Goal: Complete application form: Complete application form

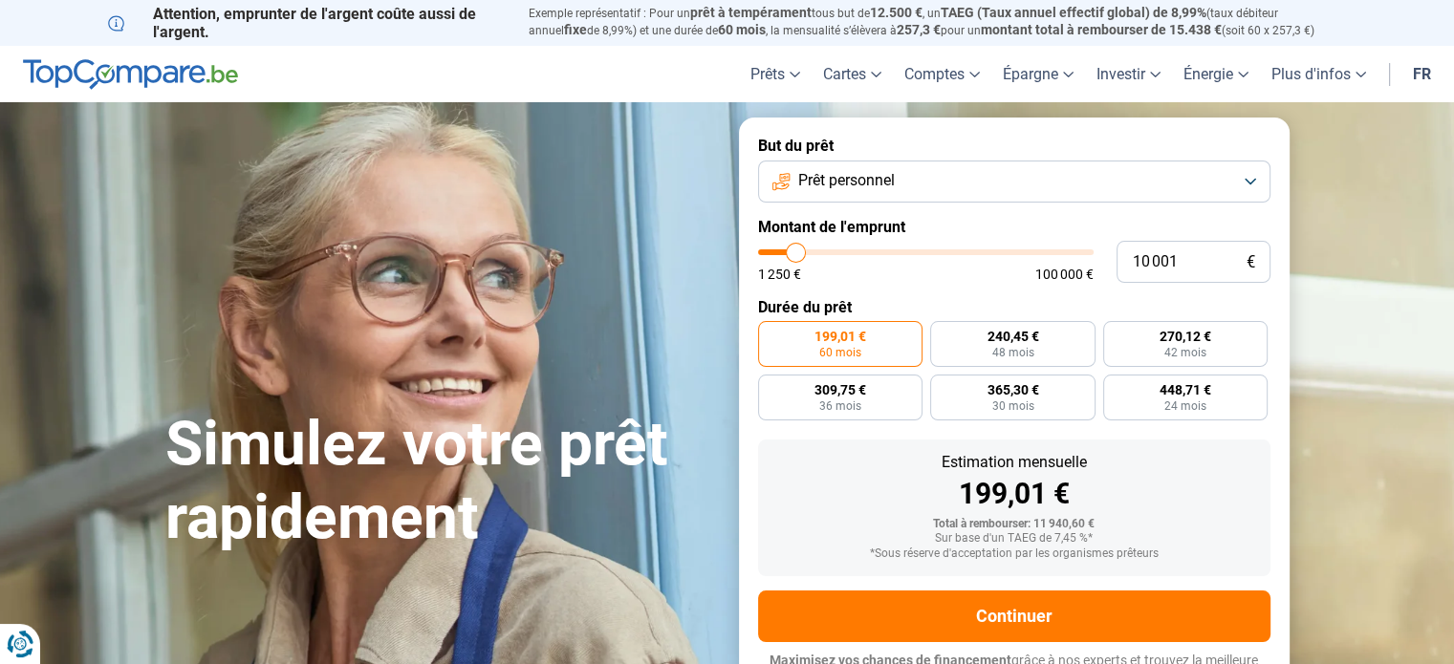
type input "13 000"
type input "13000"
type input "13 500"
type input "13500"
type input "13 750"
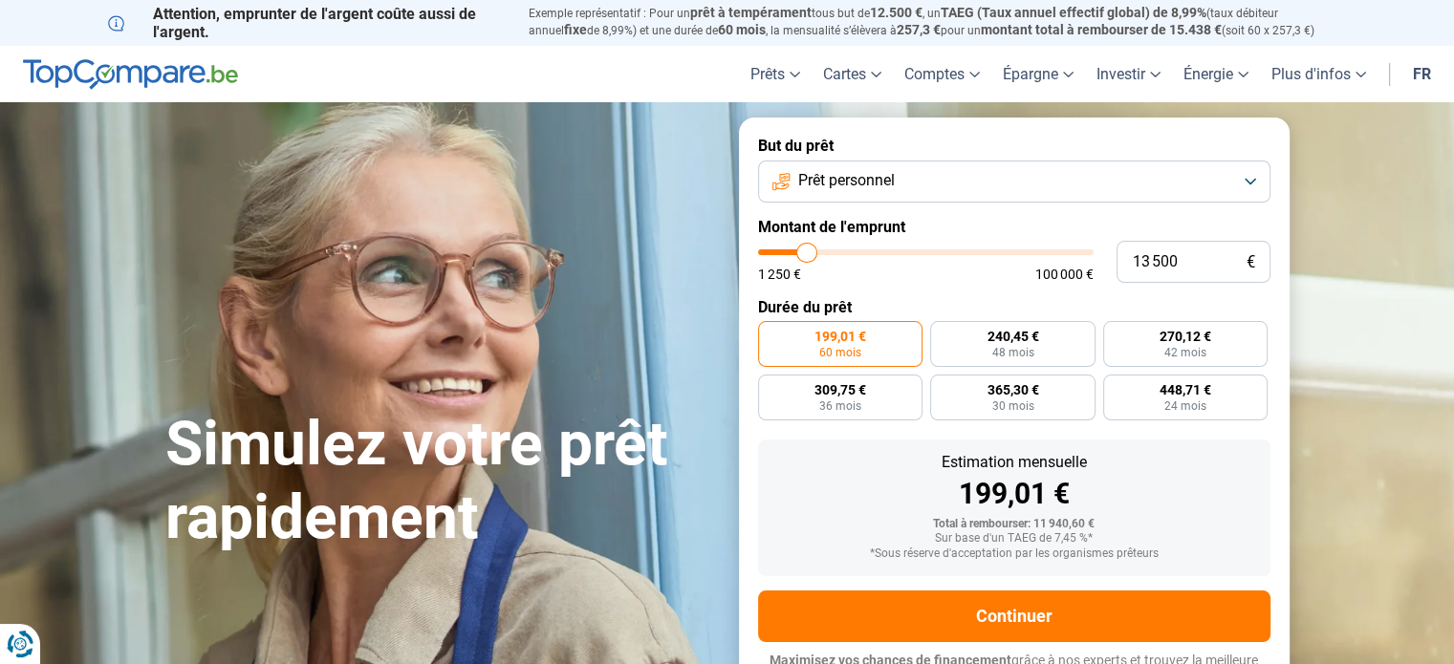
type input "13750"
type input "14 500"
type input "14500"
type input "15 500"
type input "15500"
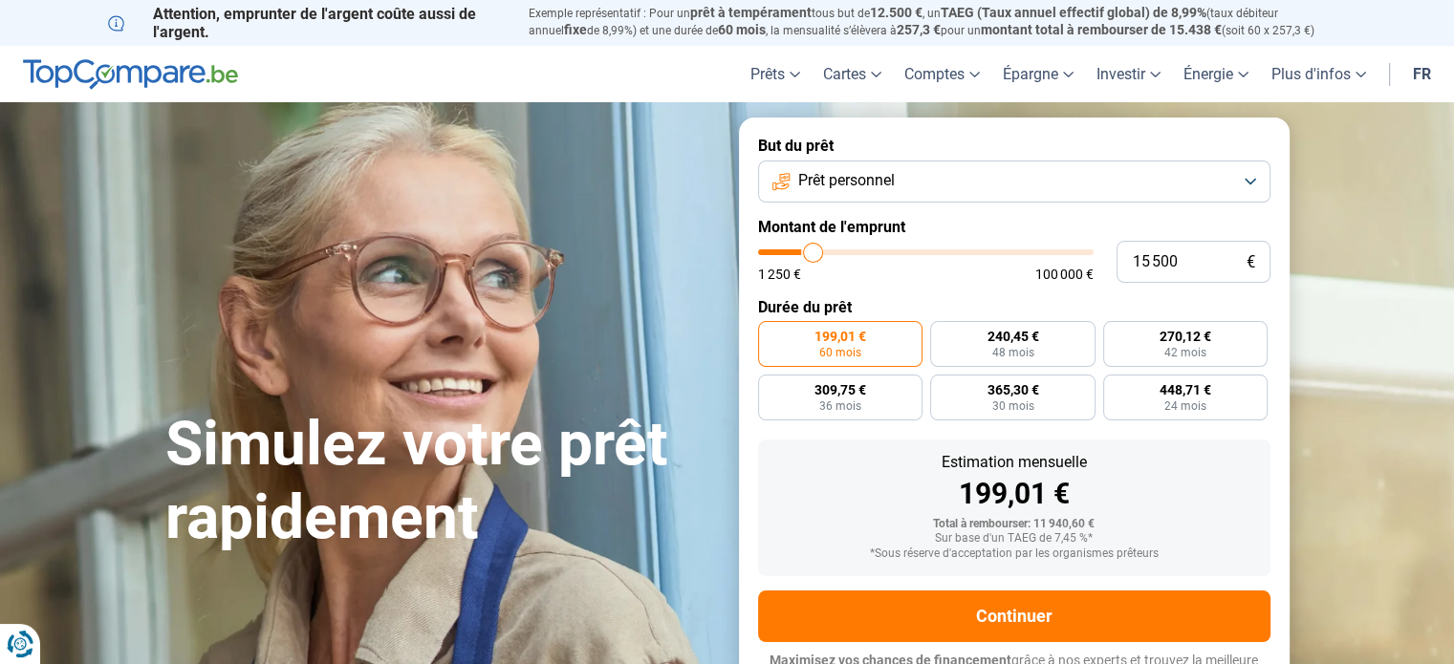
type input "16 250"
type input "16250"
type input "16 500"
type input "16500"
type input "18 500"
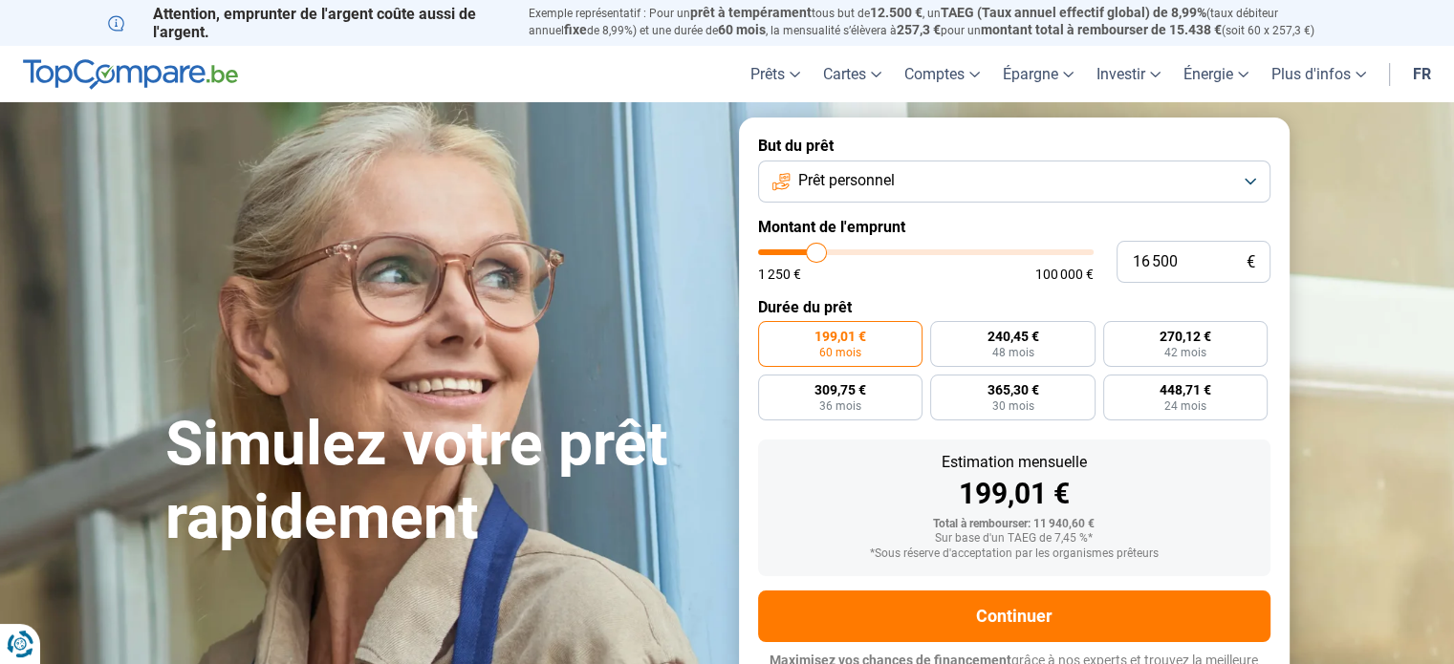
type input "18500"
type input "19 000"
type input "19000"
type input "19 250"
type input "19250"
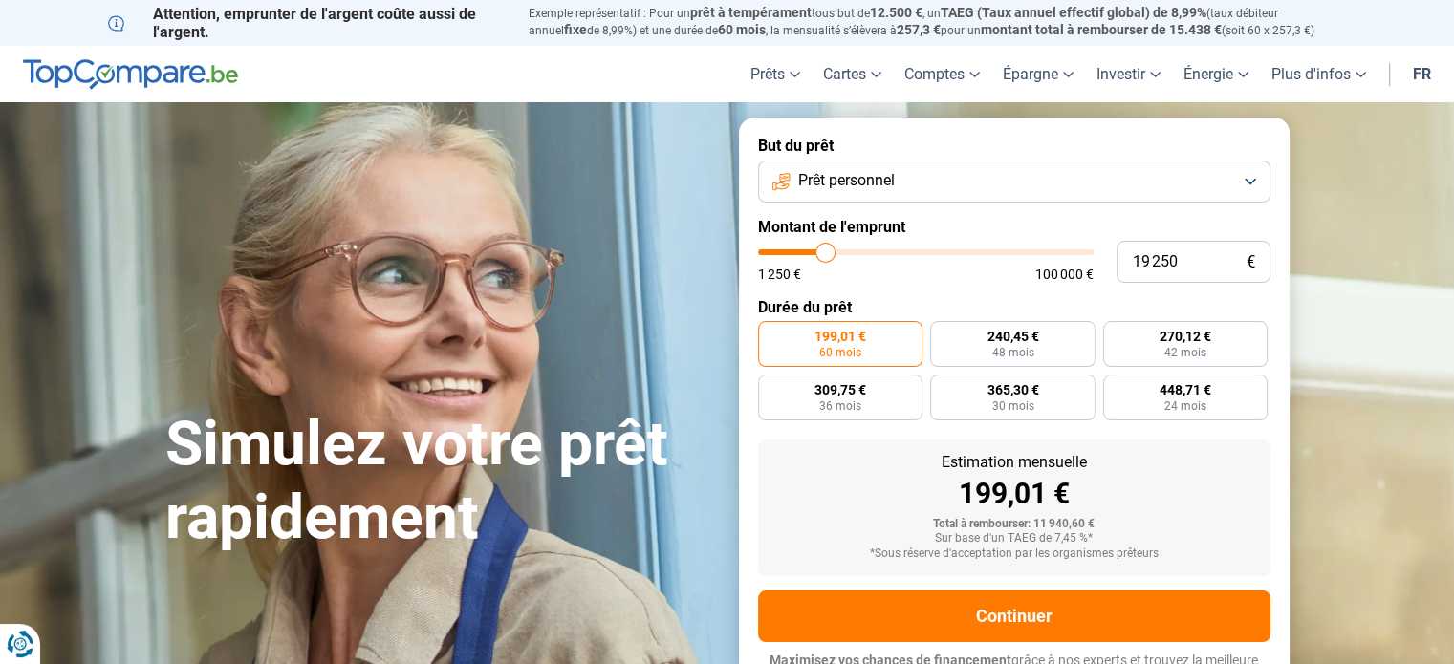
type input "21 250"
type input "21250"
type input "21 750"
drag, startPoint x: 795, startPoint y: 255, endPoint x: 833, endPoint y: 254, distance: 38.2
type input "21750"
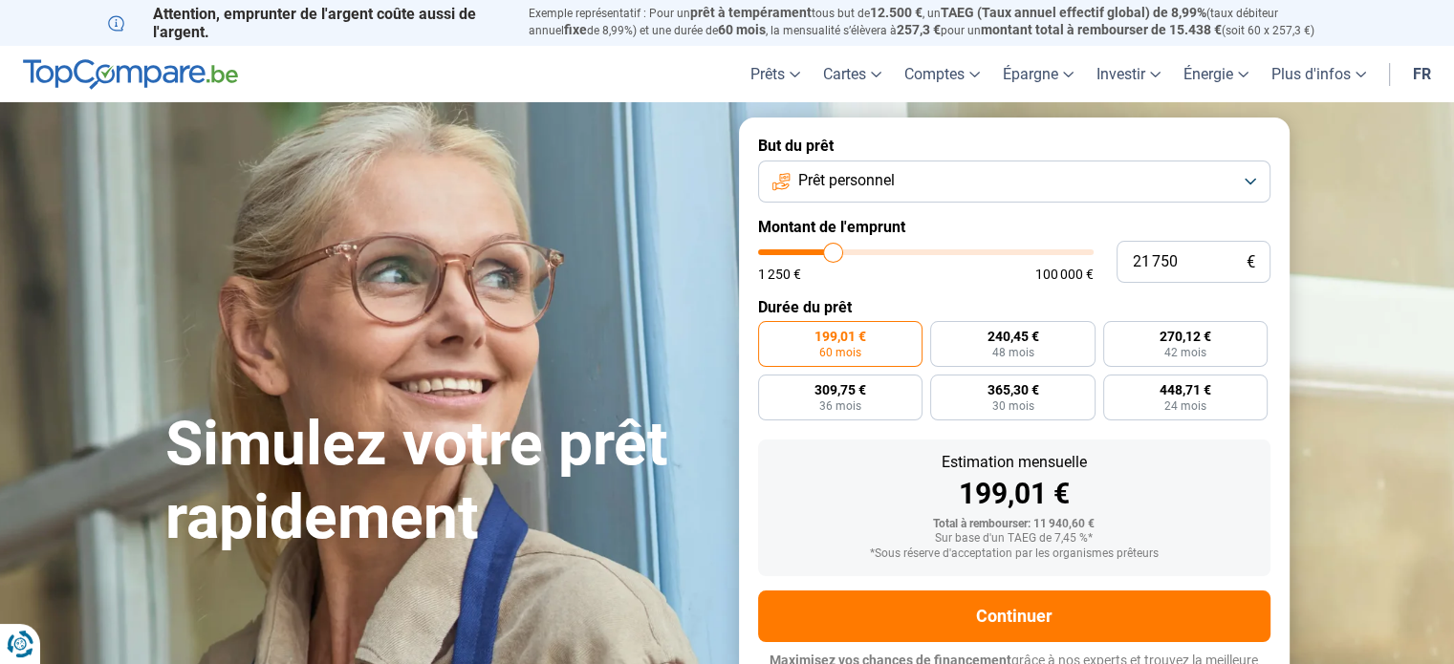
click at [833, 254] on input "range" at bounding box center [925, 252] width 335 height 6
radio input "false"
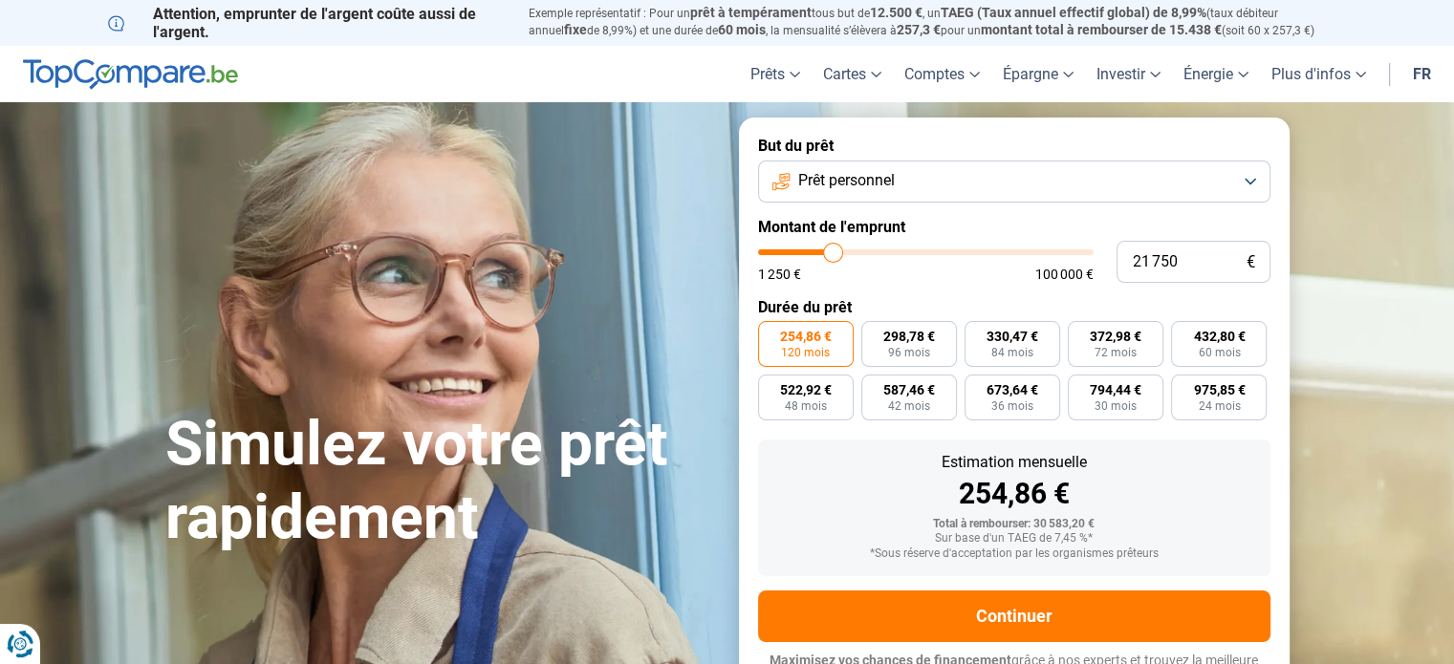
scroll to position [26, 0]
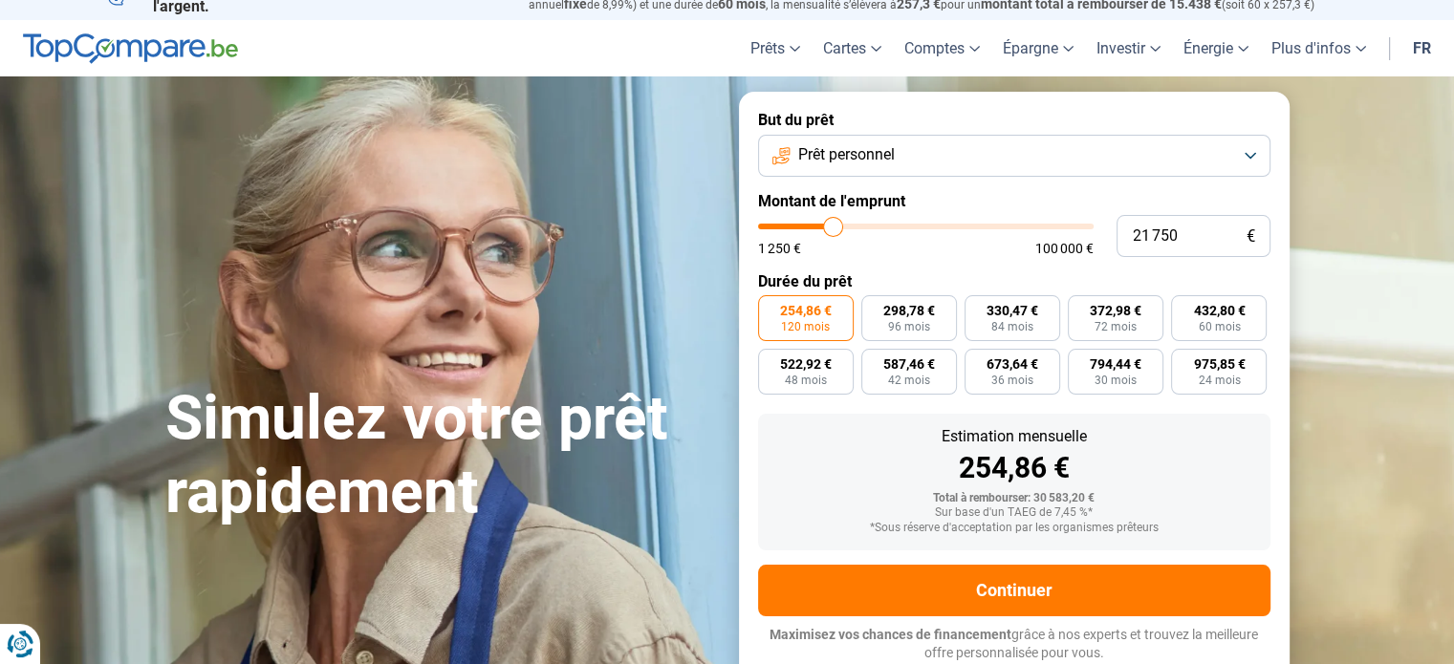
type input "24 500"
type input "24500"
type input "25 250"
type input "25250"
type input "27 000"
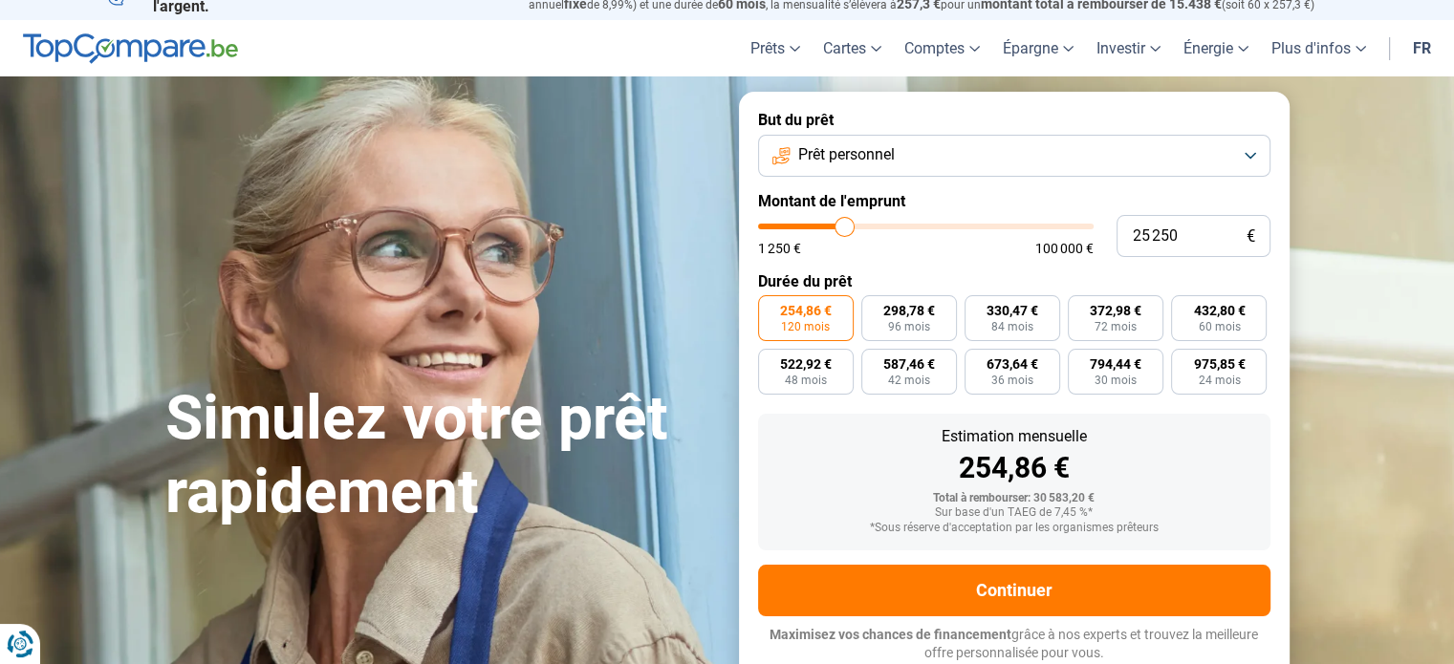
type input "27000"
type input "29 500"
type input "29500"
type input "30 250"
type input "30250"
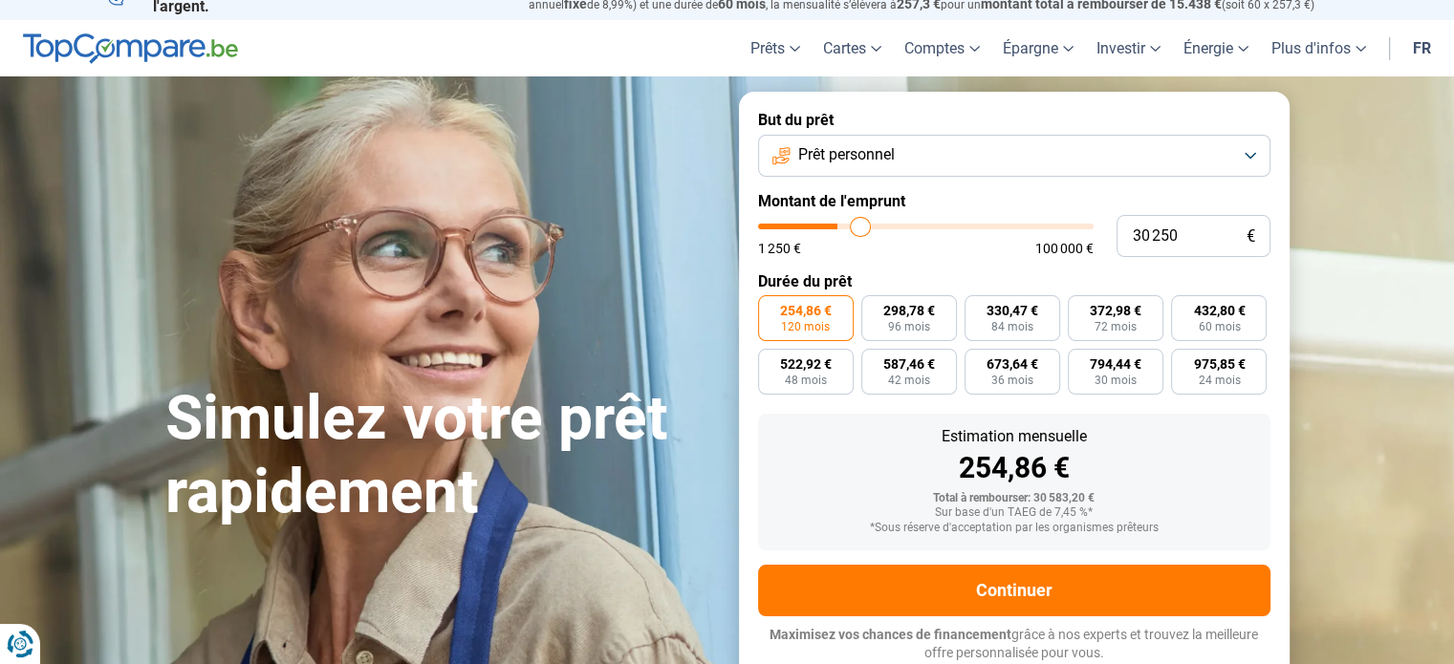
type input "31 000"
type input "31000"
type input "31 250"
type input "31250"
type input "32 250"
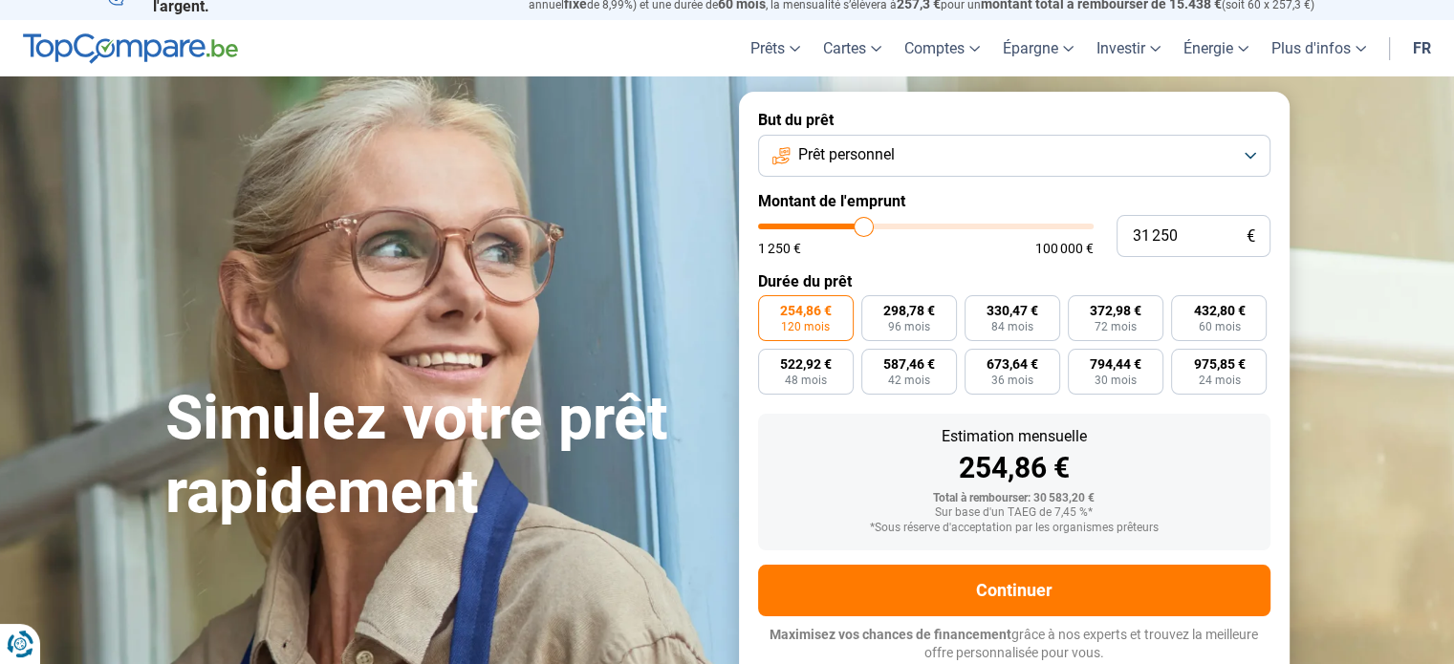
type input "32250"
type input "34 250"
type input "34250"
type input "35 000"
type input "35000"
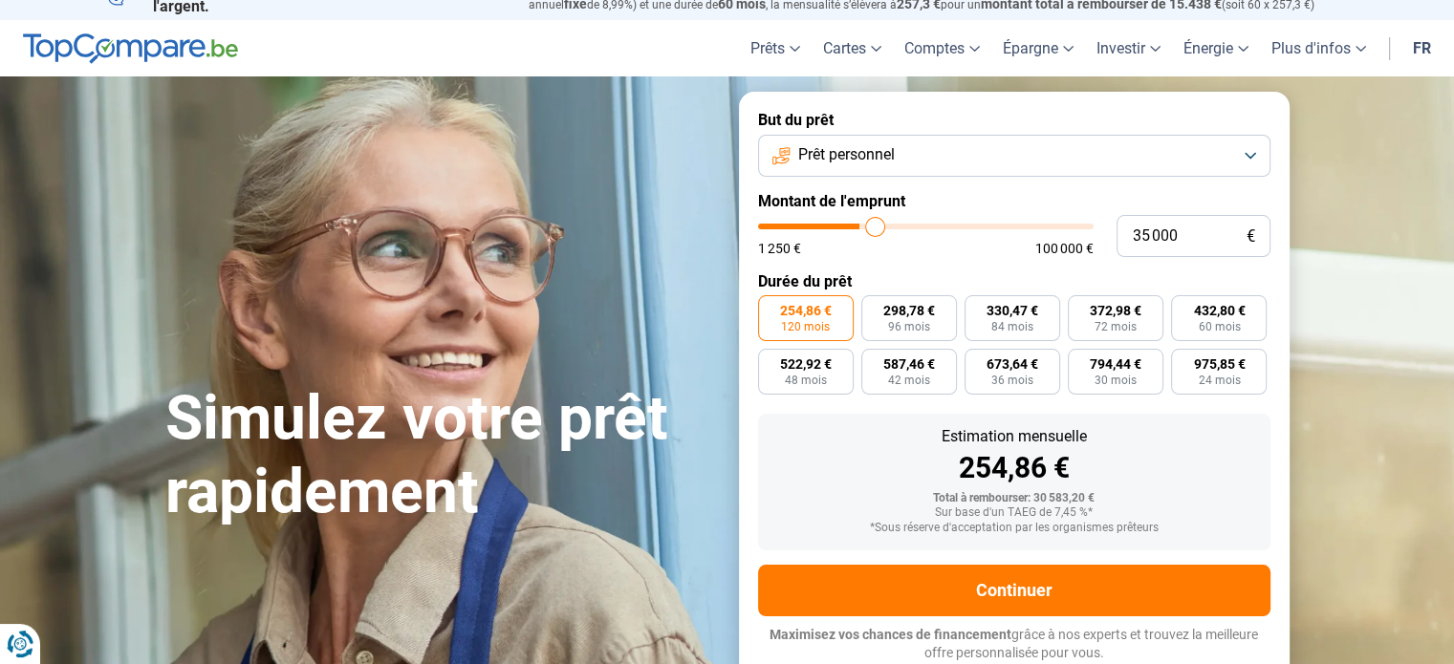
type input "35 250"
type input "35250"
type input "37 750"
type input "37750"
type input "39 750"
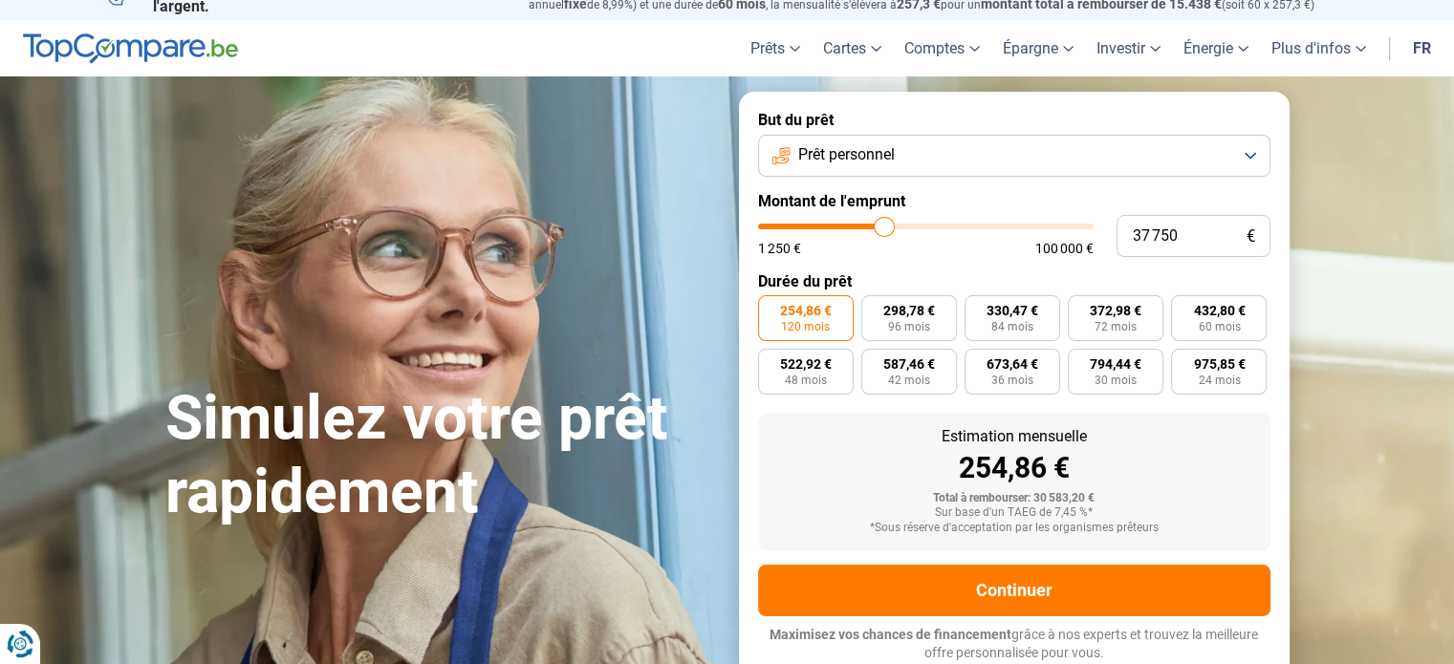
type input "39750"
type input "40 750"
type input "40750"
type input "42 000"
type input "42000"
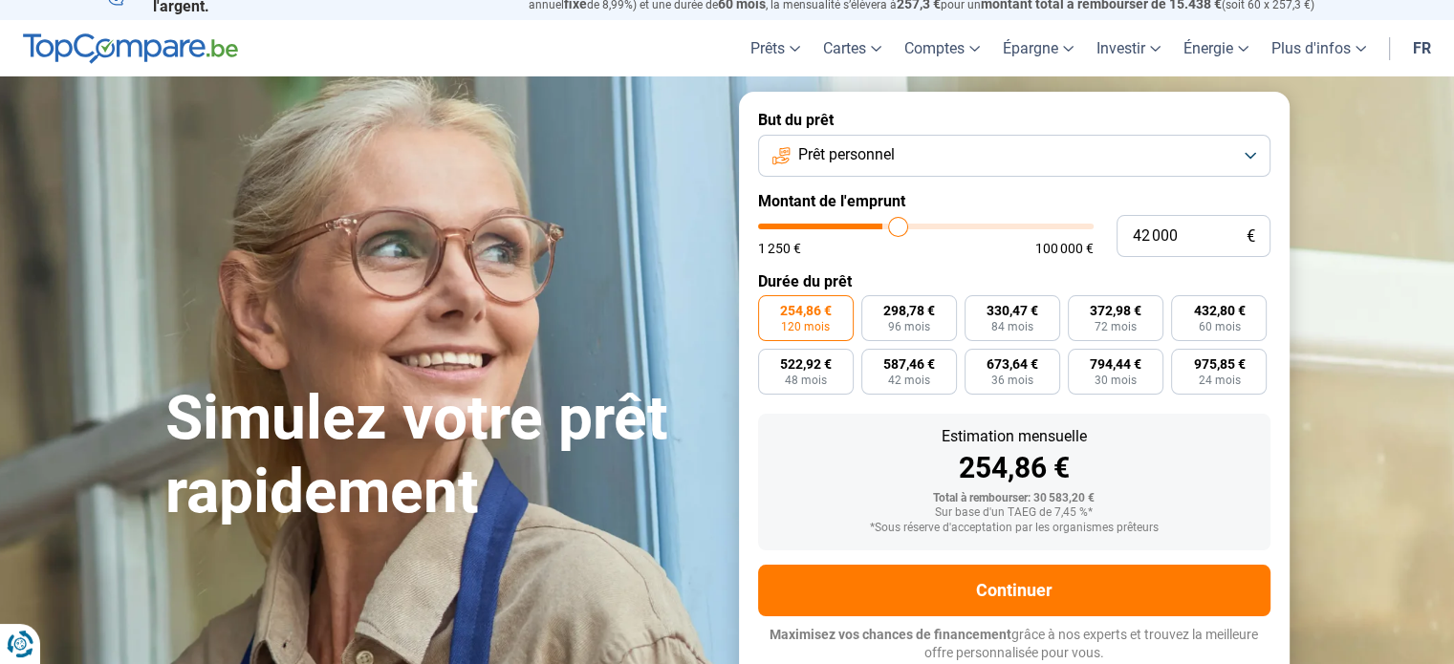
type input "43 500"
type input "43500"
type input "44 750"
type input "44750"
type input "45 000"
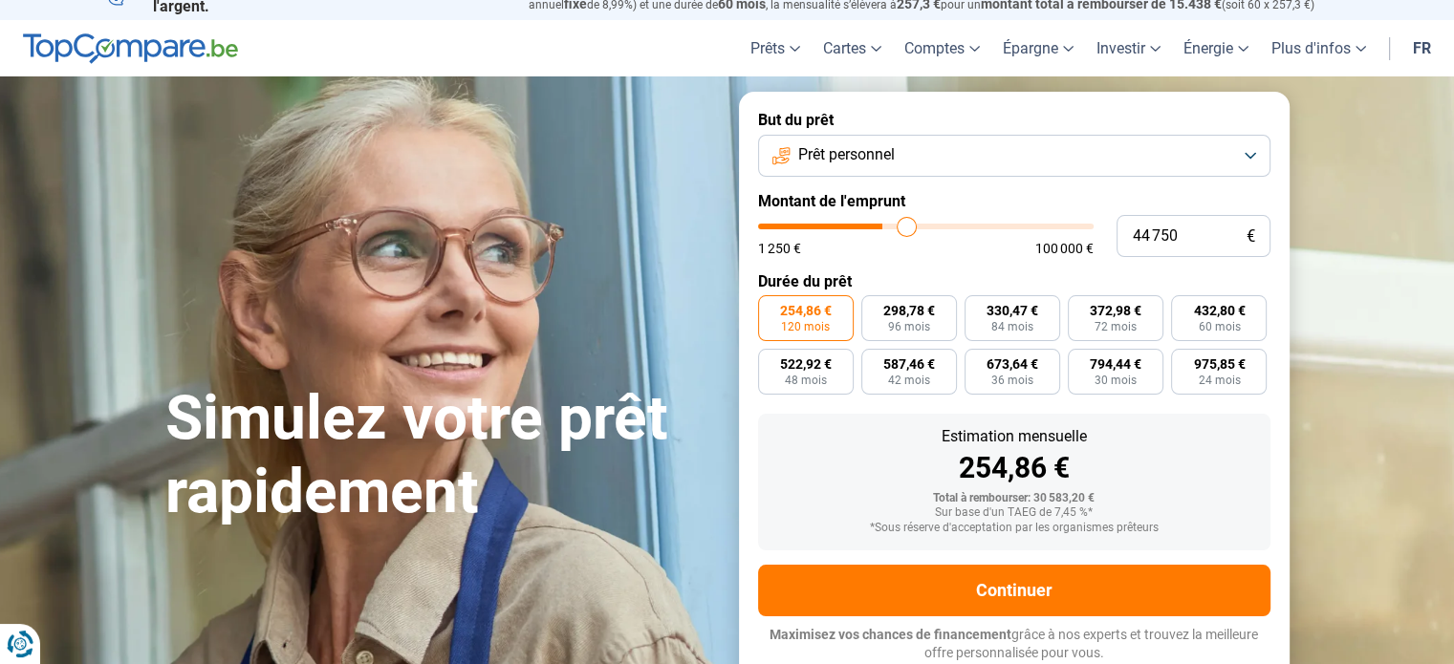
type input "45000"
type input "45 500"
type input "45500"
type input "46 000"
type input "46000"
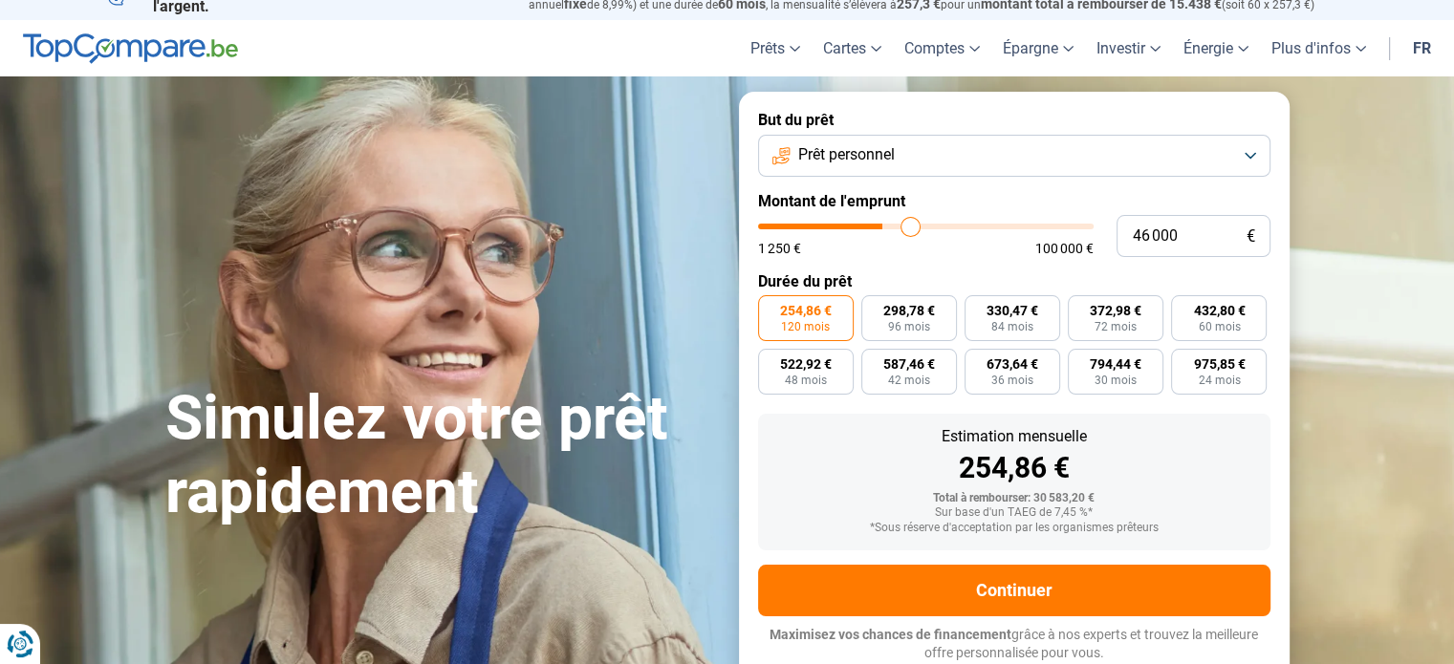
type input "46 250"
type input "46250"
type input "43 750"
type input "43750"
type input "40 750"
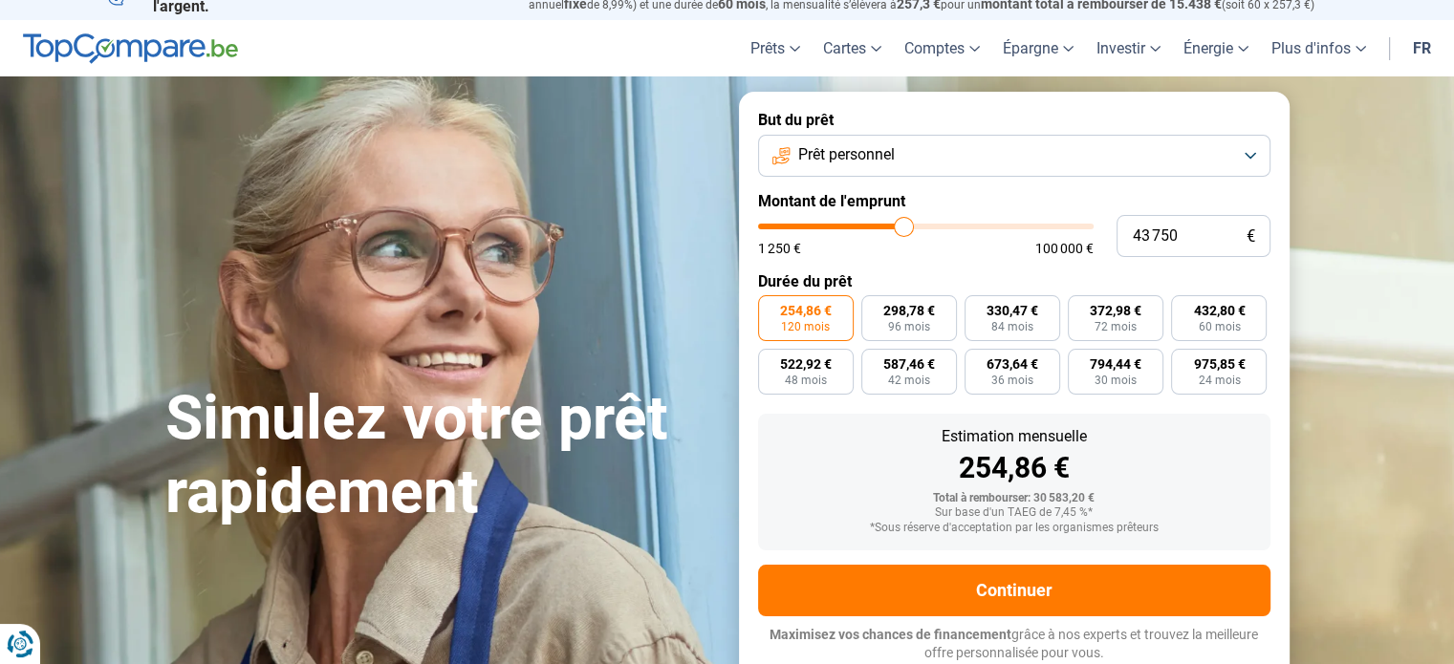
type input "40750"
type input "38 000"
type input "38000"
type input "35 500"
type input "35500"
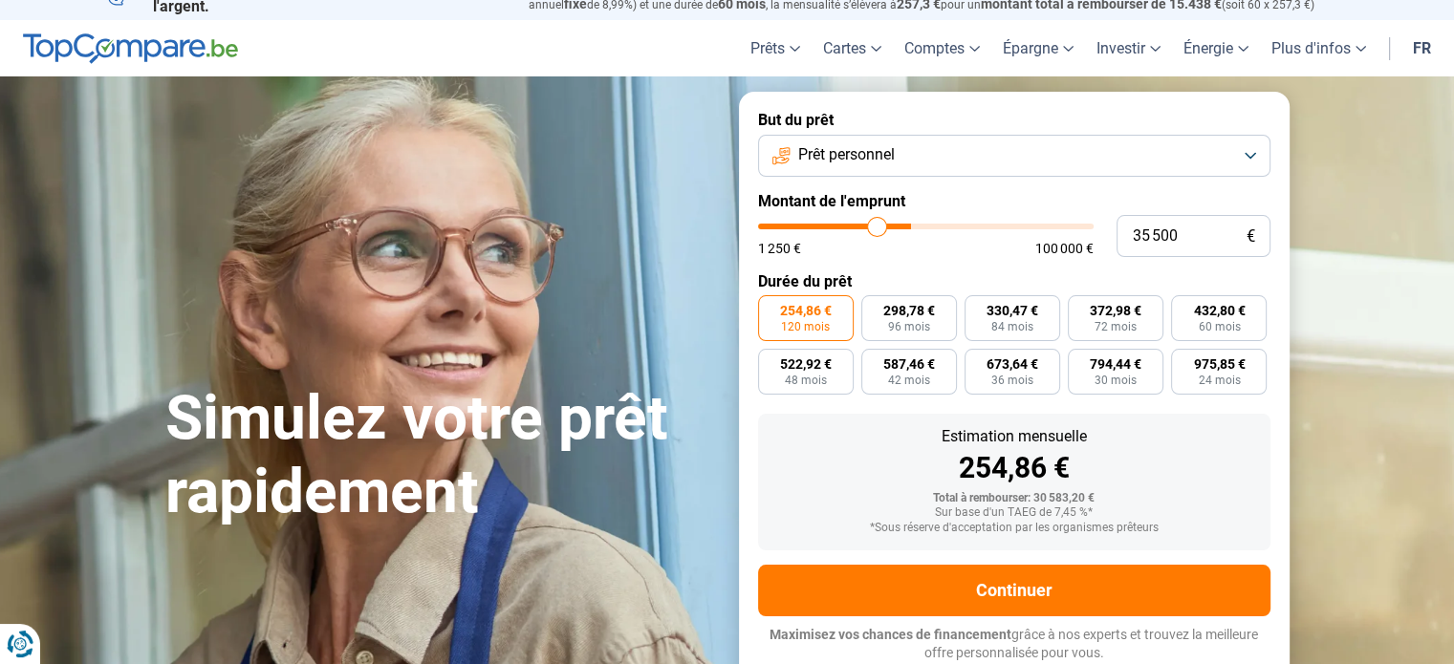
type input "34 750"
type input "34750"
type input "33 500"
type input "33500"
type input "31 500"
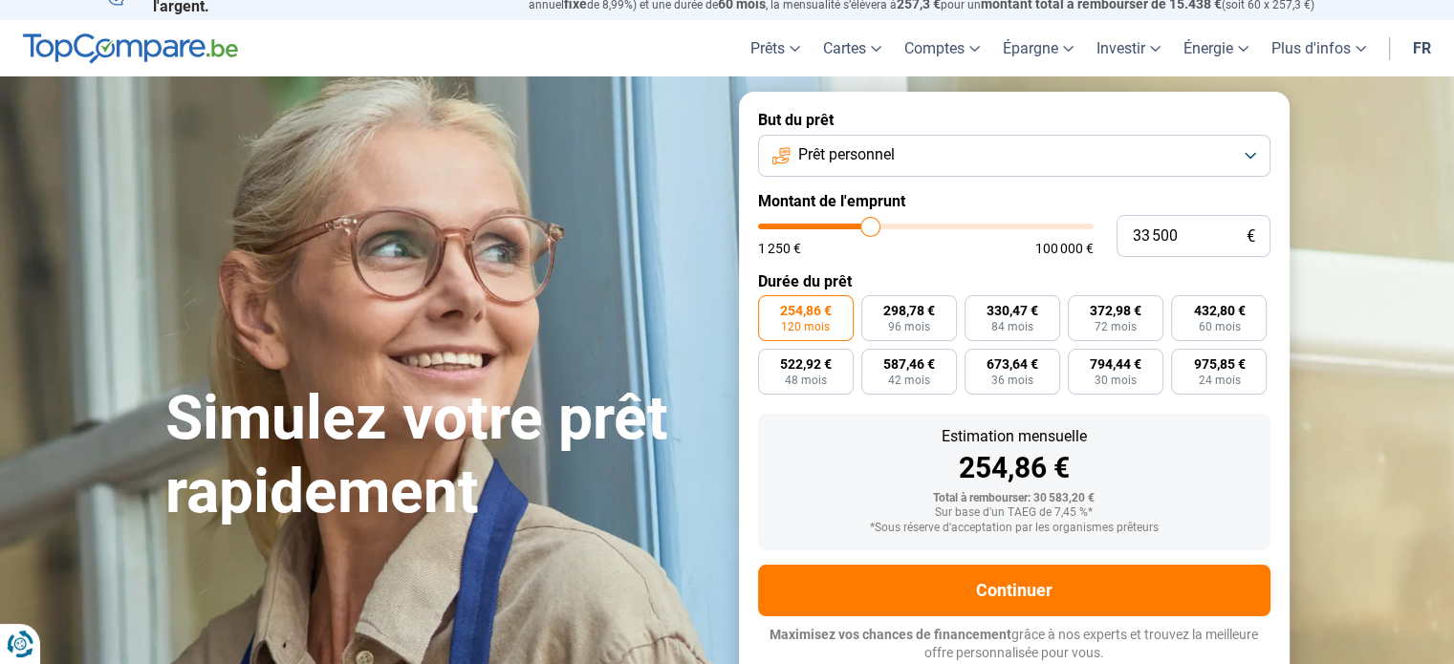
type input "31500"
type input "28 750"
type input "28750"
type input "27 250"
type input "27250"
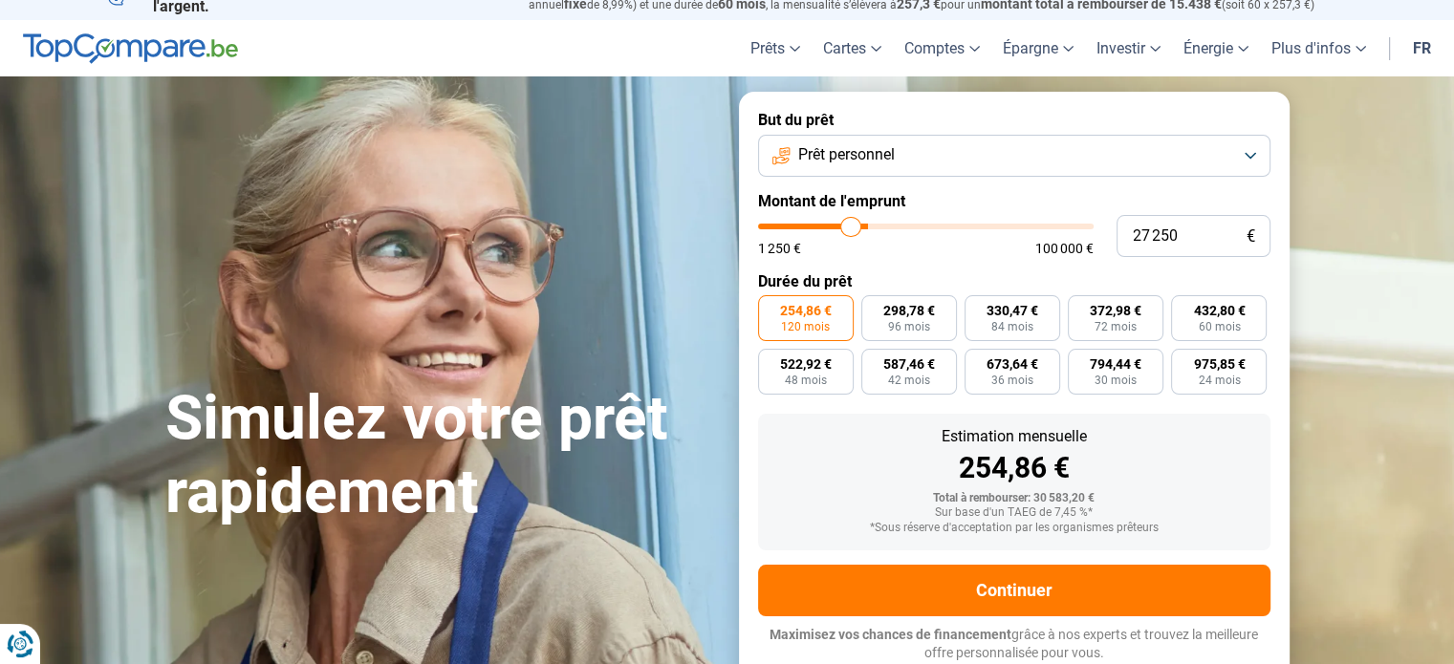
type input "26 000"
type input "26000"
type input "25 500"
type input "25500"
type input "25 250"
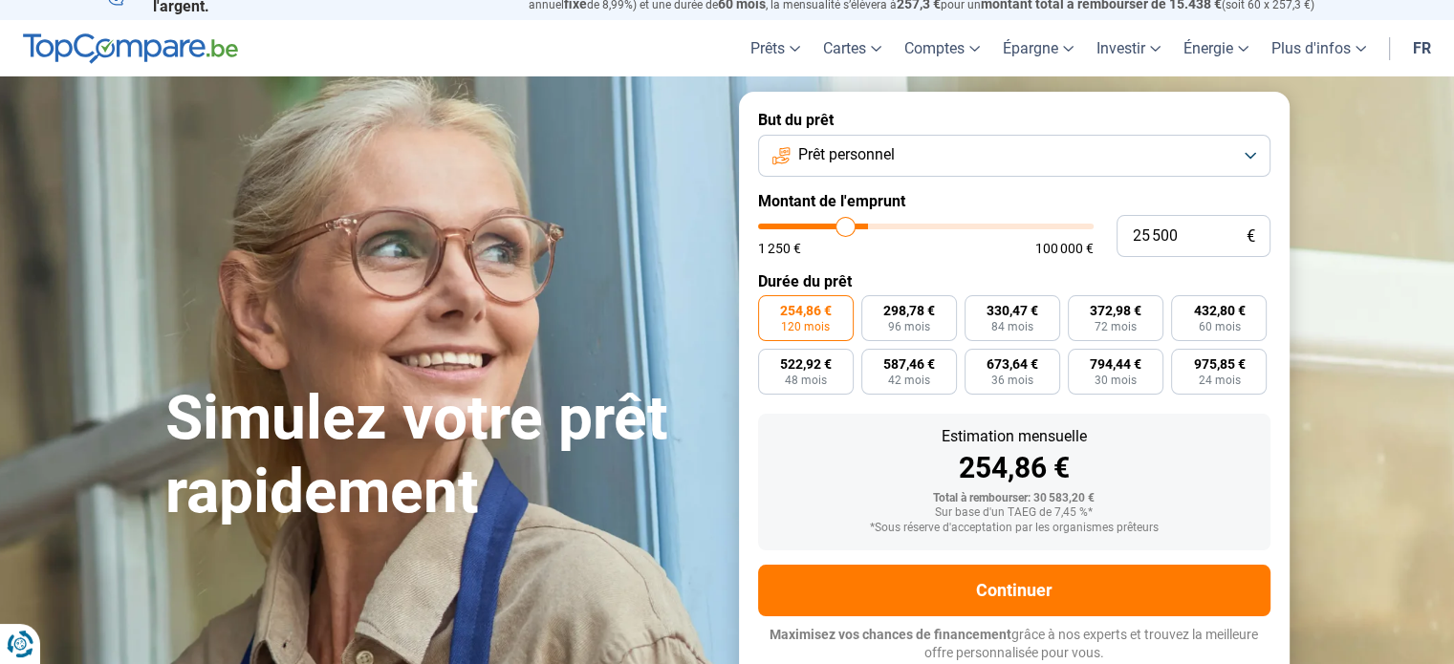
type input "25250"
type input "23 250"
type input "23250"
type input "21 250"
type input "21250"
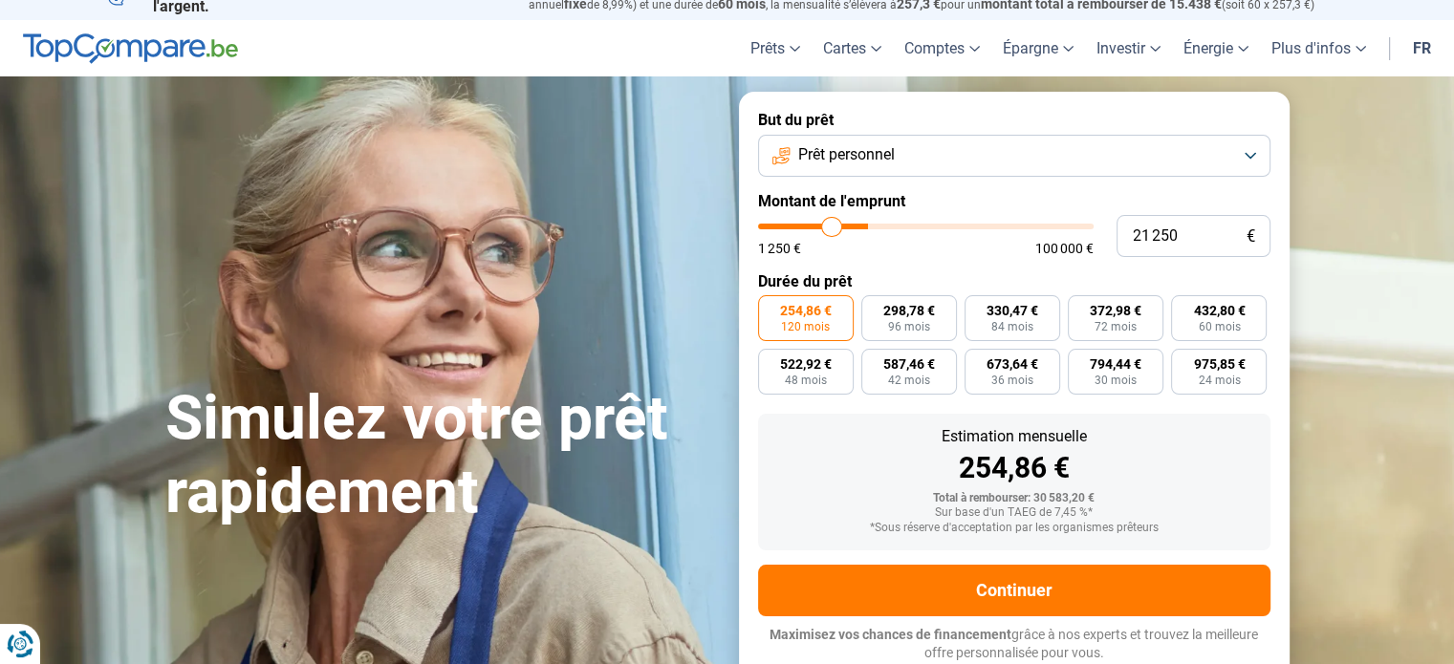
type input "20 250"
type input "20250"
type input "19 500"
type input "19500"
type input "19 250"
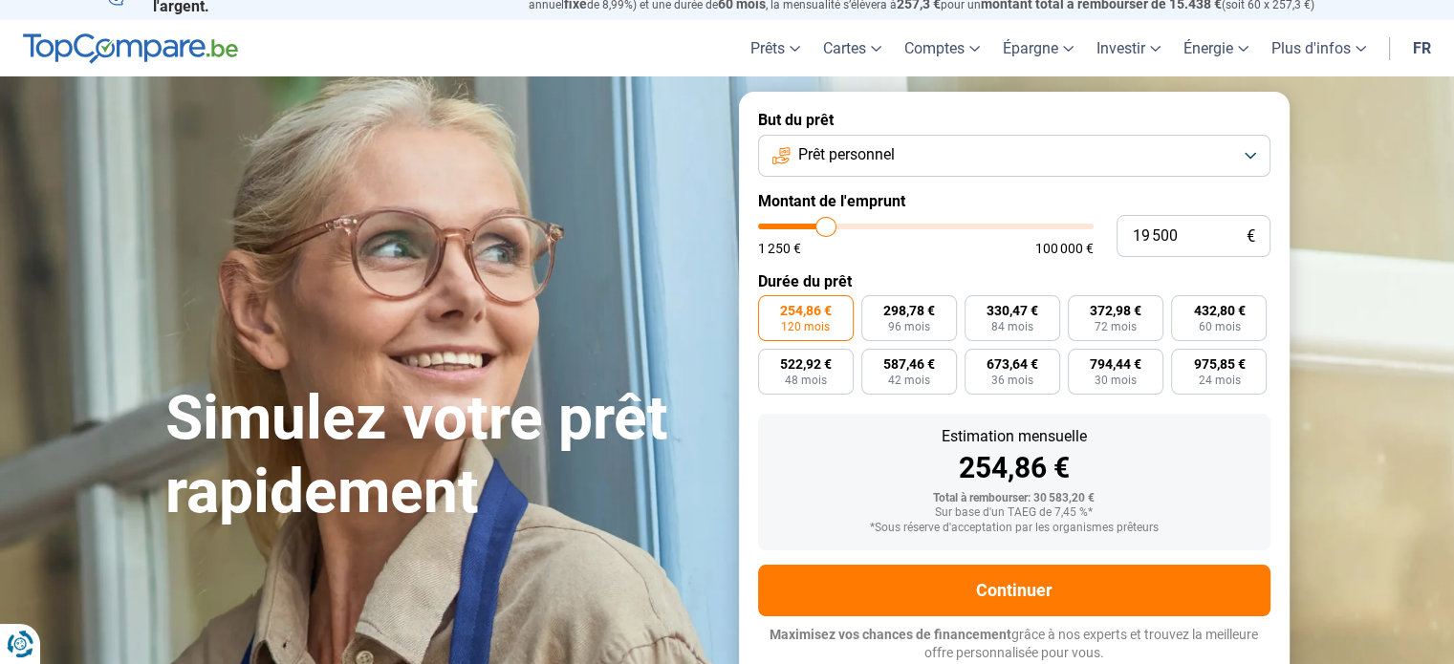
type input "19250"
type input "19 000"
type input "19000"
type input "18 500"
type input "18500"
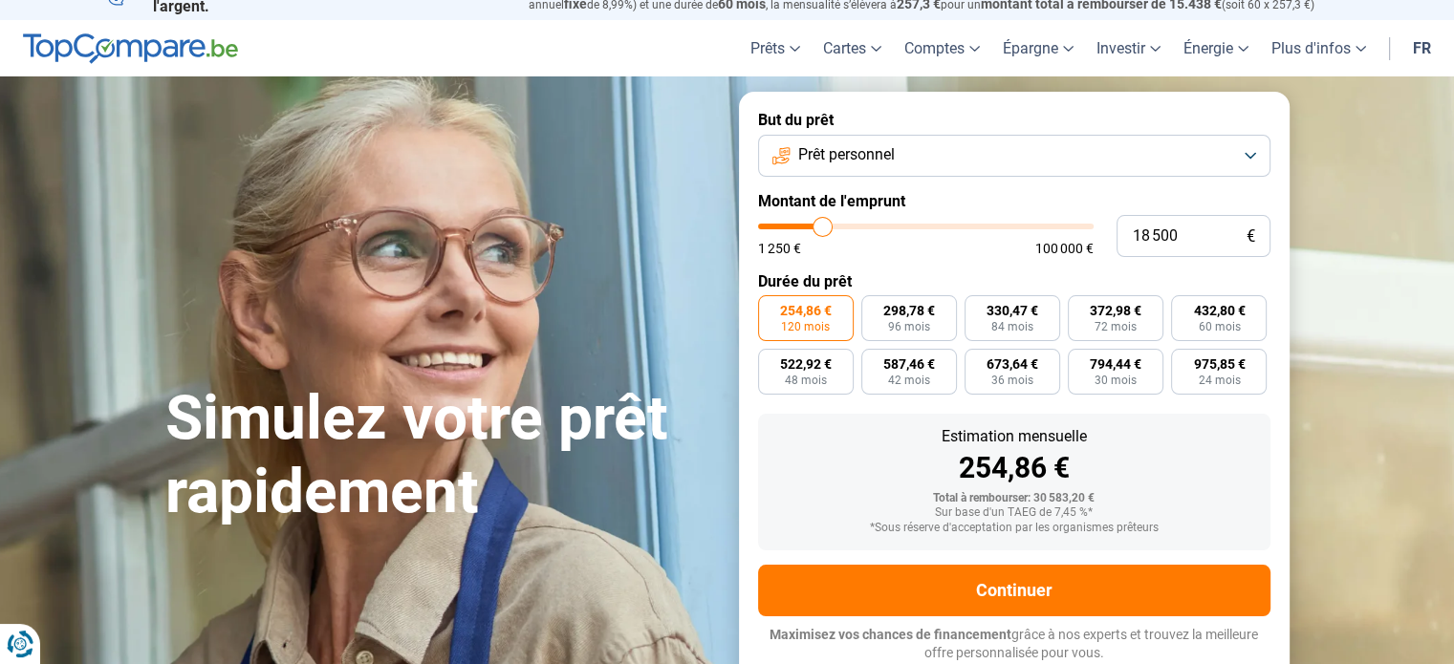
type input "16 750"
type input "16750"
type input "15 000"
type input "15000"
type input "14 500"
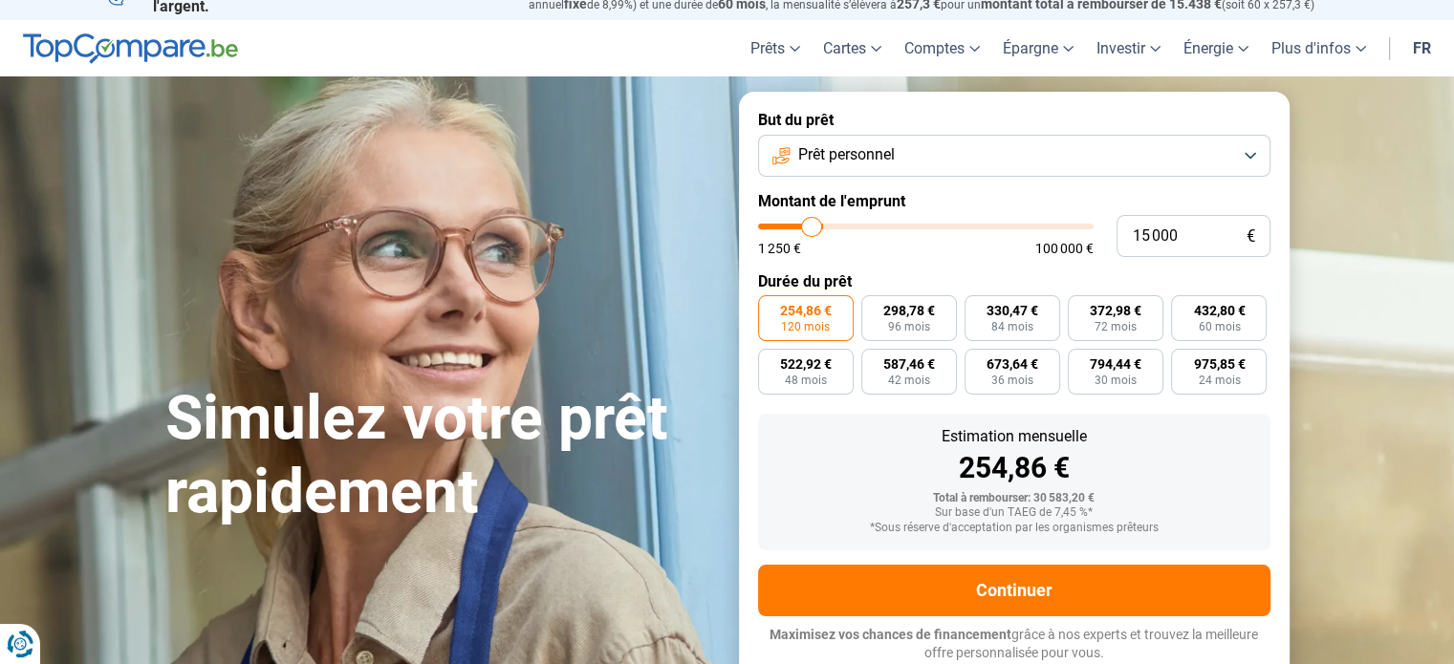
type input "14500"
type input "14 000"
type input "14000"
type input "13 750"
type input "13750"
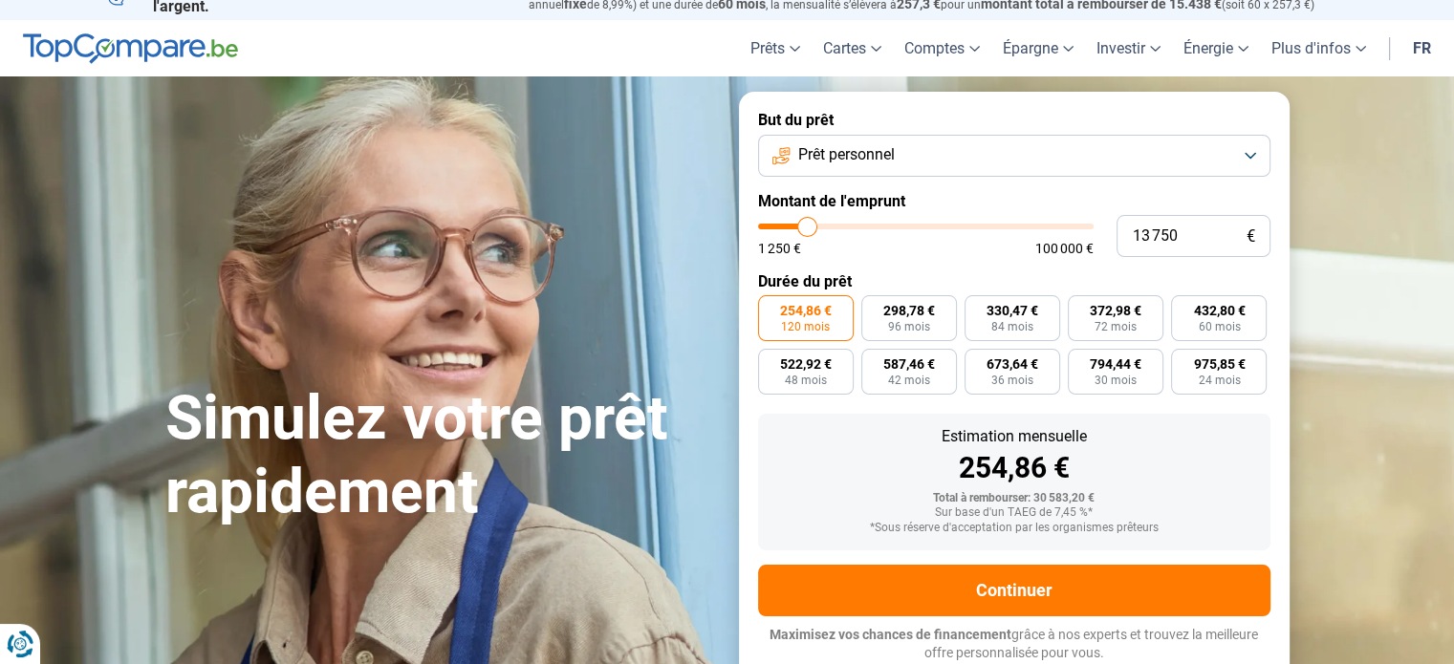
type input "11 750"
type input "11750"
type input "10 500"
type input "10500"
type input "10 250"
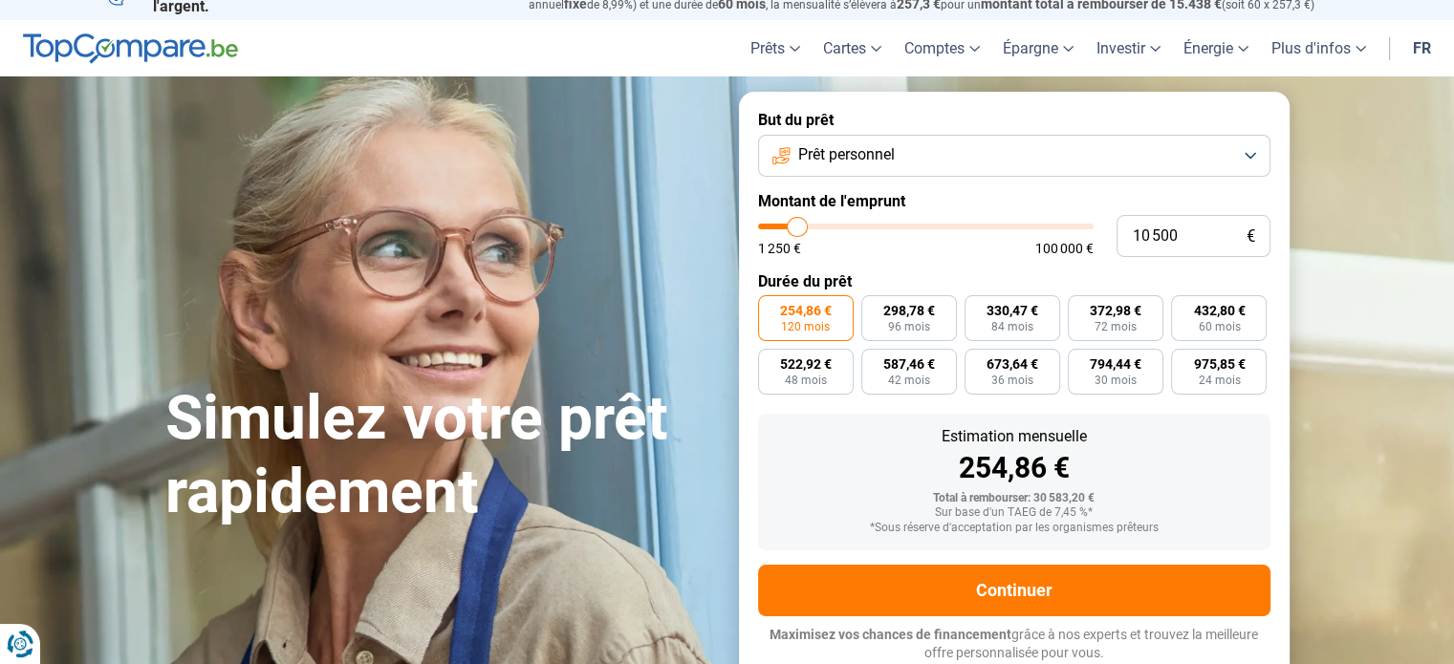
type input "10250"
type input "9 750"
type input "9750"
type input "8 750"
type input "8750"
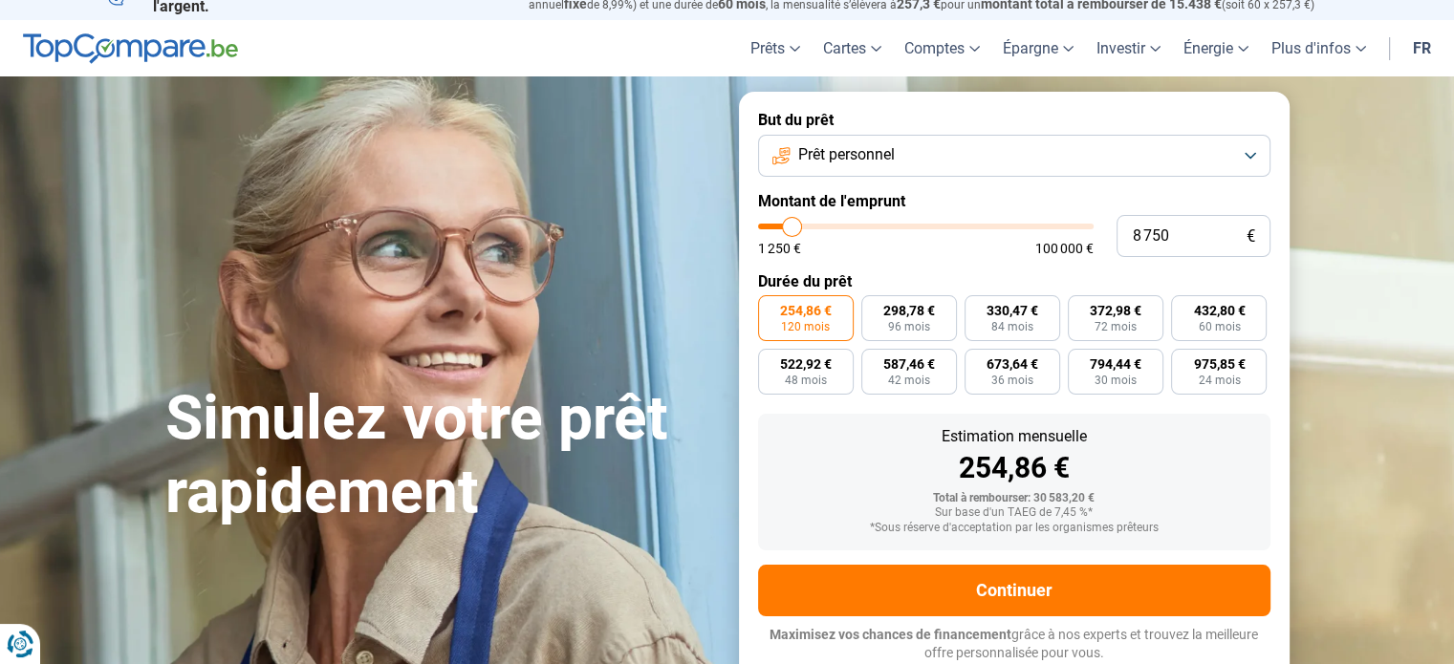
type input "8 250"
type input "8250"
type input "7 500"
type input "7500"
type input "7 000"
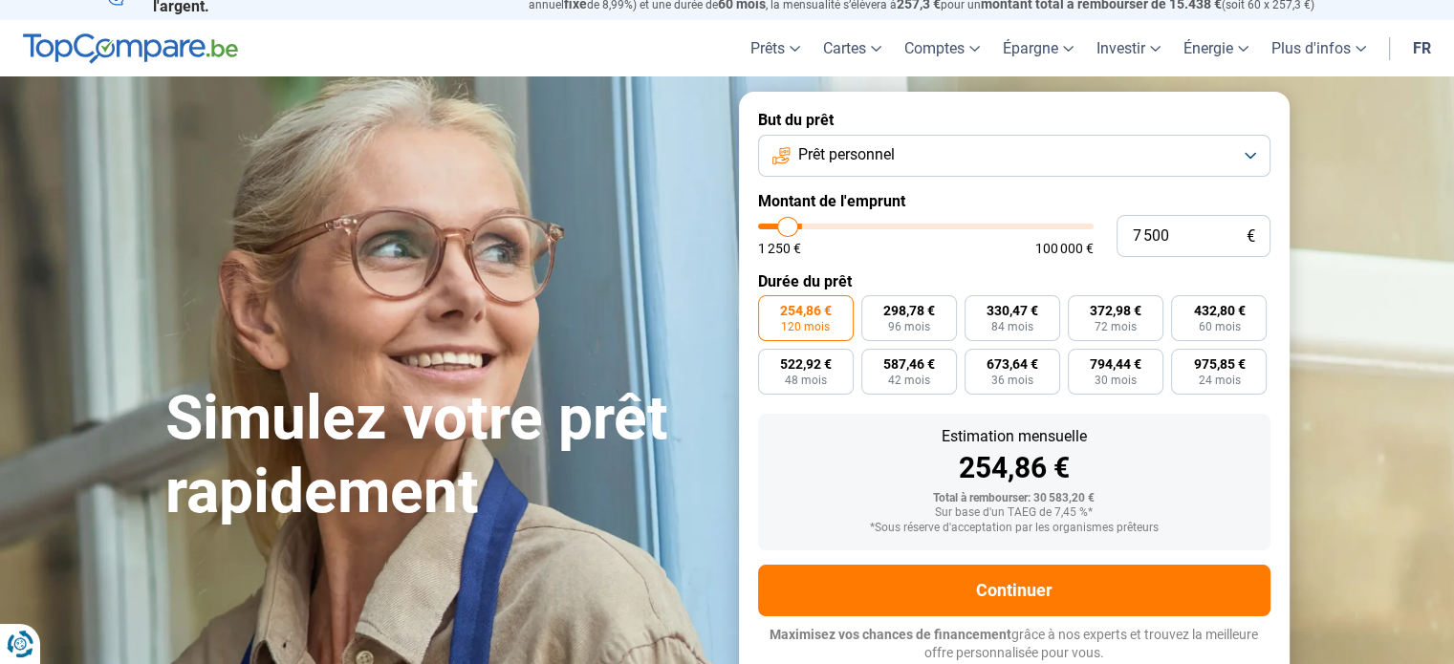
type input "7000"
type input "6 250"
type input "6250"
type input "6 000"
type input "6000"
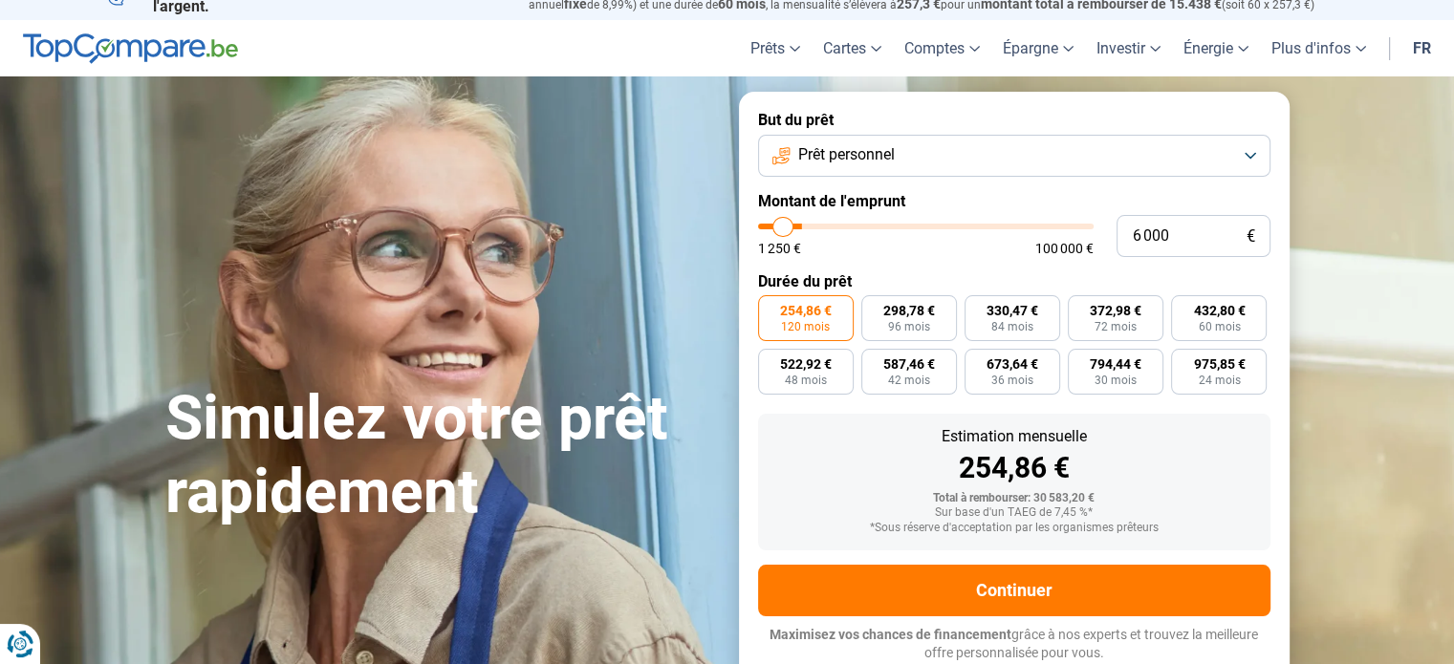
type input "5 750"
type input "5750"
type input "5 000"
type input "5000"
type input "4 750"
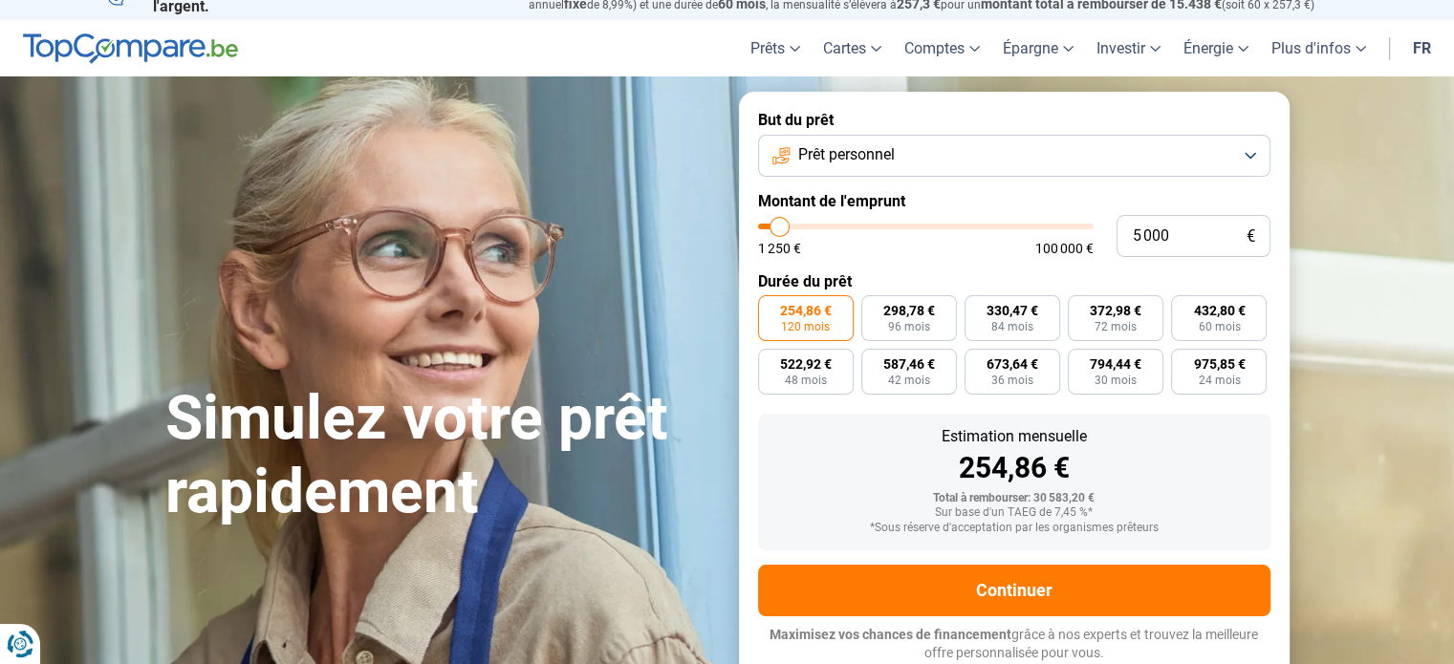
type input "4750"
type input "4 250"
type input "4250"
type input "2 750"
type input "2750"
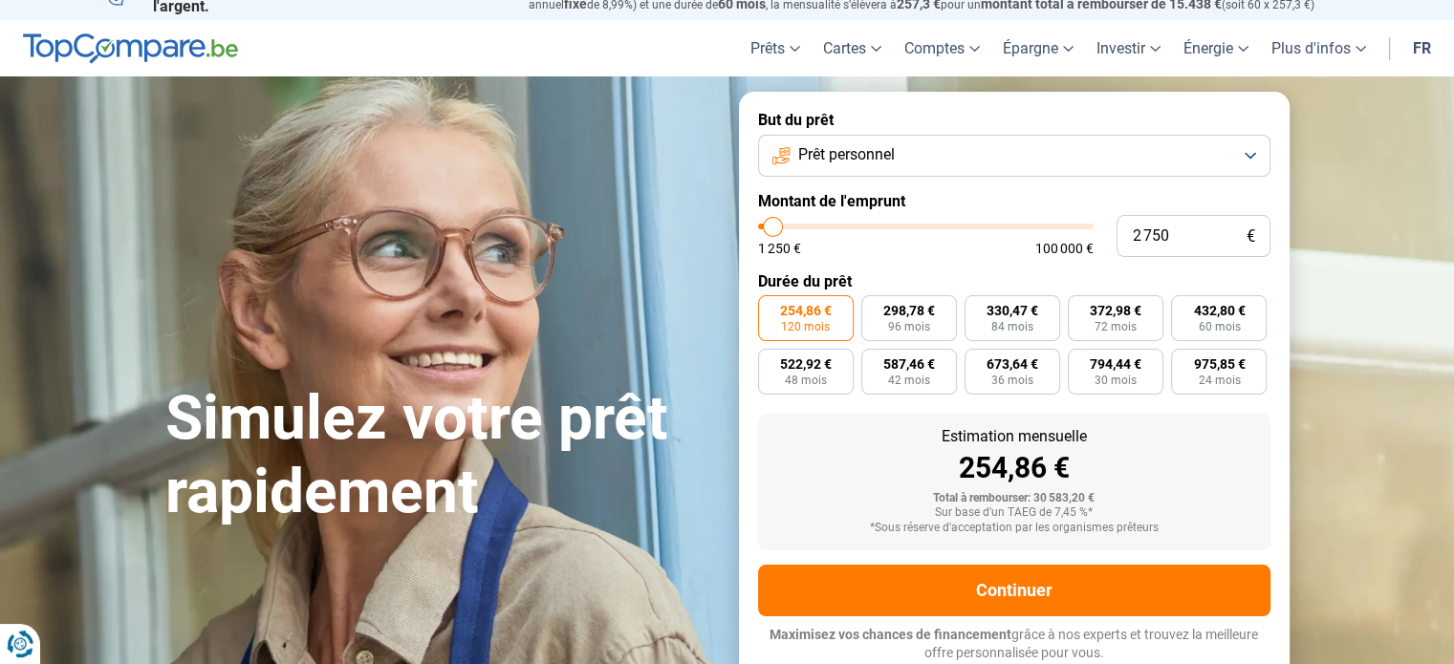
type input "1 250"
type input "1250"
type input "1 500"
type input "1500"
type input "1 750"
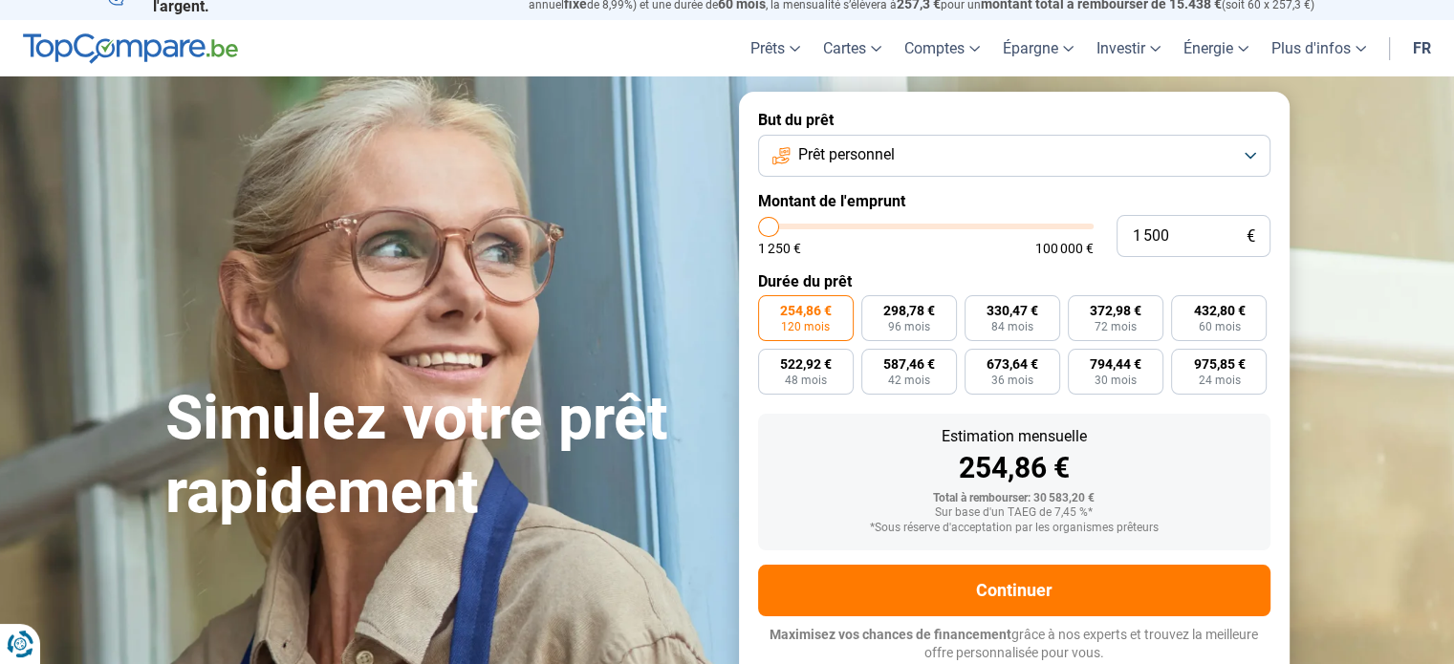
type input "1750"
type input "2 500"
type input "2500"
type input "3 250"
type input "3250"
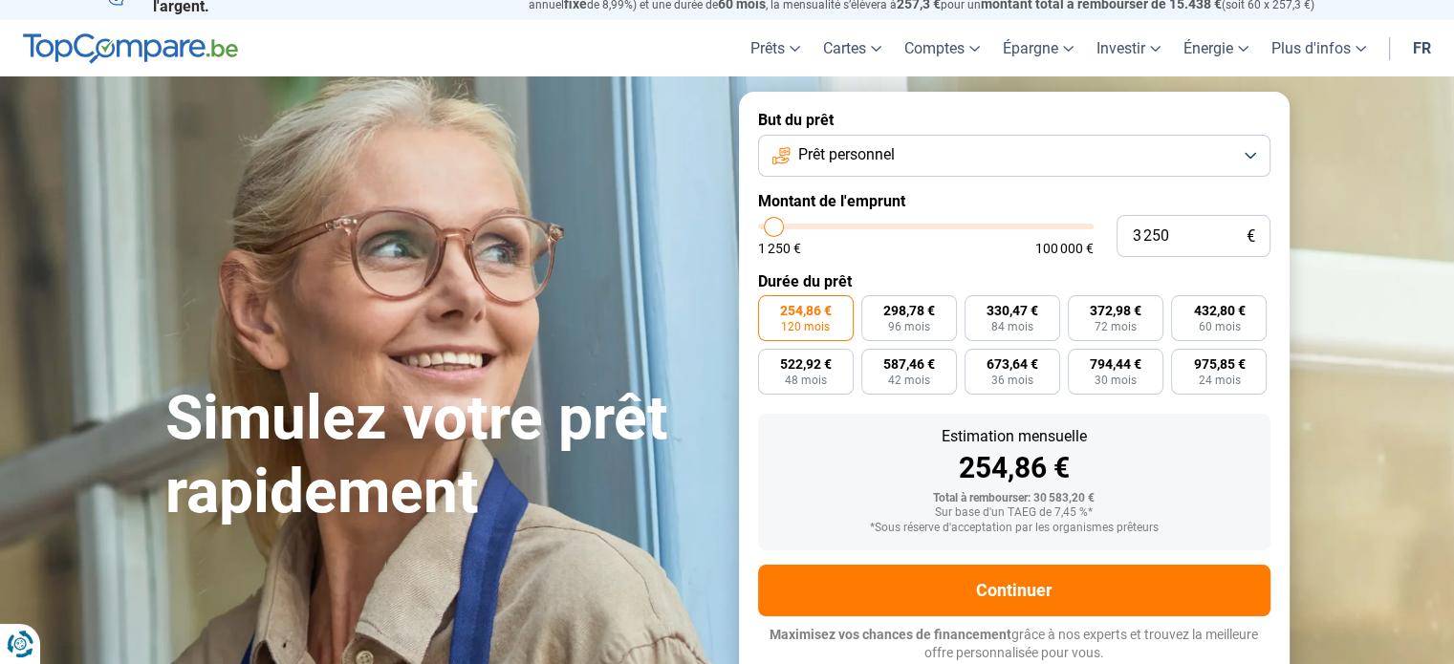
type input "3 750"
type input "3750"
type input "4 750"
type input "4750"
type input "5 250"
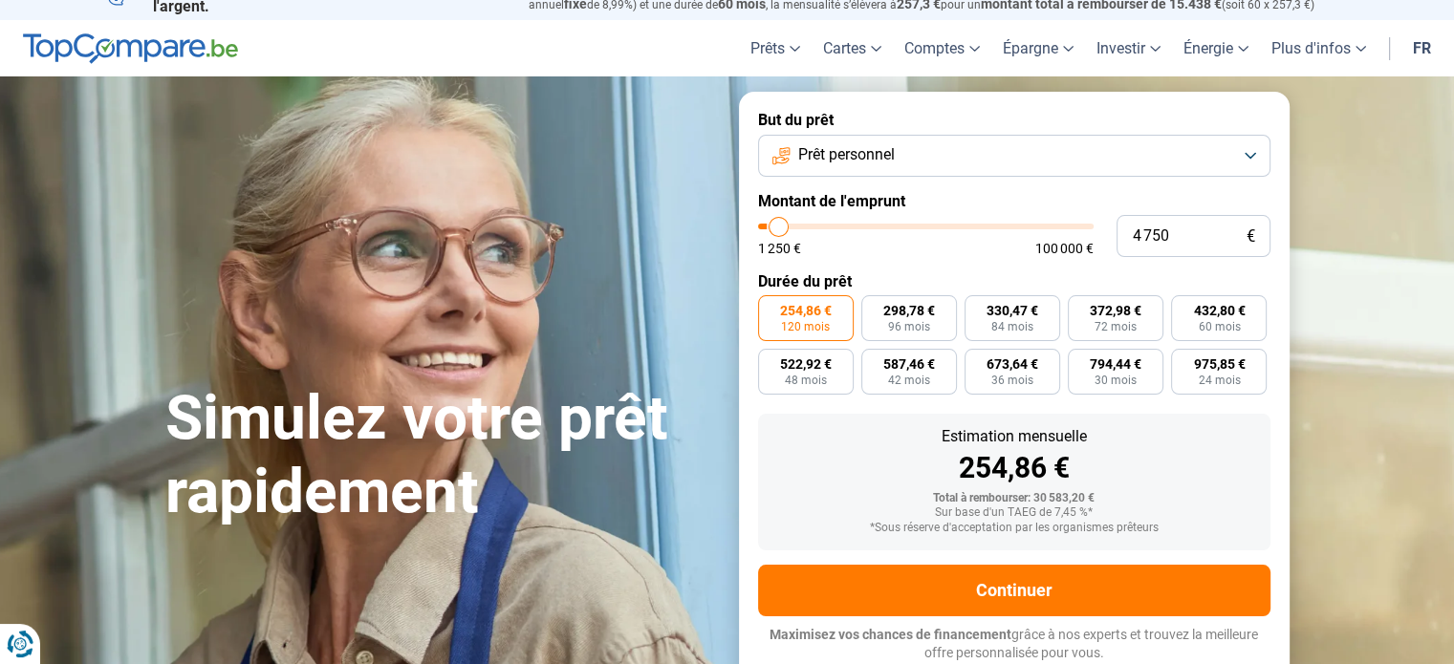
type input "5250"
type input "5 500"
type input "5500"
type input "6 250"
type input "6250"
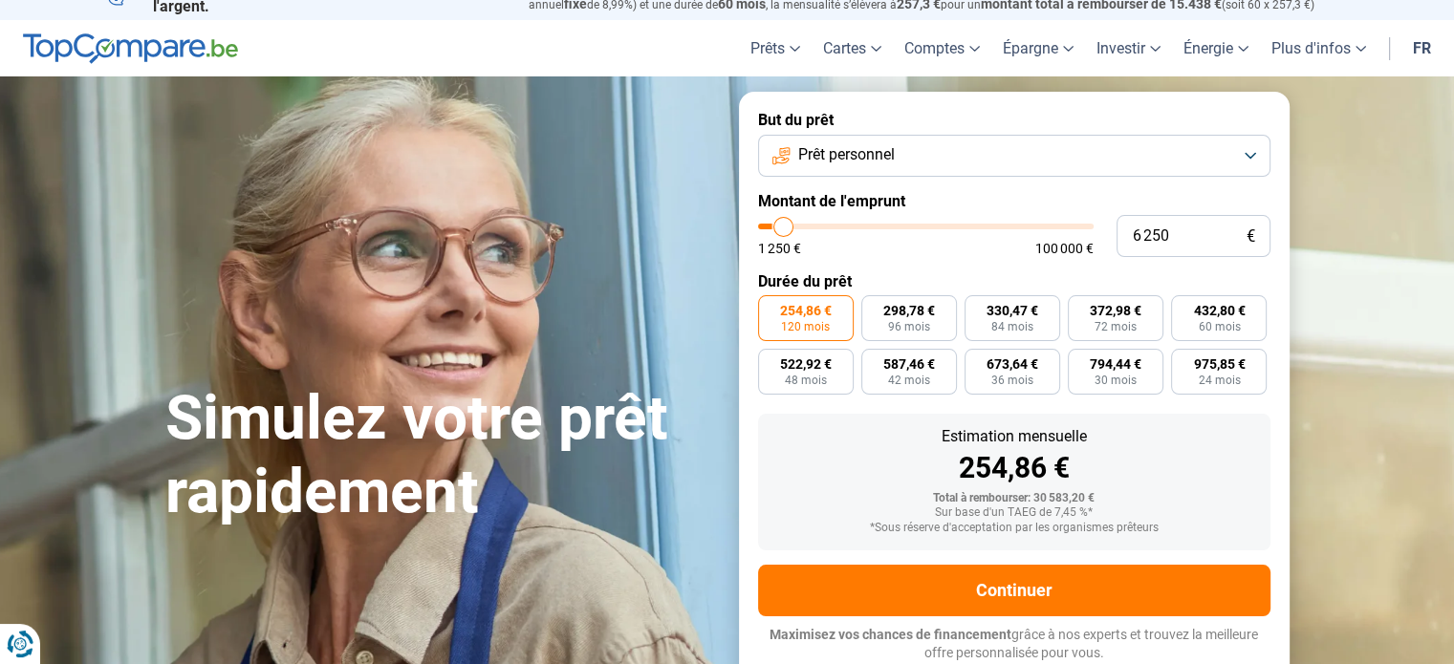
type input "6 500"
type input "6500"
type input "6 250"
type input "6250"
type input "5 250"
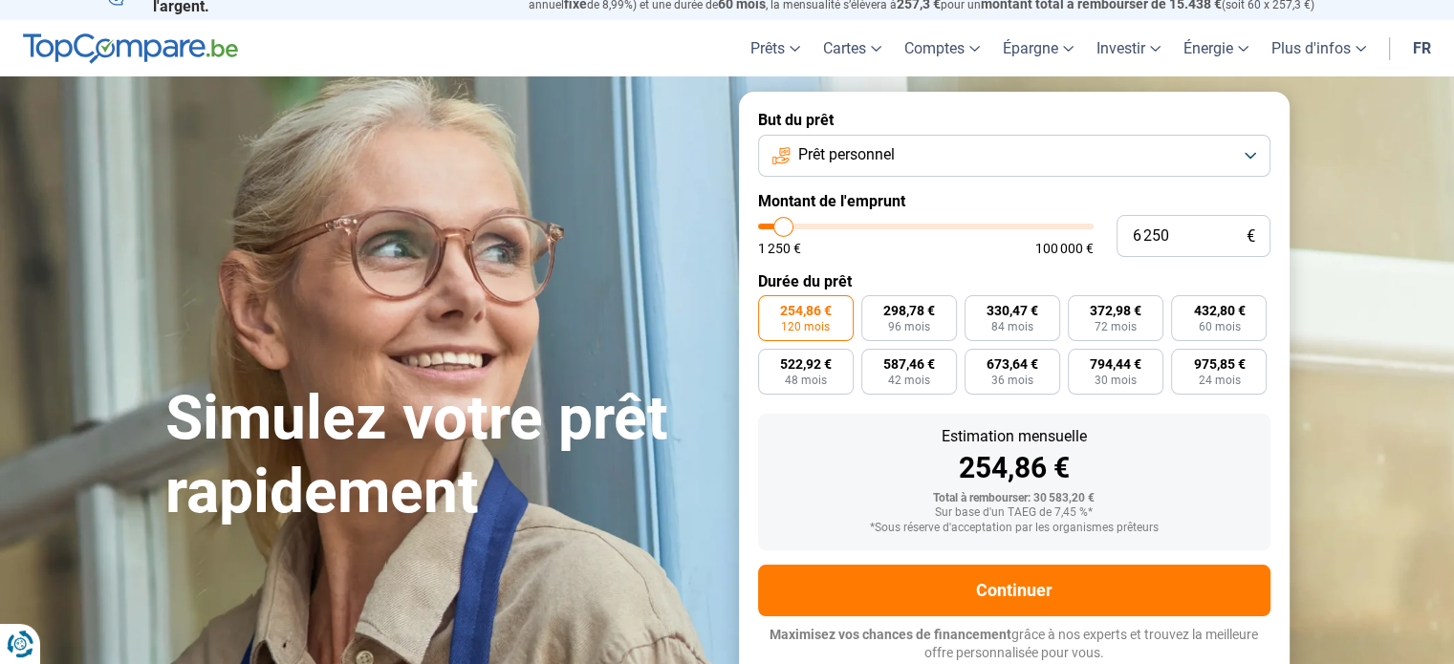
type input "5250"
type input "5 000"
type input "5000"
type input "5 500"
type input "5500"
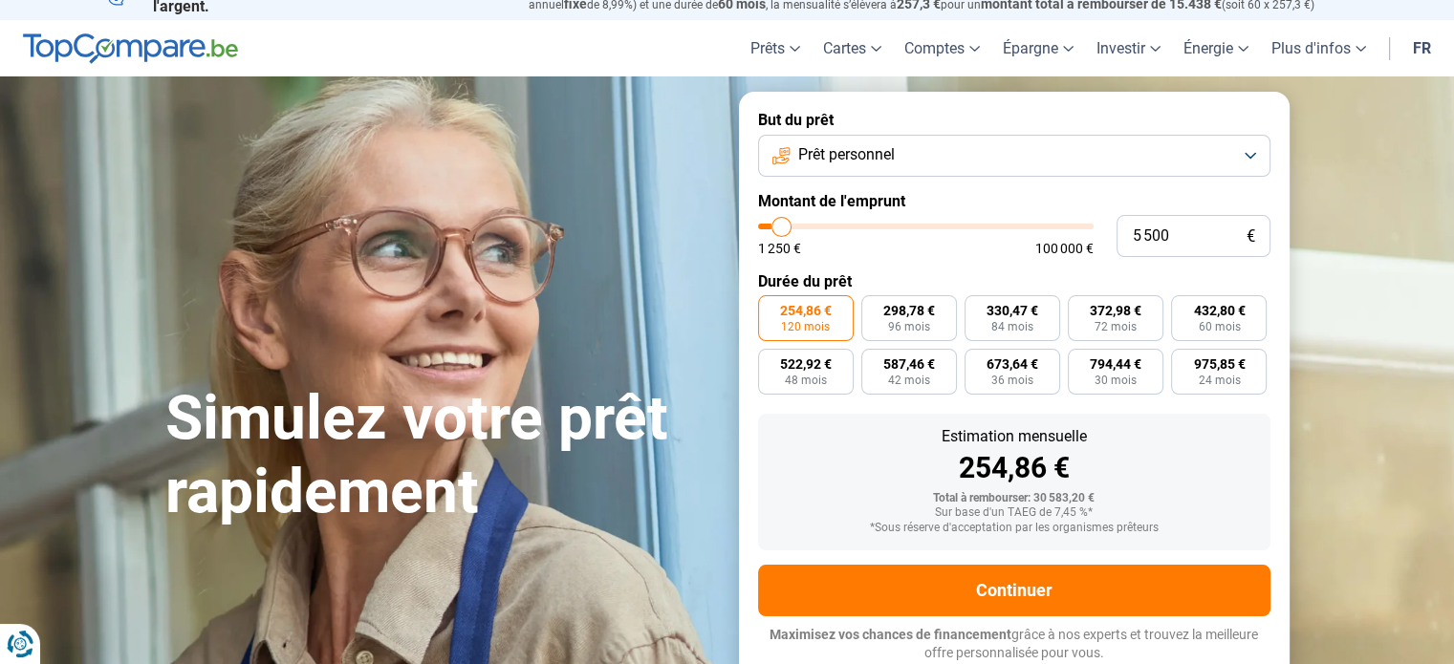
type input "5 750"
type input "5750"
type input "6 000"
type input "6000"
type input "7 000"
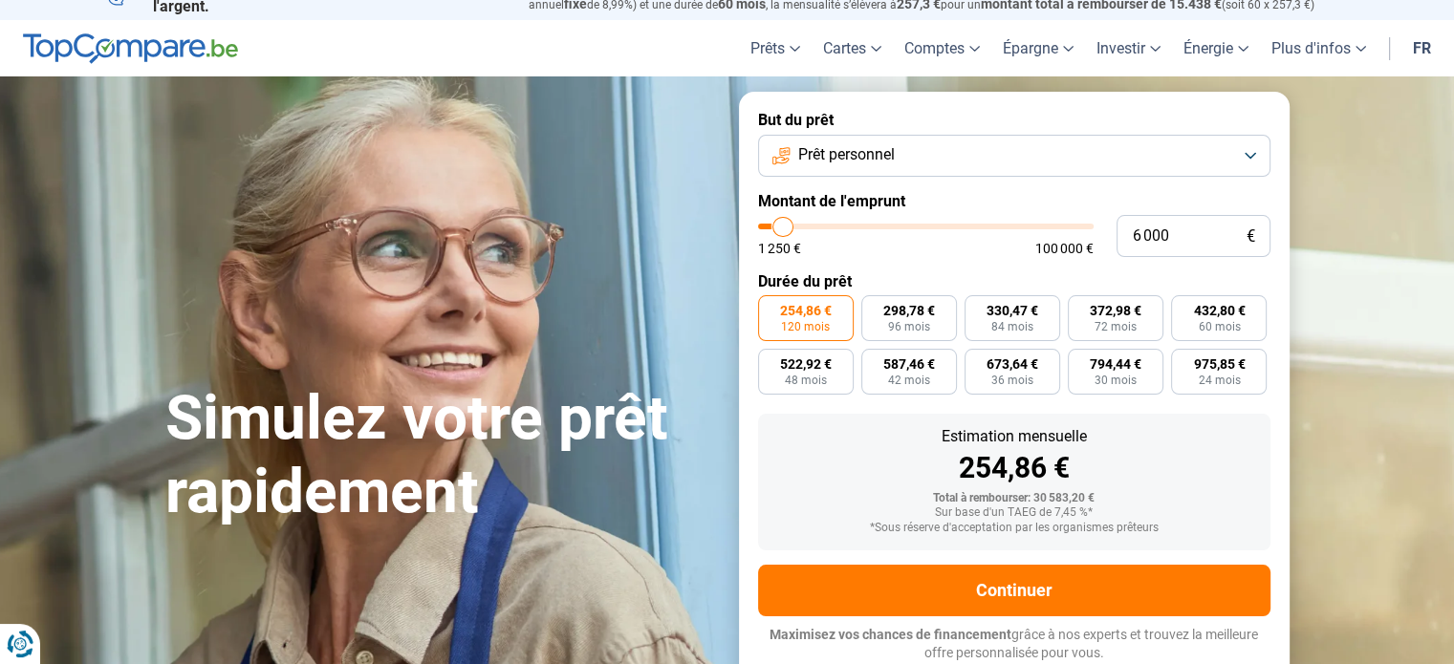
type input "7000"
type input "7 250"
type input "7250"
type input "7 500"
type input "7500"
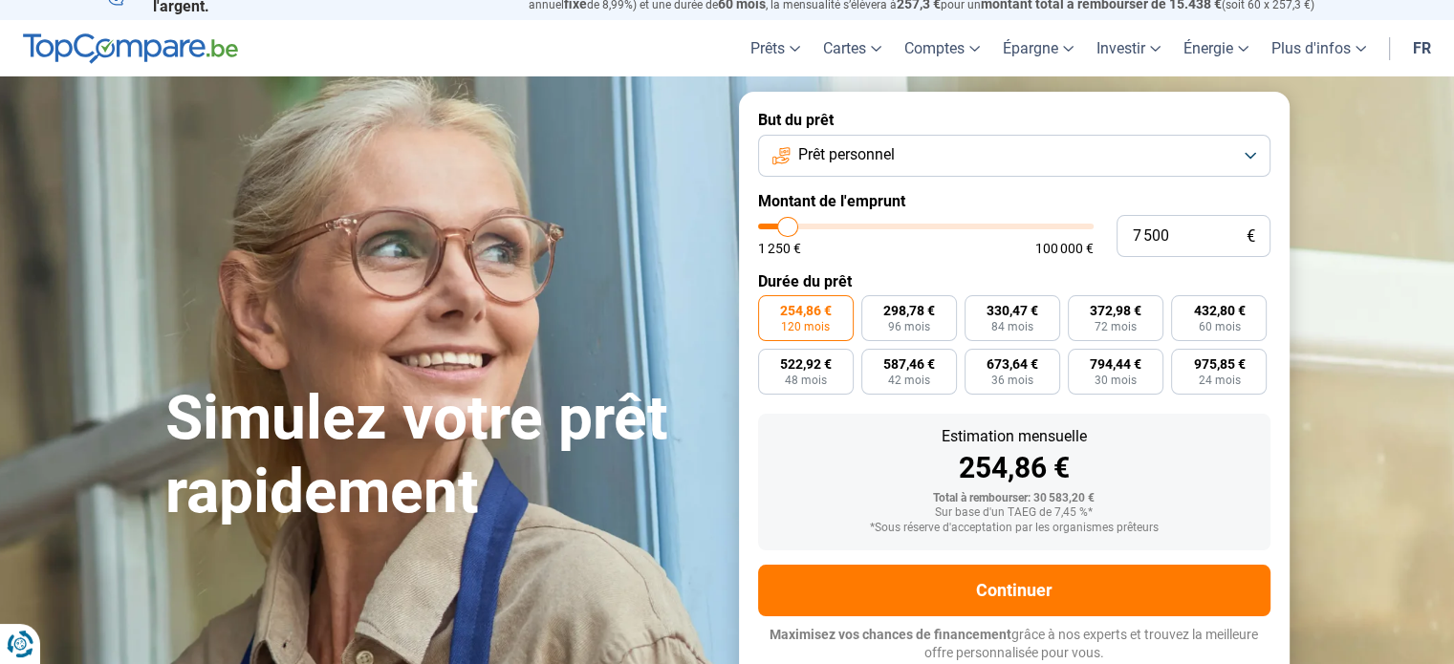
type input "8 250"
drag, startPoint x: 830, startPoint y: 224, endPoint x: 790, endPoint y: 217, distance: 39.8
type input "8250"
click at [790, 224] on input "range" at bounding box center [925, 227] width 335 height 6
radio input "true"
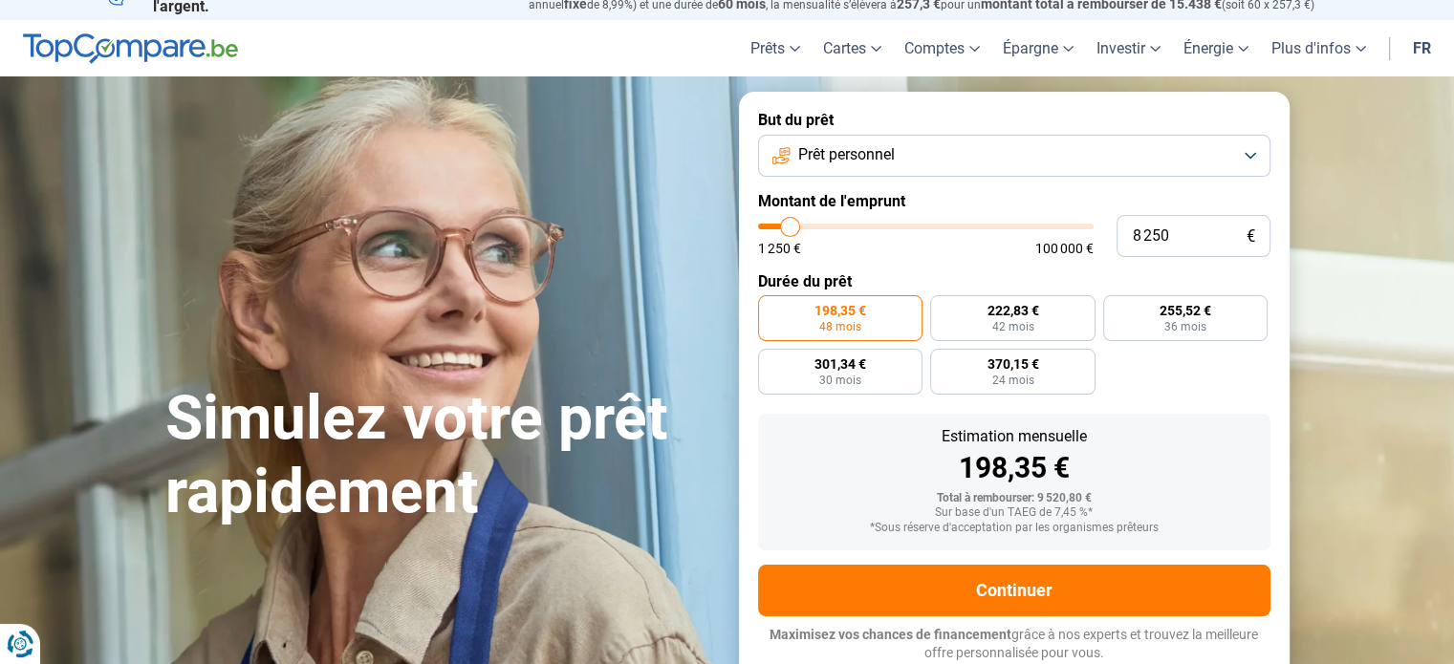
click at [1239, 459] on div "198,35 €" at bounding box center [1014, 468] width 482 height 29
click at [818, 478] on div "198,35 €" at bounding box center [1014, 468] width 482 height 29
click at [1008, 315] on span "222,83 €" at bounding box center [1012, 310] width 52 height 13
click at [942, 308] on input "222,83 € 42 mois" at bounding box center [936, 301] width 12 height 12
radio input "true"
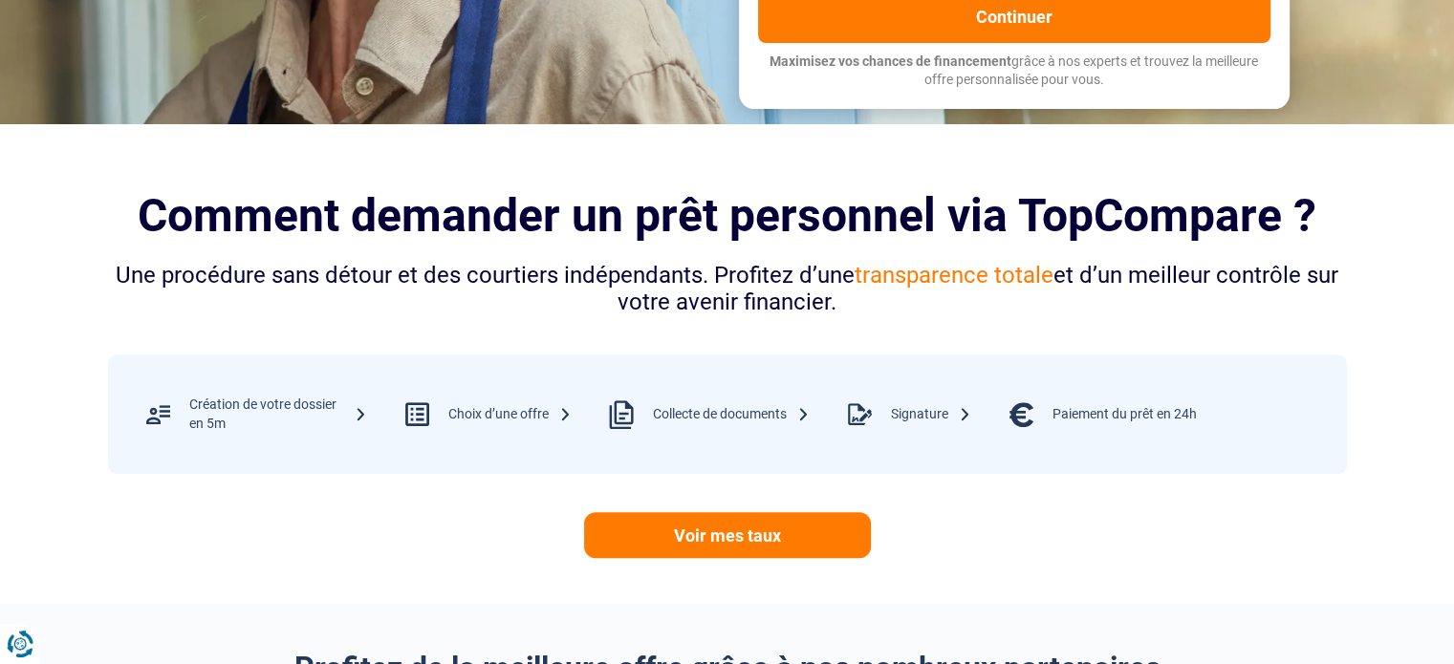
scroll to position [790, 0]
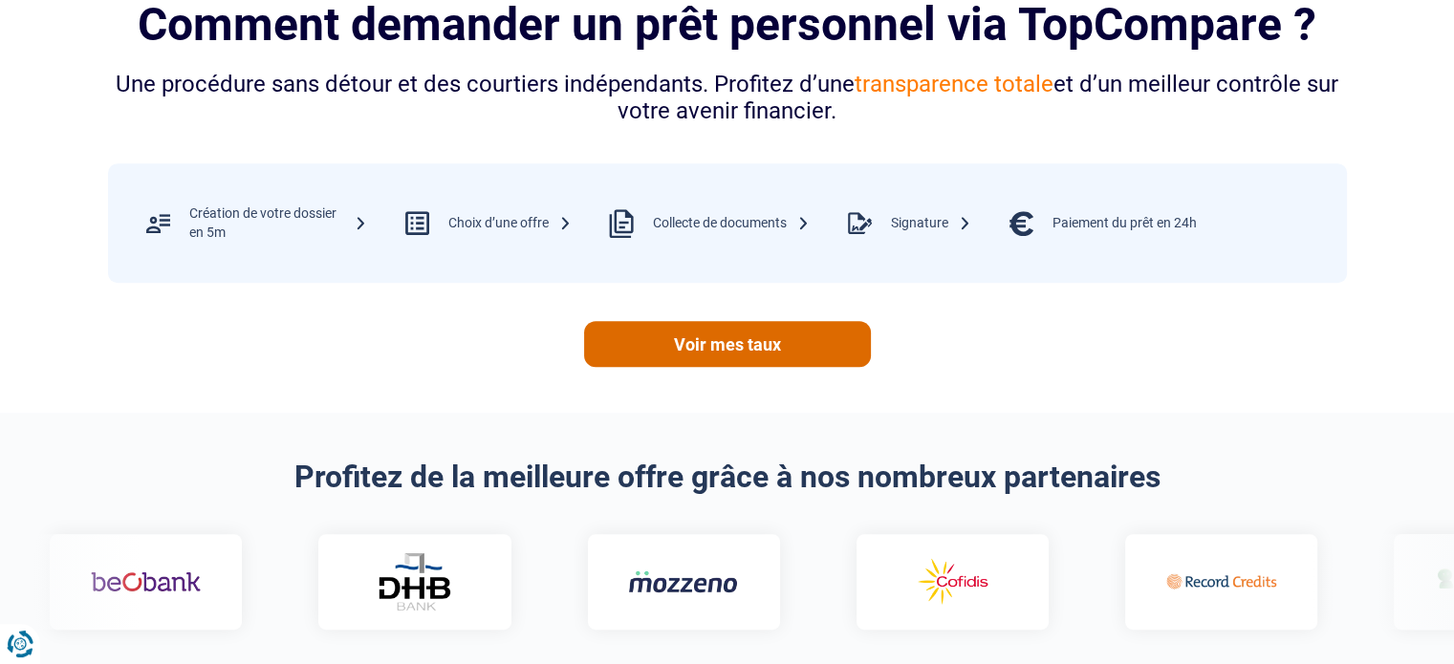
click at [709, 336] on link "Voir mes taux" at bounding box center [727, 344] width 287 height 46
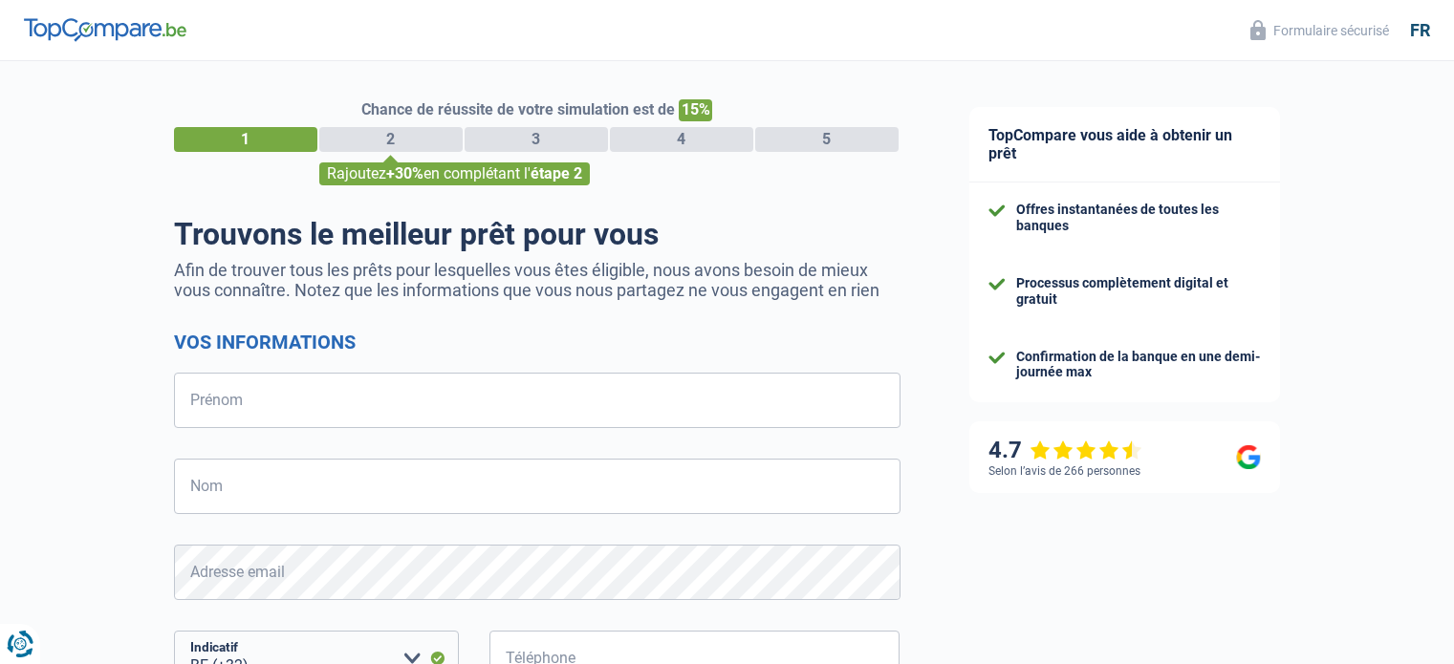
select select "32"
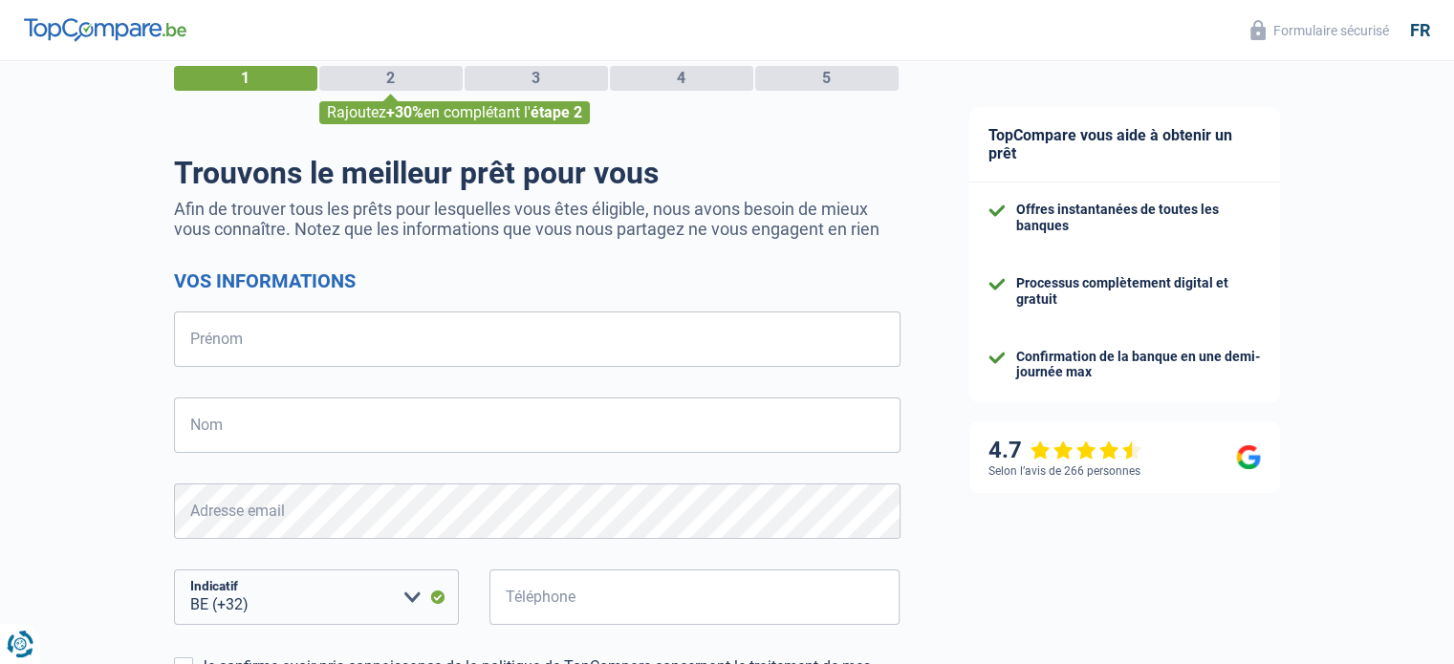
scroll to position [96, 0]
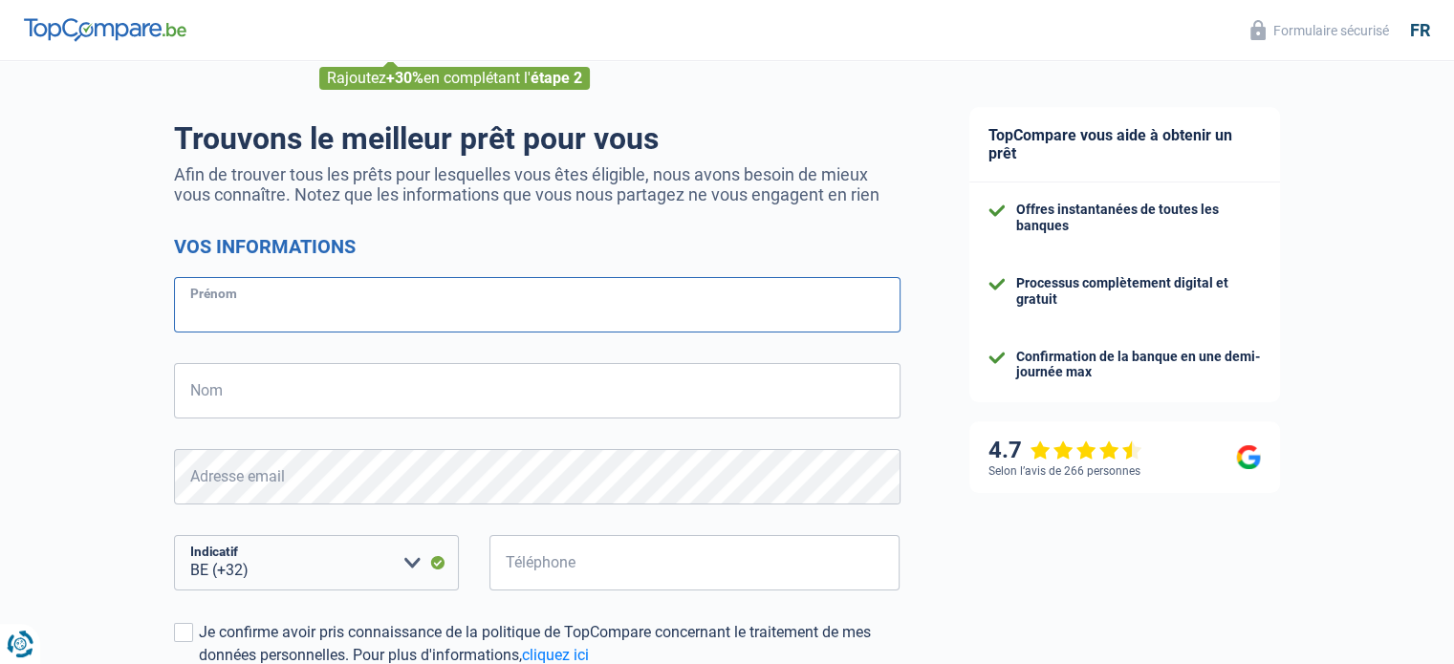
click at [233, 307] on input "Prénom" at bounding box center [537, 304] width 726 height 55
type input "[PERSON_NAME]"
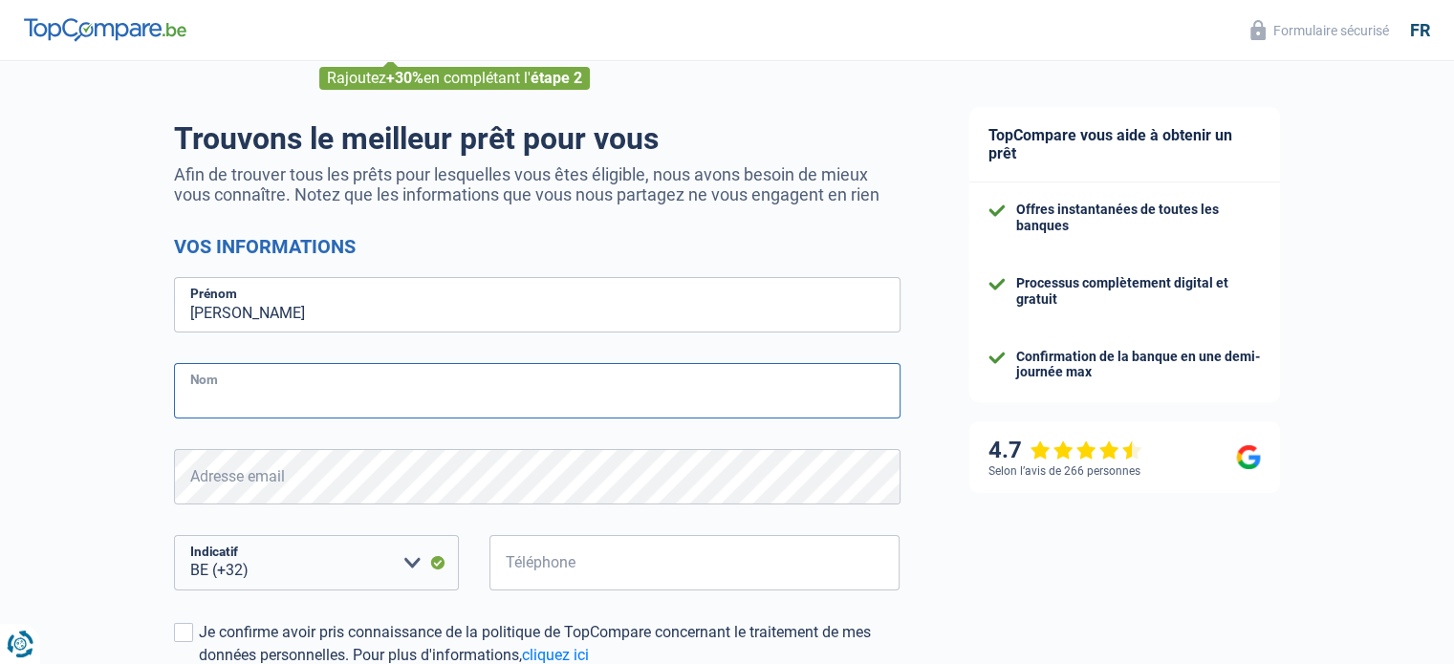
click at [226, 384] on input "Nom" at bounding box center [537, 390] width 726 height 55
type input "Sonck"
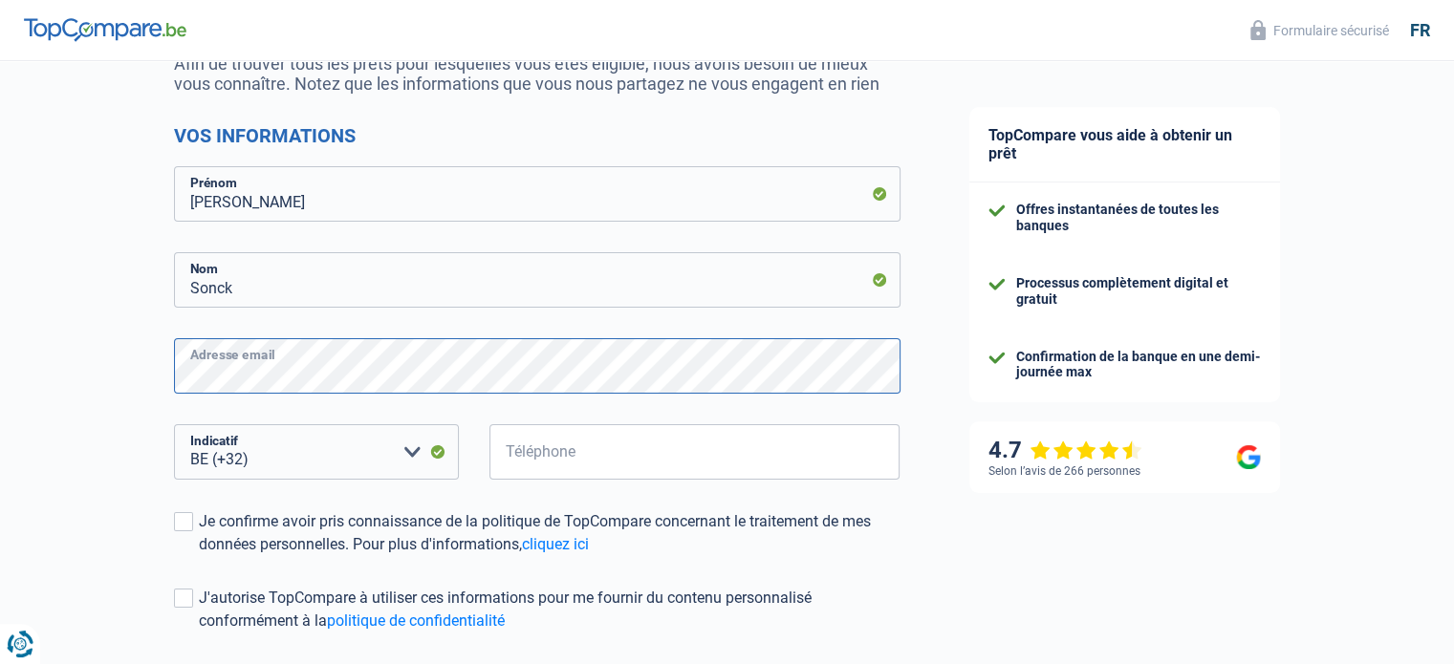
scroll to position [287, 0]
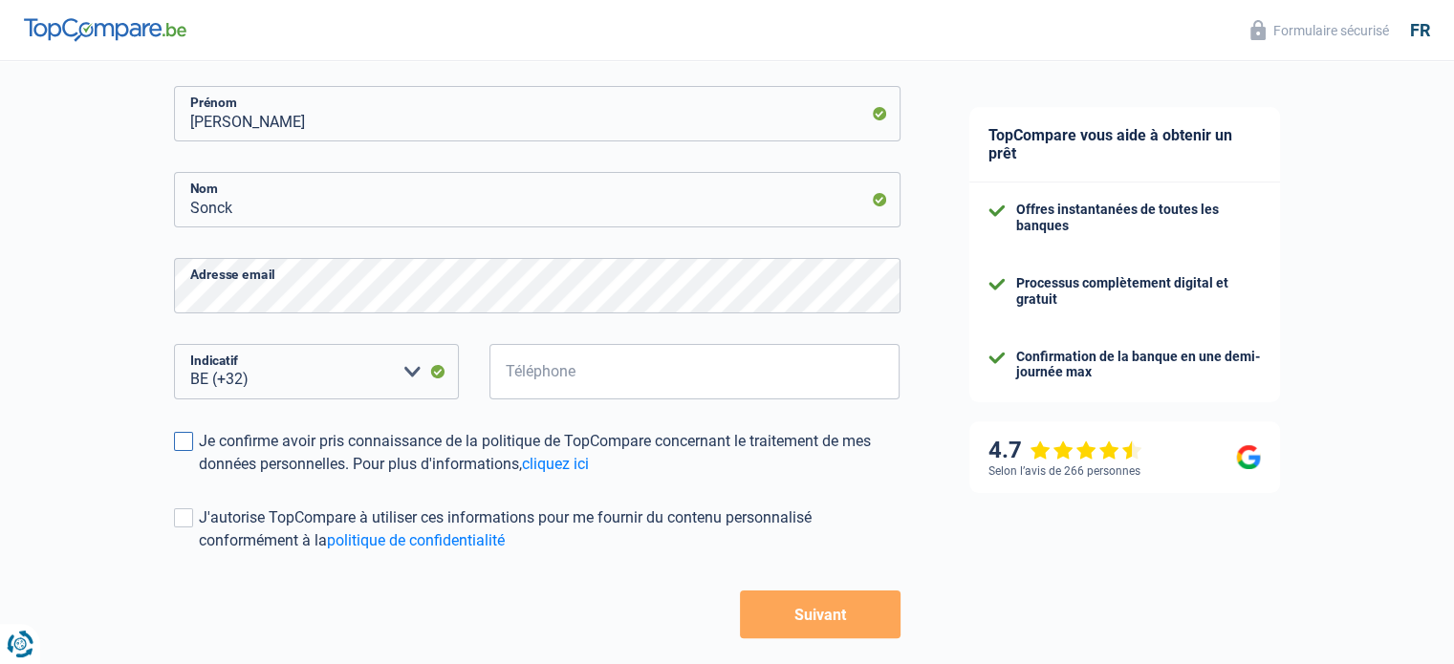
click at [185, 441] on span at bounding box center [183, 441] width 19 height 19
click at [199, 476] on input "Je confirme avoir pris connaissance de la politique de TopCompare concernant le…" at bounding box center [199, 476] width 0 height 0
click at [185, 441] on span at bounding box center [183, 441] width 19 height 19
click at [199, 476] on input "Je confirme avoir pris connaissance de la politique de TopCompare concernant le…" at bounding box center [199, 476] width 0 height 0
click at [856, 612] on button "Suivant" at bounding box center [820, 615] width 160 height 48
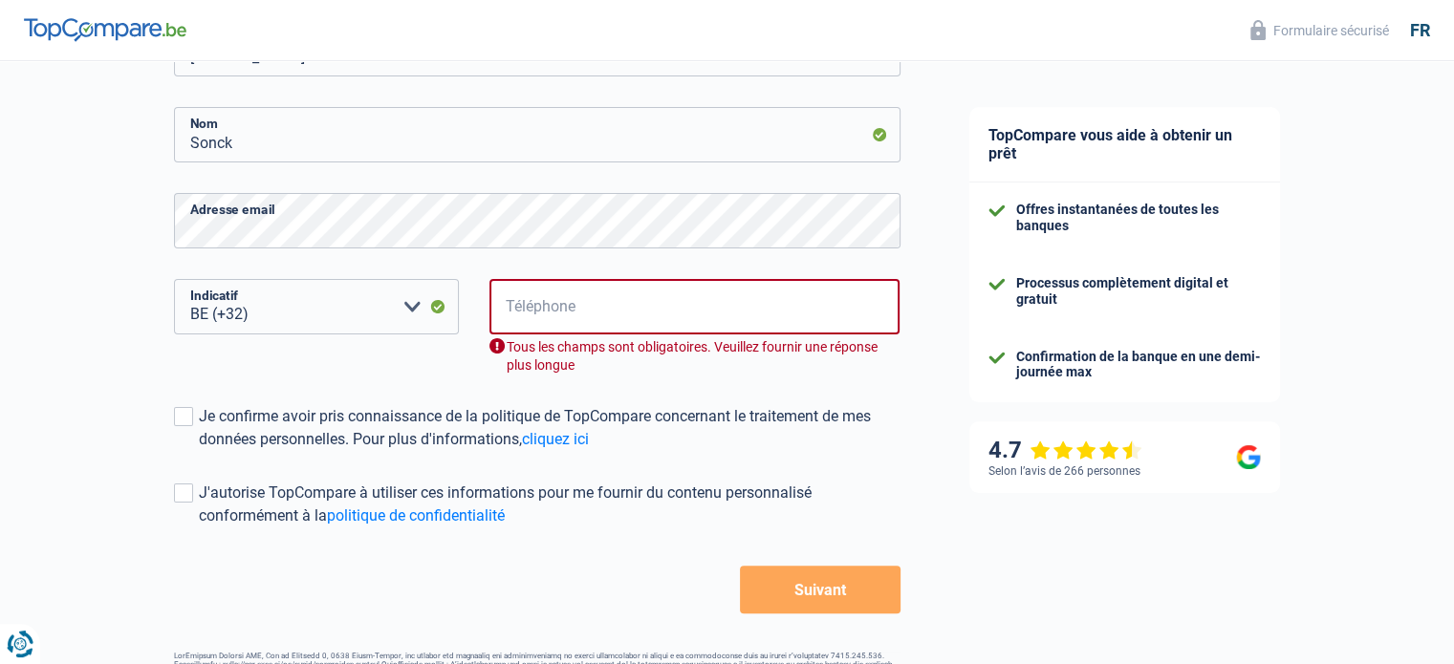
scroll to position [375, 0]
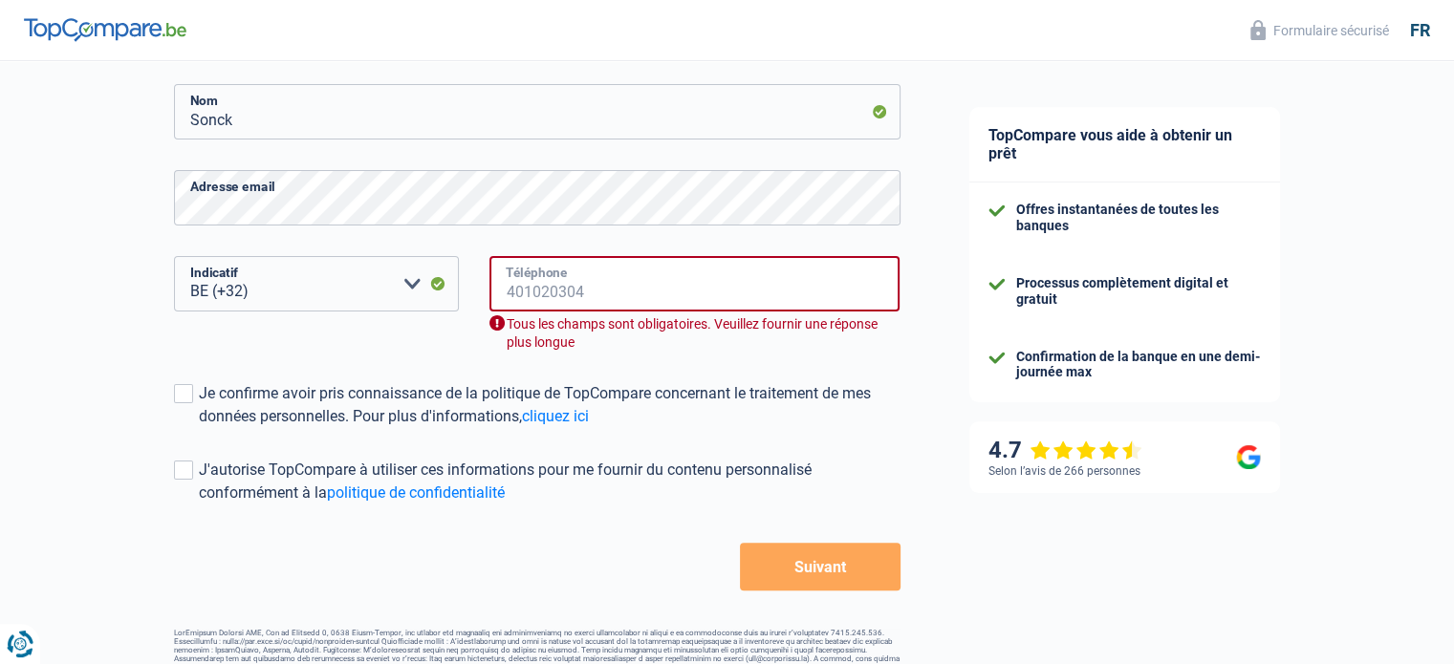
drag, startPoint x: 524, startPoint y: 289, endPoint x: 770, endPoint y: 312, distance: 247.6
click at [524, 289] on input "Téléphone" at bounding box center [694, 283] width 411 height 55
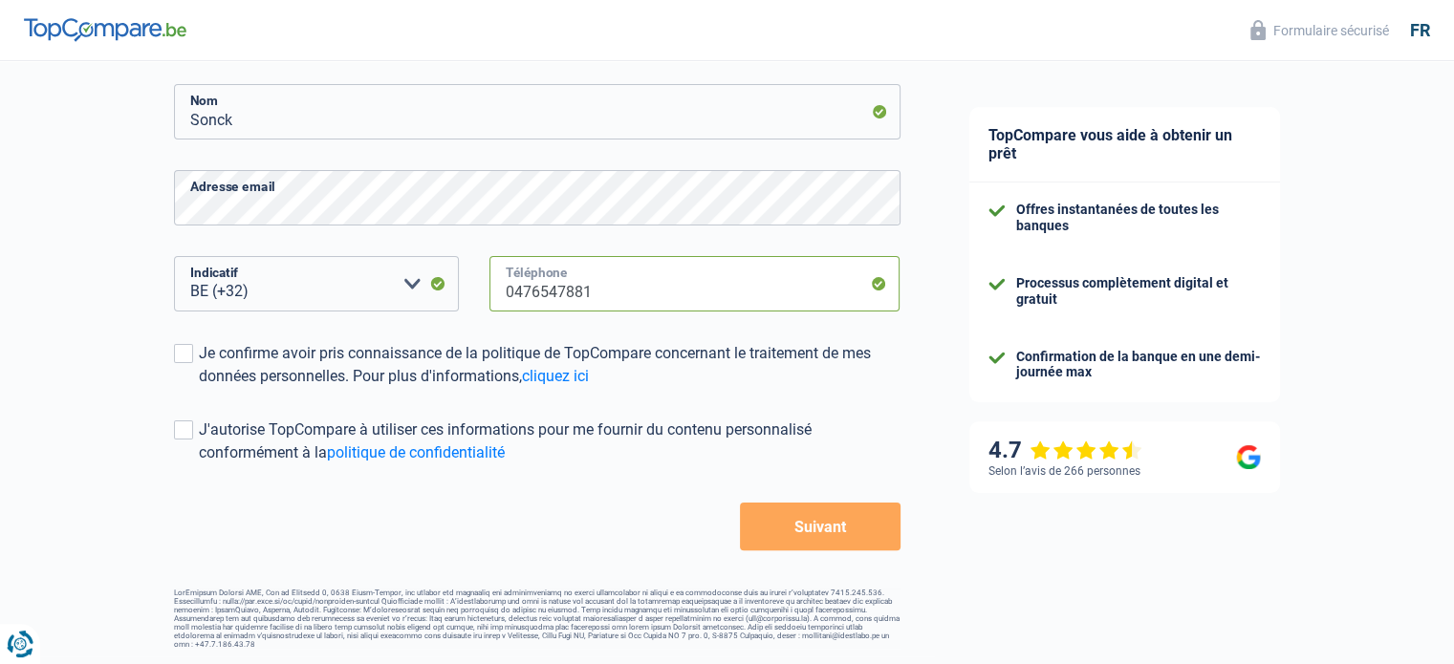
type input "0476547881"
click at [814, 521] on button "Suivant" at bounding box center [820, 527] width 160 height 48
click at [182, 351] on span at bounding box center [183, 353] width 19 height 19
click at [199, 388] on input "Je confirme avoir pris connaissance de la politique de TopCompare concernant le…" at bounding box center [199, 388] width 0 height 0
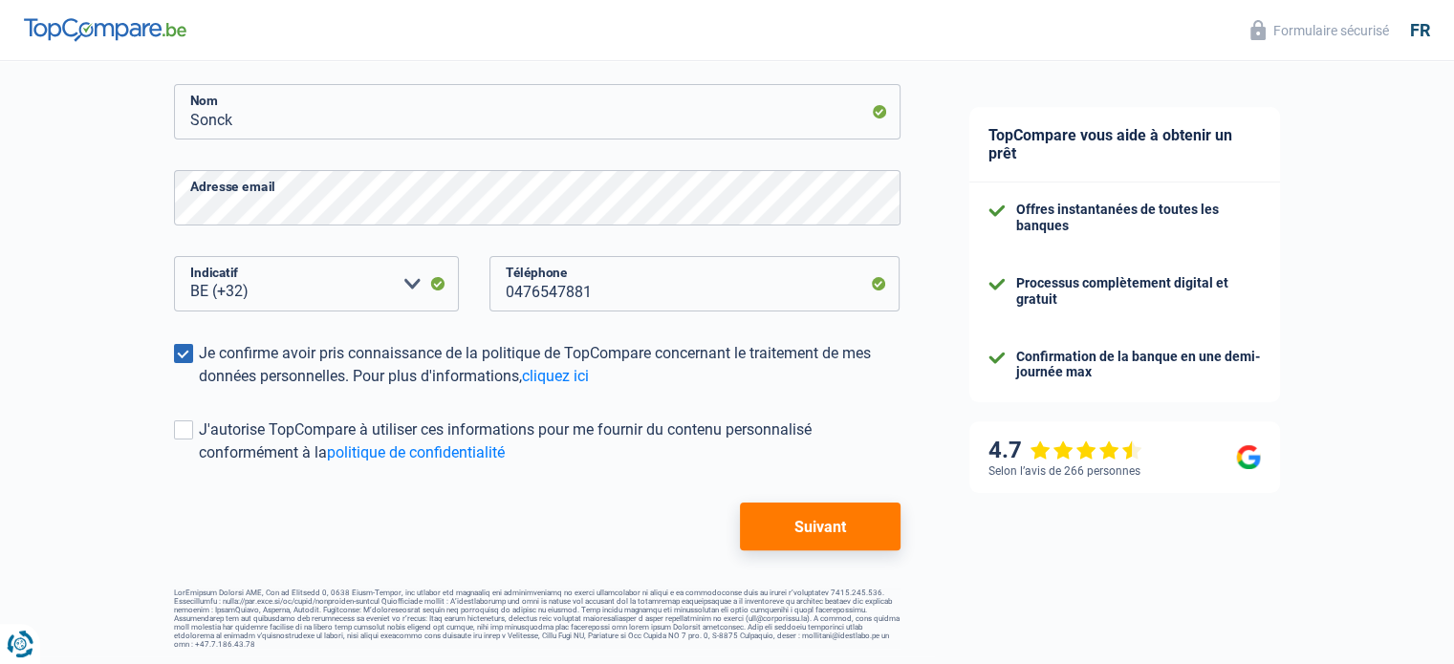
drag, startPoint x: 184, startPoint y: 431, endPoint x: 554, endPoint y: 488, distance: 374.3
click at [186, 431] on span at bounding box center [183, 430] width 19 height 19
click at [199, 464] on input "J'autorise TopCompare à utiliser ces informations pour me fournir du contenu pe…" at bounding box center [199, 464] width 0 height 0
click at [799, 524] on button "Suivant" at bounding box center [820, 527] width 160 height 48
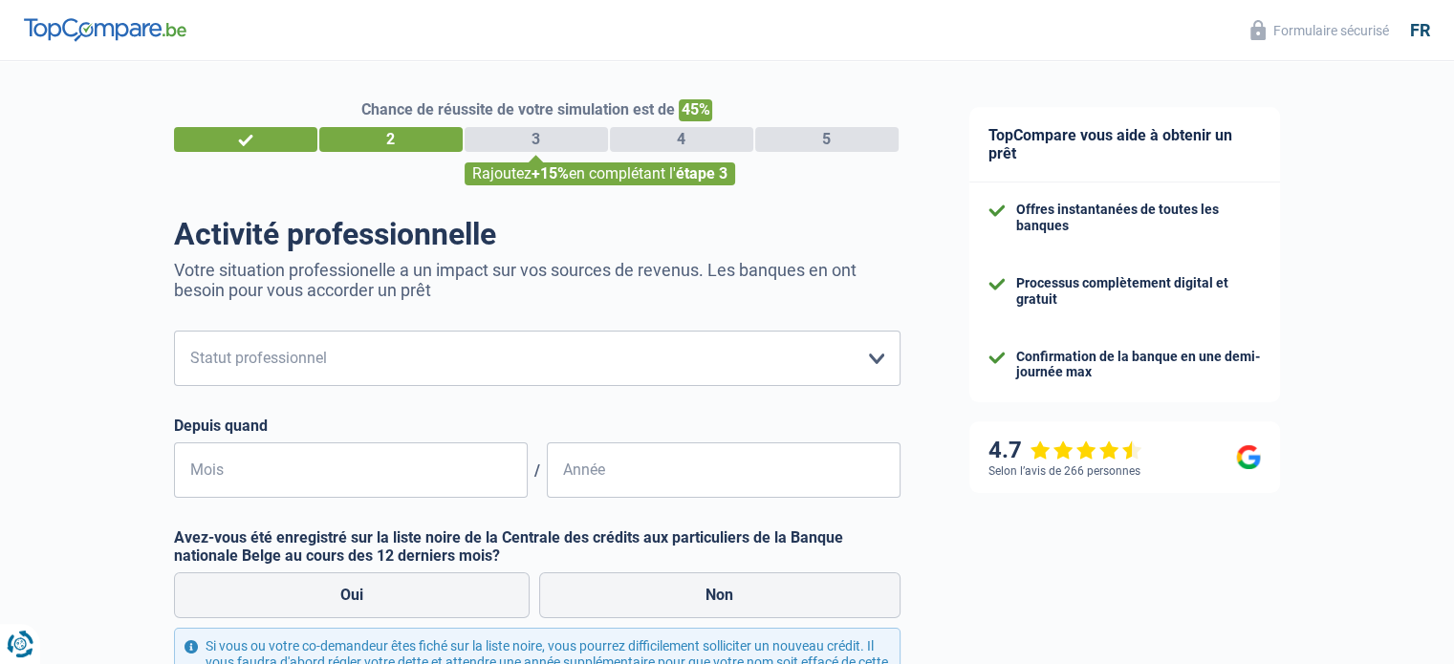
scroll to position [96, 0]
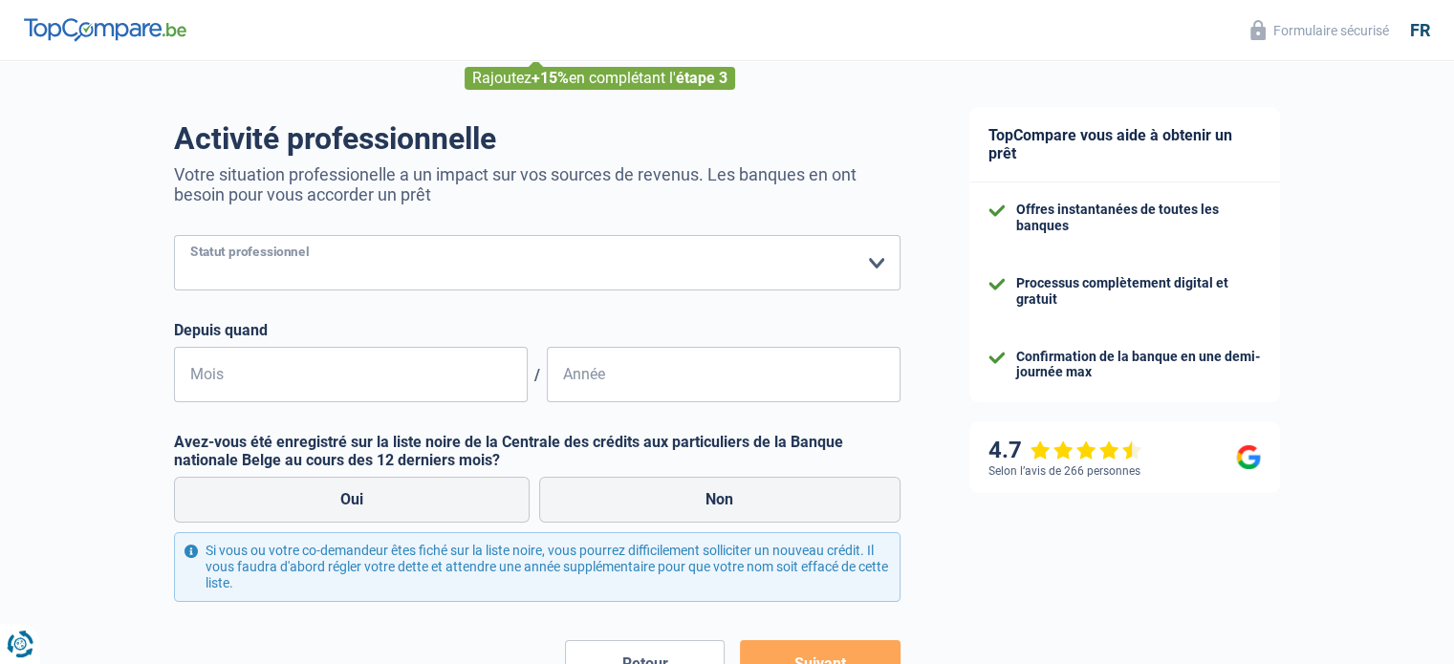
click at [875, 270] on select "Ouvrier Employé privé Employé public Invalide Indépendant Pensionné Chômeur Mut…" at bounding box center [537, 262] width 726 height 55
select select "publicEmployee"
click at [174, 236] on select "Ouvrier Employé privé Employé public Invalide Indépendant Pensionné Chômeur Mut…" at bounding box center [537, 262] width 726 height 55
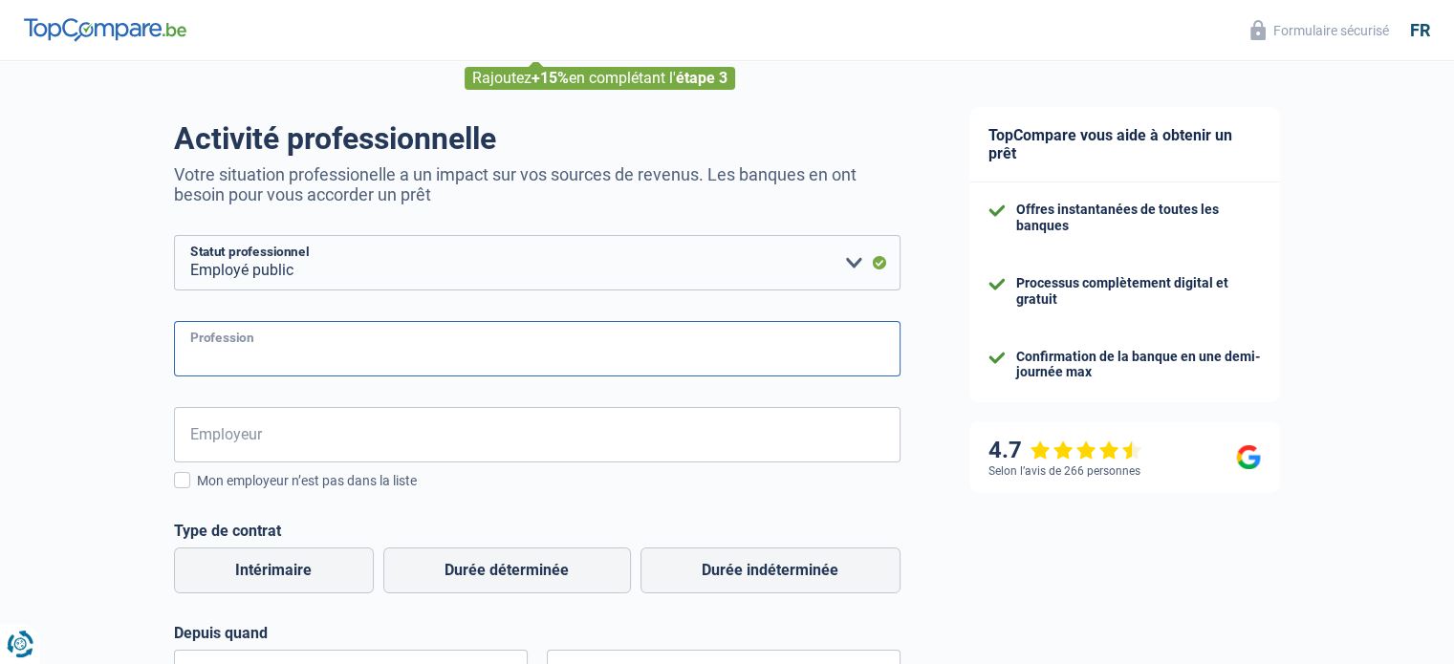
click at [268, 356] on input "Profession" at bounding box center [537, 348] width 726 height 55
type input "assistante administrative"
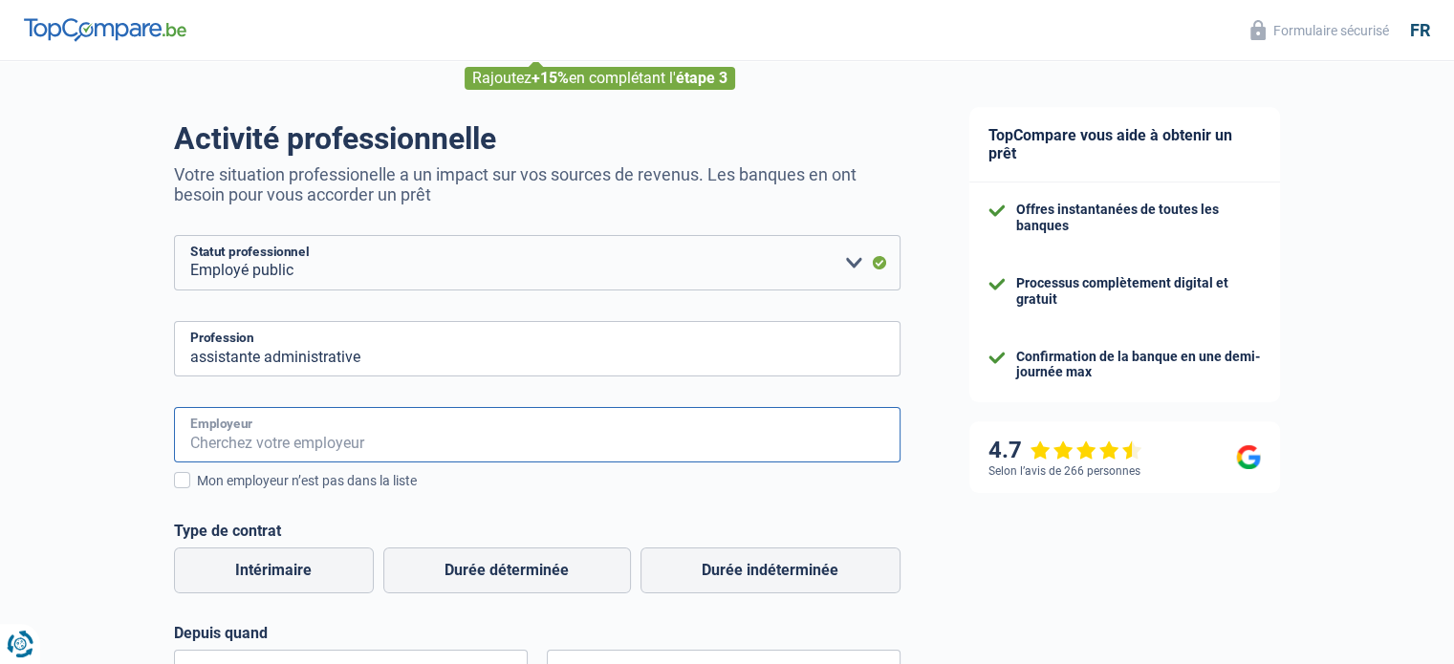
click at [258, 443] on input "Employeur" at bounding box center [537, 434] width 726 height 55
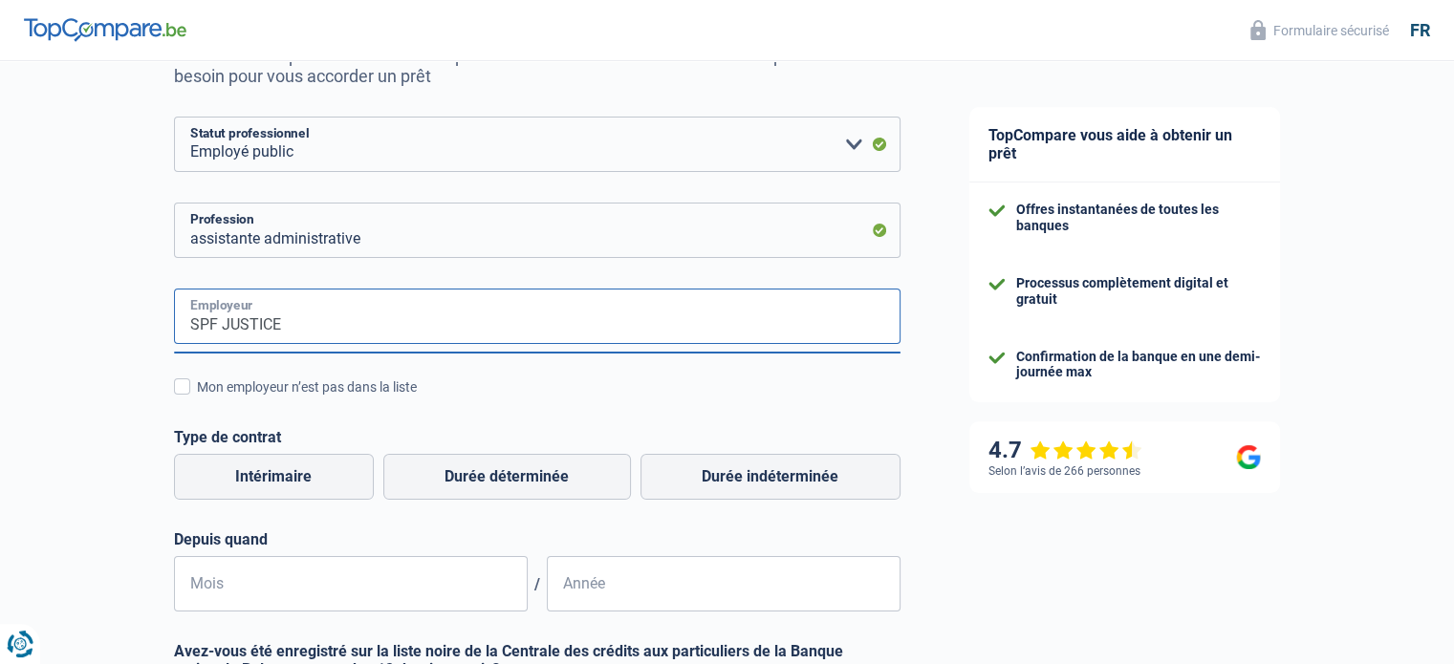
scroll to position [382, 0]
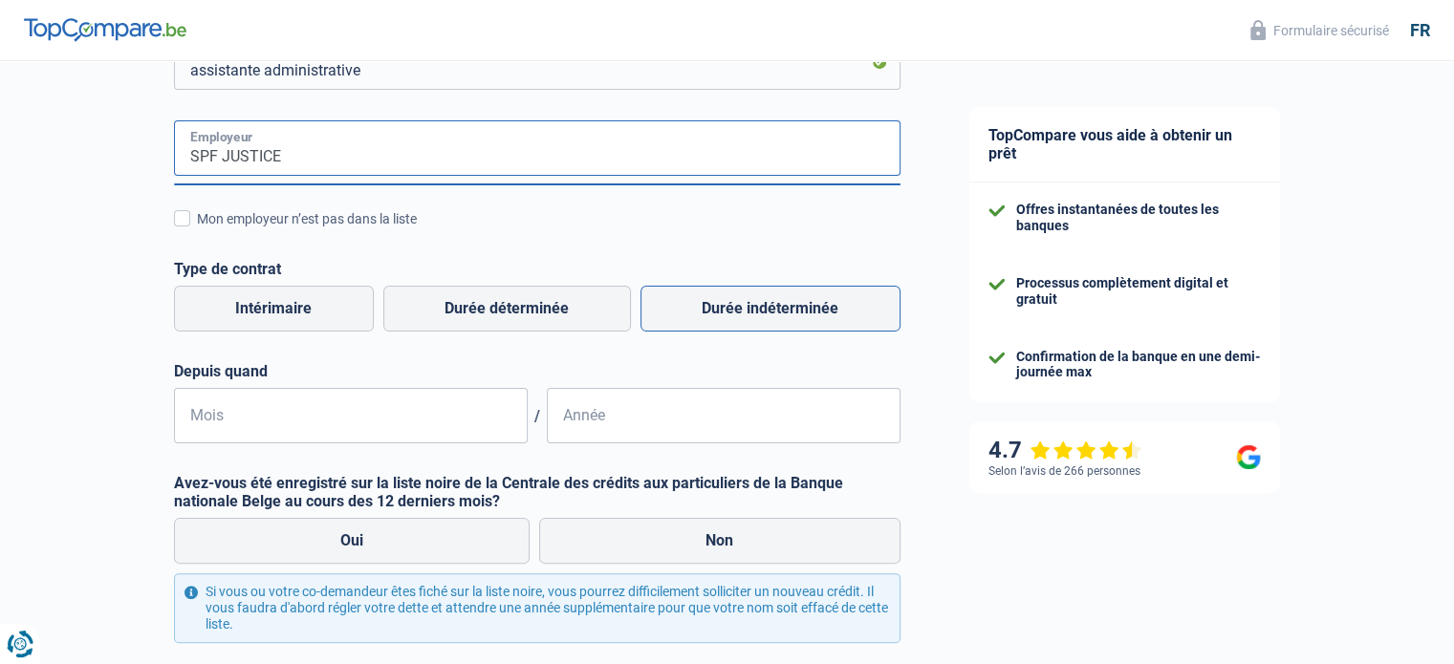
type input "SPF JUSTICE"
click at [765, 316] on label "Durée indéterminée" at bounding box center [770, 309] width 260 height 46
click at [765, 316] on input "Durée indéterminée" at bounding box center [770, 309] width 260 height 46
radio input "true"
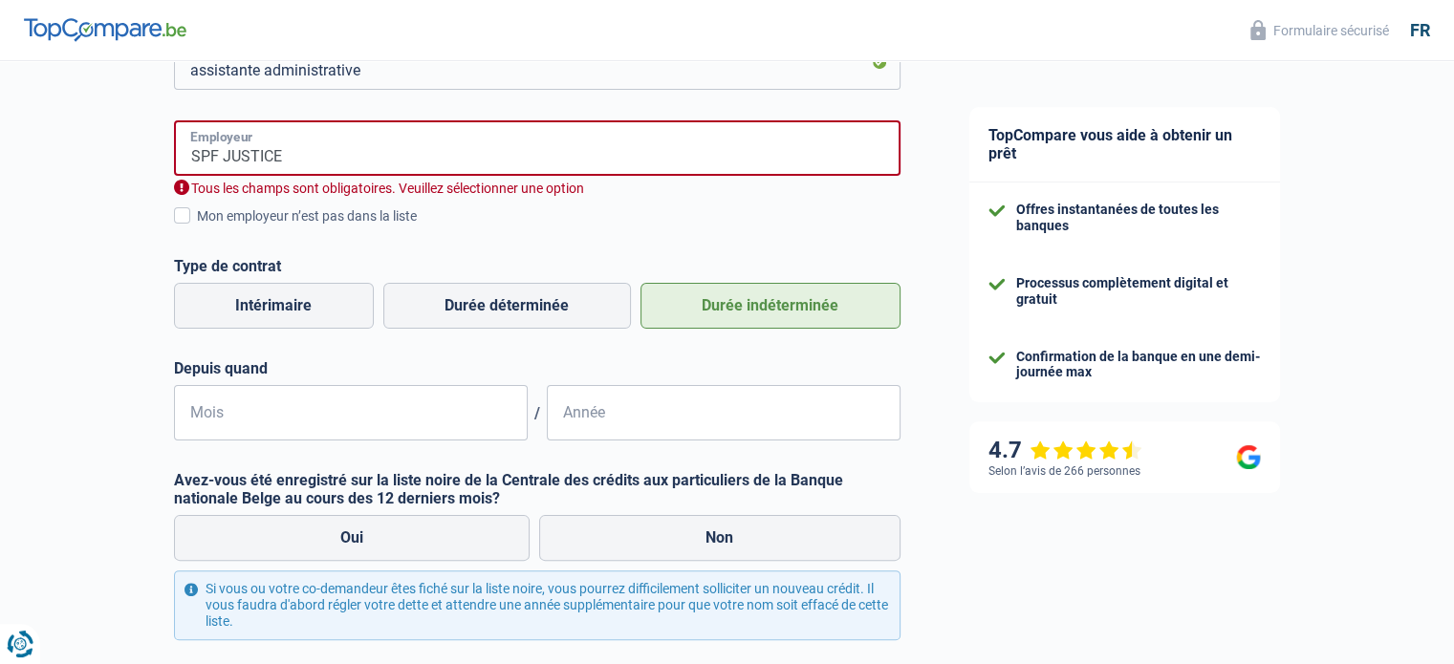
click at [334, 154] on input "SPF JUSTICE" at bounding box center [537, 147] width 726 height 55
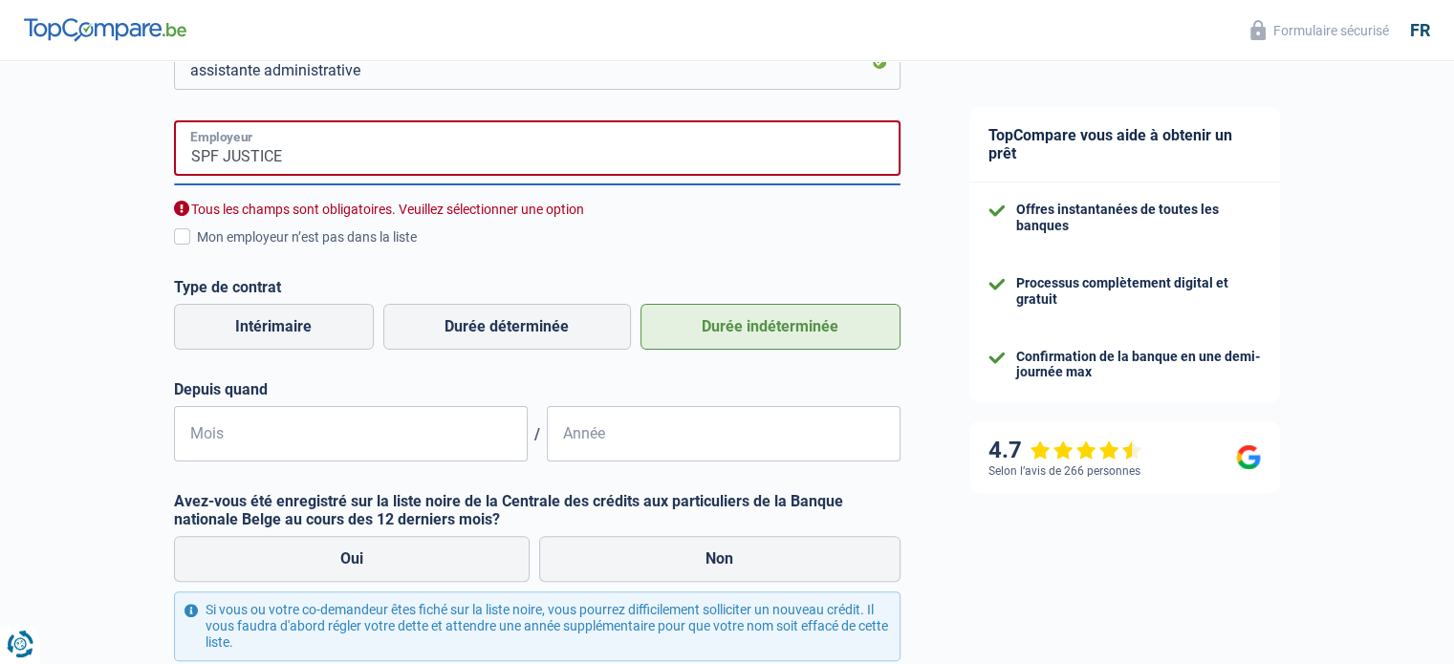
click at [382, 146] on input "SPF JUSTICE" at bounding box center [537, 147] width 726 height 55
type input "S"
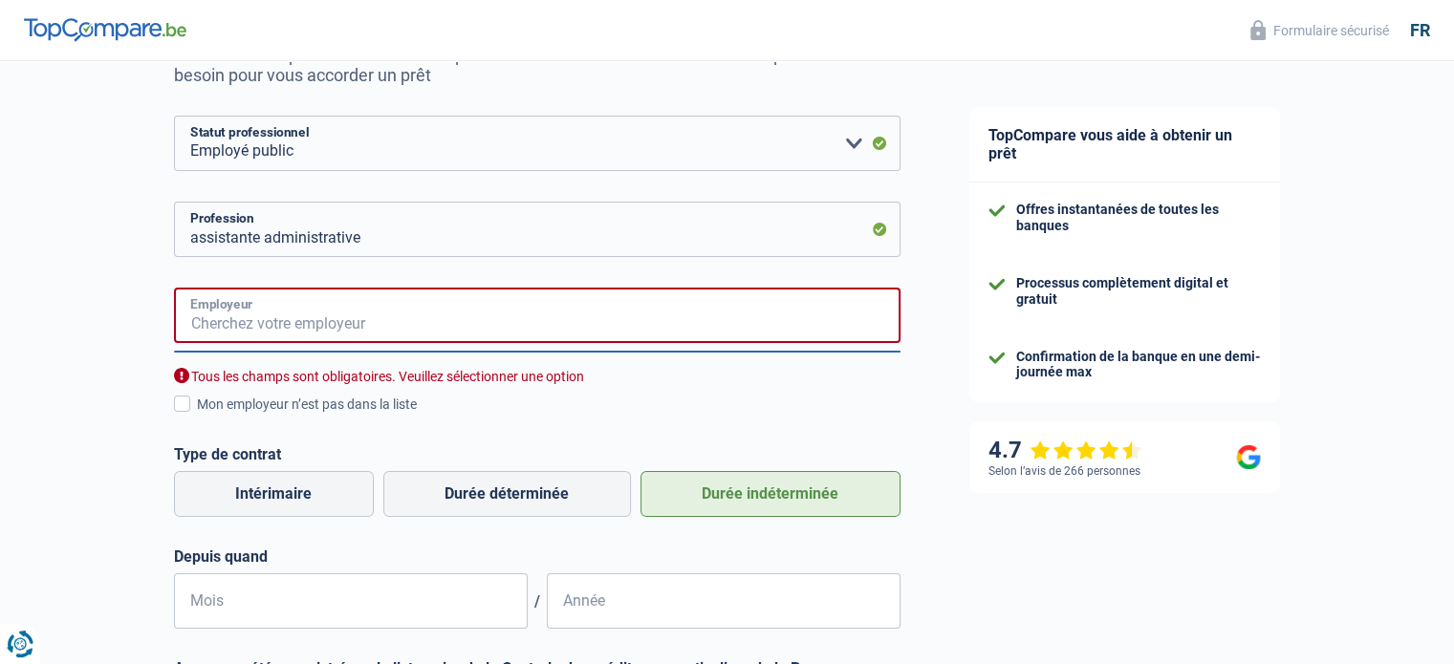
scroll to position [96, 0]
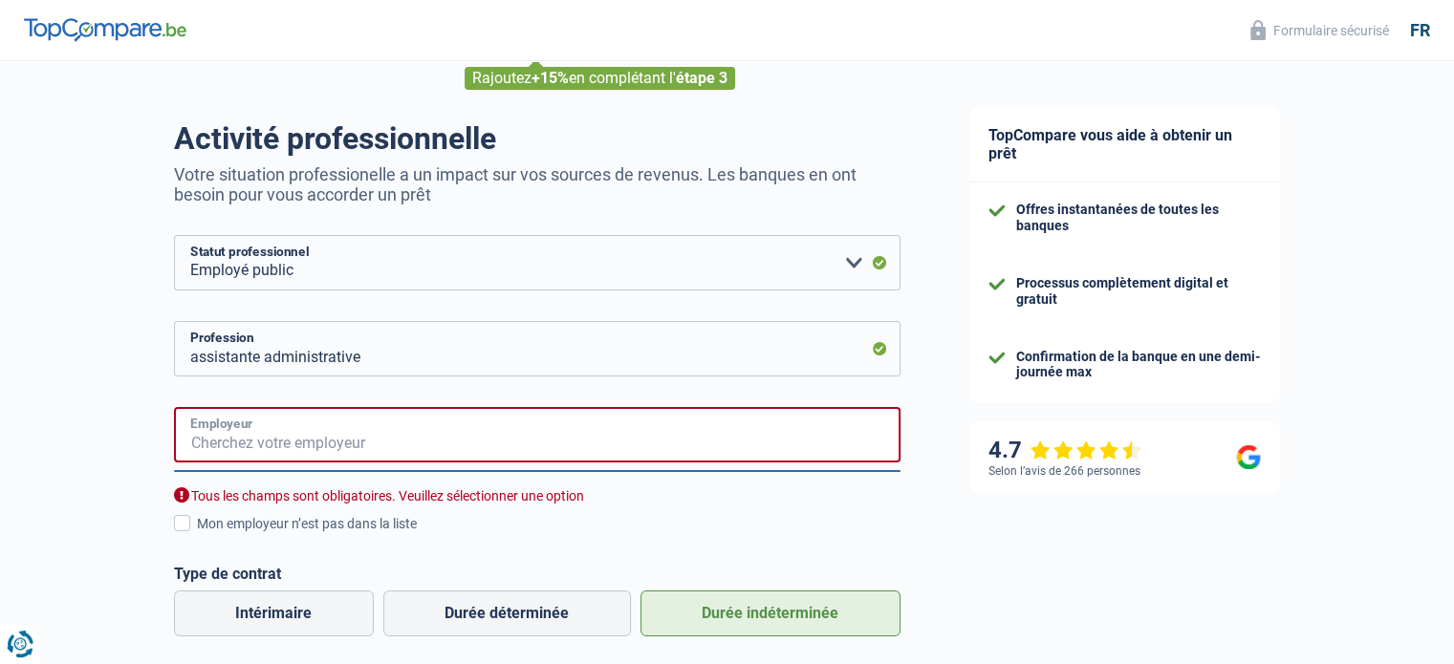
click at [238, 439] on input "Employeur" at bounding box center [537, 434] width 726 height 55
click at [297, 433] on input "Employeur" at bounding box center [537, 434] width 726 height 55
click at [1047, 550] on div "TopCompare vous aide à obtenir un prêt Offres instantanées de toutes les banque…" at bounding box center [1195, 557] width 520 height 1182
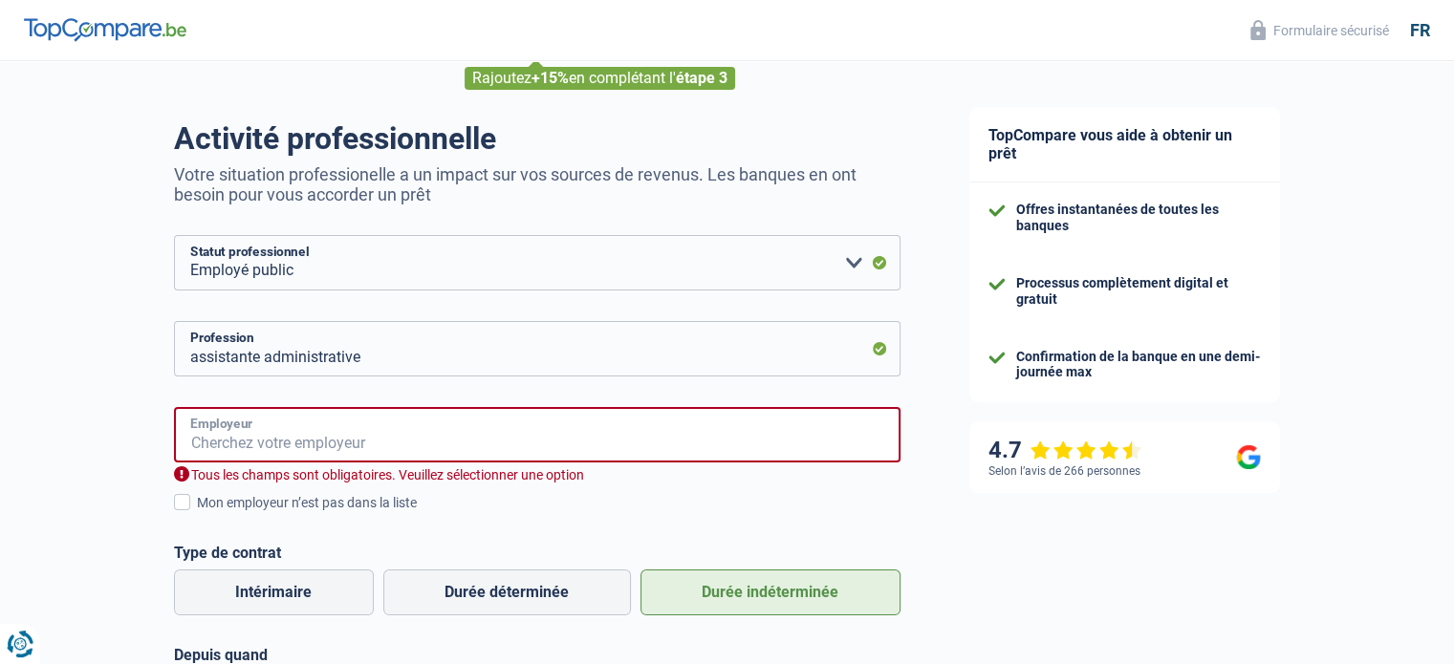
click at [239, 441] on input "Employeur" at bounding box center [537, 434] width 726 height 55
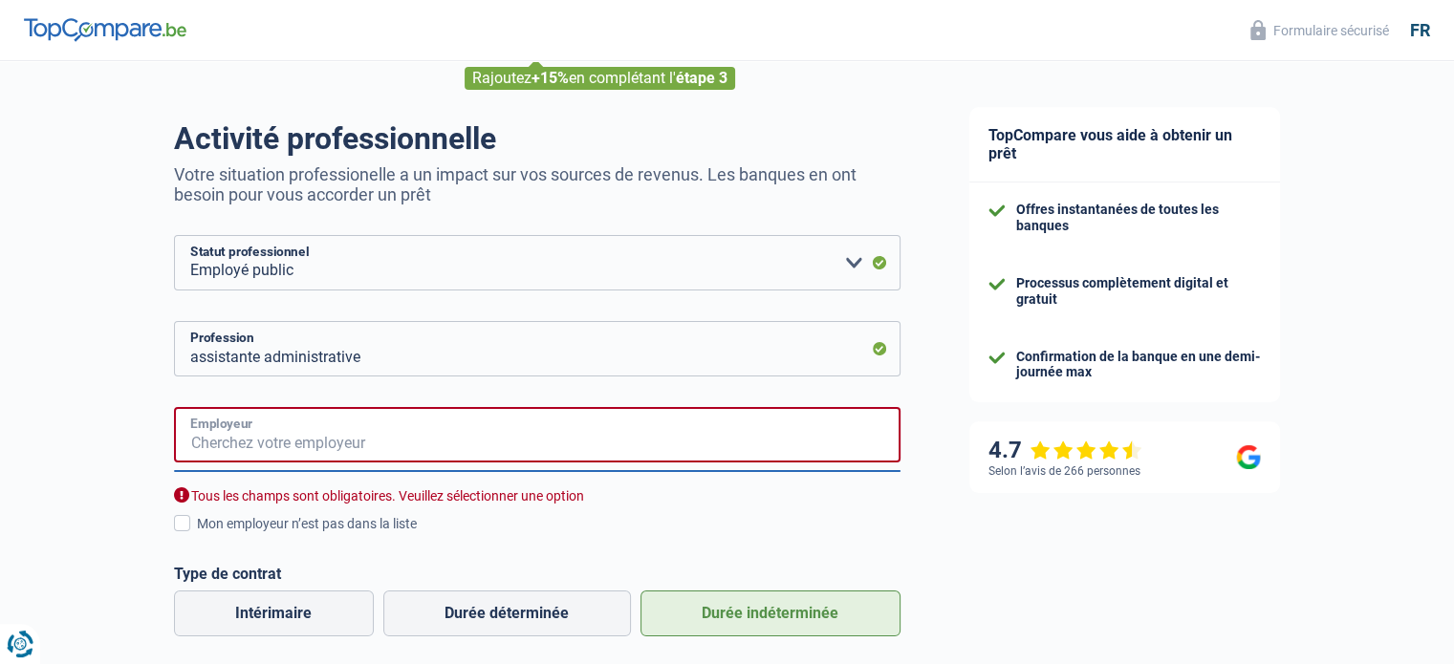
click at [239, 441] on input "Employeur" at bounding box center [537, 434] width 726 height 55
type input "SPF JUSTICE"
click at [548, 494] on div "Tous les champs sont obligatoires. Veuillez sélectionner une option" at bounding box center [537, 496] width 726 height 18
click at [593, 423] on input "SPF JUSTICE" at bounding box center [537, 434] width 726 height 55
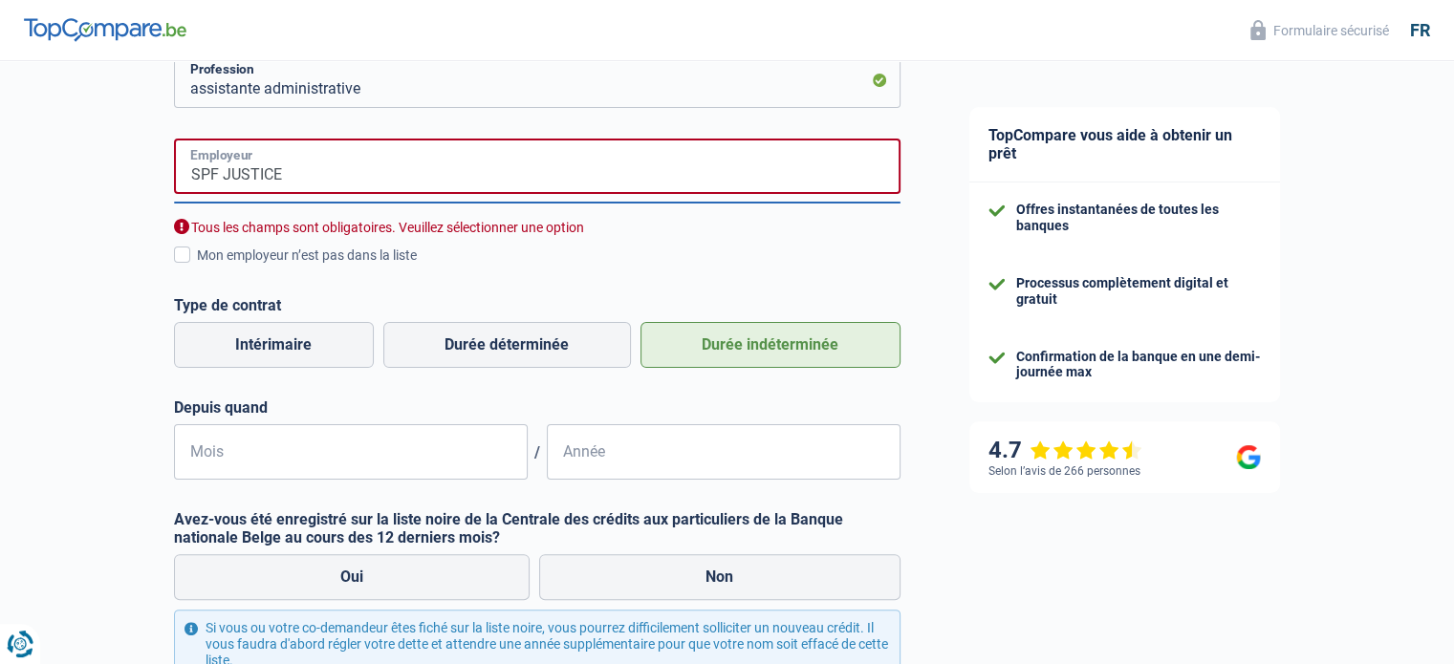
scroll to position [382, 0]
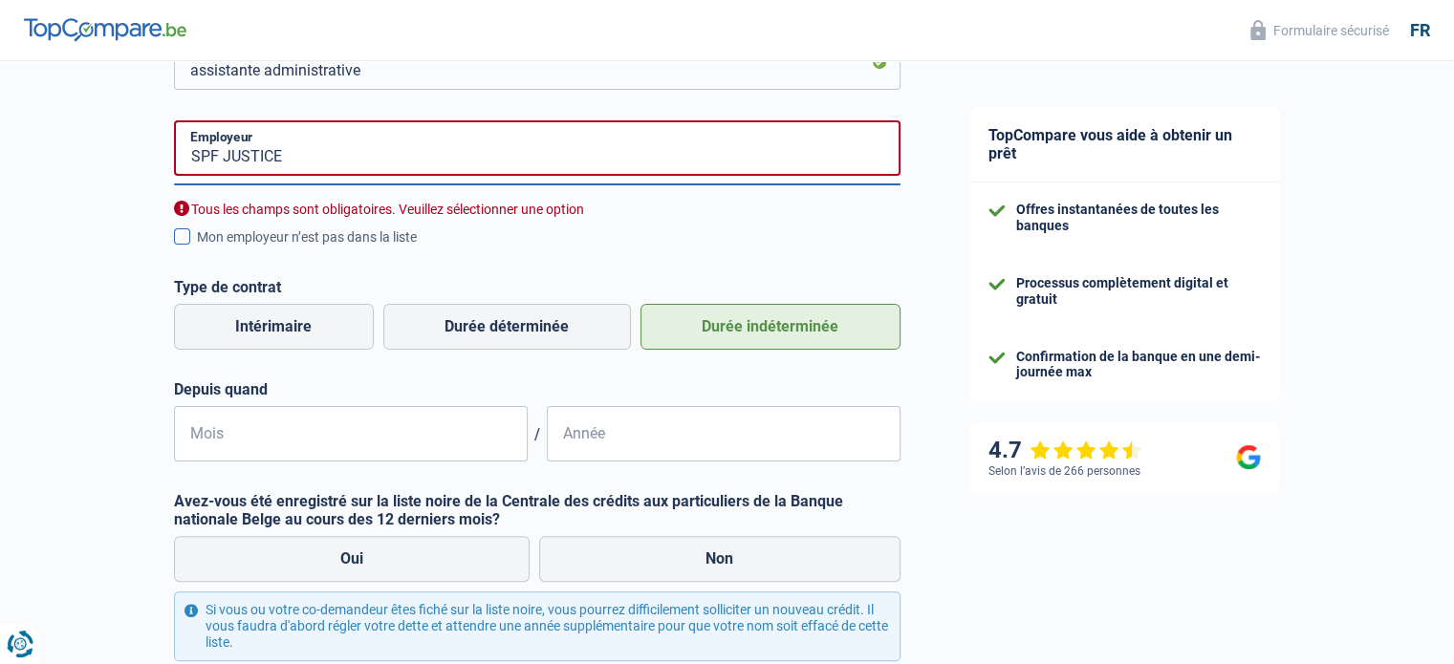
click at [187, 236] on span at bounding box center [182, 236] width 16 height 16
click at [197, 248] on input "Mon employeur n’est pas dans la liste" at bounding box center [197, 248] width 0 height 0
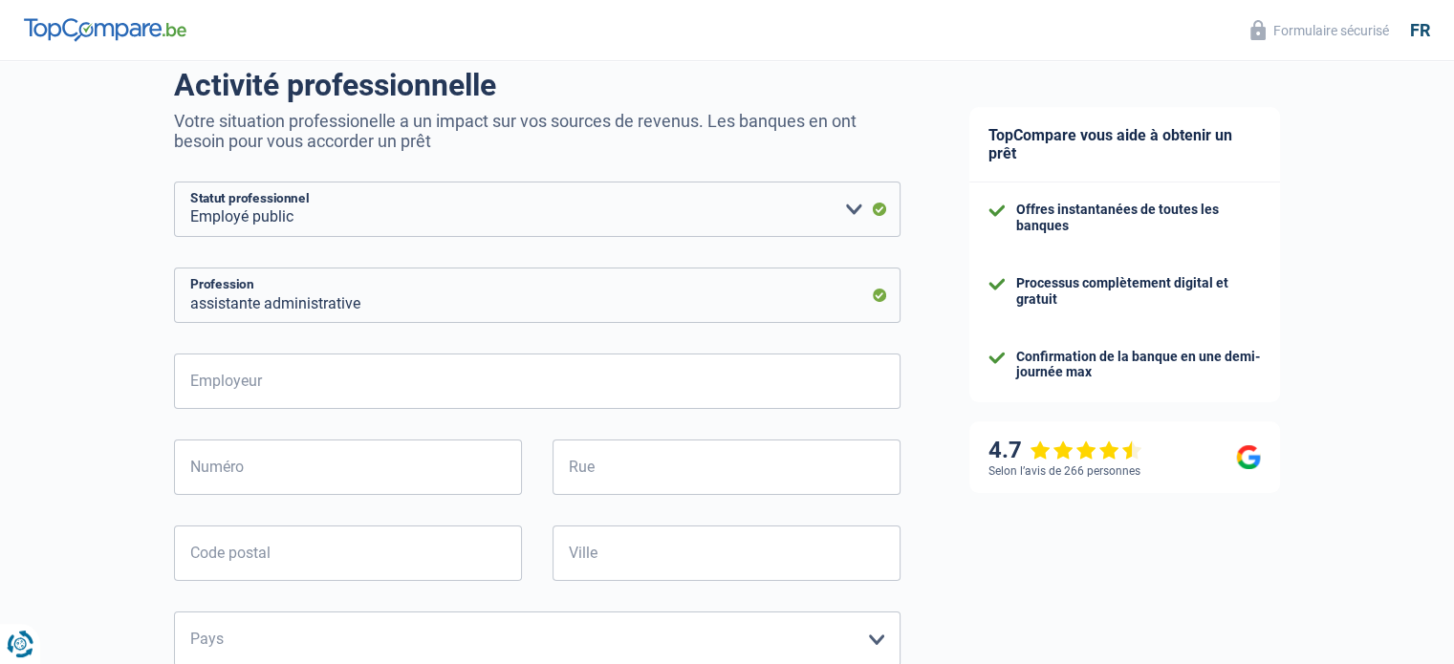
scroll to position [191, 0]
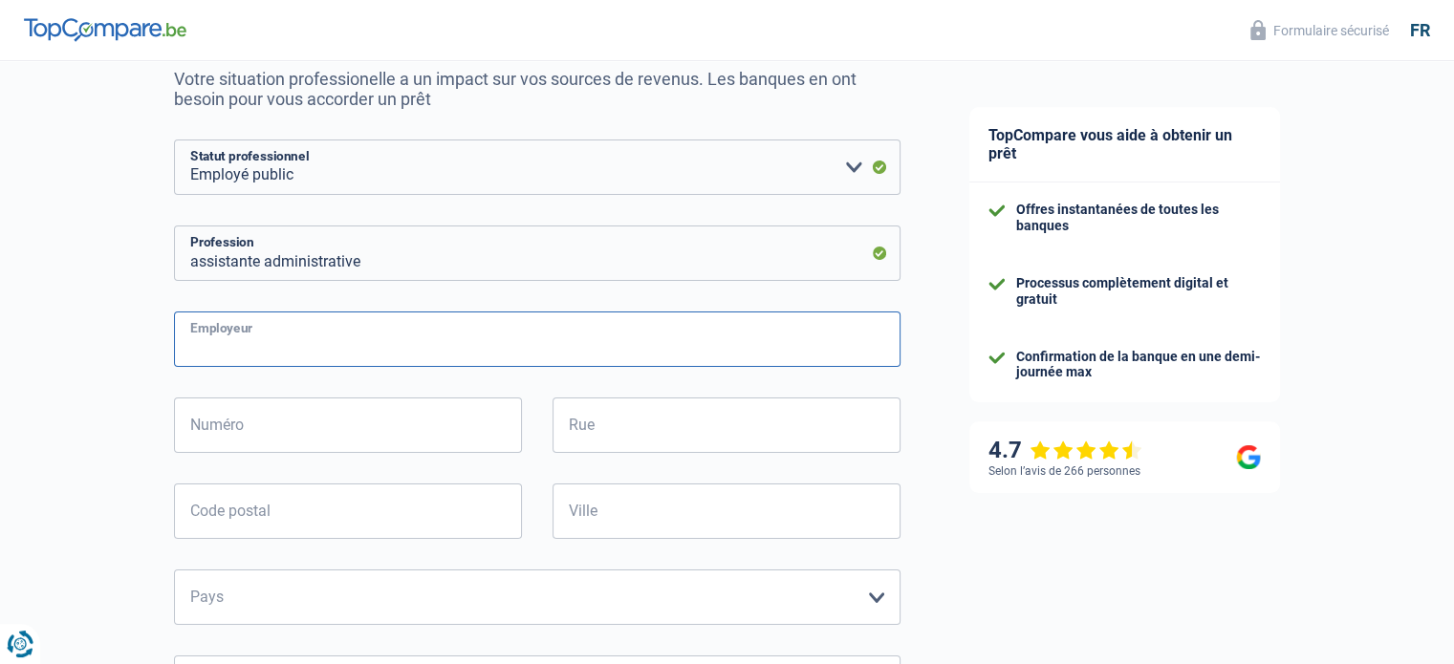
click at [335, 356] on input "Employeur" at bounding box center [537, 339] width 726 height 55
type input "SPF JUSTICE"
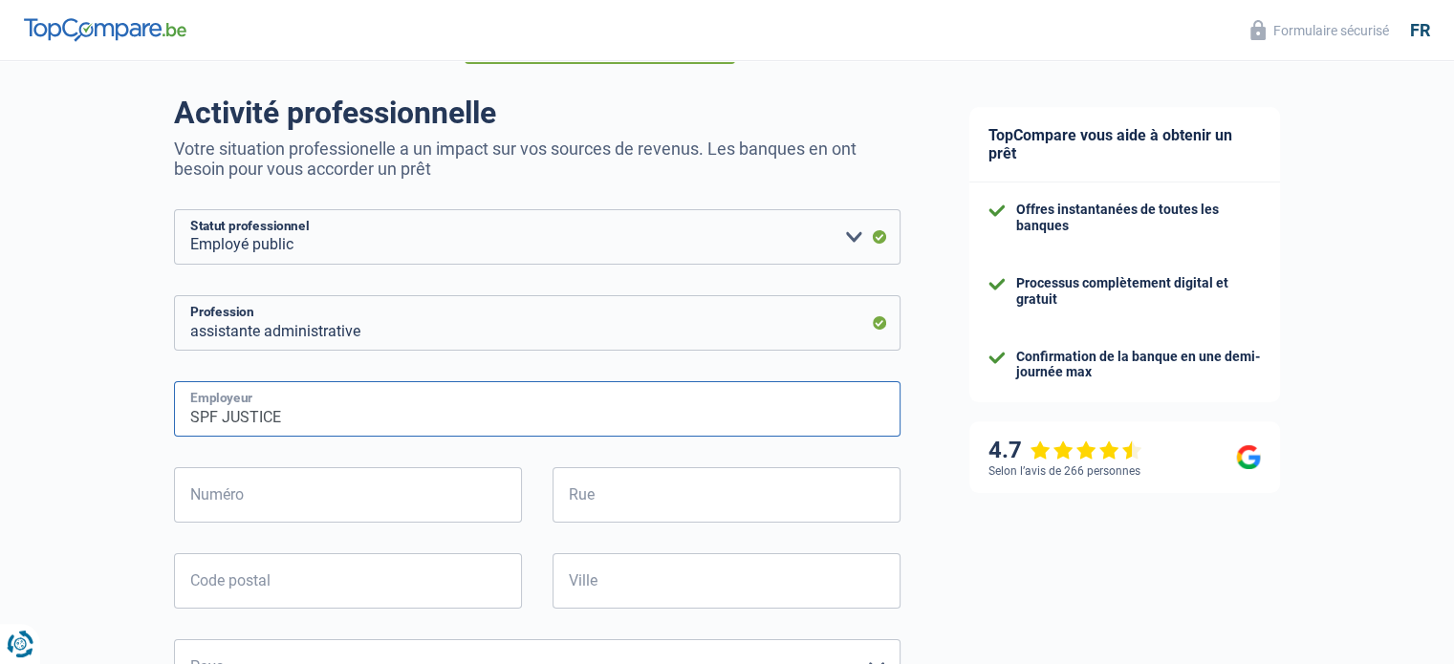
scroll to position [0, 0]
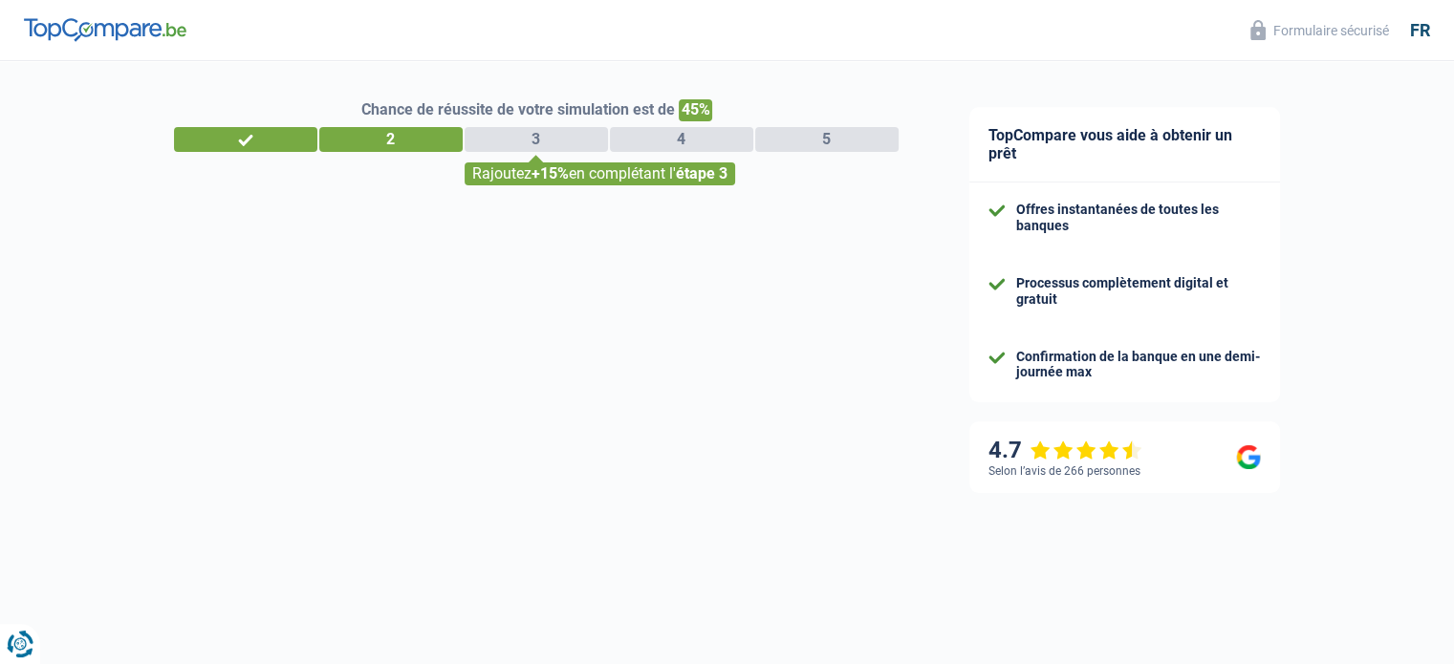
select select "32"
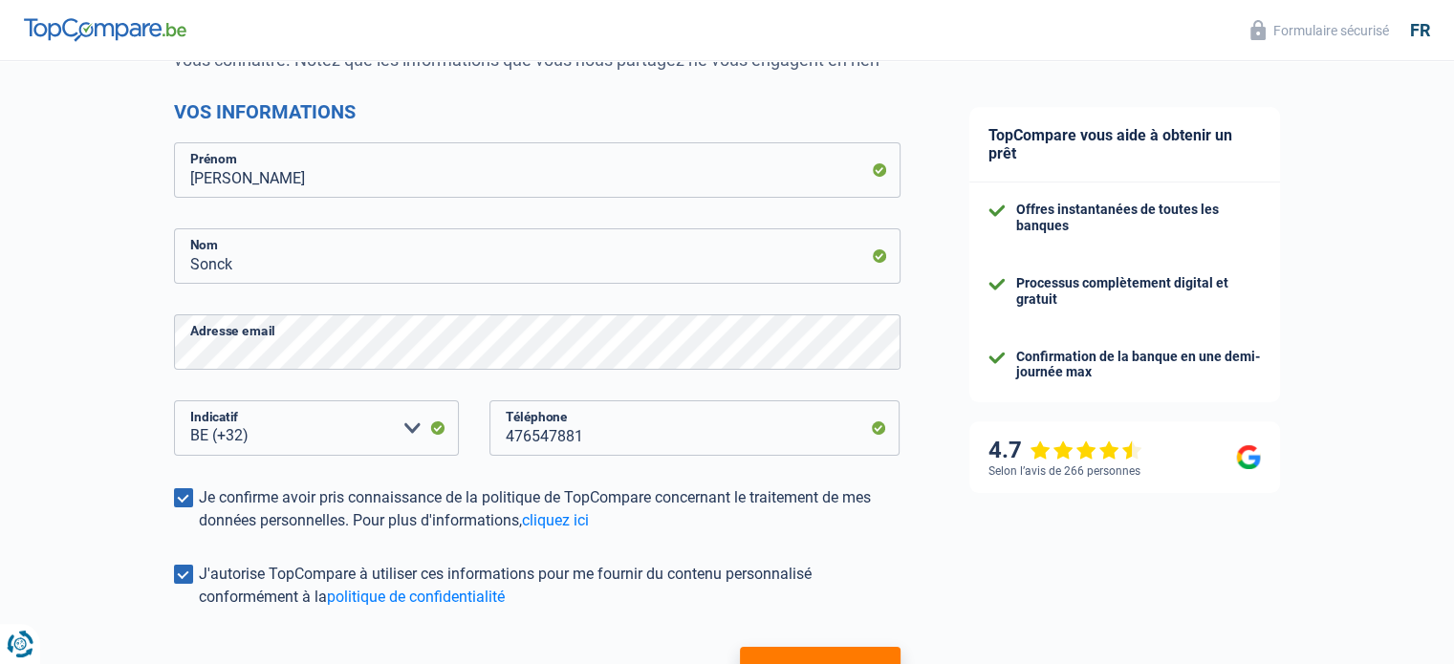
scroll to position [375, 0]
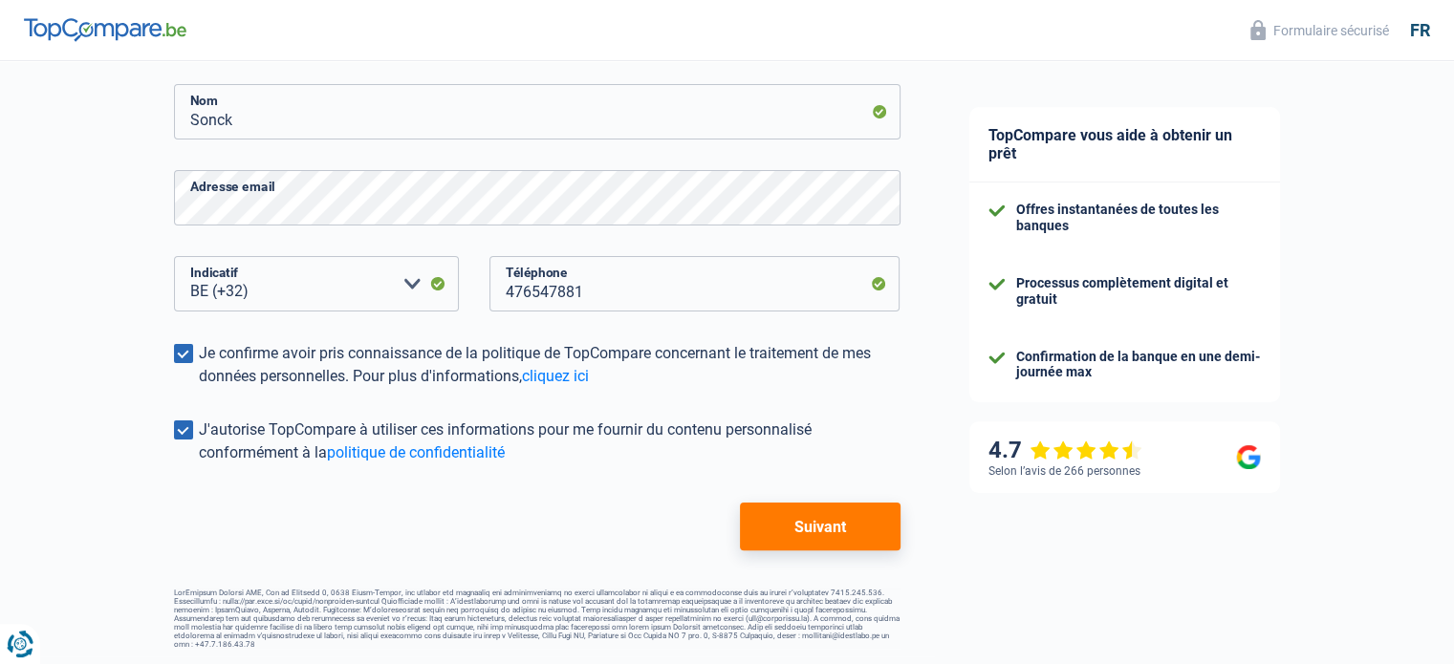
click at [827, 526] on button "Suivant" at bounding box center [820, 527] width 160 height 48
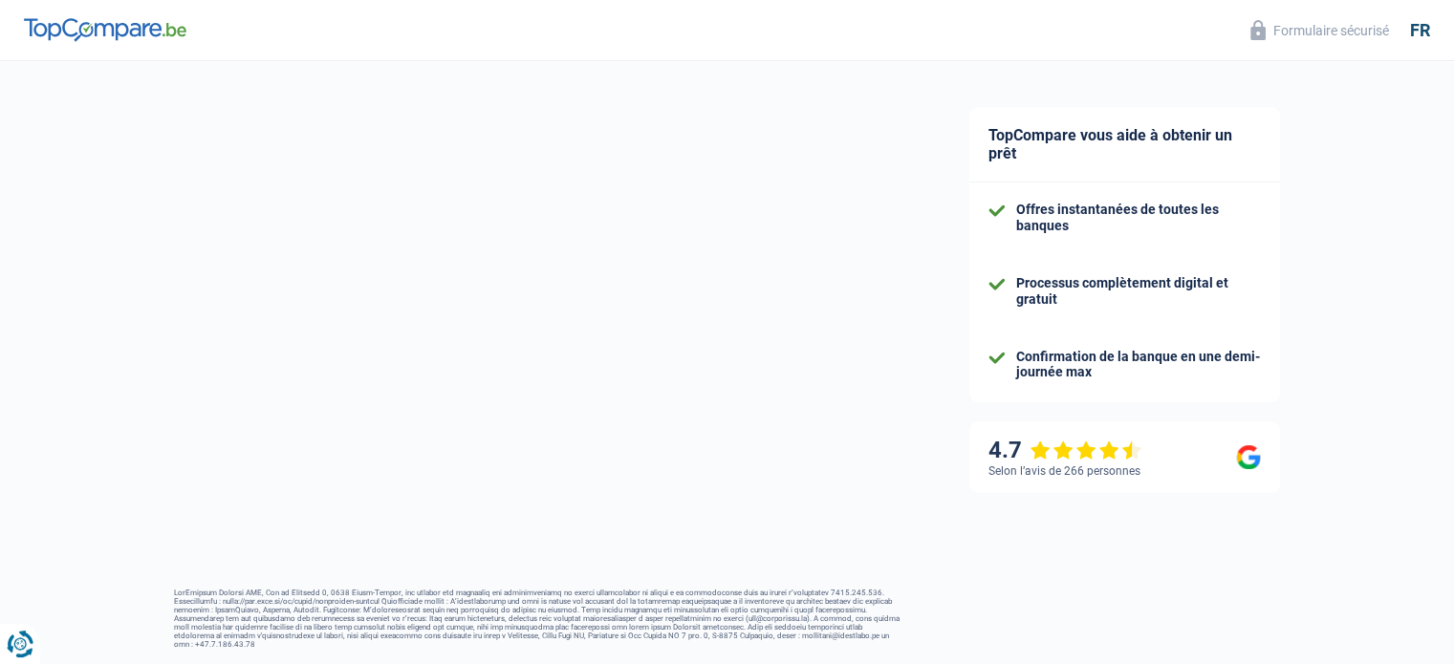
select select "publicEmployee"
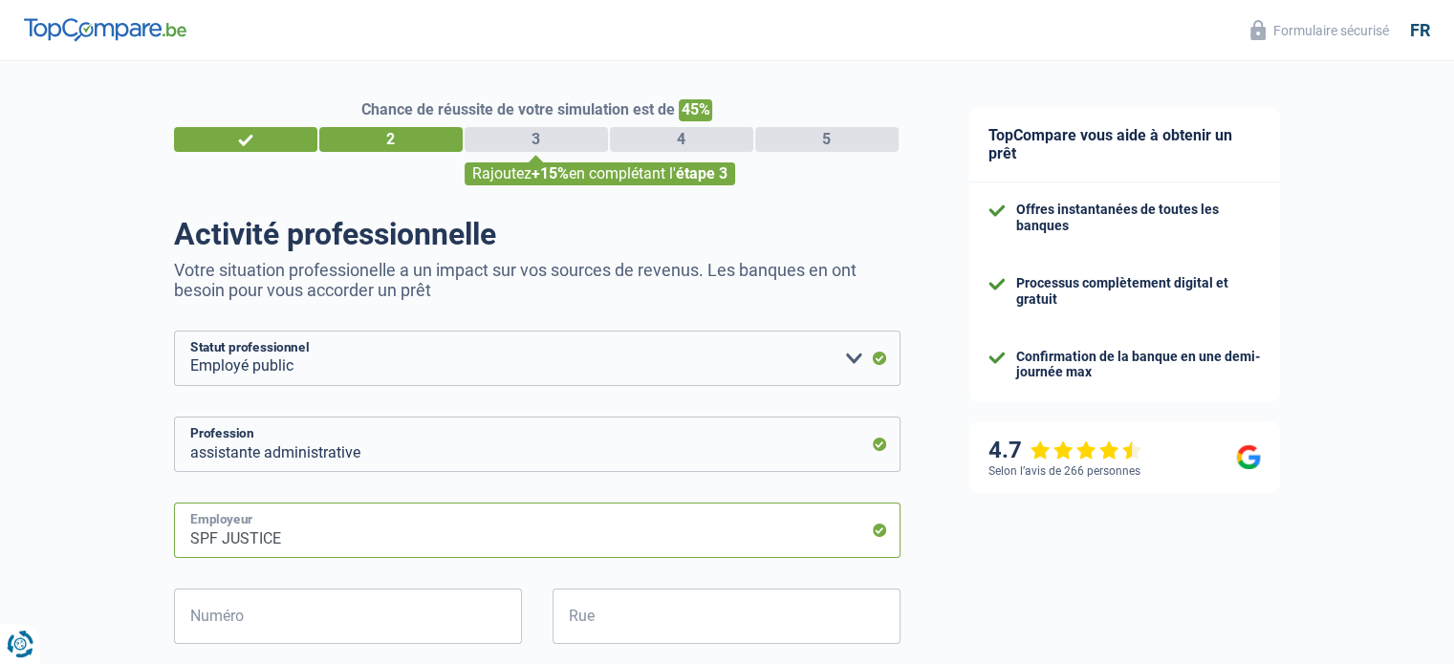
click at [875, 529] on input "SPF JUSTICE" at bounding box center [537, 530] width 726 height 55
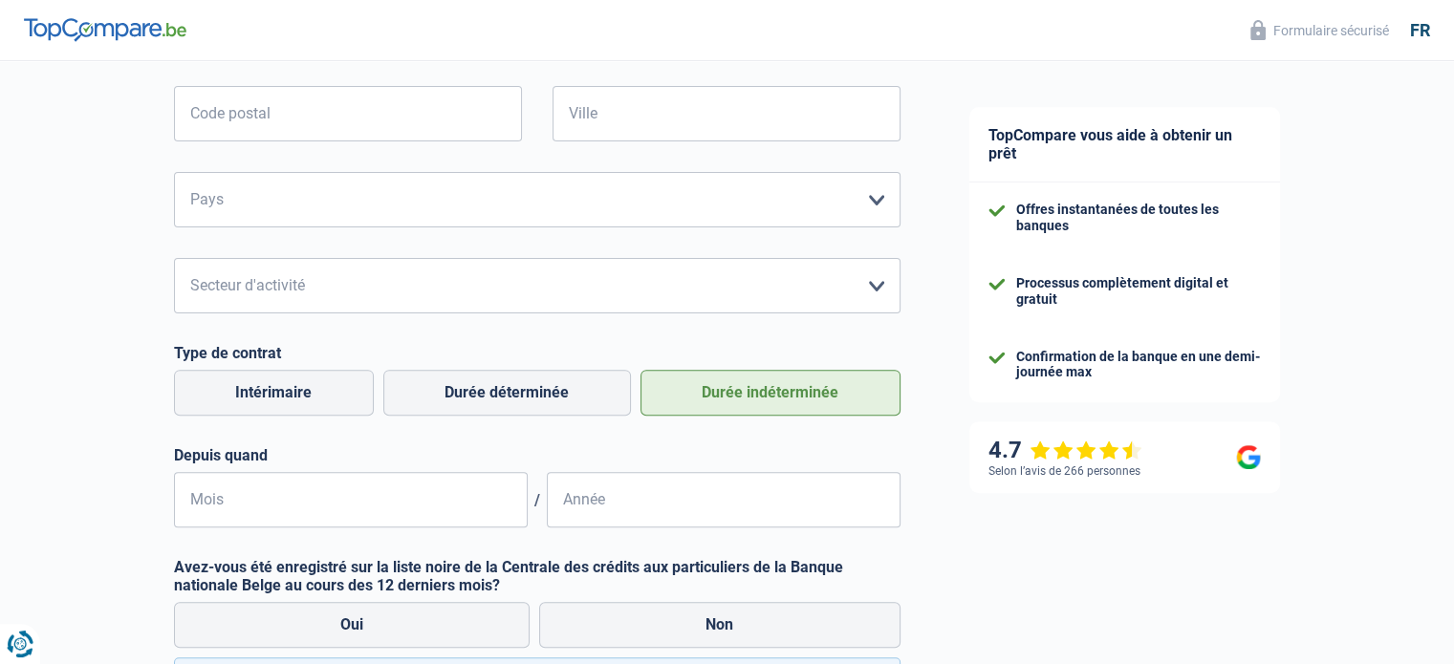
scroll to position [669, 0]
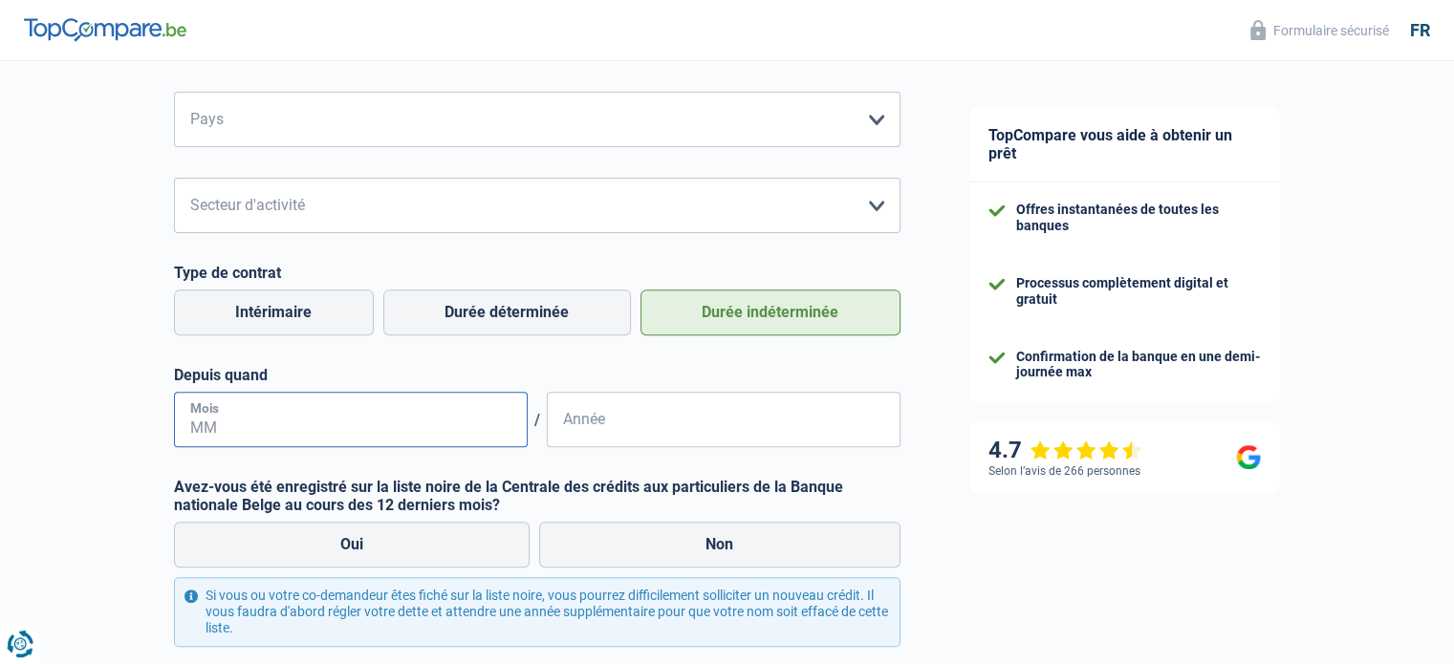
click at [440, 415] on input "Mois" at bounding box center [351, 419] width 354 height 55
type input "11"
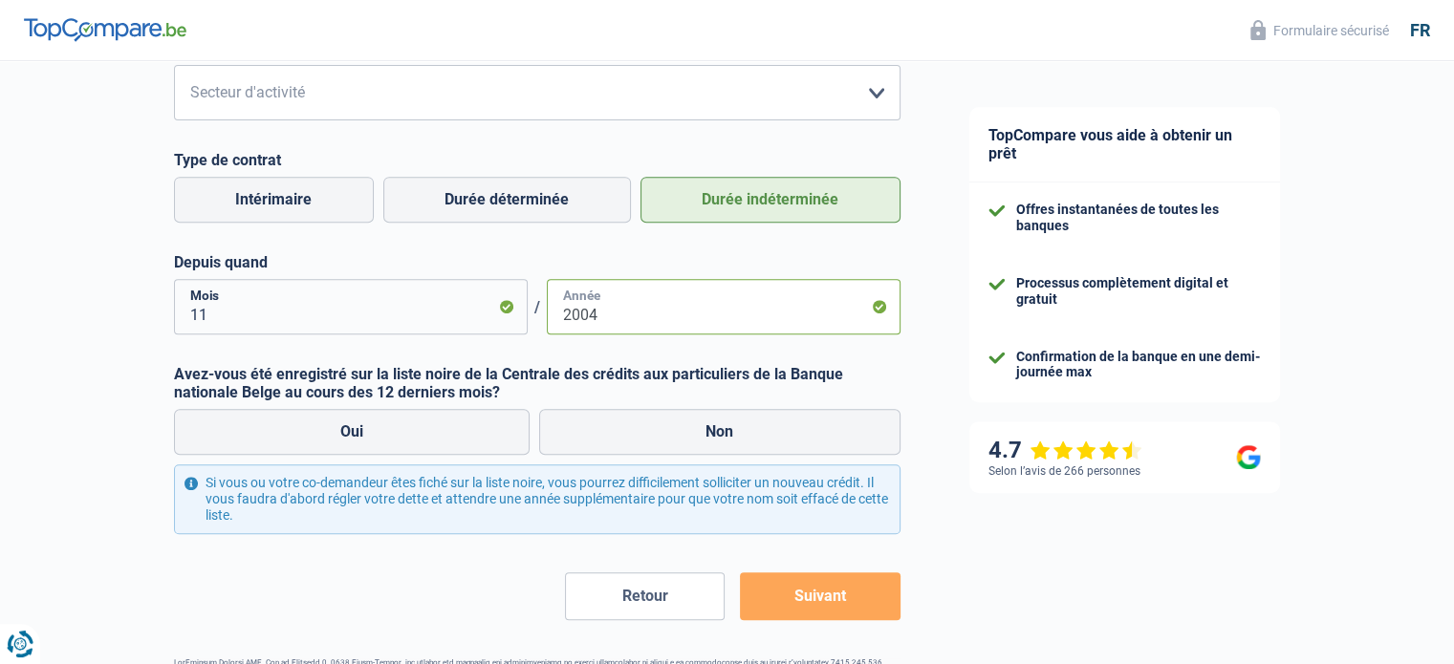
scroll to position [852, 0]
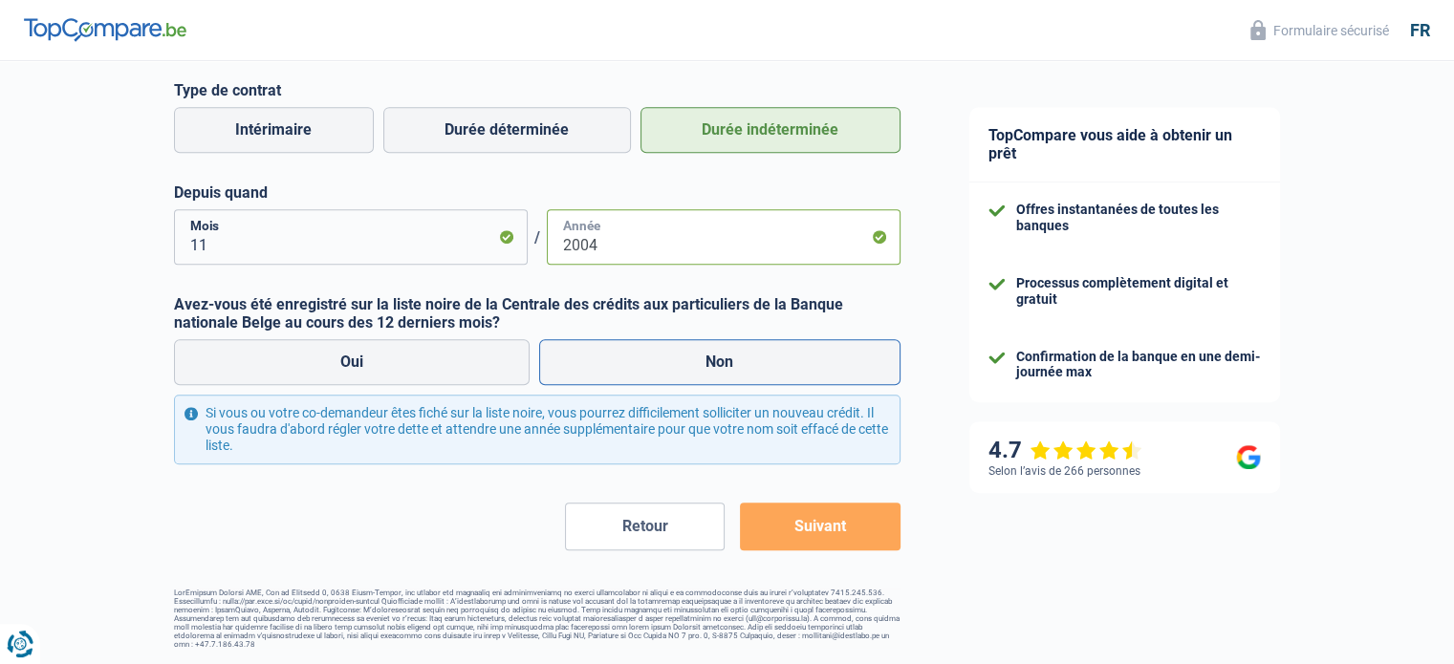
type input "2004"
click at [709, 357] on label "Non" at bounding box center [719, 362] width 361 height 46
click at [709, 357] on input "Non" at bounding box center [719, 362] width 361 height 46
radio input "true"
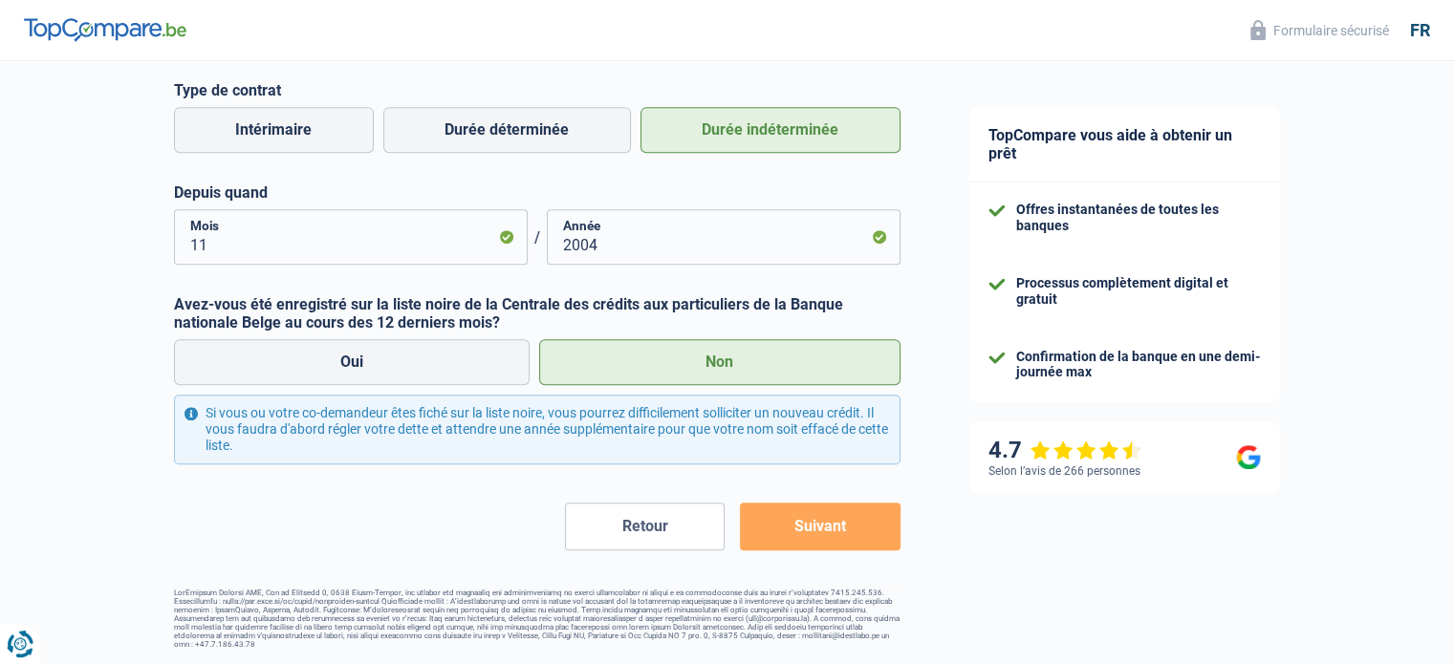
click at [791, 534] on button "Suivant" at bounding box center [820, 527] width 160 height 48
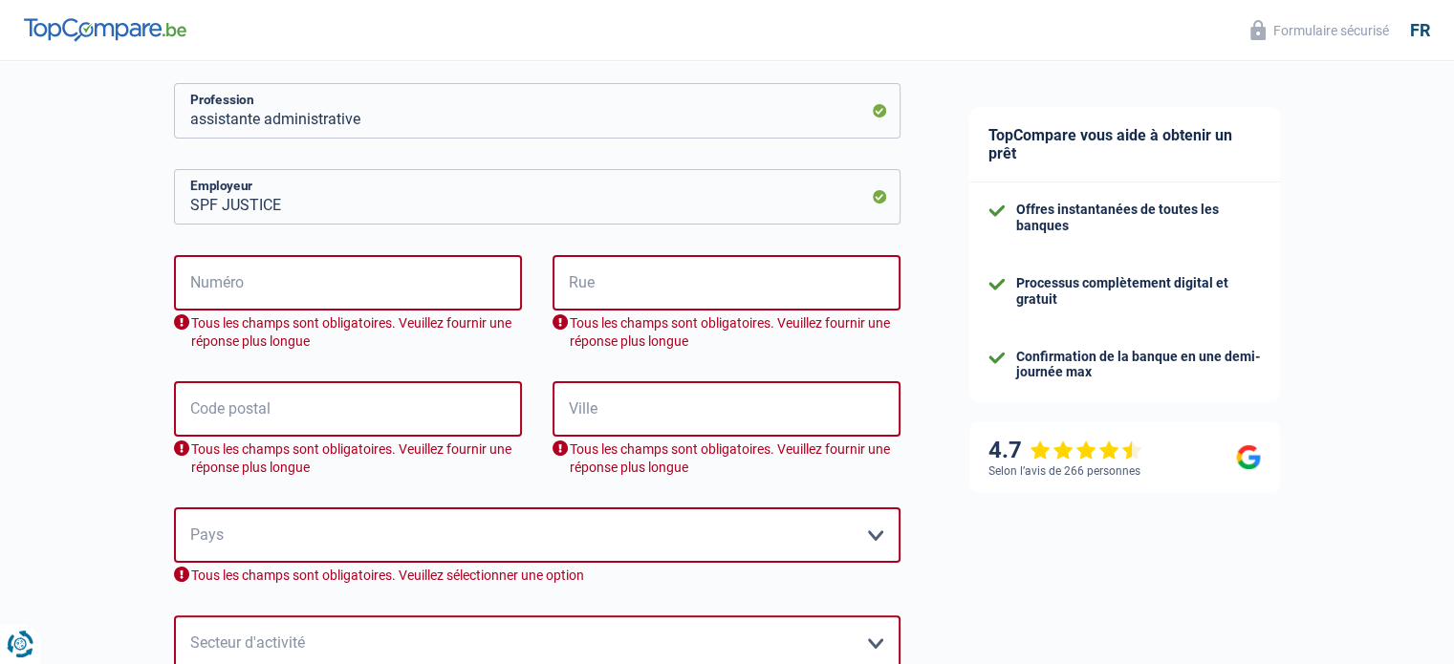
scroll to position [525, 0]
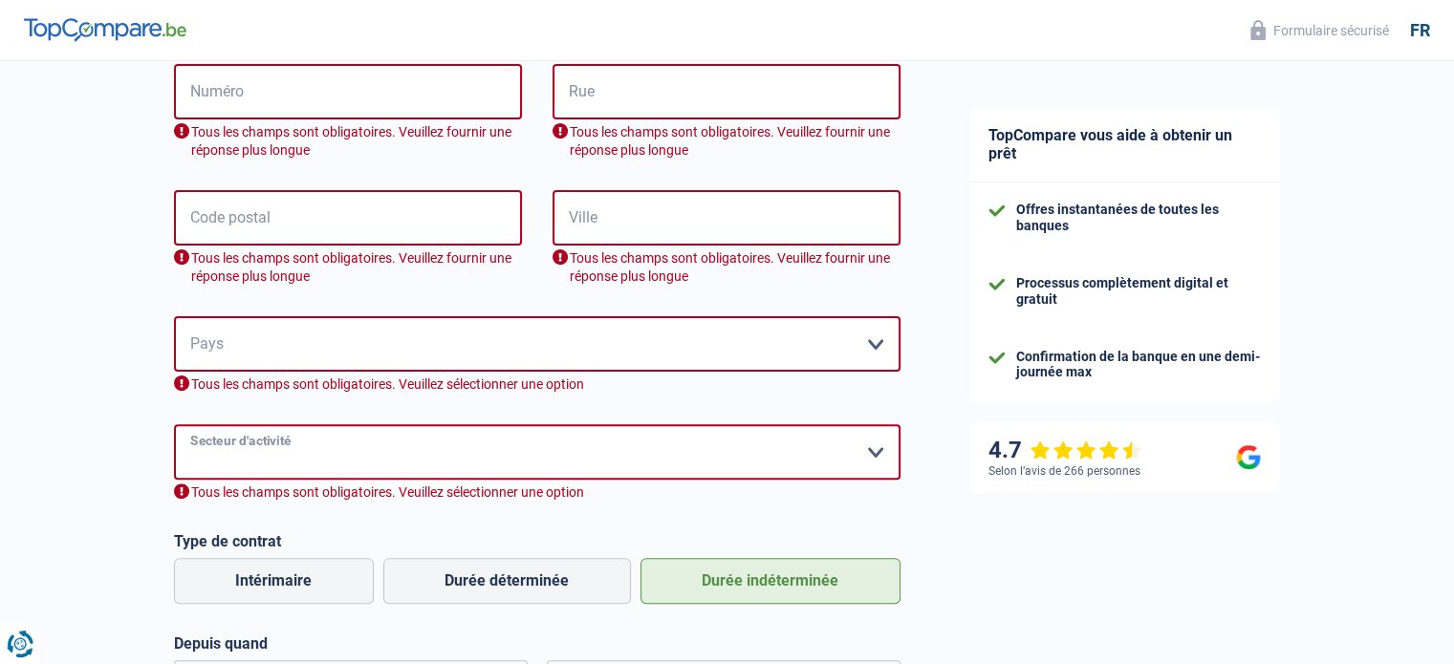
click at [870, 451] on select "Agriculture/Pêche Industrie Horeca Courier/Fitness/Taxi Construction Banques/As…" at bounding box center [537, 451] width 726 height 55
select select "stateUniversityEu"
click at [174, 424] on select "Agriculture/Pêche Industrie Horeca Courier/Fitness/Taxi Construction Banques/As…" at bounding box center [537, 451] width 726 height 55
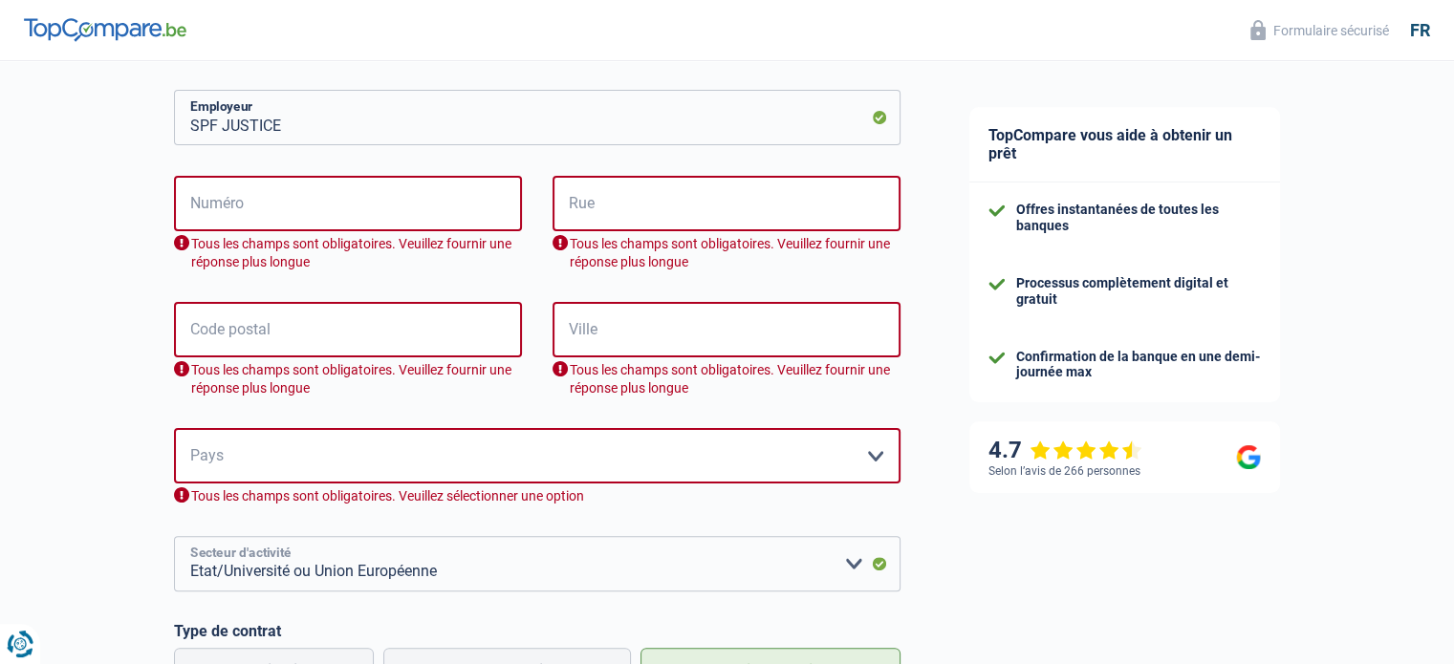
scroll to position [238, 0]
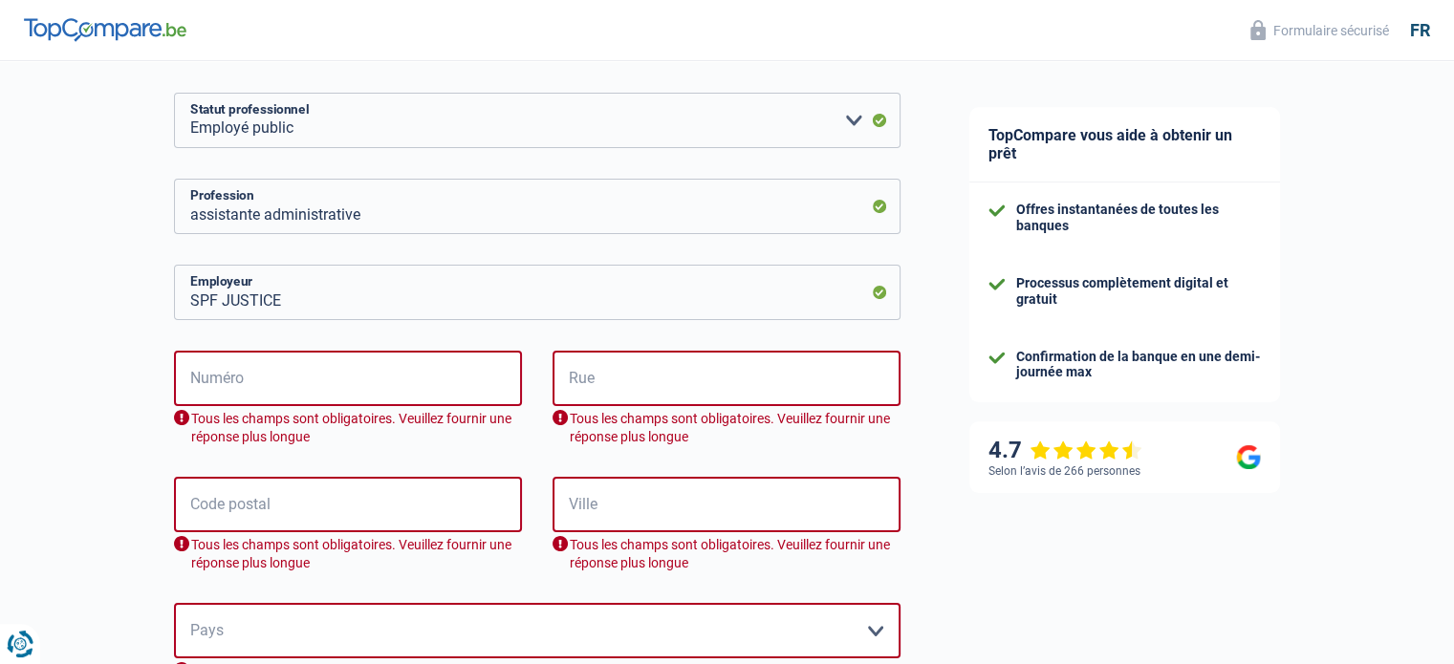
click at [1028, 555] on div "TopCompare vous aide à obtenir un prêt Offres instantanées de toutes les banque…" at bounding box center [1195, 601] width 520 height 1557
click at [231, 380] on input "Numéro" at bounding box center [348, 378] width 348 height 55
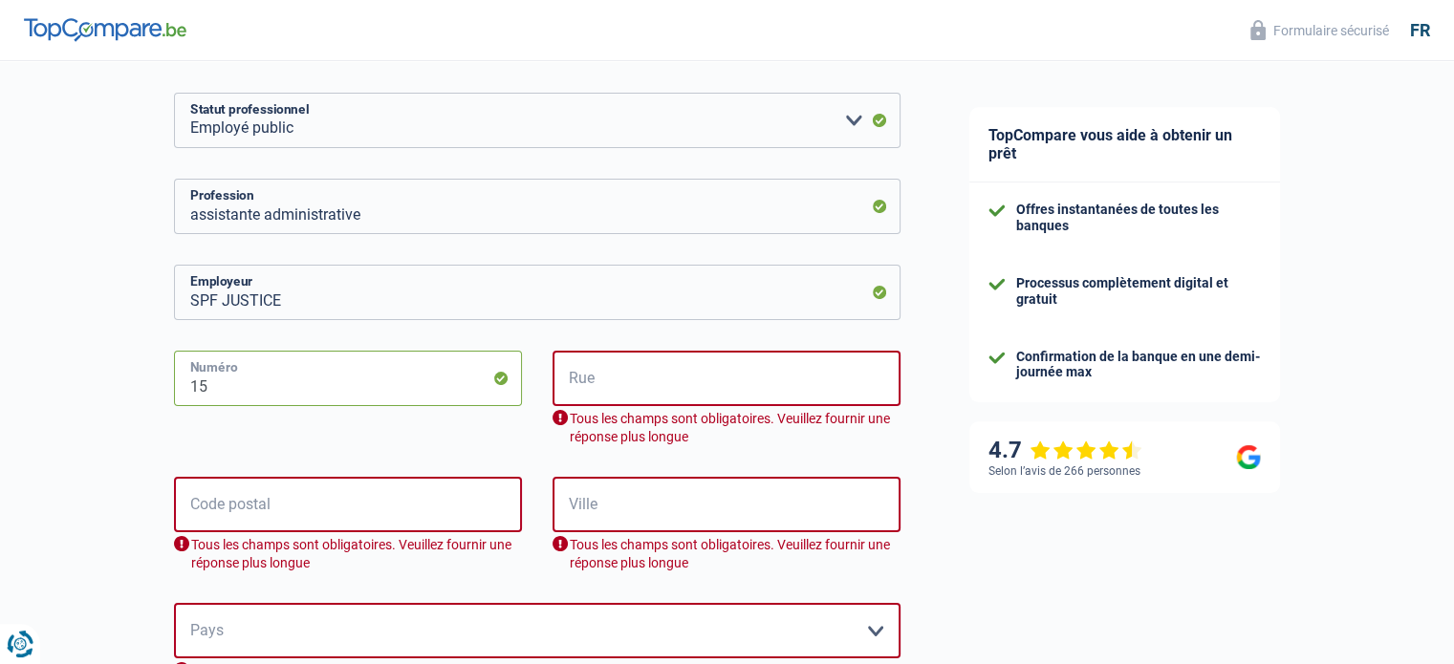
type input "15"
click at [594, 382] on input "Rue" at bounding box center [726, 378] width 348 height 55
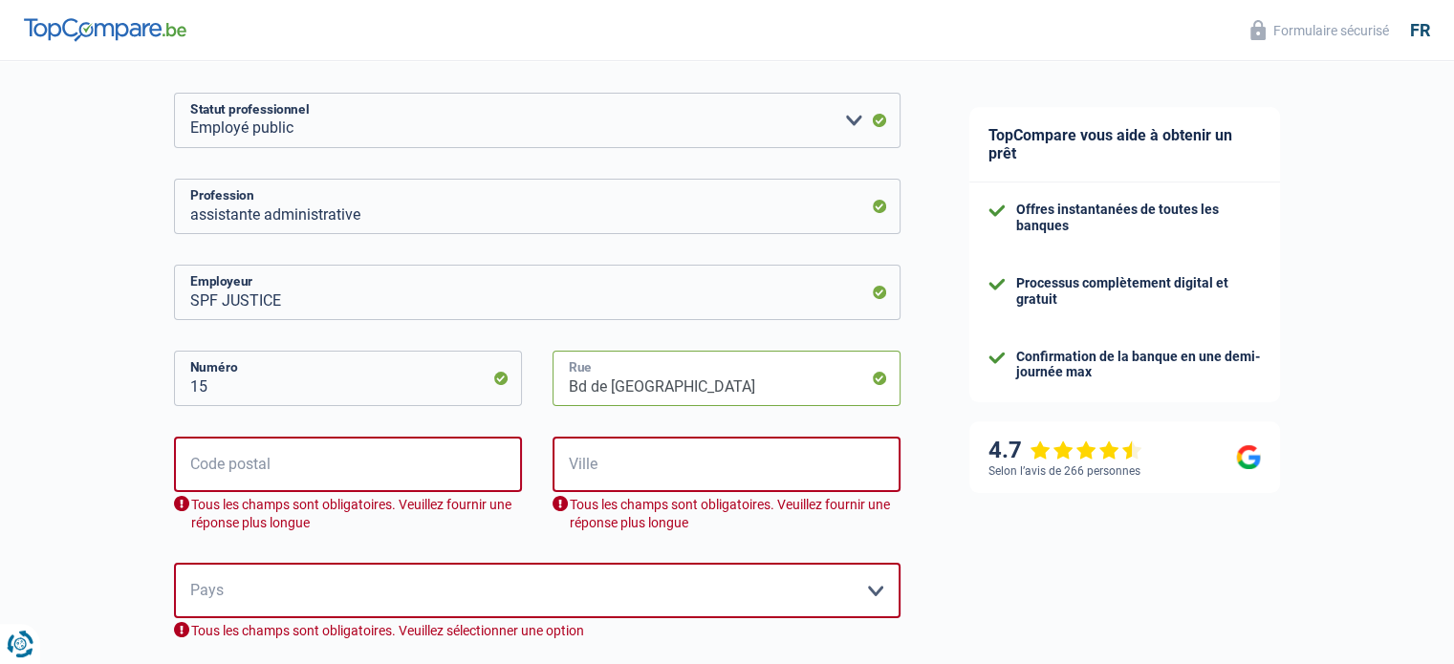
type input "Bd de [GEOGRAPHIC_DATA]"
click at [337, 463] on input "Code postal" at bounding box center [348, 464] width 348 height 55
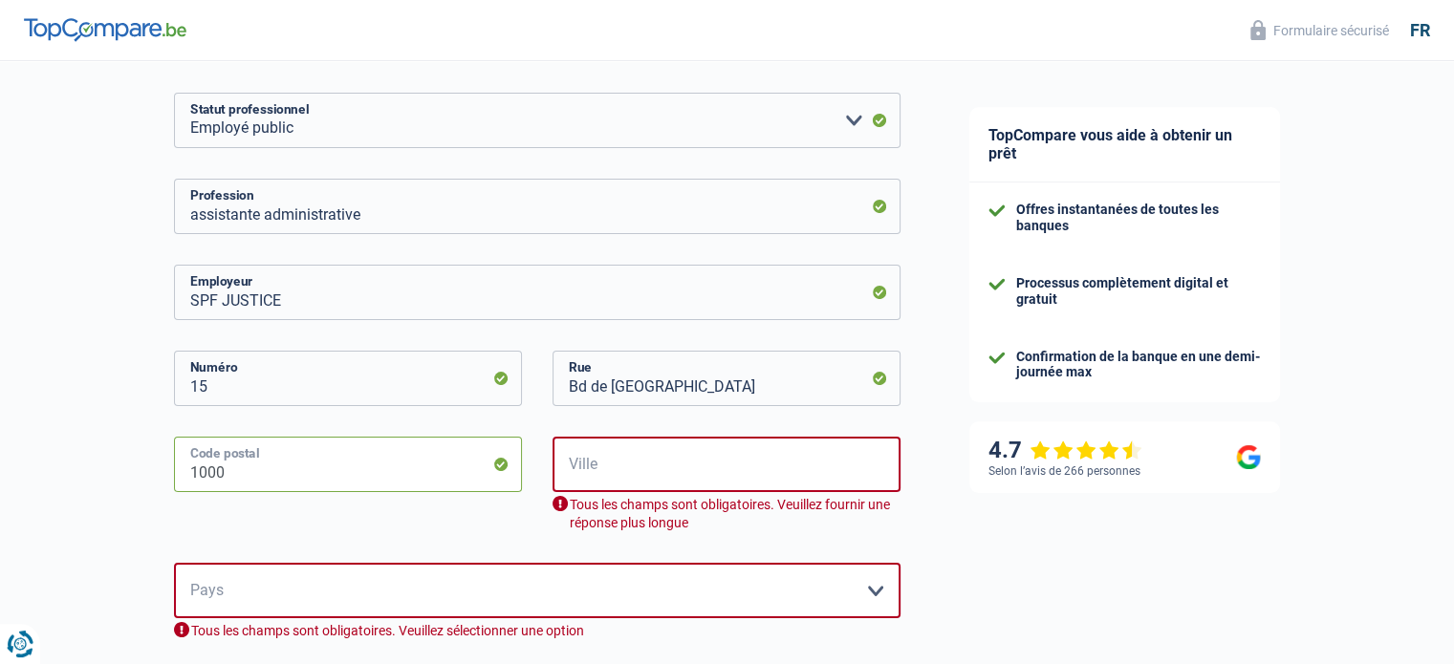
type input "1000"
click at [612, 466] on input "Ville" at bounding box center [726, 464] width 348 height 55
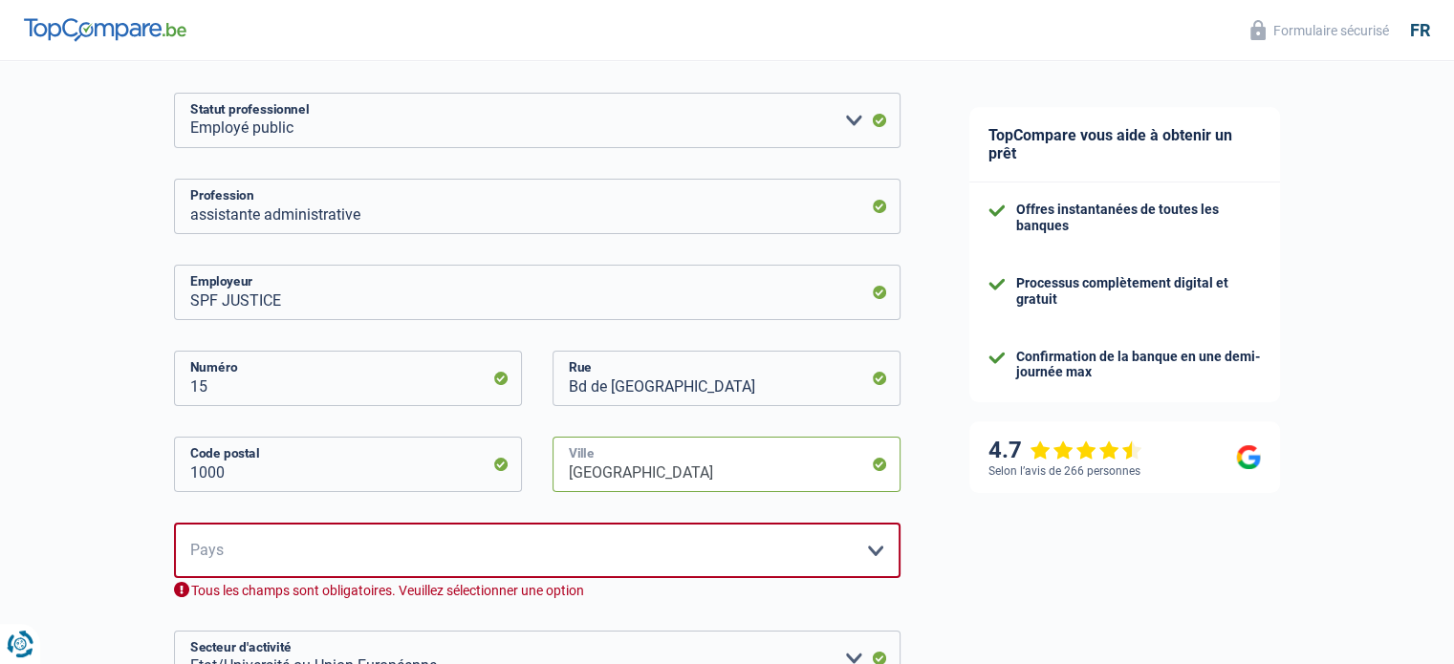
type input "[GEOGRAPHIC_DATA]"
click at [879, 547] on select "[GEOGRAPHIC_DATA] [GEOGRAPHIC_DATA] [GEOGRAPHIC_DATA] [GEOGRAPHIC_DATA] [GEOGRA…" at bounding box center [537, 550] width 726 height 55
select select "BE"
click at [174, 523] on select "[GEOGRAPHIC_DATA] [GEOGRAPHIC_DATA] [GEOGRAPHIC_DATA] [GEOGRAPHIC_DATA] [GEOGRA…" at bounding box center [537, 550] width 726 height 55
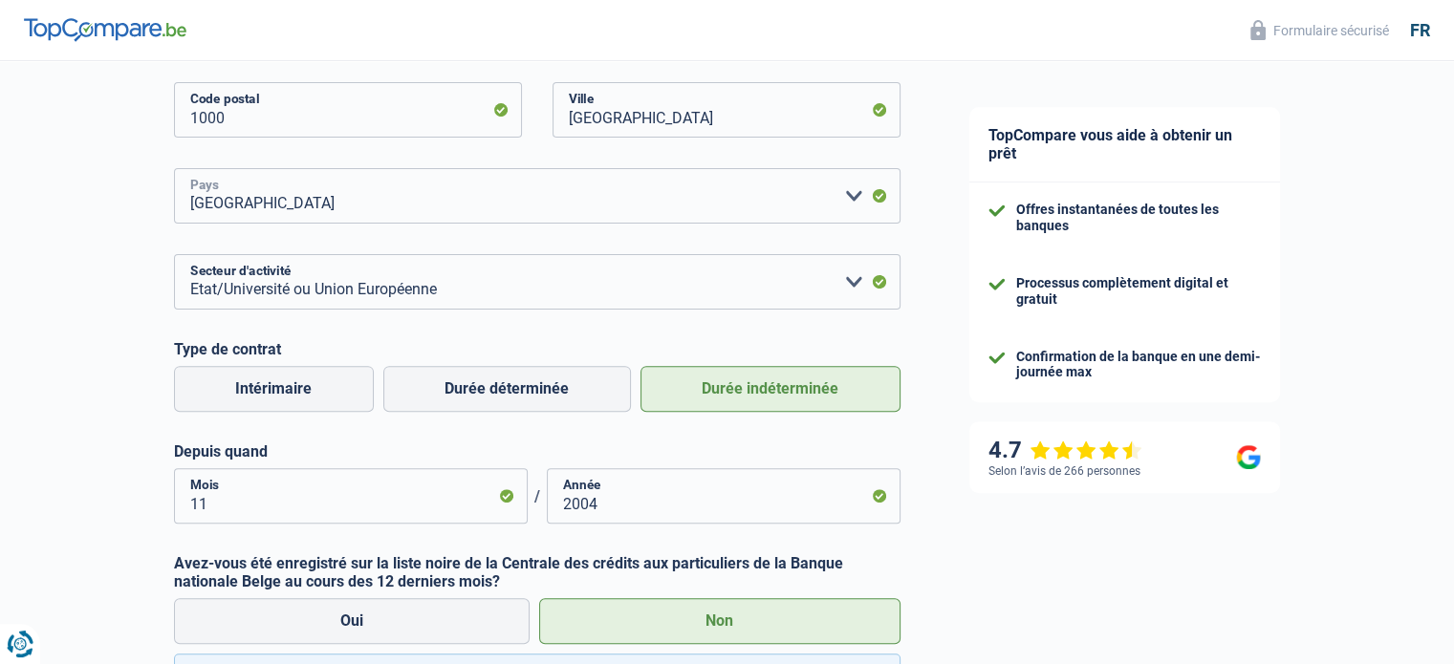
scroll to position [716, 0]
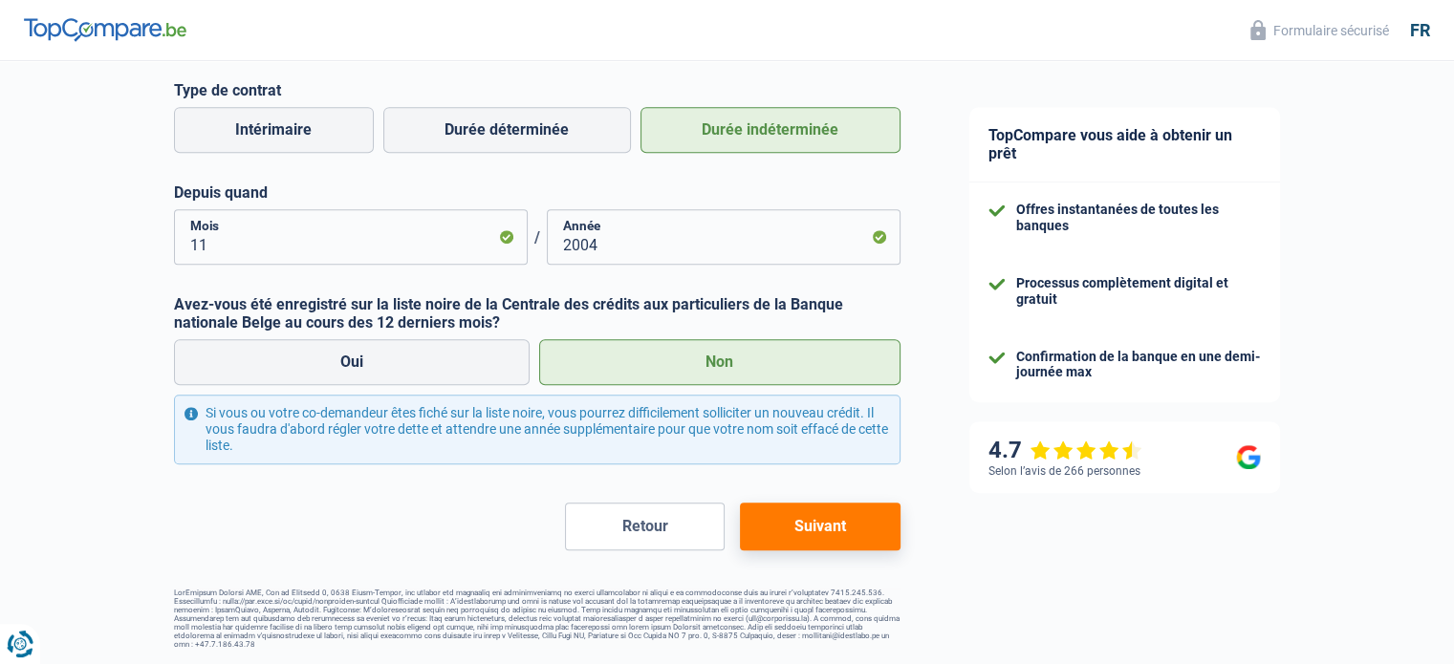
click at [816, 542] on button "Suivant" at bounding box center [820, 527] width 160 height 48
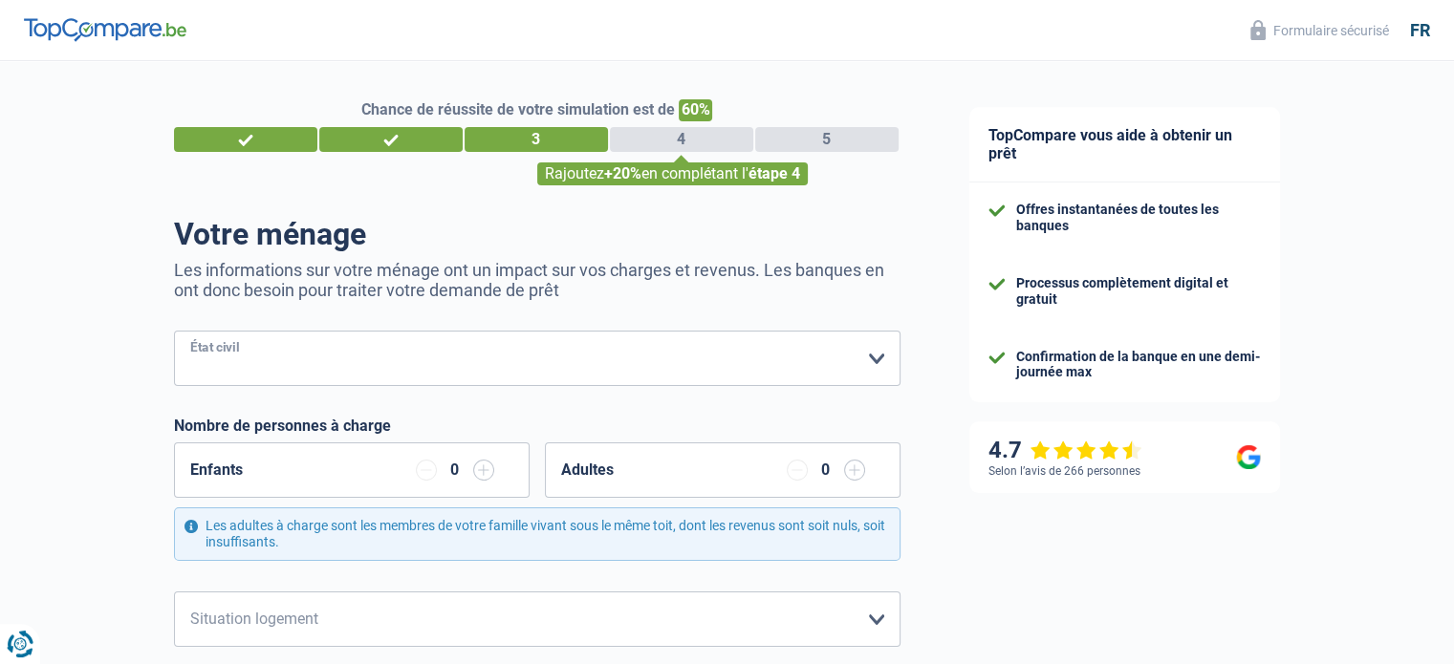
click at [874, 360] on select "[PERSON_NAME](e) Cohabitant(e) légal(e) Divorcé(e) Veuf(ve) Séparé (de fait) Ve…" at bounding box center [537, 358] width 726 height 55
select select "cohabitation"
click at [174, 332] on select "[PERSON_NAME](e) Cohabitant(e) légal(e) Divorcé(e) Veuf(ve) Séparé (de fait) Ve…" at bounding box center [537, 358] width 726 height 55
click at [485, 469] on input "button" at bounding box center [483, 470] width 21 height 21
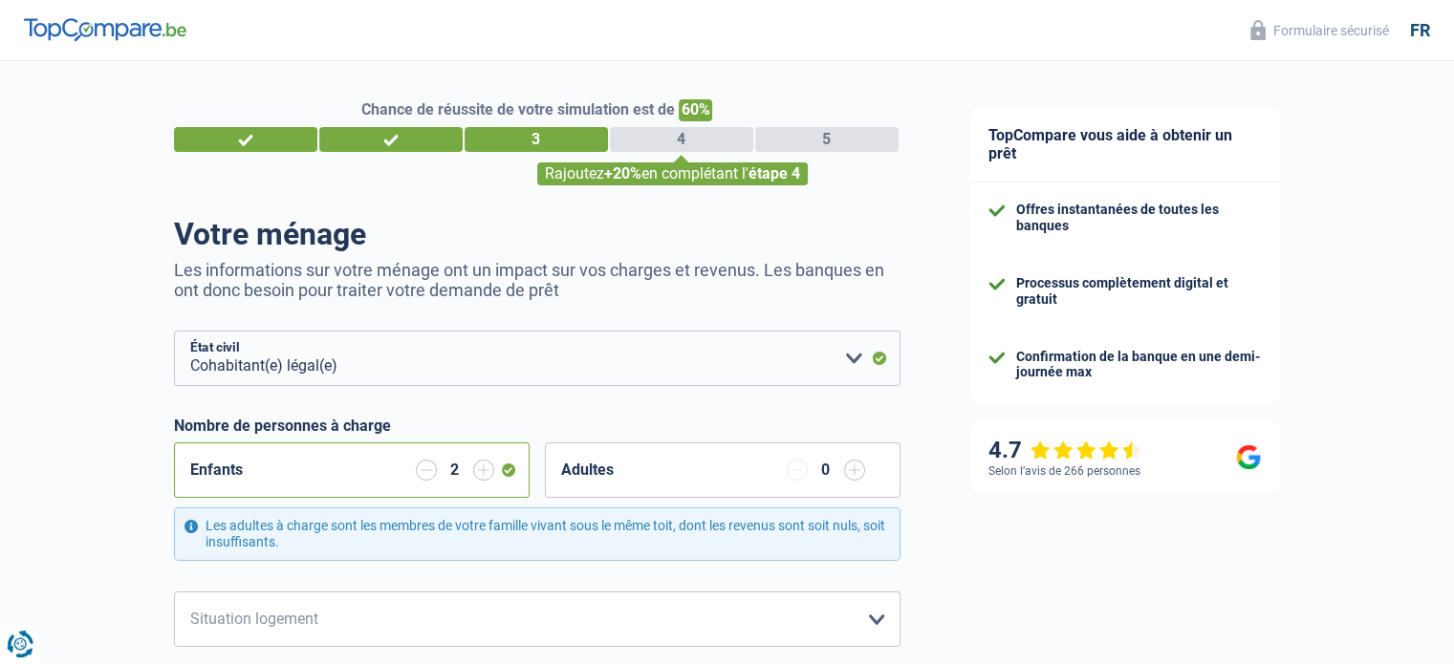
click at [485, 469] on input "button" at bounding box center [483, 470] width 21 height 21
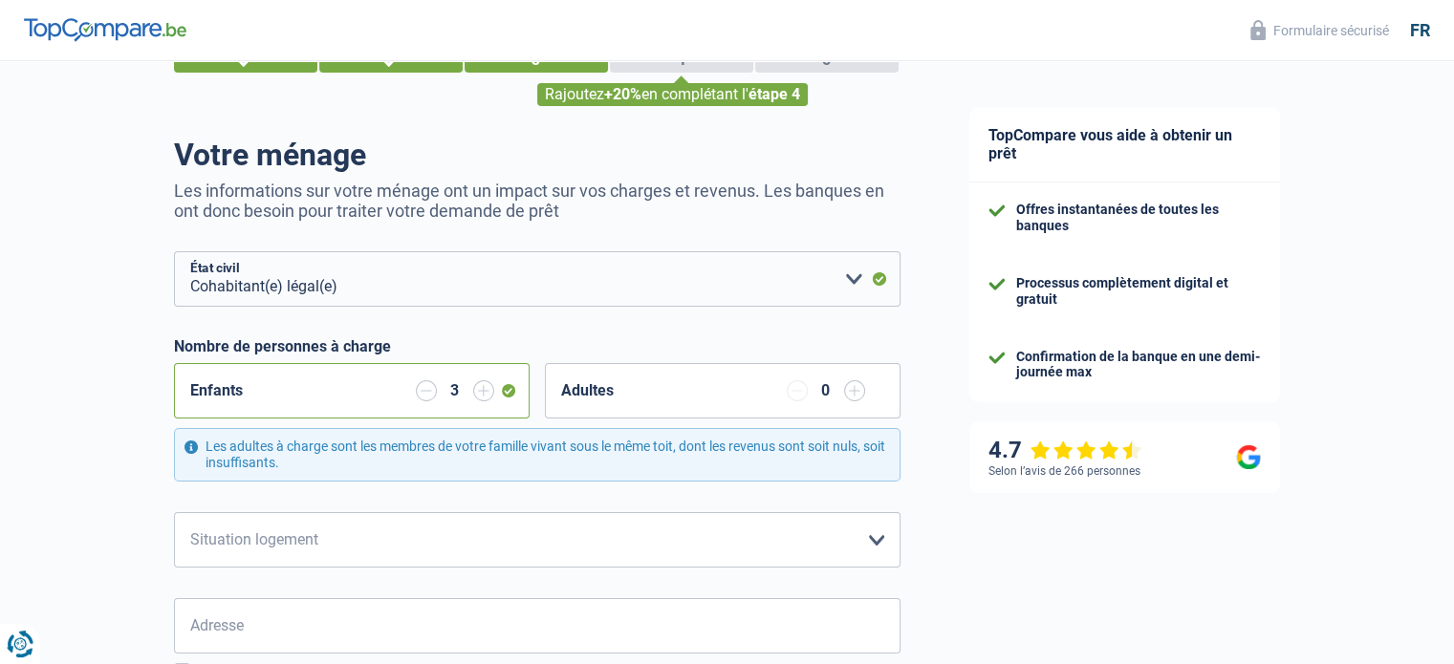
scroll to position [191, 0]
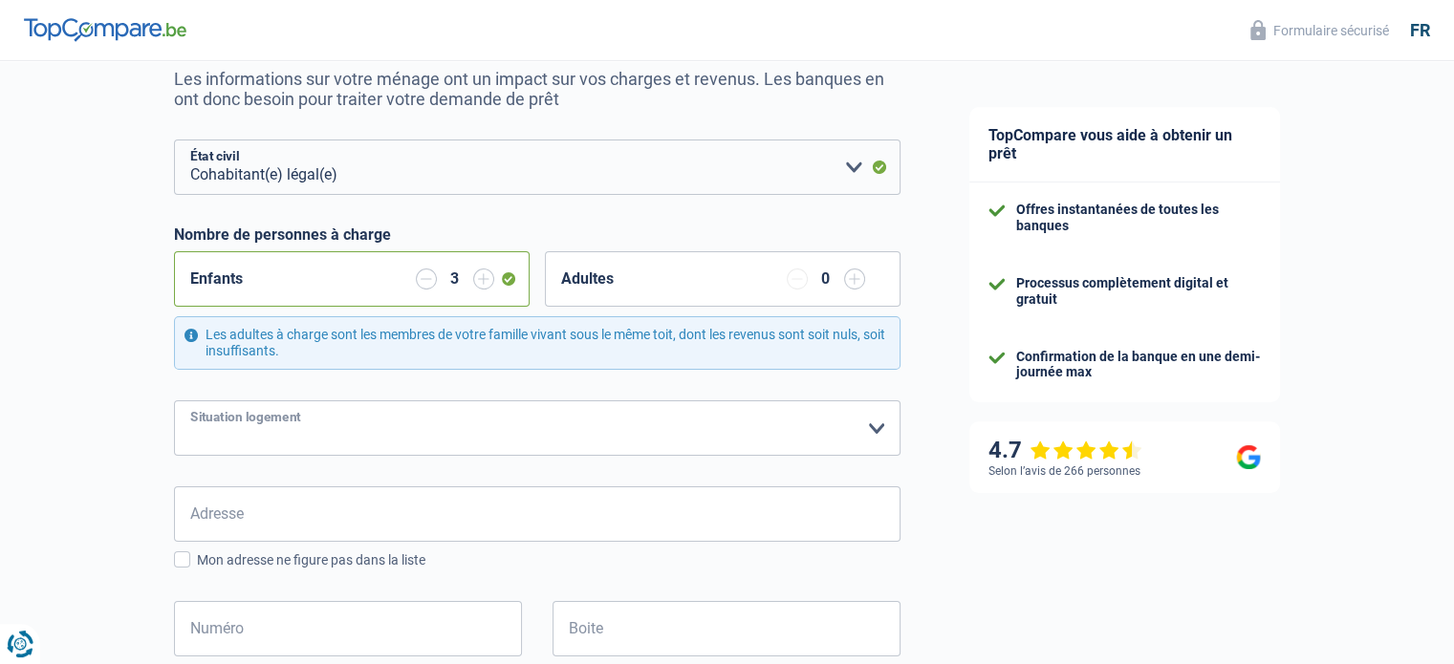
click at [874, 425] on select "Locataire Propriétaire avec prêt hypothécaire Propriétaire sans prêt hypothécai…" at bounding box center [537, 427] width 726 height 55
select select "ownerWithMortgage"
click at [174, 400] on select "Locataire Propriétaire avec prêt hypothécaire Propriétaire sans prêt hypothécai…" at bounding box center [537, 427] width 726 height 55
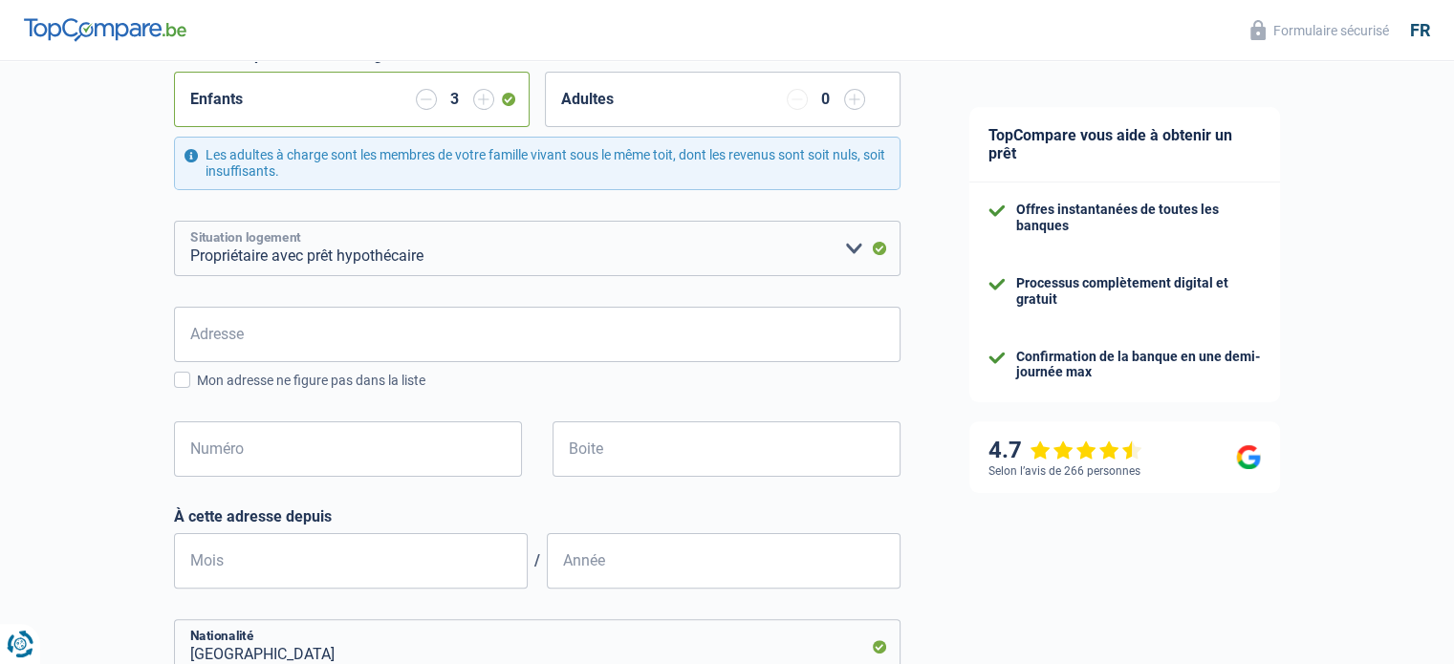
scroll to position [382, 0]
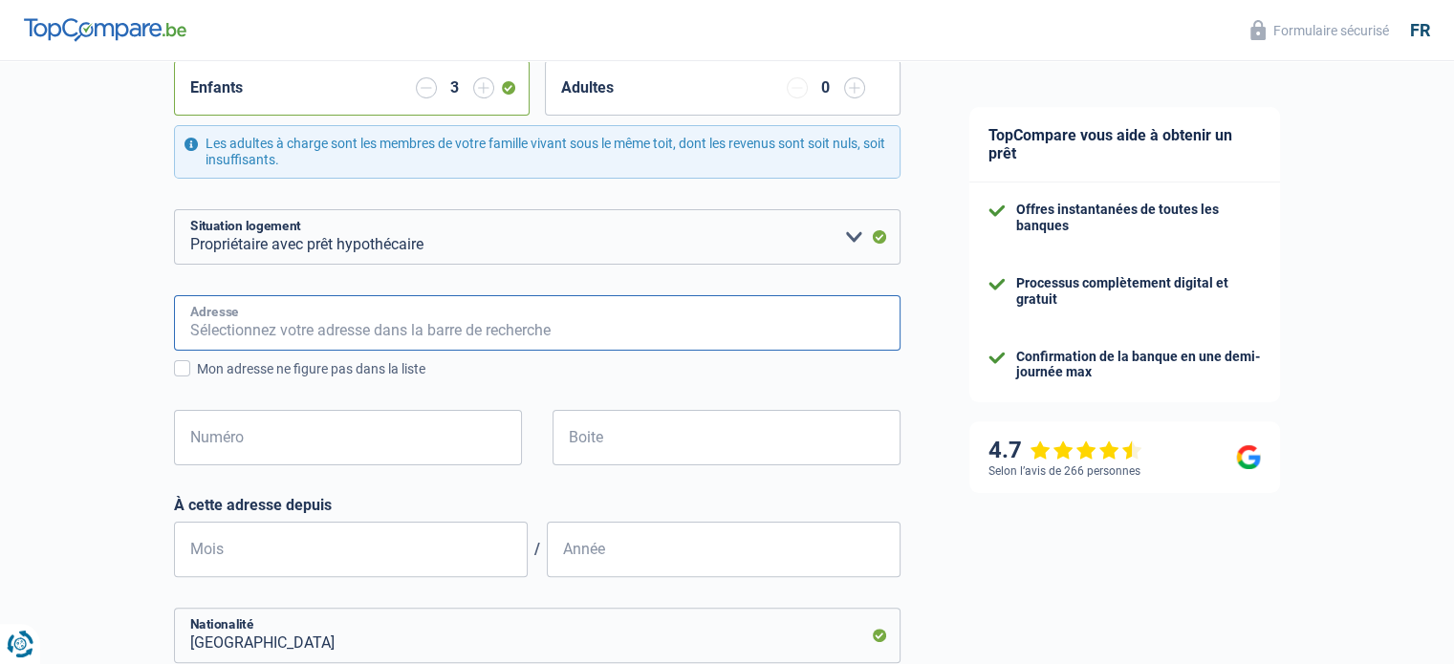
click at [242, 326] on input "Adresse" at bounding box center [537, 322] width 726 height 55
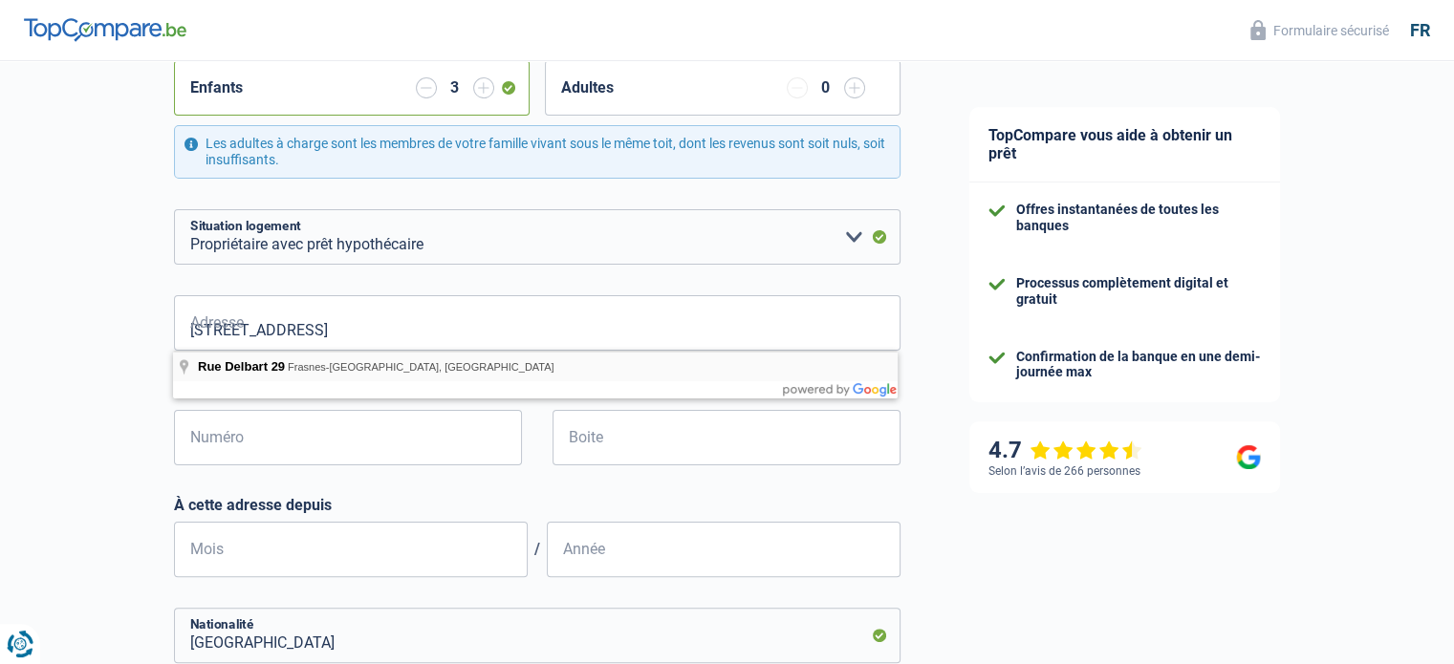
type input "[GEOGRAPHIC_DATA], [GEOGRAPHIC_DATA], BE"
type input "29"
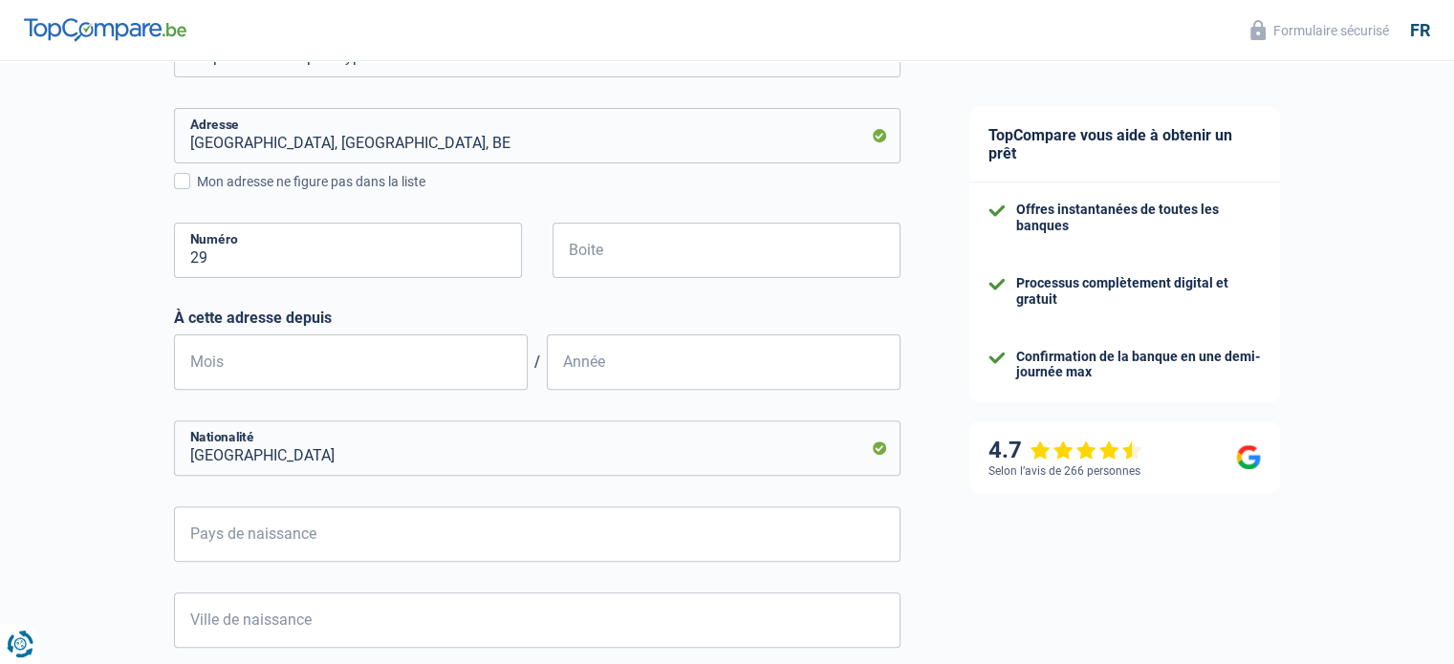
scroll to position [573, 0]
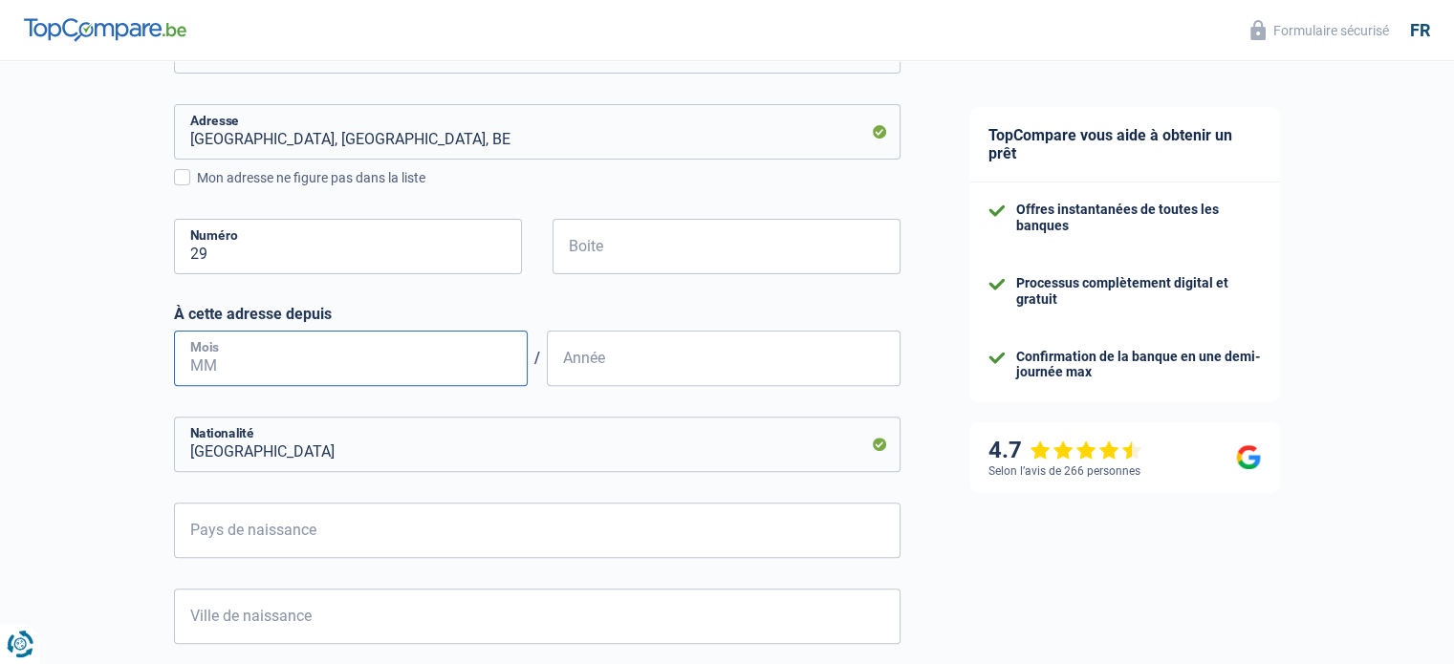
click at [276, 355] on input "Mois" at bounding box center [351, 358] width 354 height 55
type input "07"
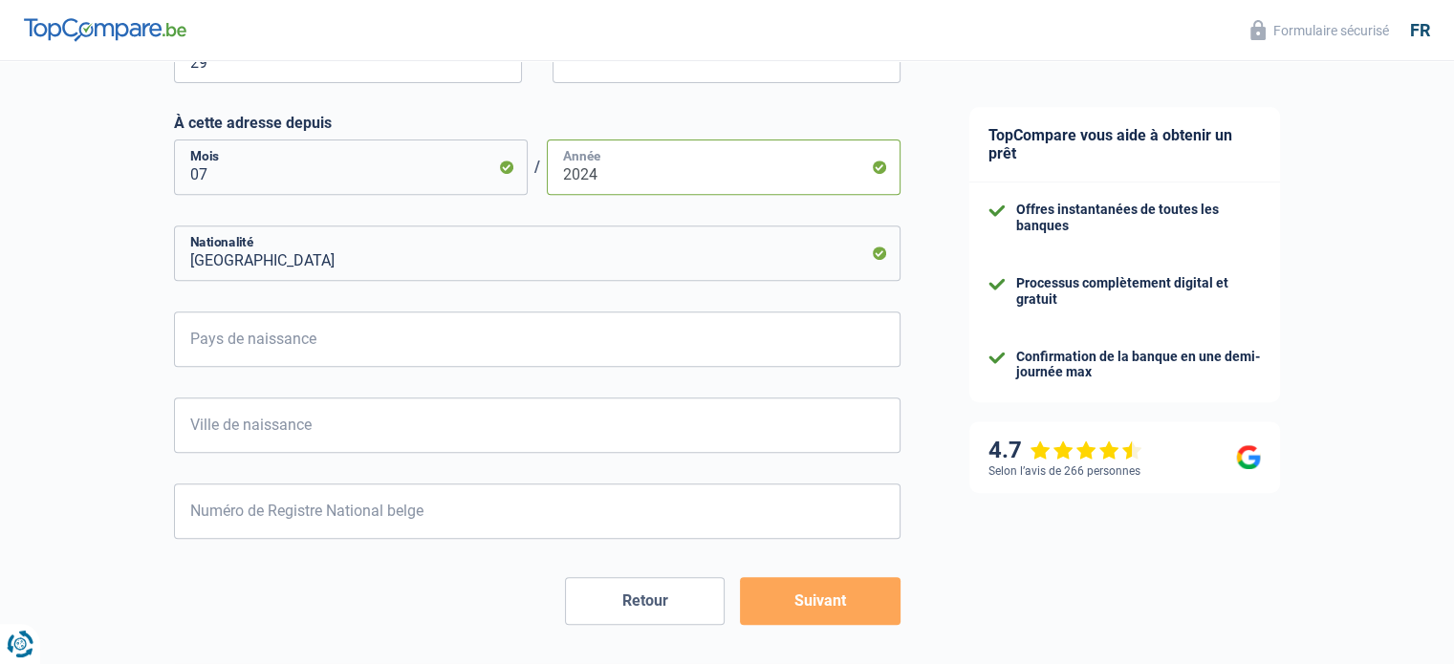
type input "2024"
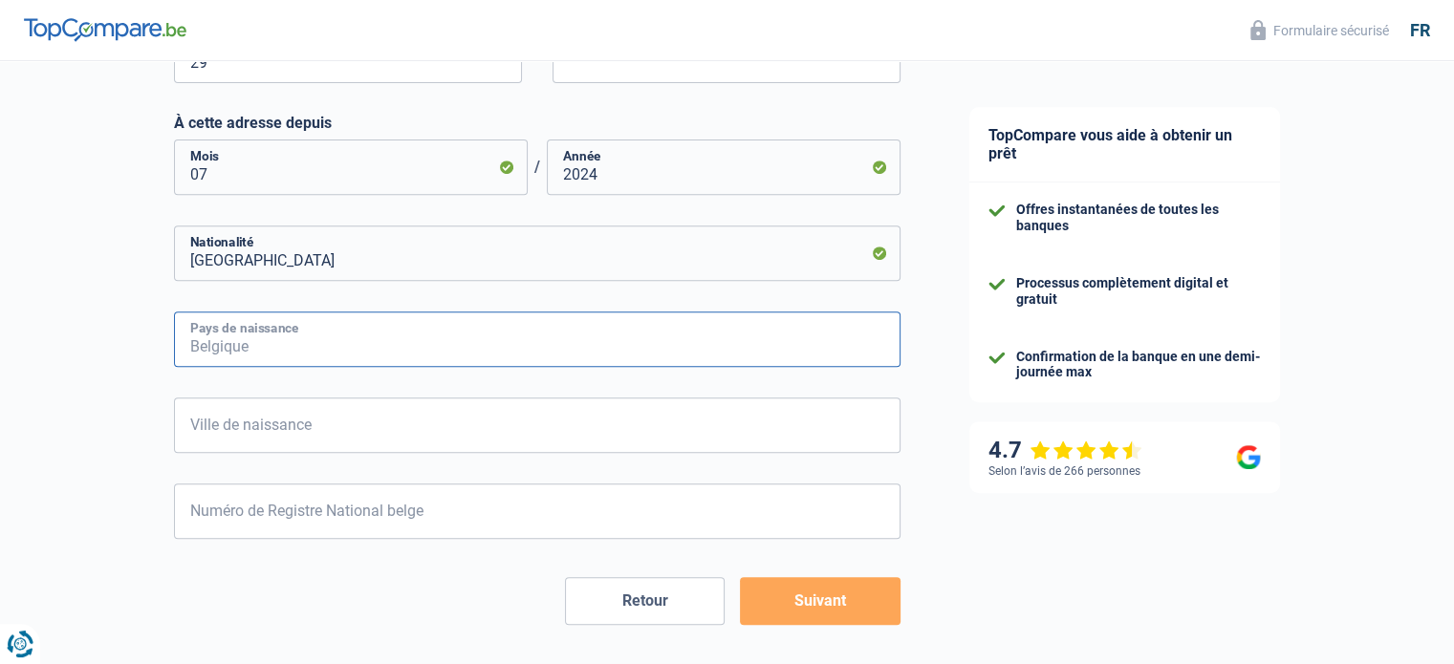
click at [351, 343] on input "Pays de naissance" at bounding box center [537, 339] width 726 height 55
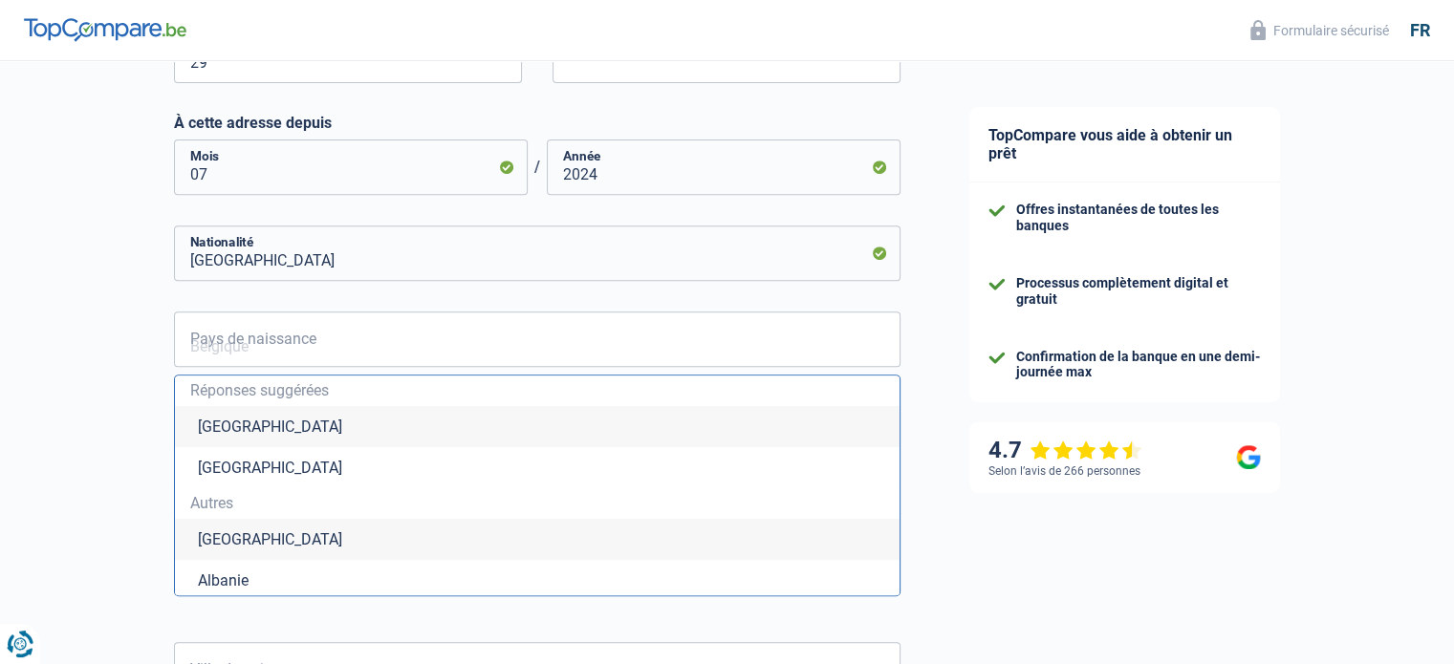
click at [222, 412] on li "[GEOGRAPHIC_DATA]" at bounding box center [537, 426] width 724 height 41
type input "[GEOGRAPHIC_DATA]"
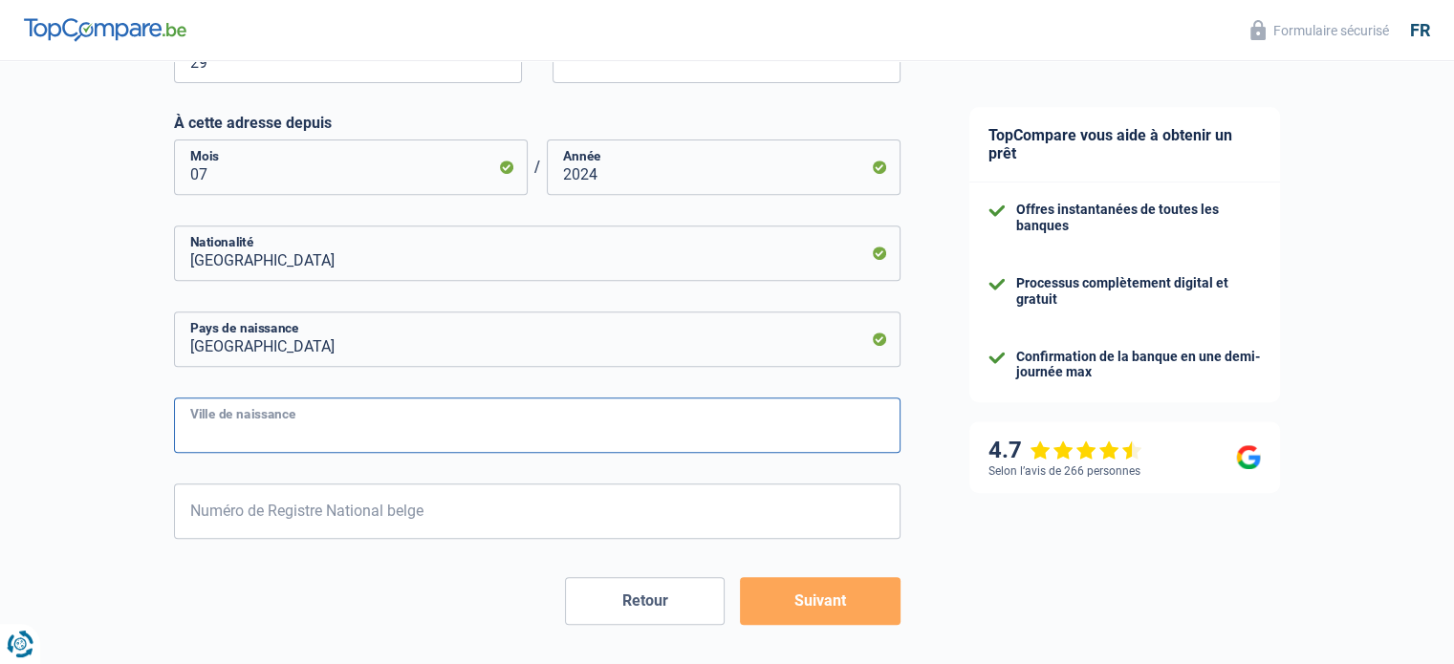
click at [258, 430] on input "Ville de naissance" at bounding box center [537, 425] width 726 height 55
type input "Tournai"
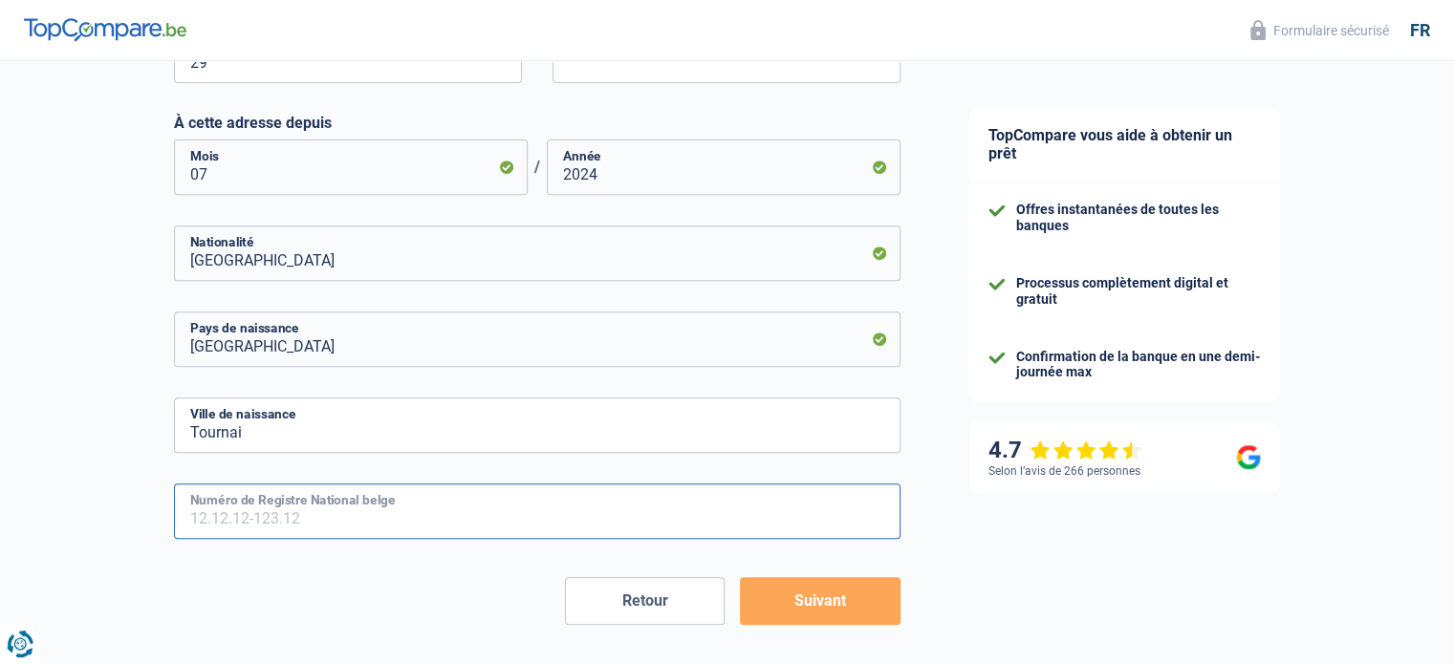
click at [275, 506] on input "Numéro de Registre National belge" at bounding box center [537, 511] width 726 height 55
type input "74.05.06-162.83"
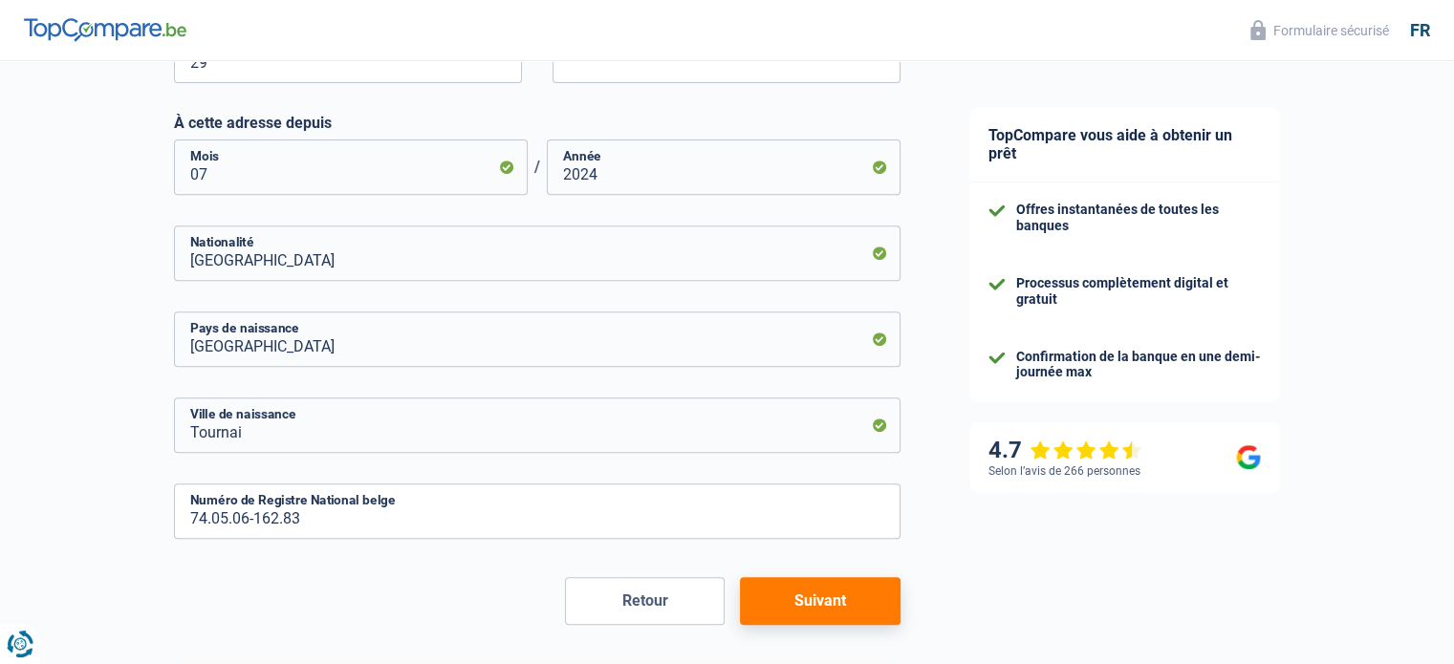
click at [852, 599] on button "Suivant" at bounding box center [820, 601] width 160 height 48
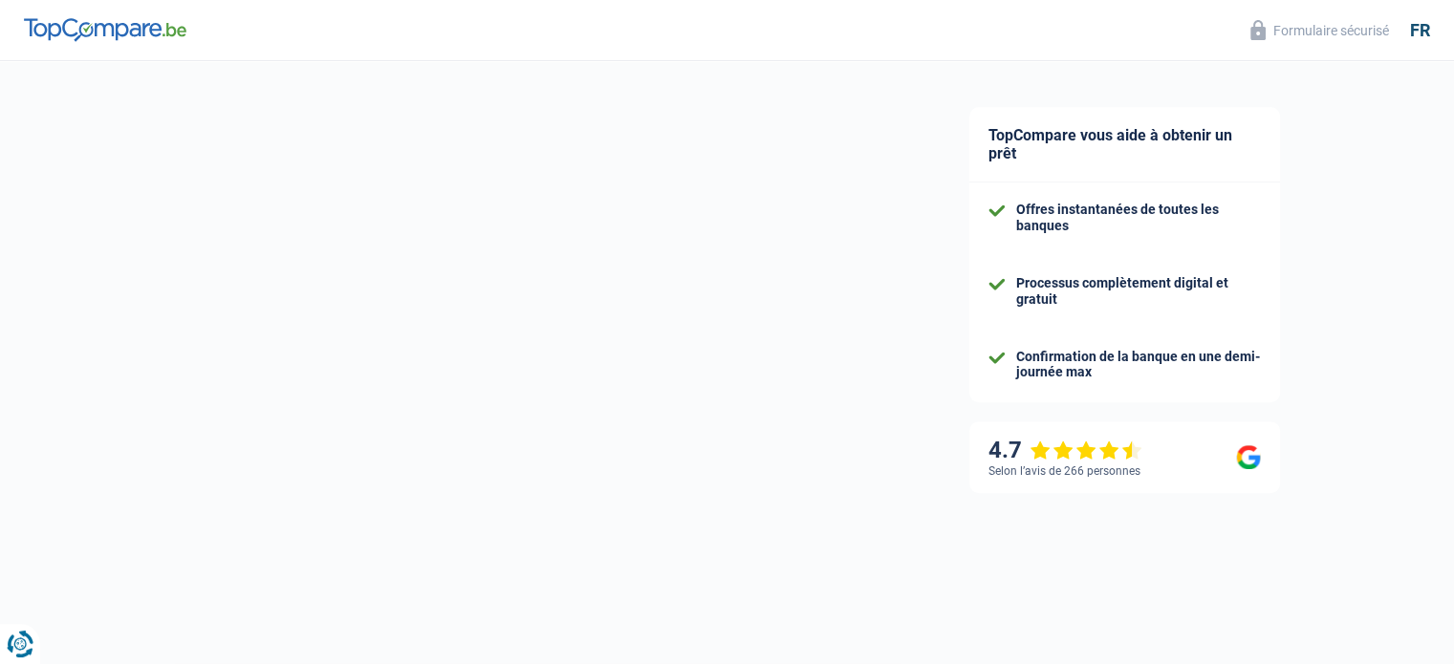
select select "familyAllowances"
select select "netSalary"
select select "mealVouchers"
select select "mortgage"
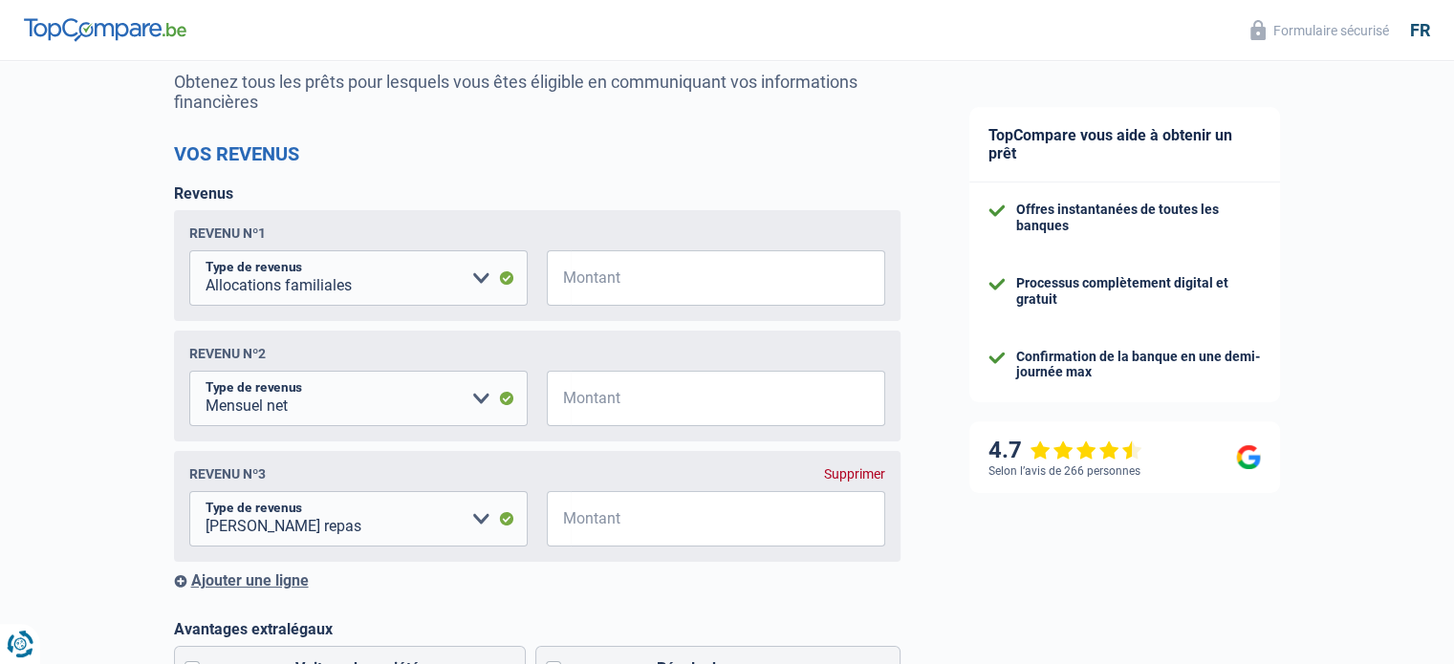
scroll to position [191, 0]
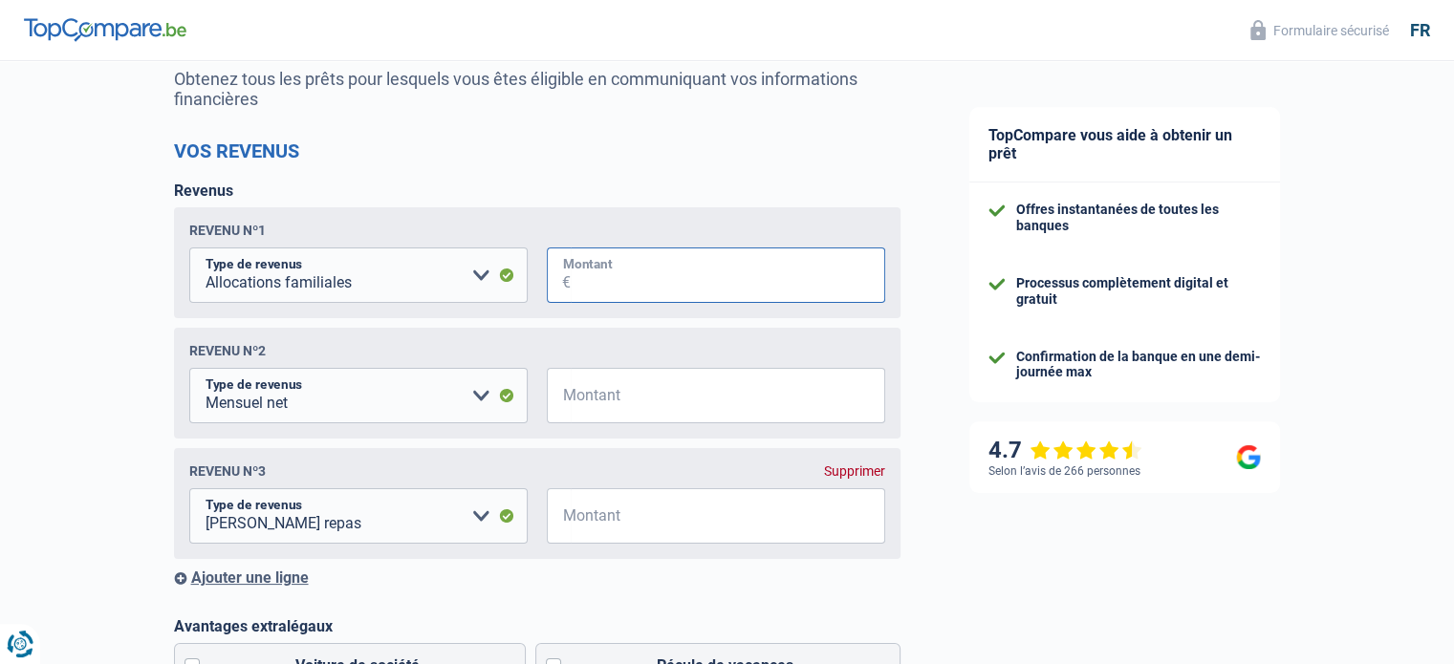
click at [599, 282] on input "Montant" at bounding box center [728, 275] width 314 height 55
type input "850"
click at [612, 400] on input "Montant" at bounding box center [728, 395] width 314 height 55
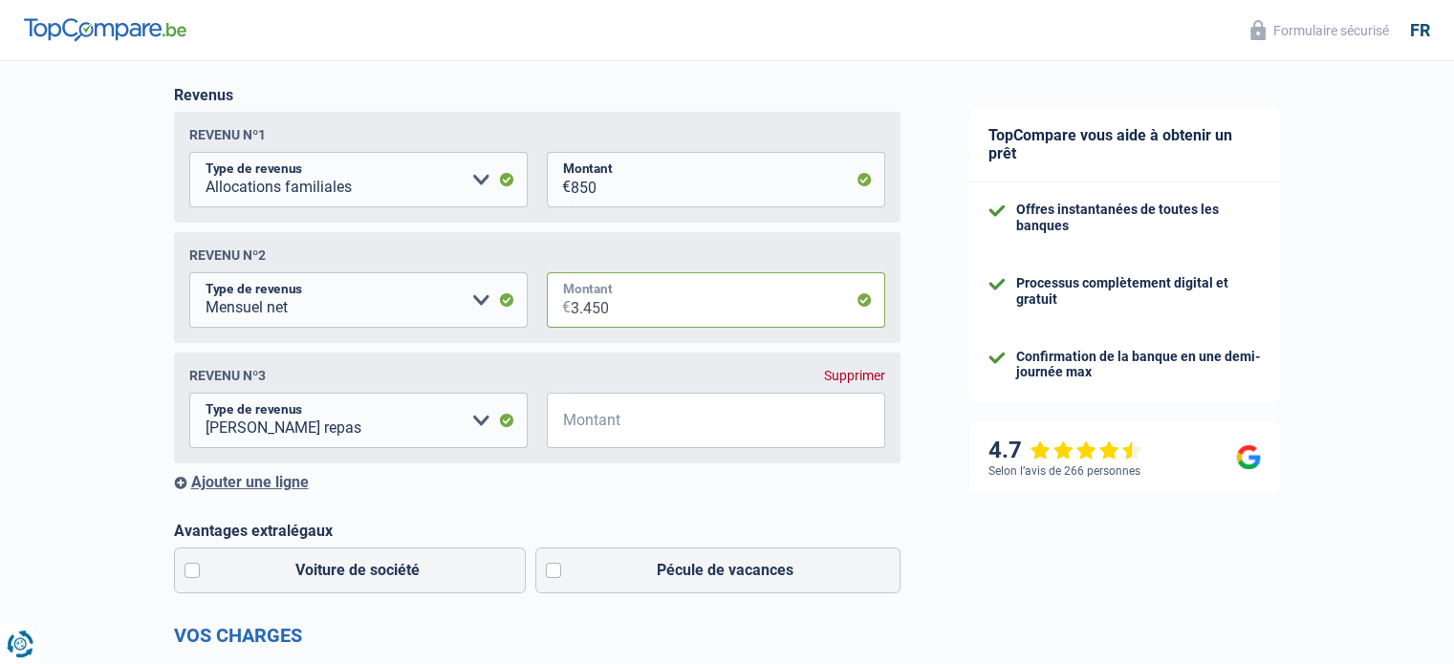
type input "3.450"
click at [582, 425] on input "Montant" at bounding box center [728, 420] width 314 height 55
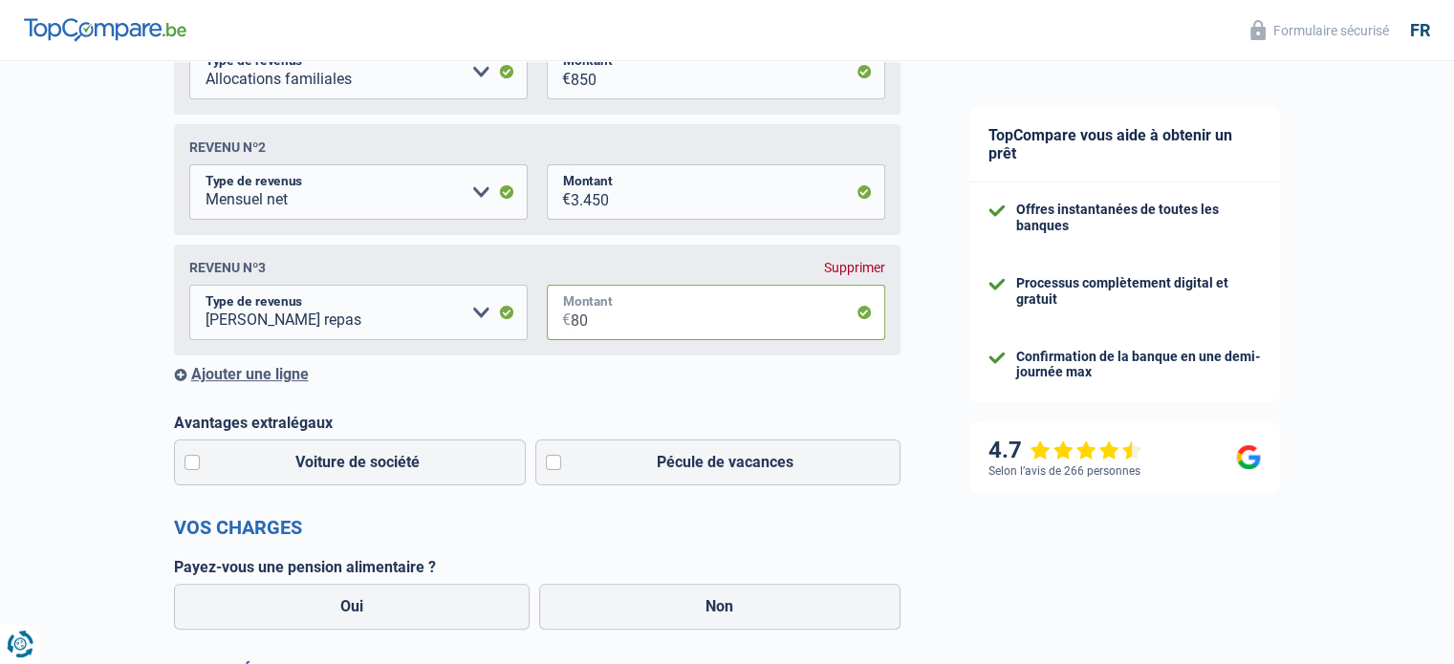
scroll to position [478, 0]
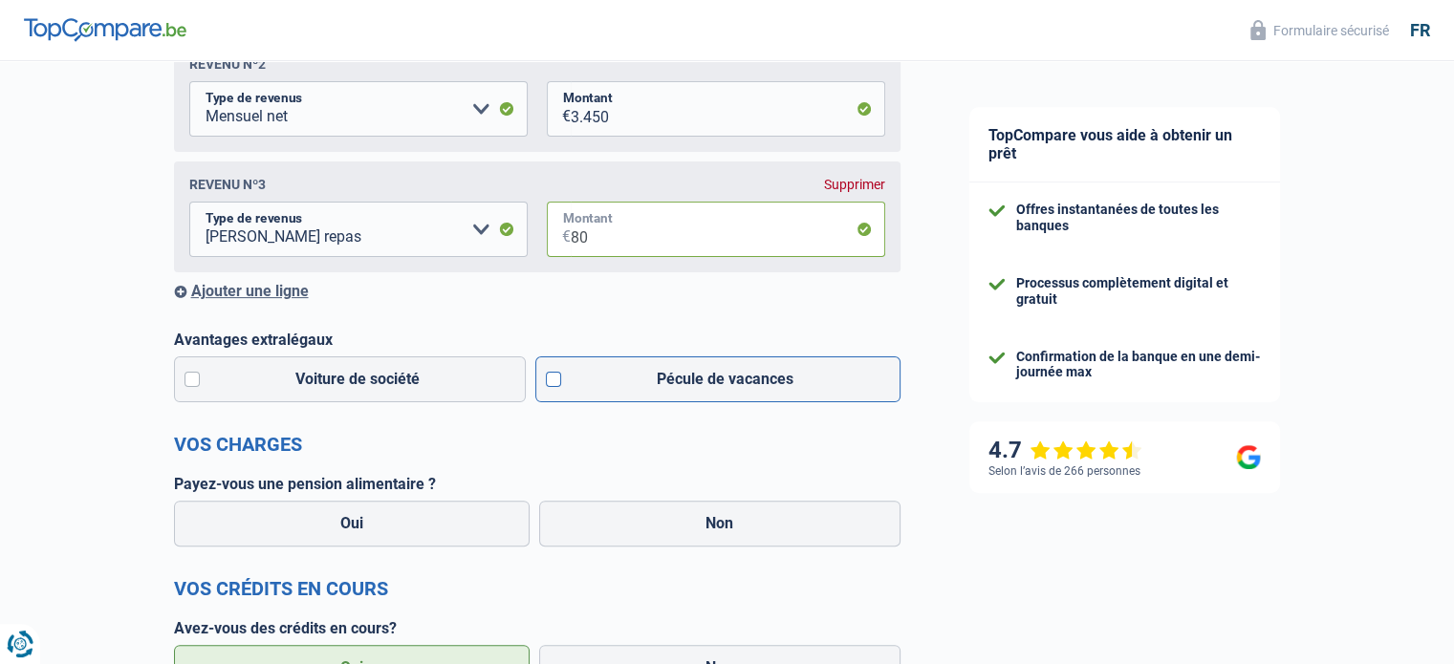
type input "80"
click at [557, 385] on label "Pécule de vacances" at bounding box center [717, 379] width 365 height 46
click at [557, 385] on input "Pécule de vacances" at bounding box center [717, 379] width 365 height 46
checkbox input "true"
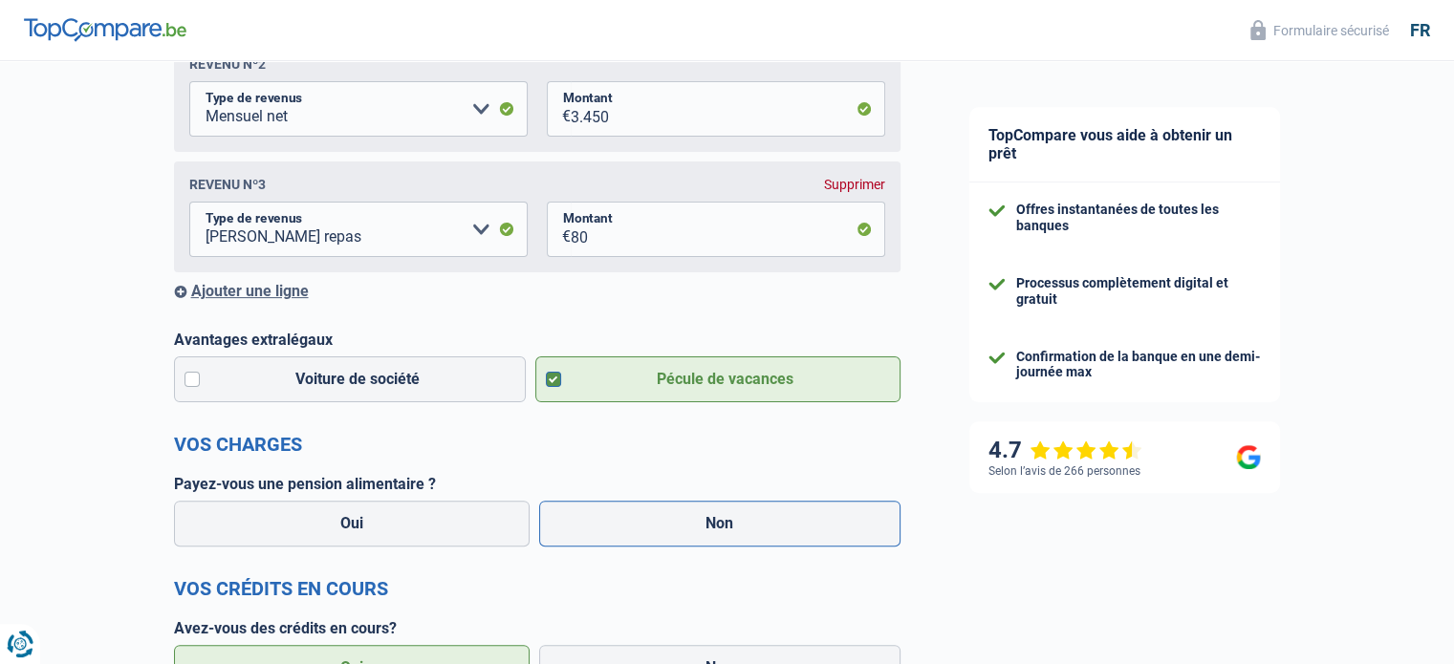
scroll to position [573, 0]
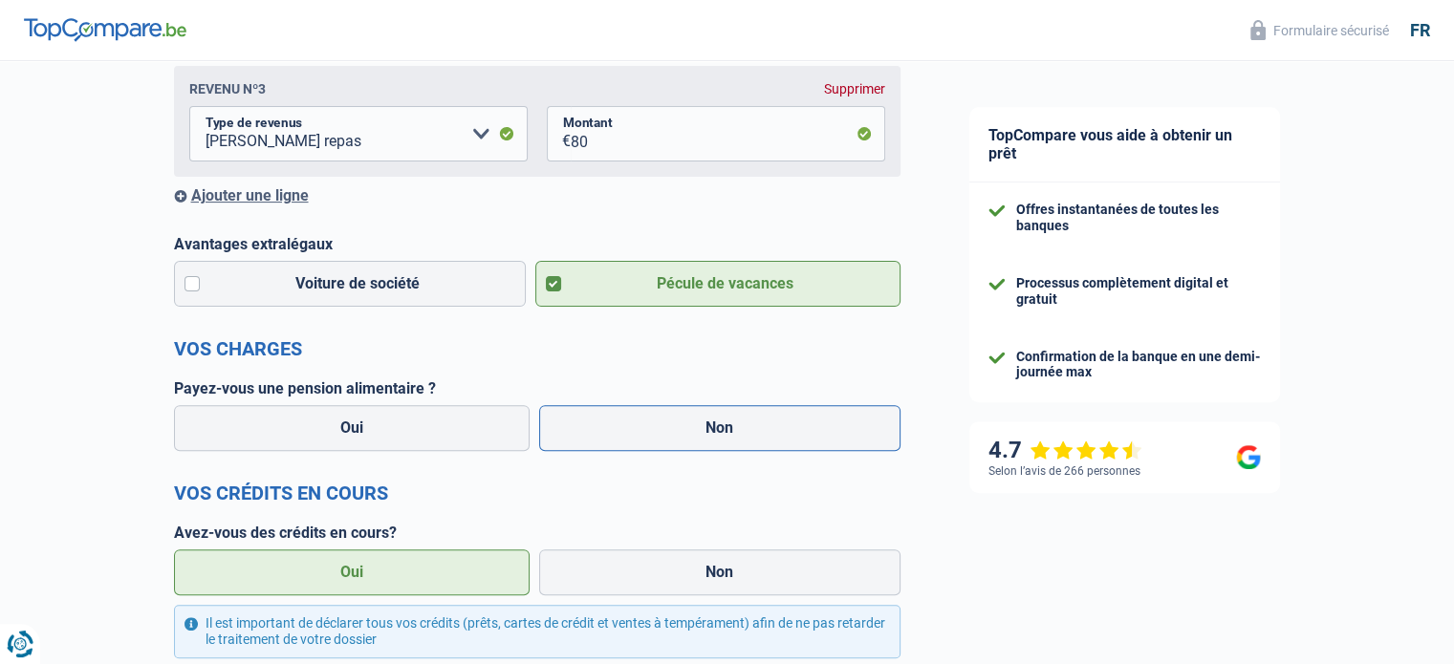
click at [717, 437] on label "Non" at bounding box center [719, 428] width 361 height 46
click at [717, 437] on input "Non" at bounding box center [719, 428] width 361 height 46
radio input "true"
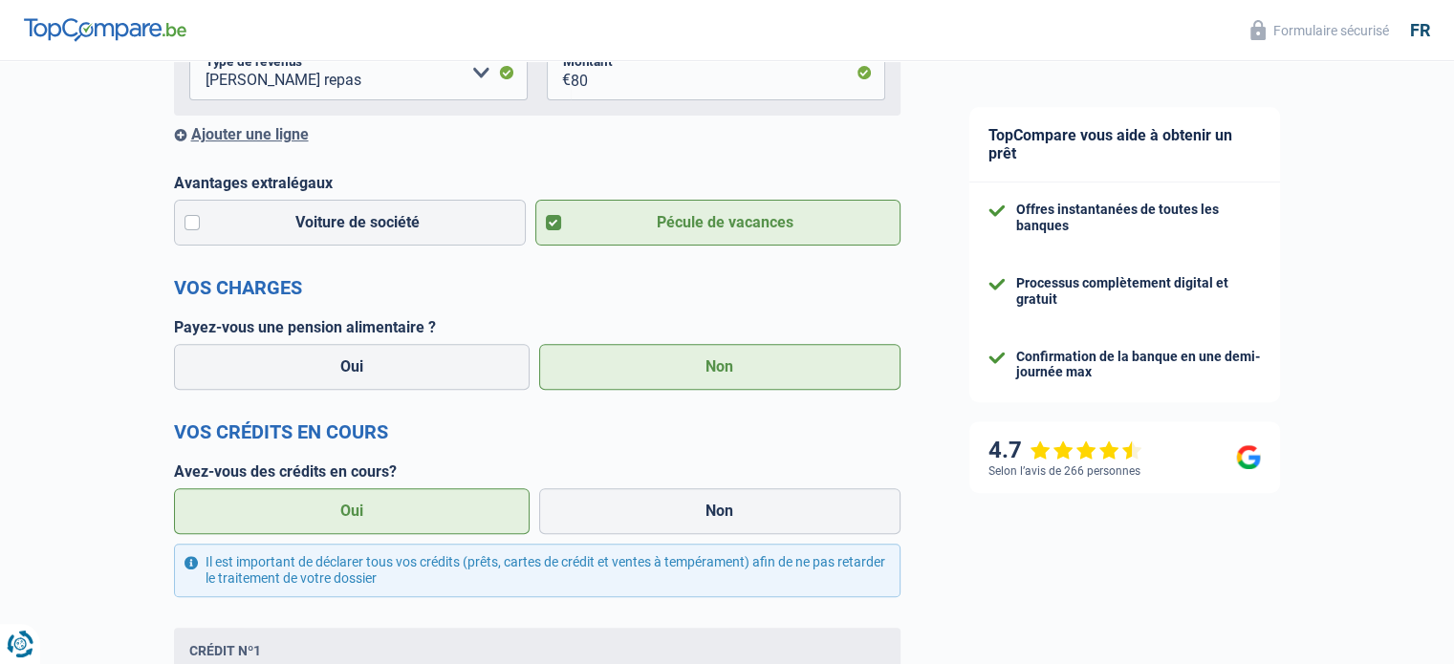
scroll to position [765, 0]
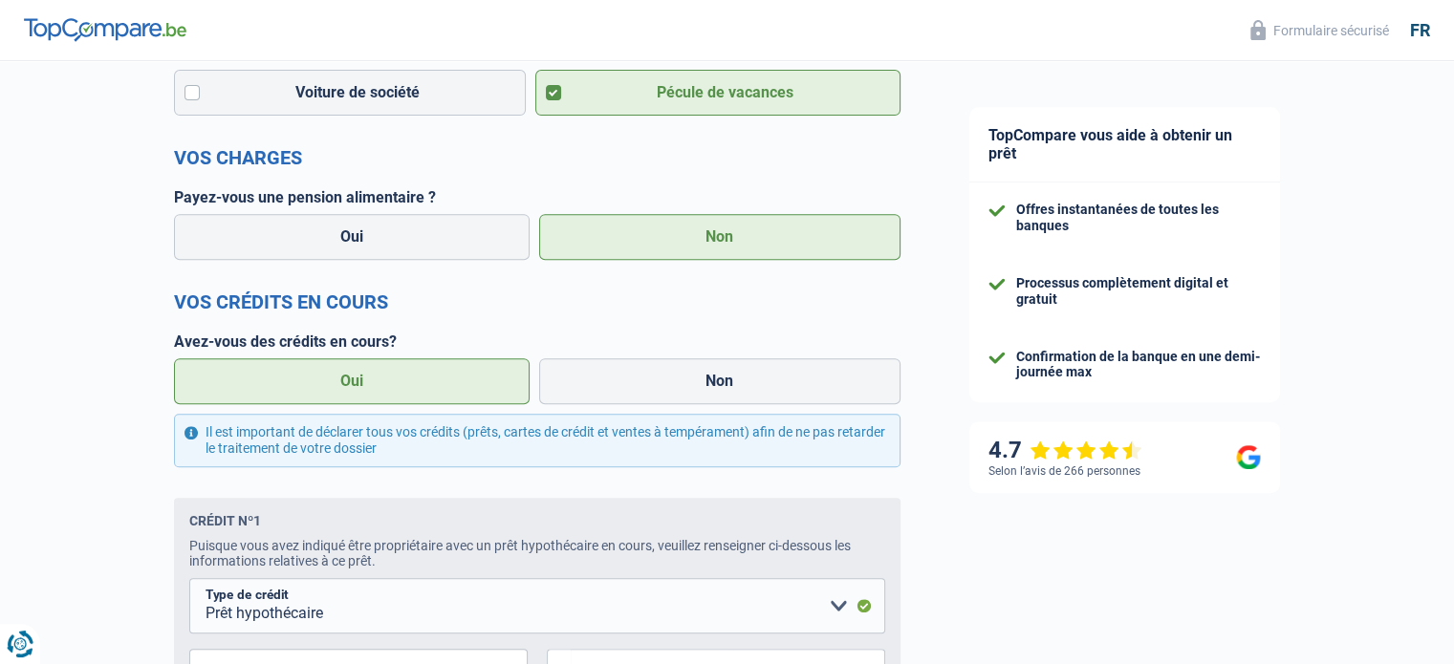
click at [361, 397] on label "Oui" at bounding box center [352, 381] width 356 height 46
click at [361, 397] on input "Oui" at bounding box center [352, 381] width 356 height 46
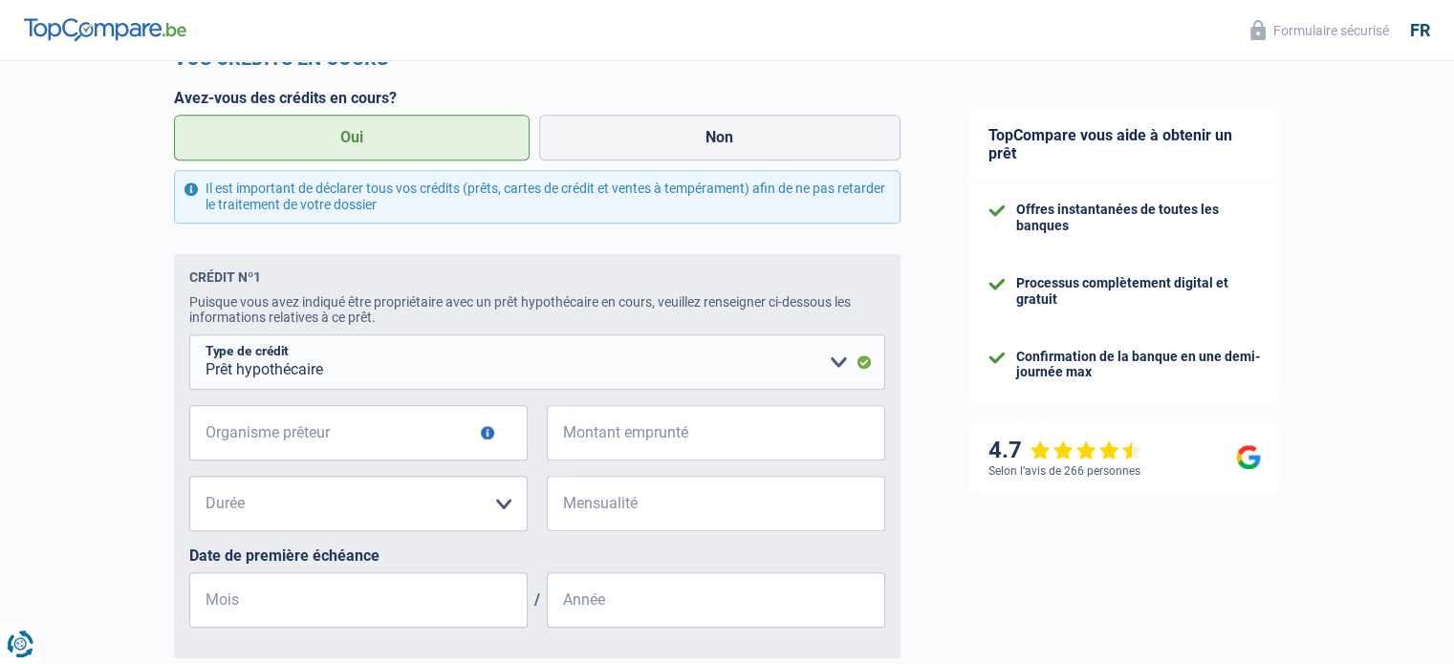
scroll to position [1051, 0]
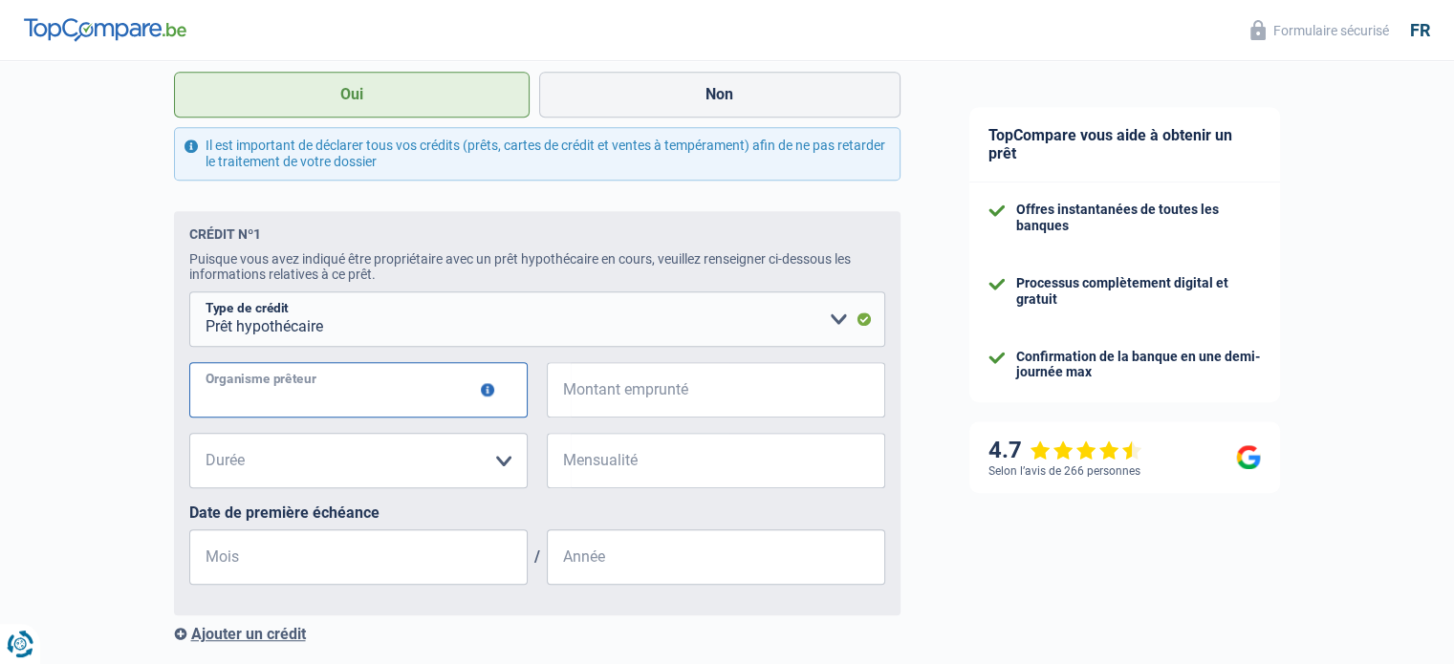
click at [275, 397] on input "Organisme prêteur" at bounding box center [358, 389] width 338 height 55
type input "b"
type input "BNP Paribas fortis"
click at [619, 399] on input "Montant emprunté" at bounding box center [728, 389] width 314 height 55
type input "255.000"
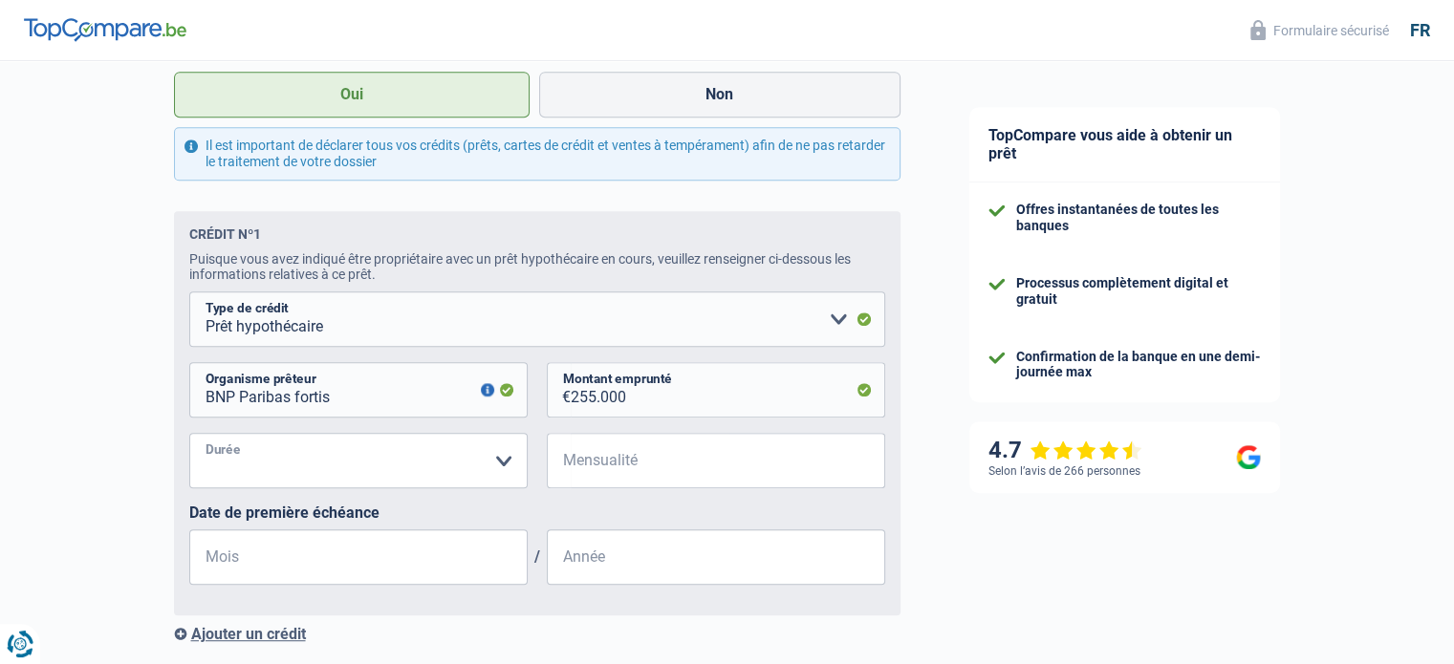
click at [499, 464] on select "120 mois 180 mois 240 mois 300 mois 360 mois 420 mois Veuillez sélectionner une…" at bounding box center [358, 460] width 338 height 55
select select "240"
click at [189, 439] on select "120 mois 180 mois 240 mois 300 mois 360 mois 420 mois Veuillez sélectionner une…" at bounding box center [358, 460] width 338 height 55
click at [613, 470] on input "Mensualité" at bounding box center [728, 460] width 314 height 55
type input "1.398"
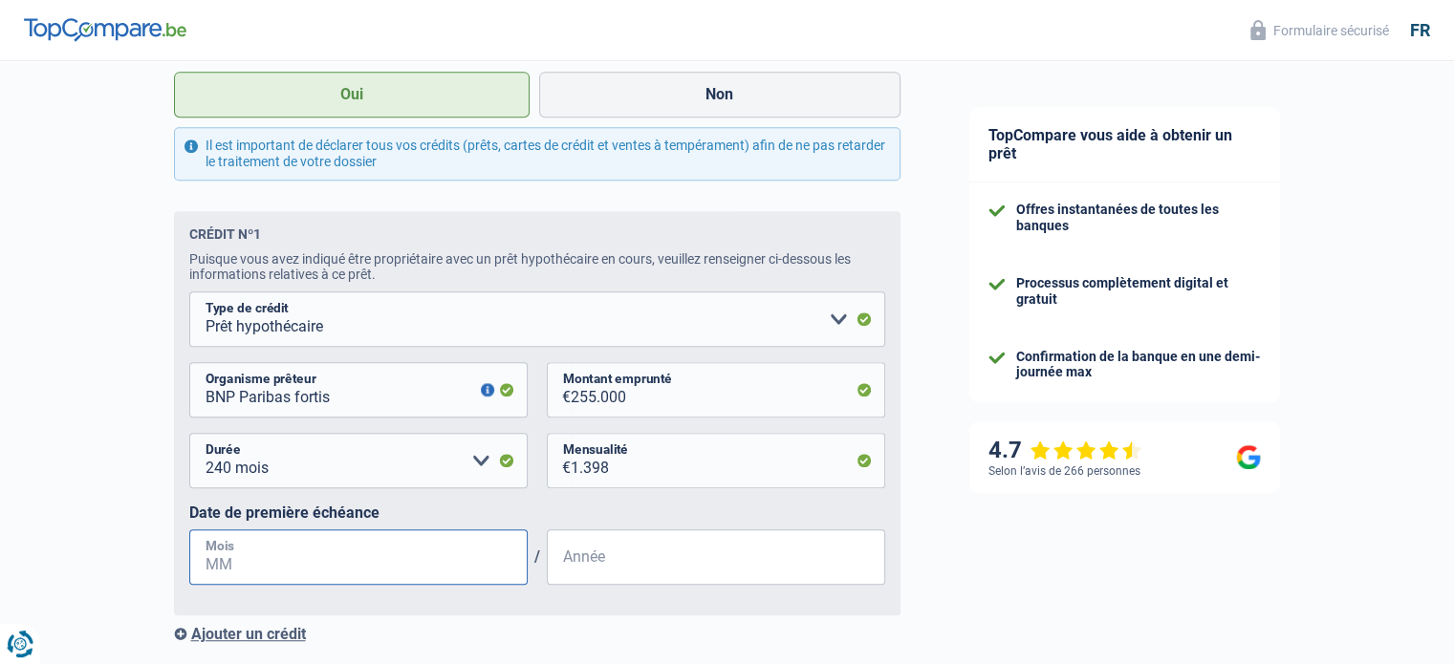
click at [308, 572] on input "Mois" at bounding box center [358, 556] width 338 height 55
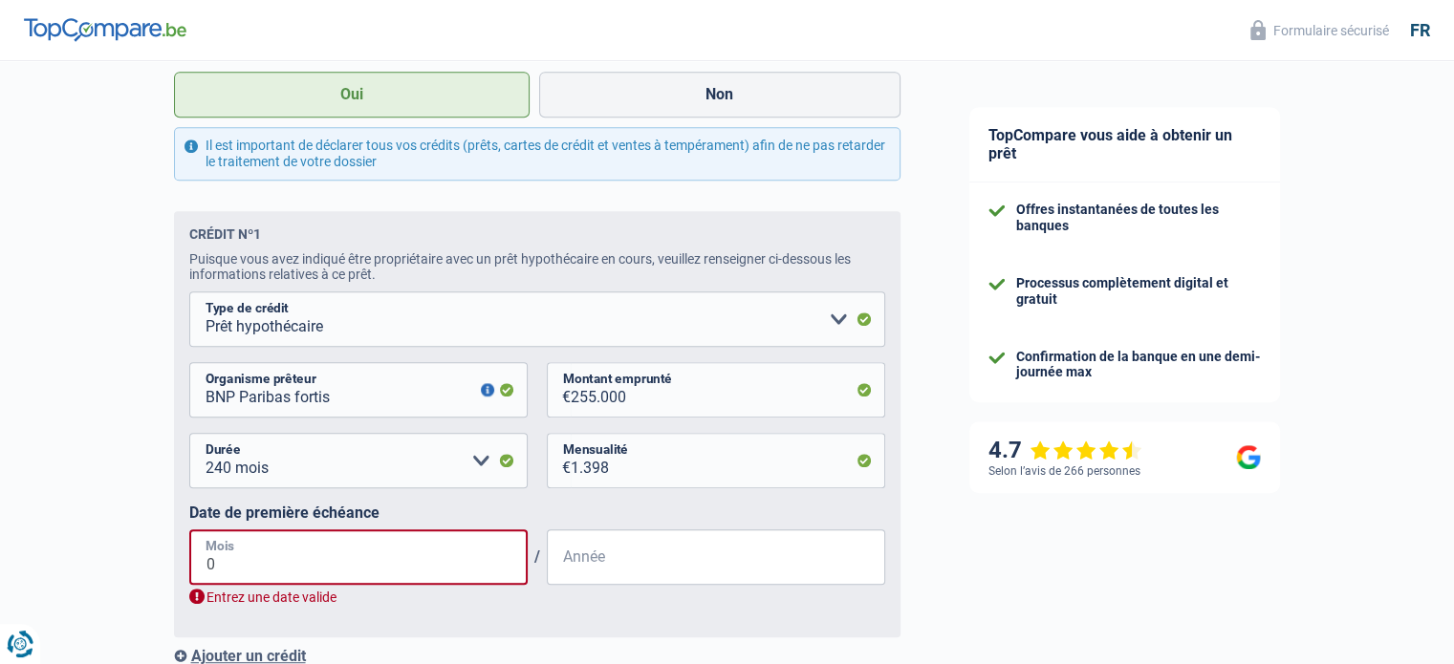
type input "07"
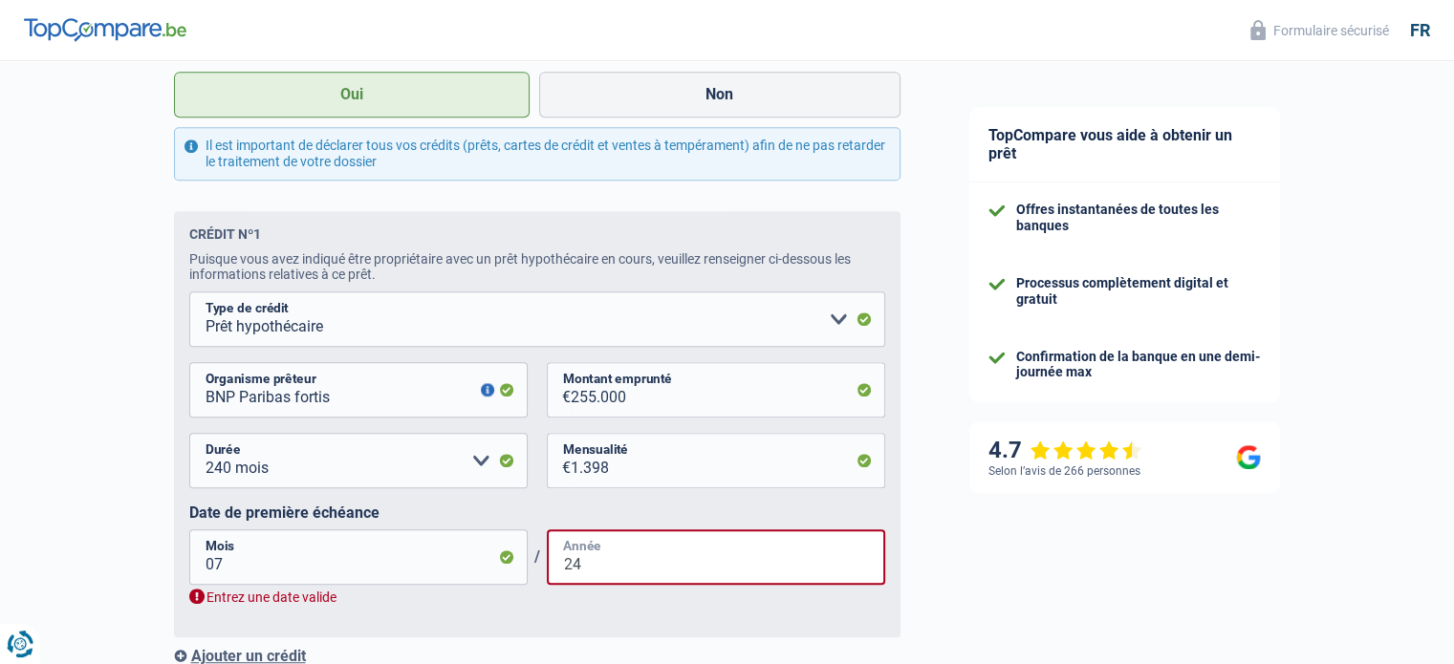
scroll to position [1242, 0]
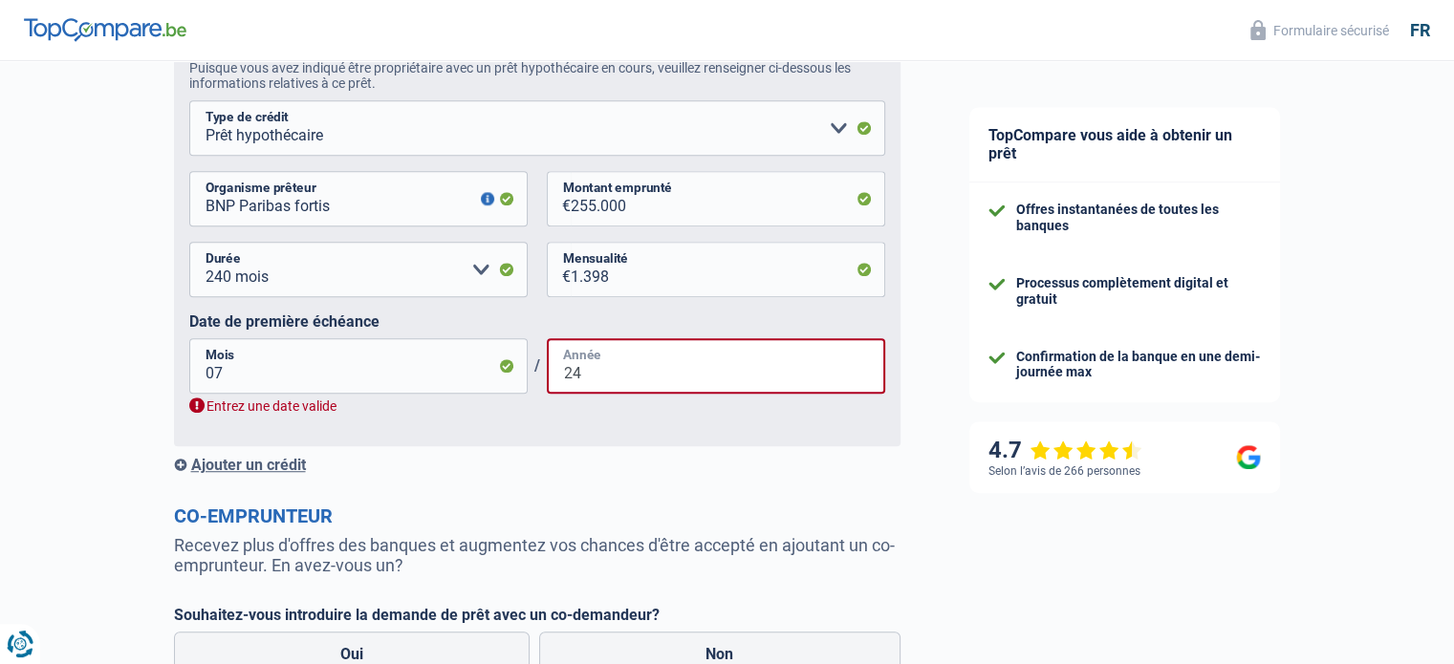
type input "24"
click at [276, 378] on input "07" at bounding box center [358, 365] width 338 height 55
type input "0"
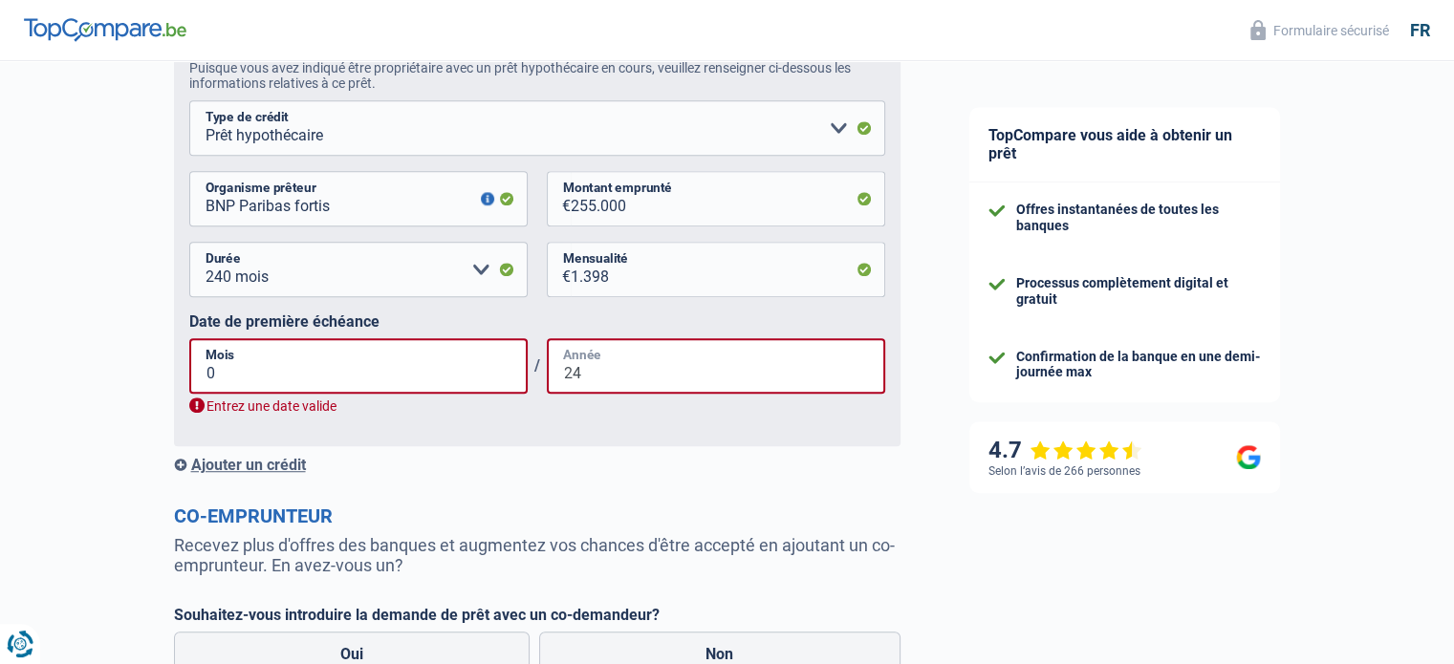
type input "07"
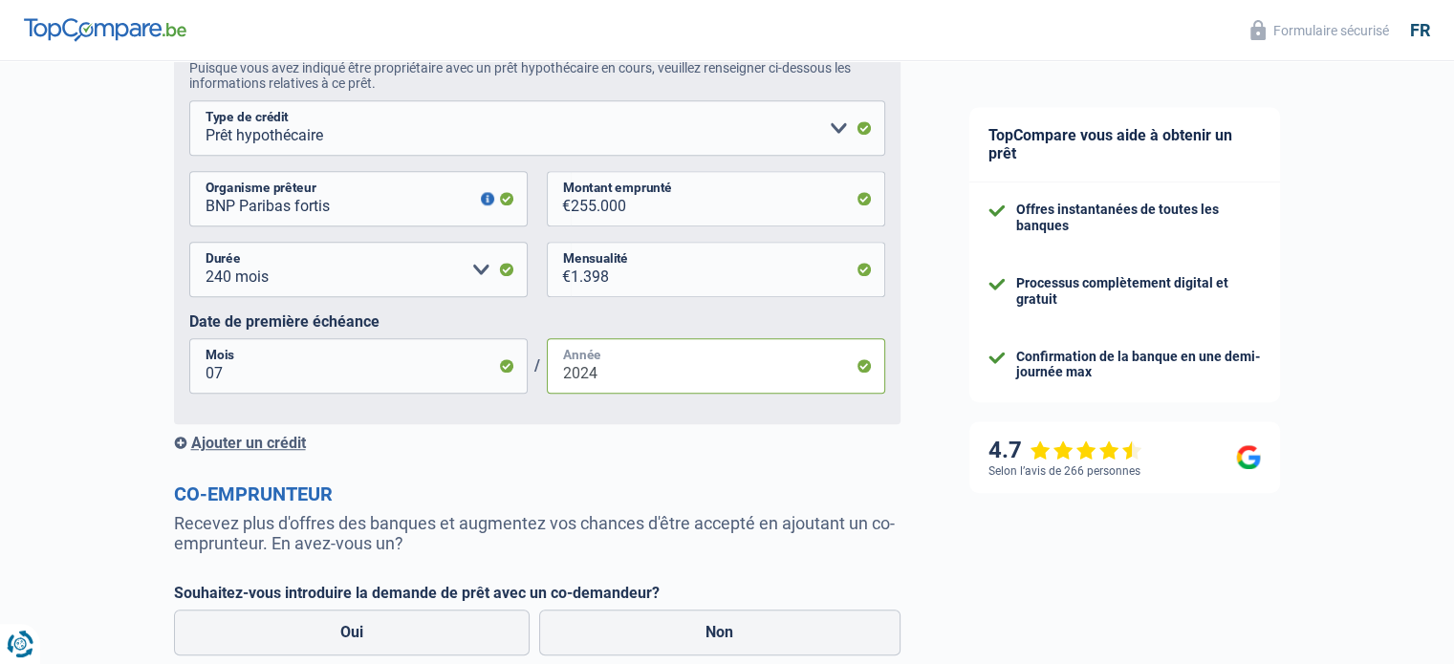
scroll to position [1440, 0]
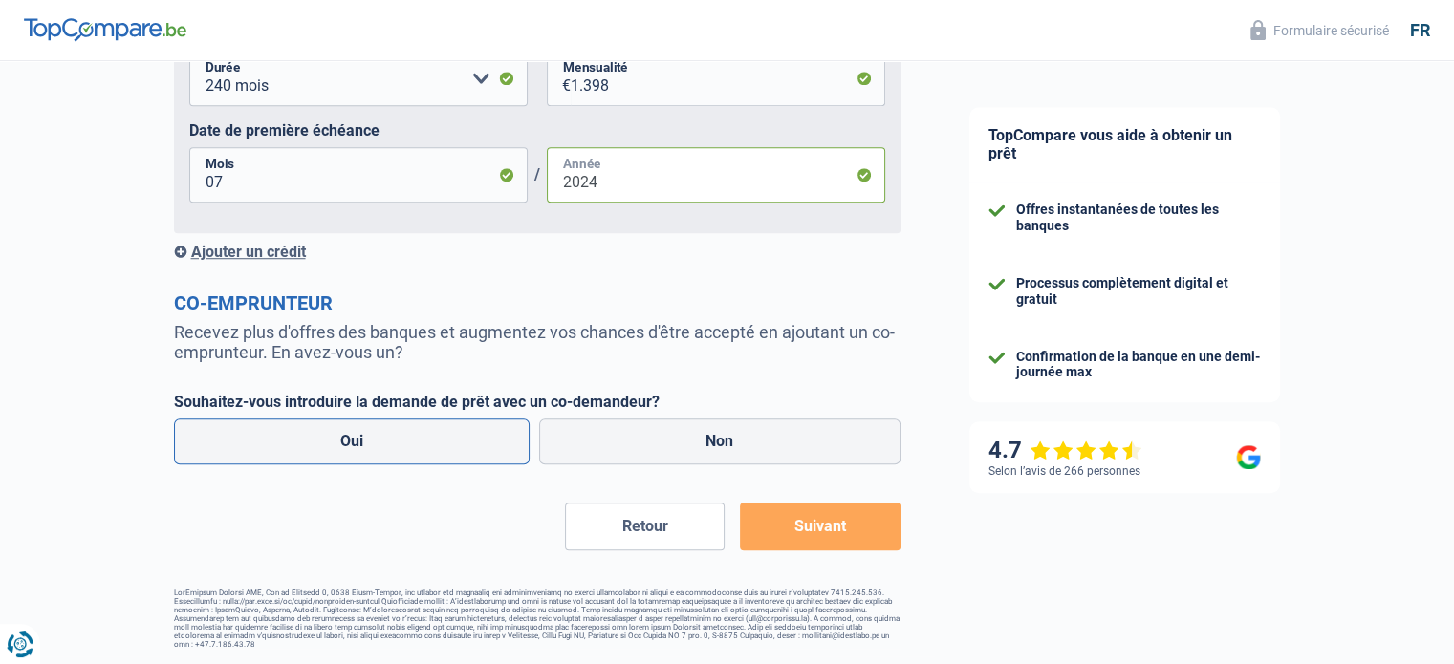
type input "2024"
click at [379, 443] on label "Oui" at bounding box center [352, 442] width 356 height 46
click at [379, 443] on input "Oui" at bounding box center [352, 442] width 356 height 46
radio input "true"
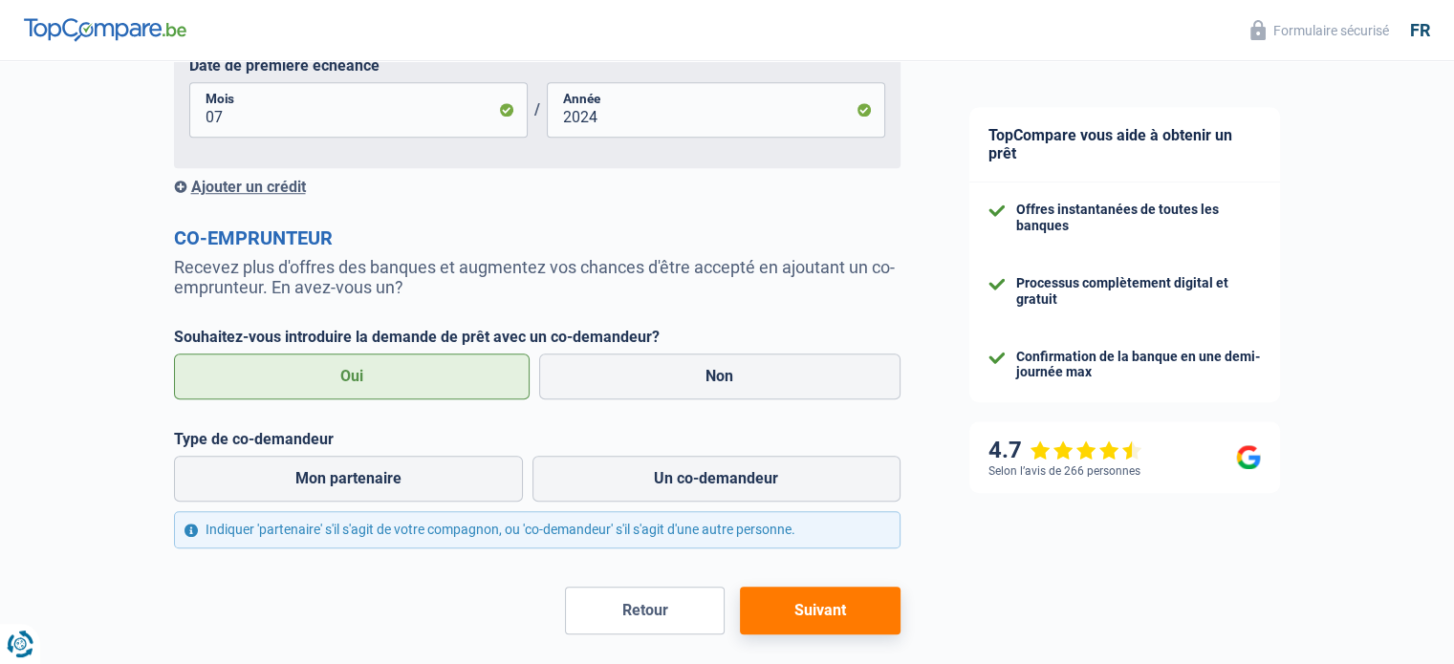
scroll to position [1589, 0]
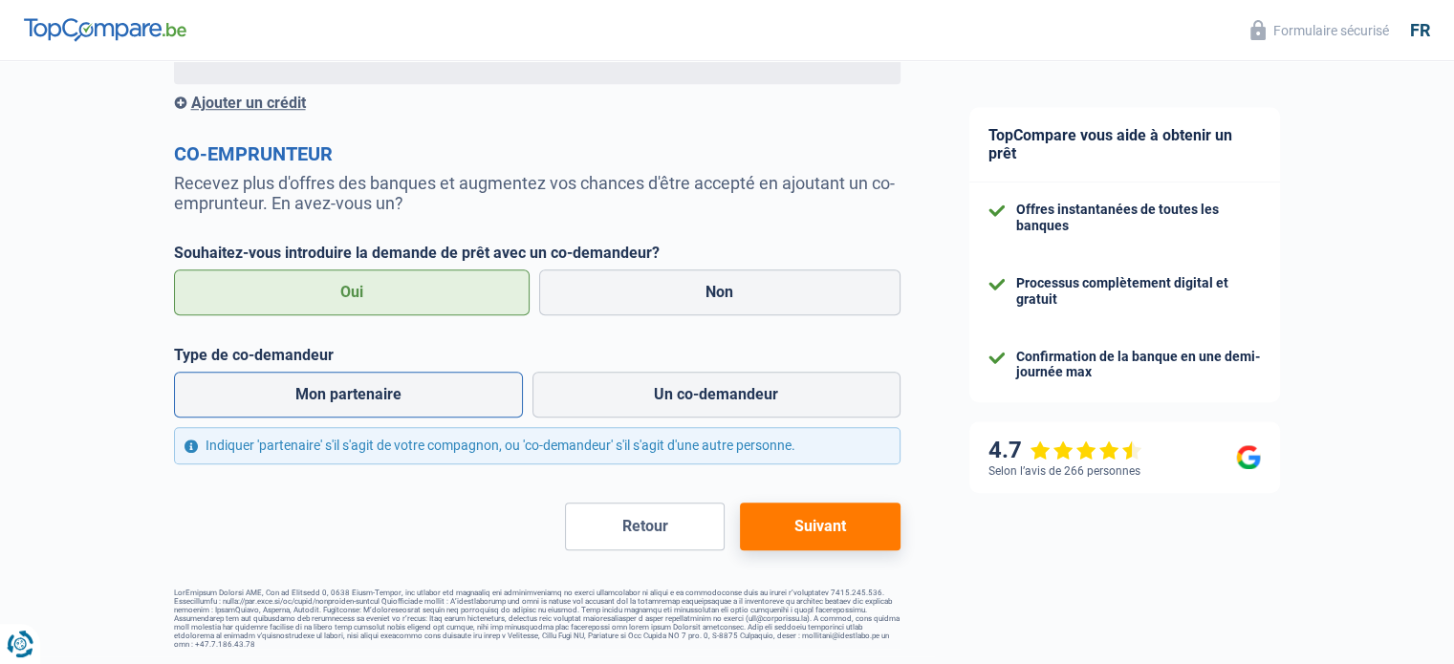
click at [409, 397] on label "Mon partenaire" at bounding box center [349, 395] width 350 height 46
click at [409, 397] on input "Mon partenaire" at bounding box center [349, 395] width 350 height 46
radio input "true"
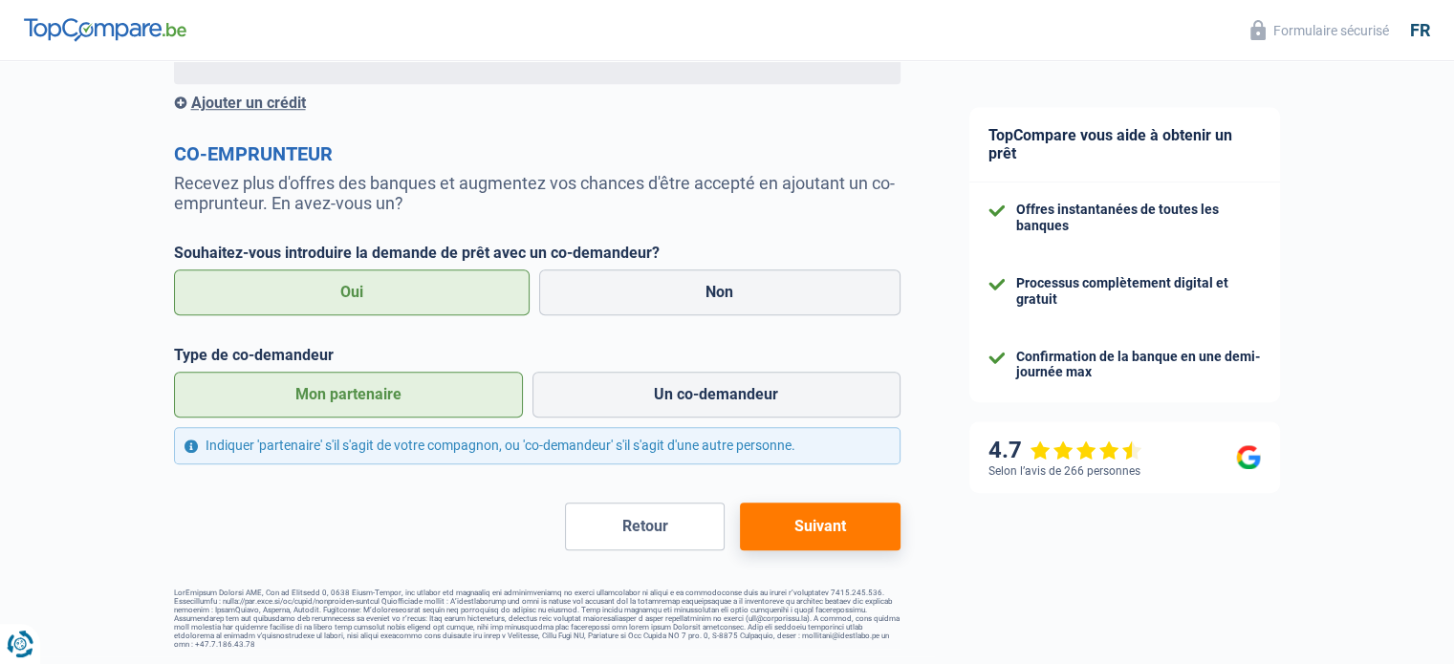
click at [810, 530] on button "Suivant" at bounding box center [820, 527] width 160 height 48
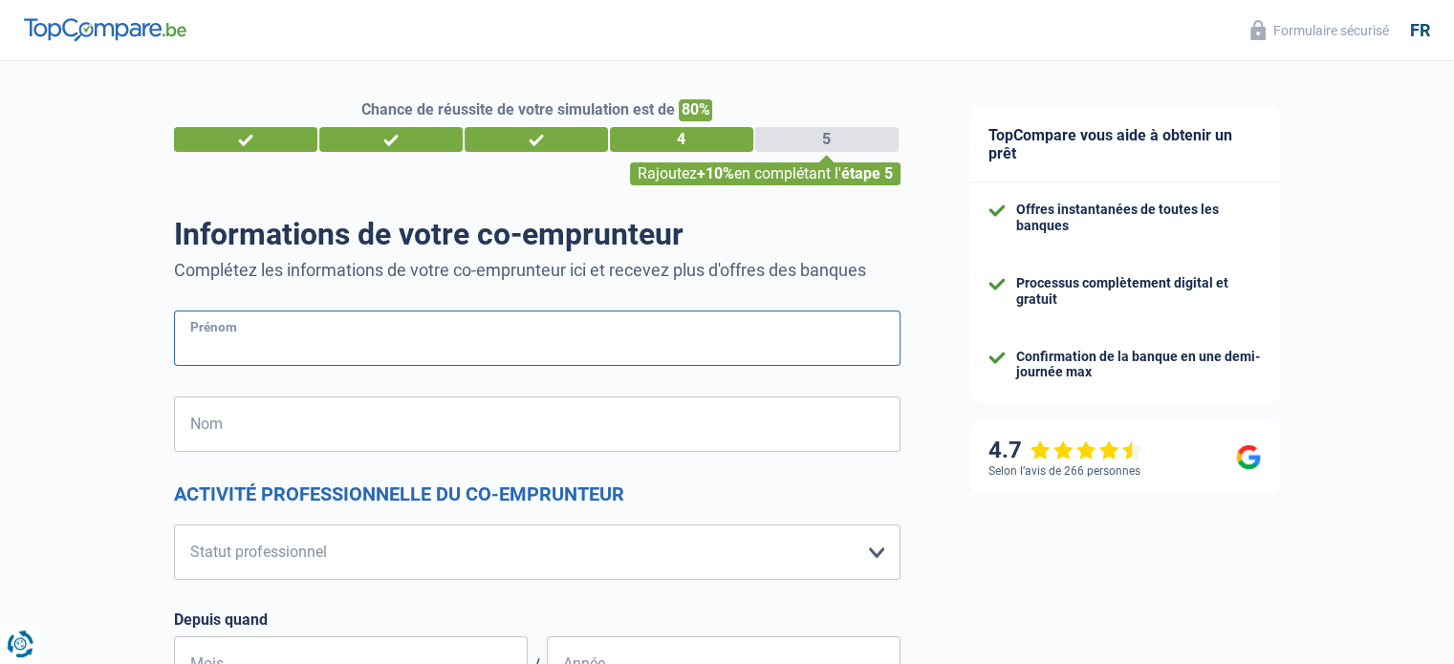
click at [211, 340] on input "Prénom" at bounding box center [537, 338] width 726 height 55
type input "Ledent"
click at [252, 433] on input "Nom" at bounding box center [537, 424] width 726 height 55
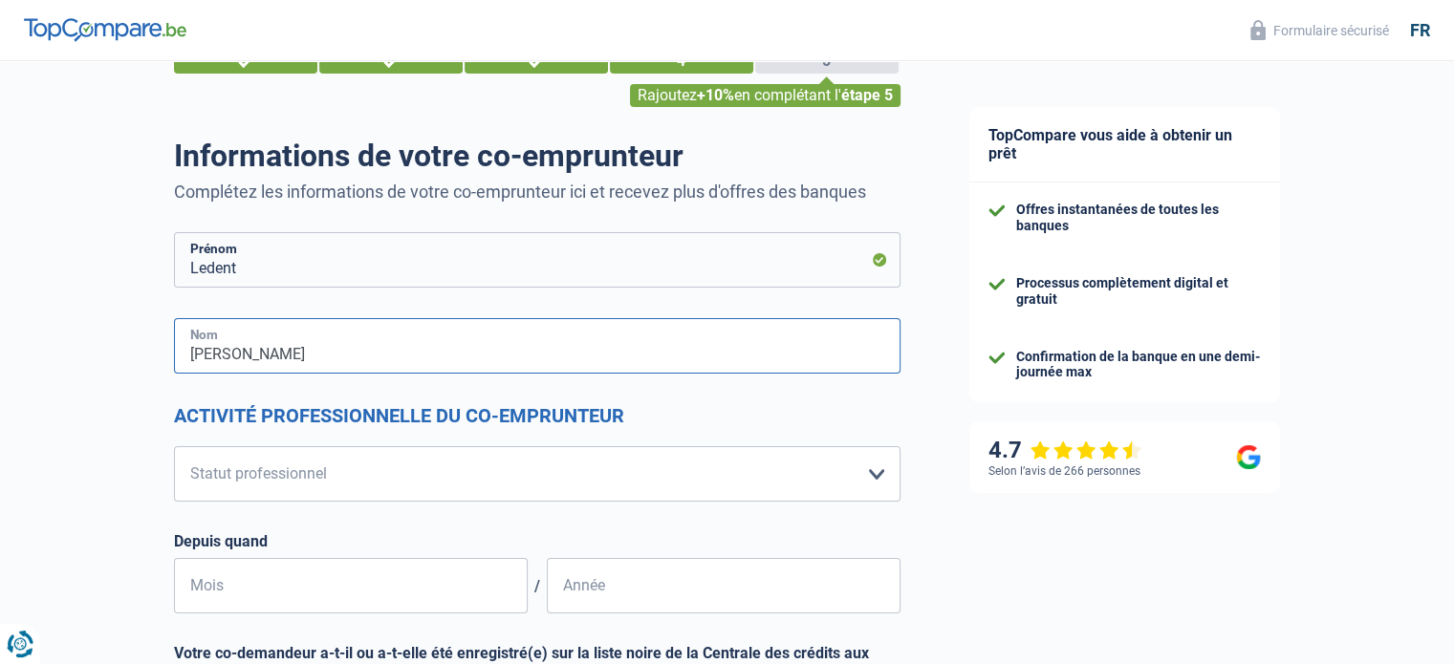
scroll to position [191, 0]
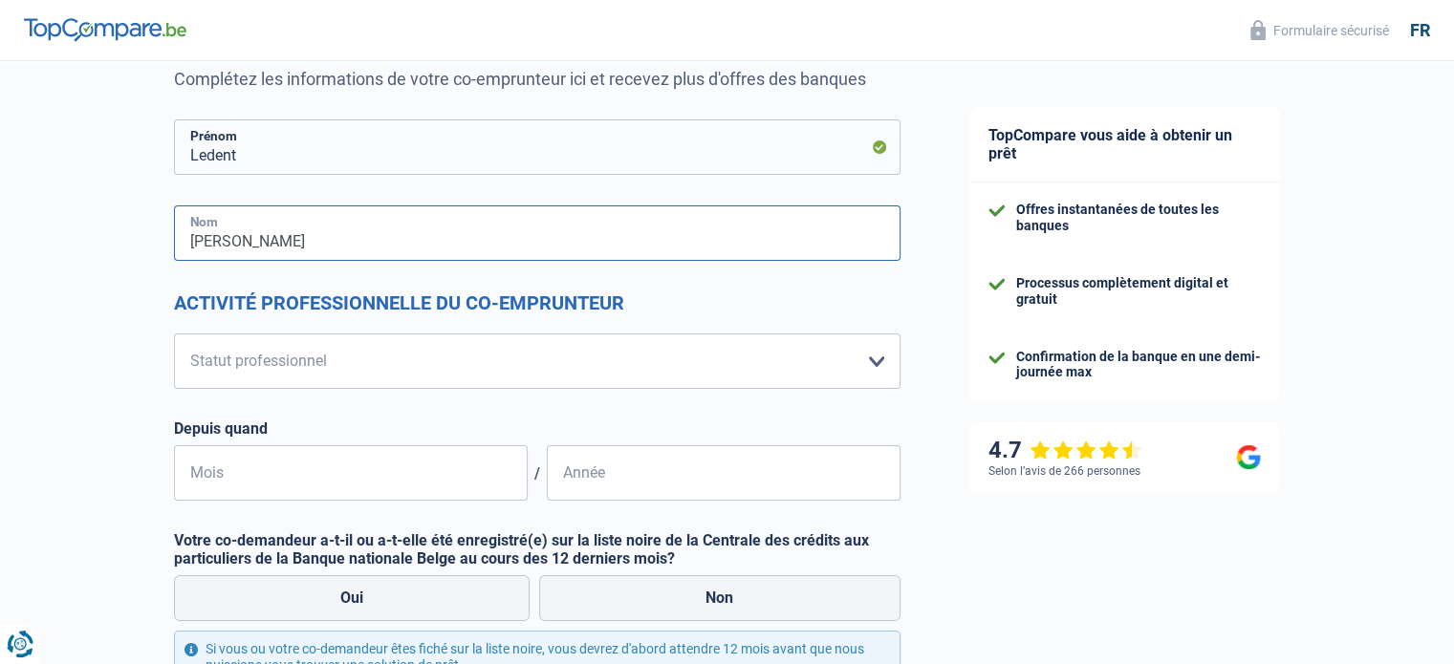
type input "[PERSON_NAME]"
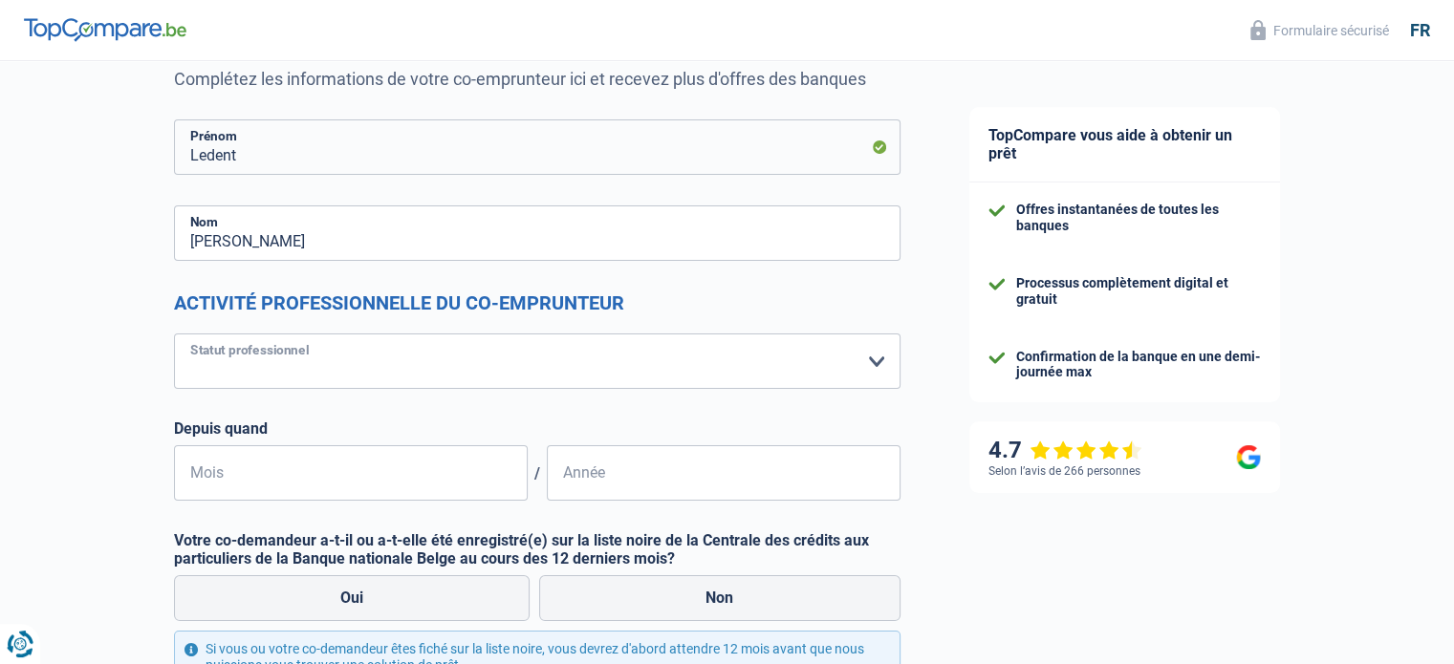
click at [269, 360] on select "Ouvrier Employé privé Employé public Invalide Indépendant Pensionné Chômeur Mut…" at bounding box center [537, 361] width 726 height 55
select select "worker"
click at [174, 334] on select "Ouvrier Employé privé Employé public Invalide Indépendant Pensionné Chômeur Mut…" at bounding box center [537, 361] width 726 height 55
select select "netSalary"
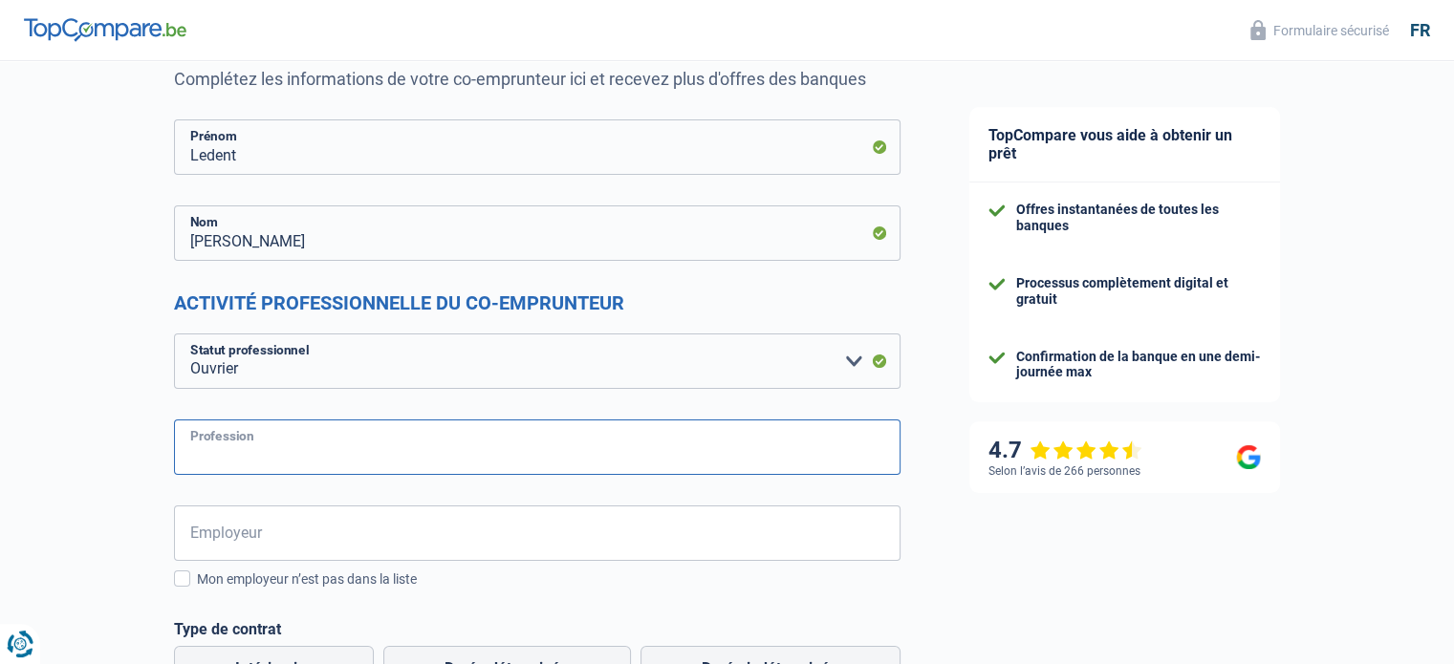
click at [233, 454] on input "Profession" at bounding box center [537, 447] width 726 height 55
type input "chauffagiste"
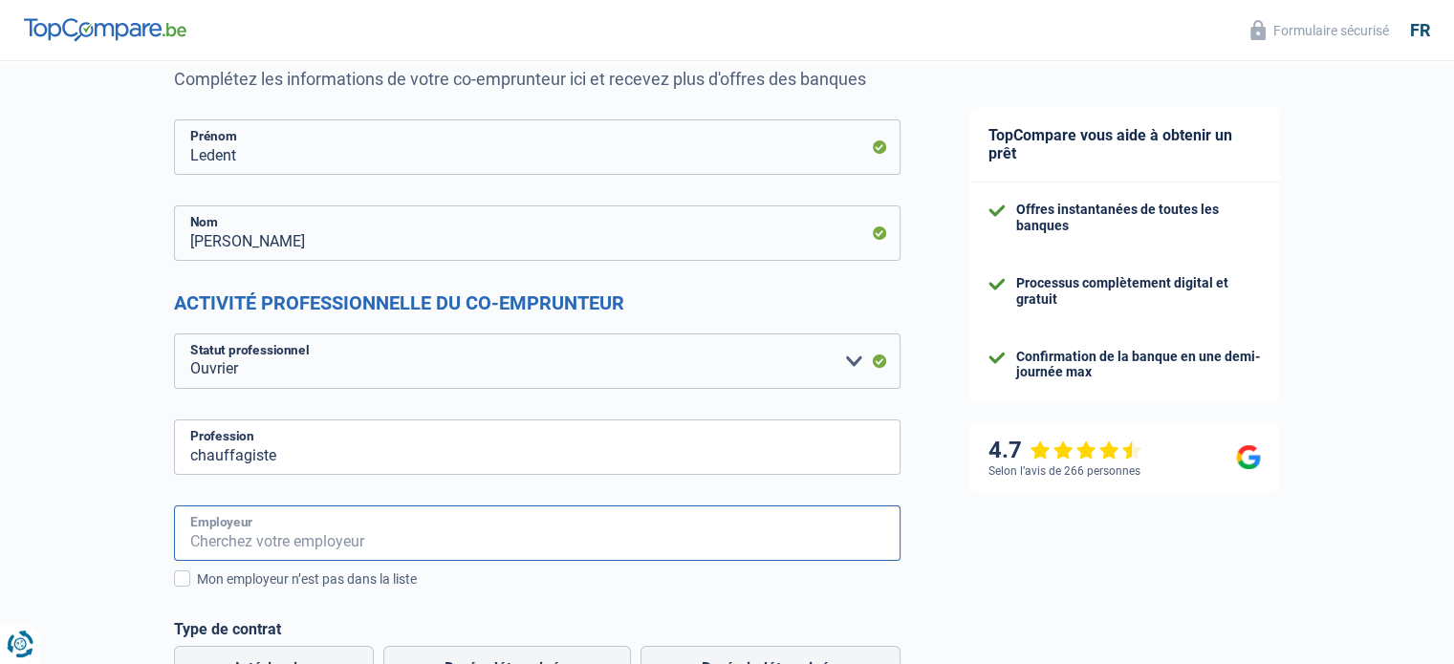
click at [270, 539] on input "Employeur" at bounding box center [537, 533] width 726 height 55
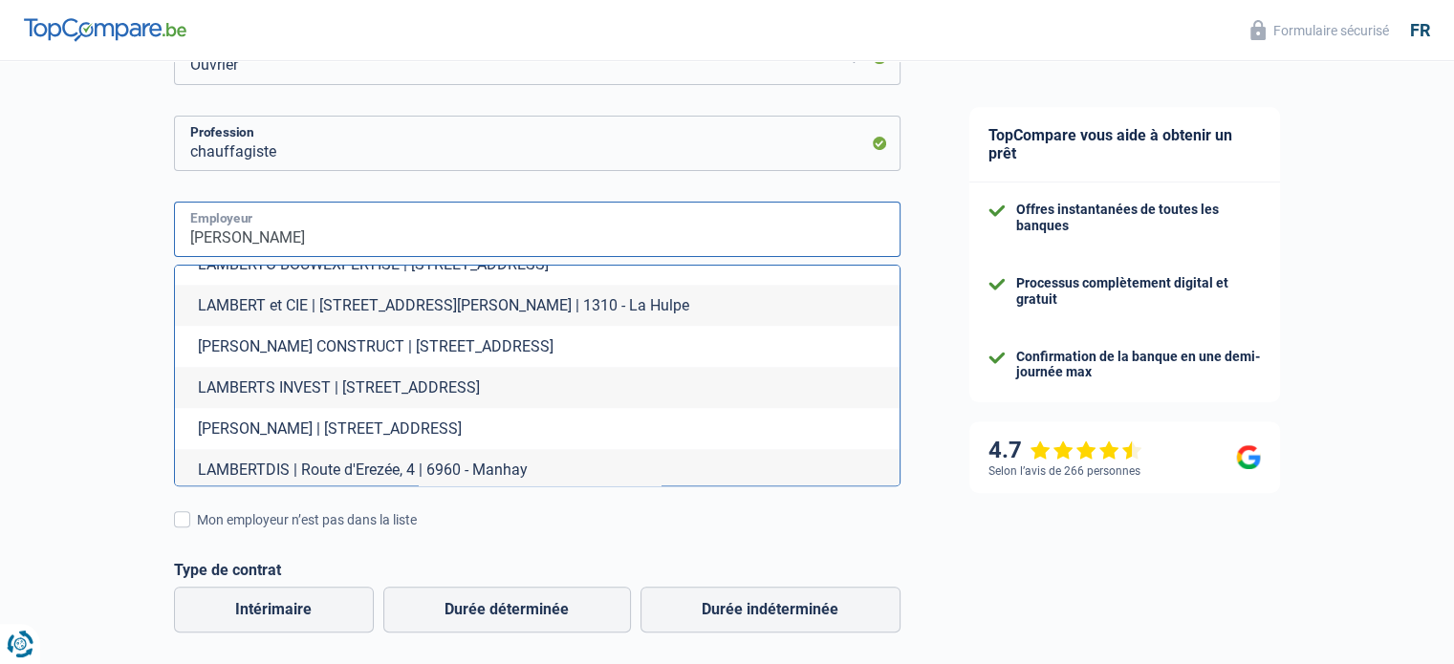
scroll to position [509, 0]
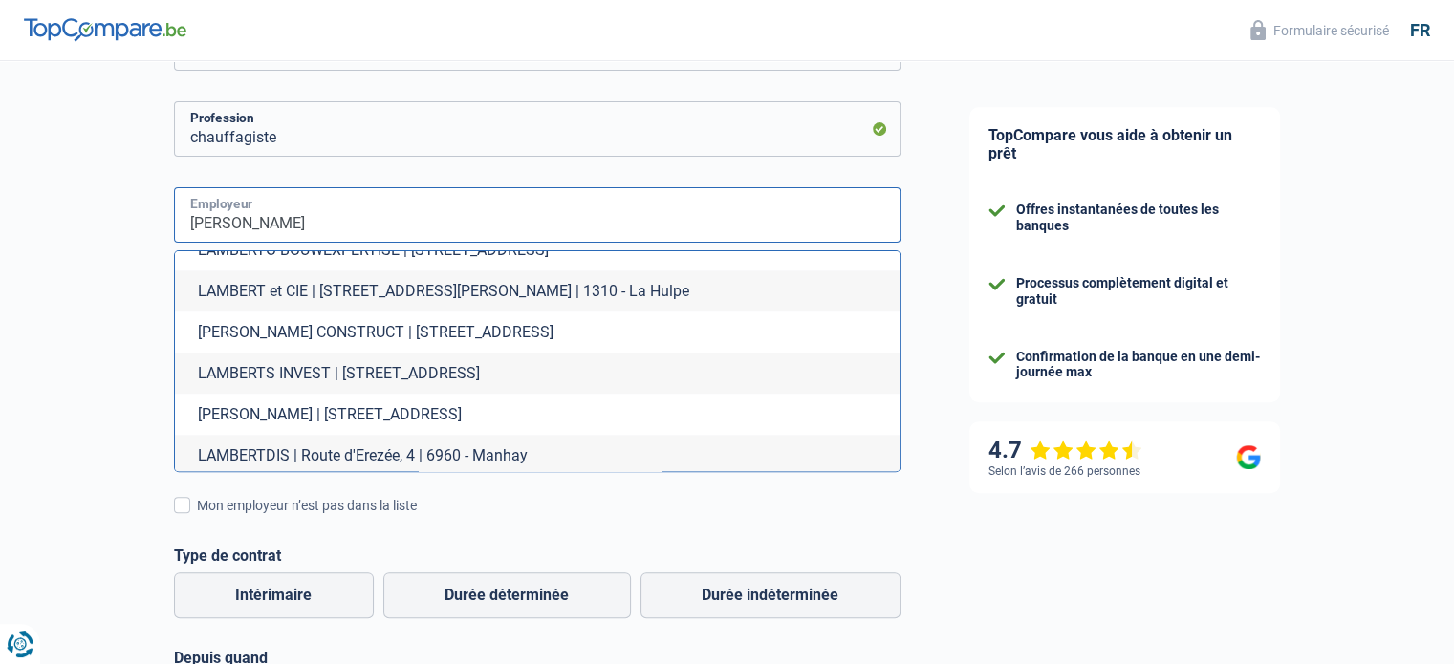
type input "[PERSON_NAME]"
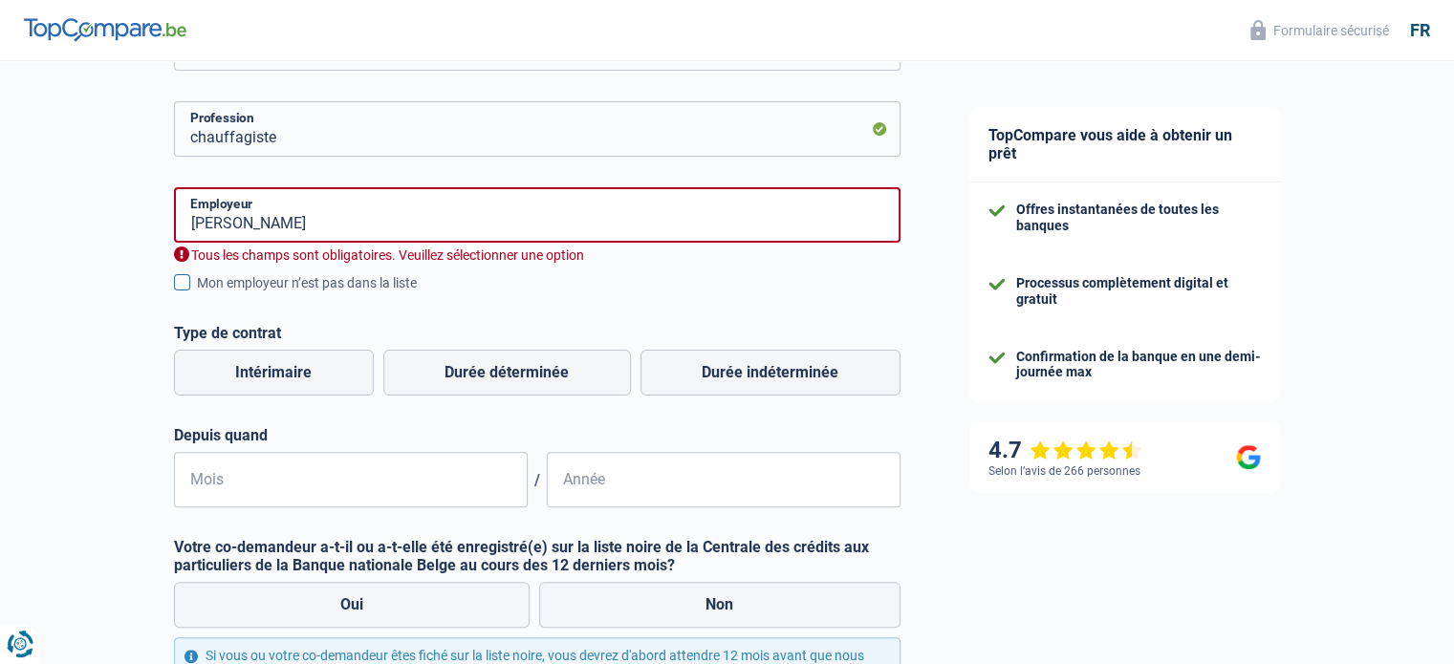
click at [176, 278] on span at bounding box center [182, 282] width 16 height 16
click at [197, 293] on input "Mon employeur n’est pas dans la liste" at bounding box center [197, 293] width 0 height 0
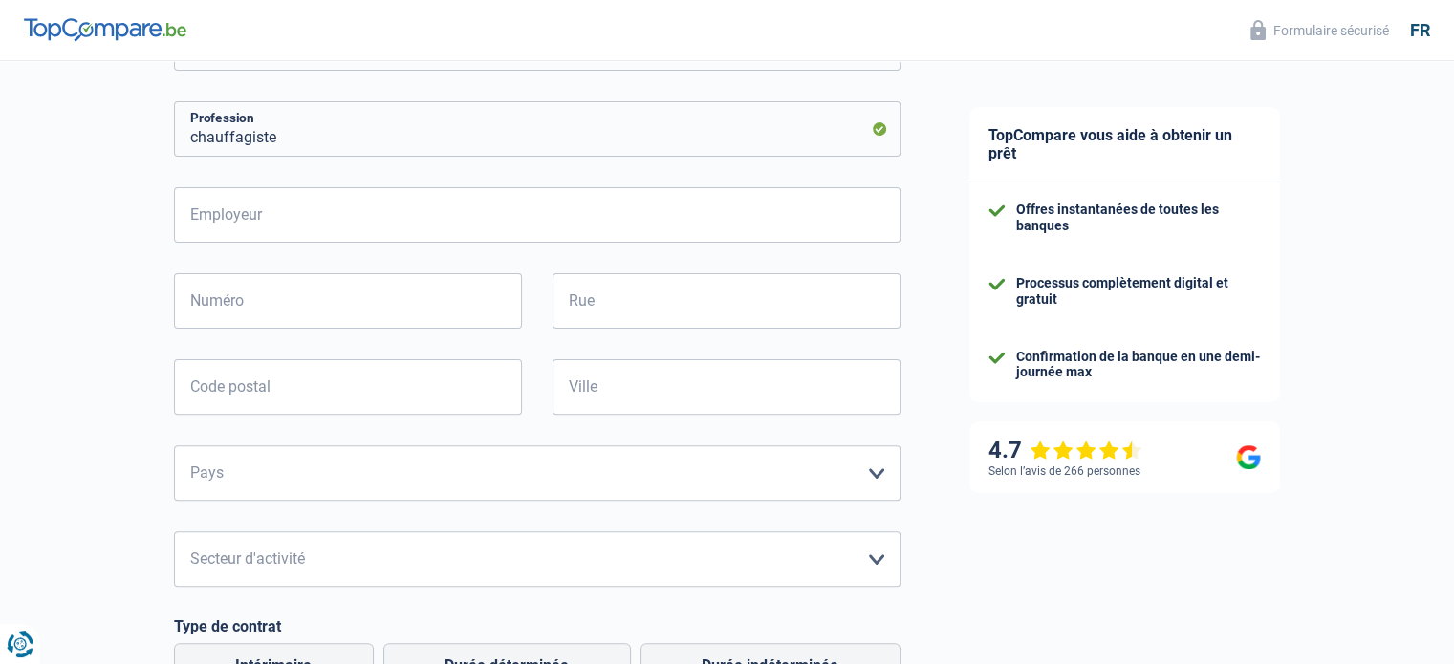
scroll to position [223, 0]
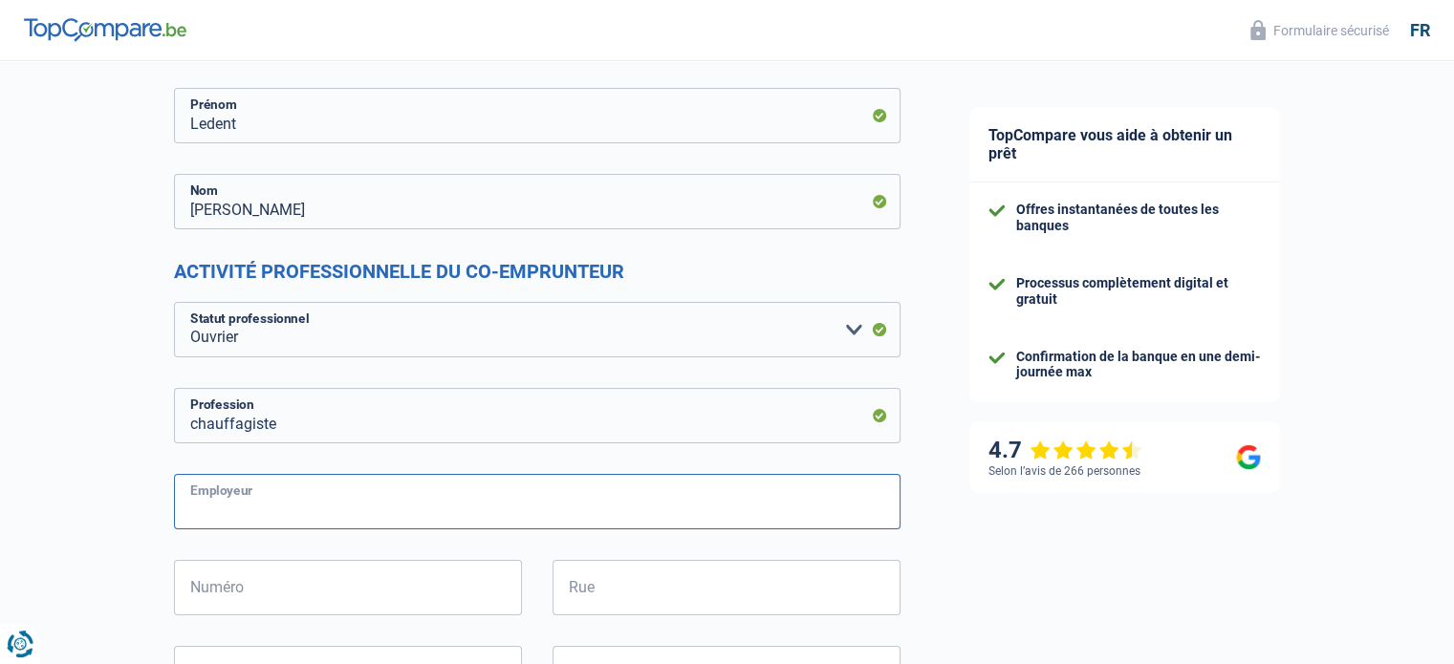
click at [230, 504] on input "Employeur" at bounding box center [537, 501] width 726 height 55
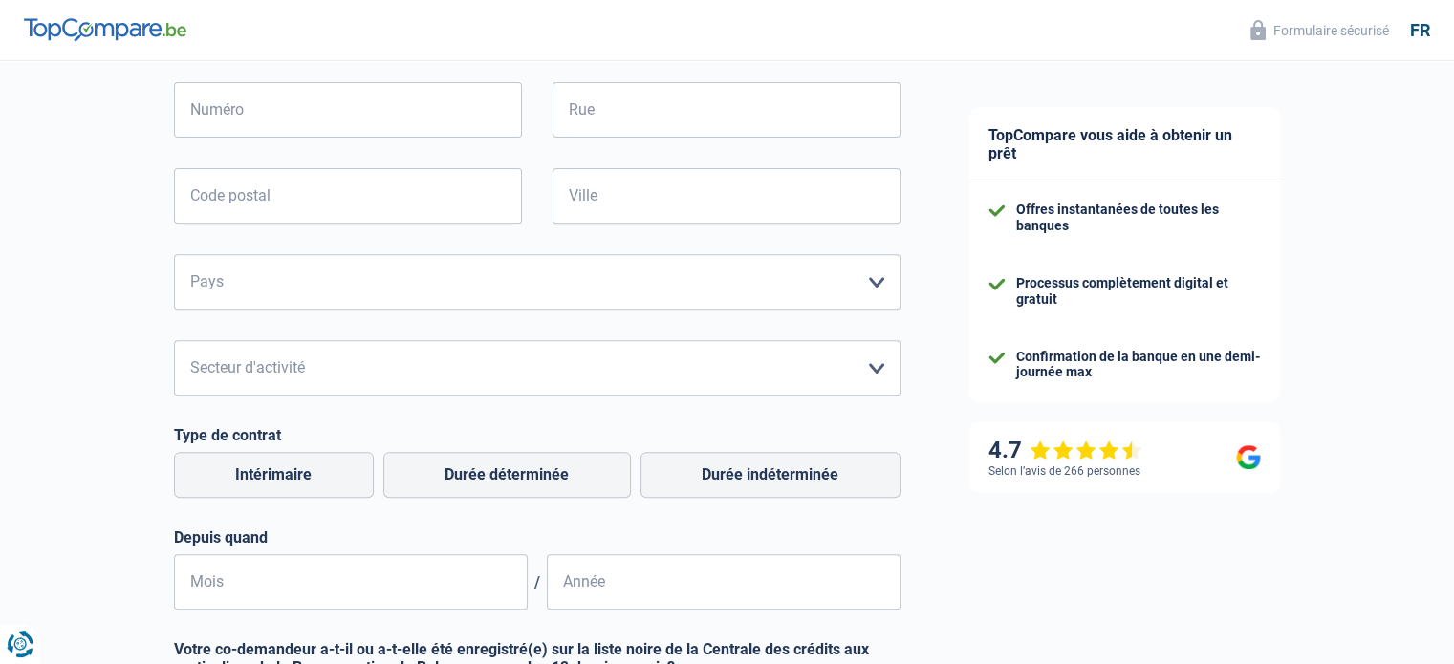
scroll to position [605, 0]
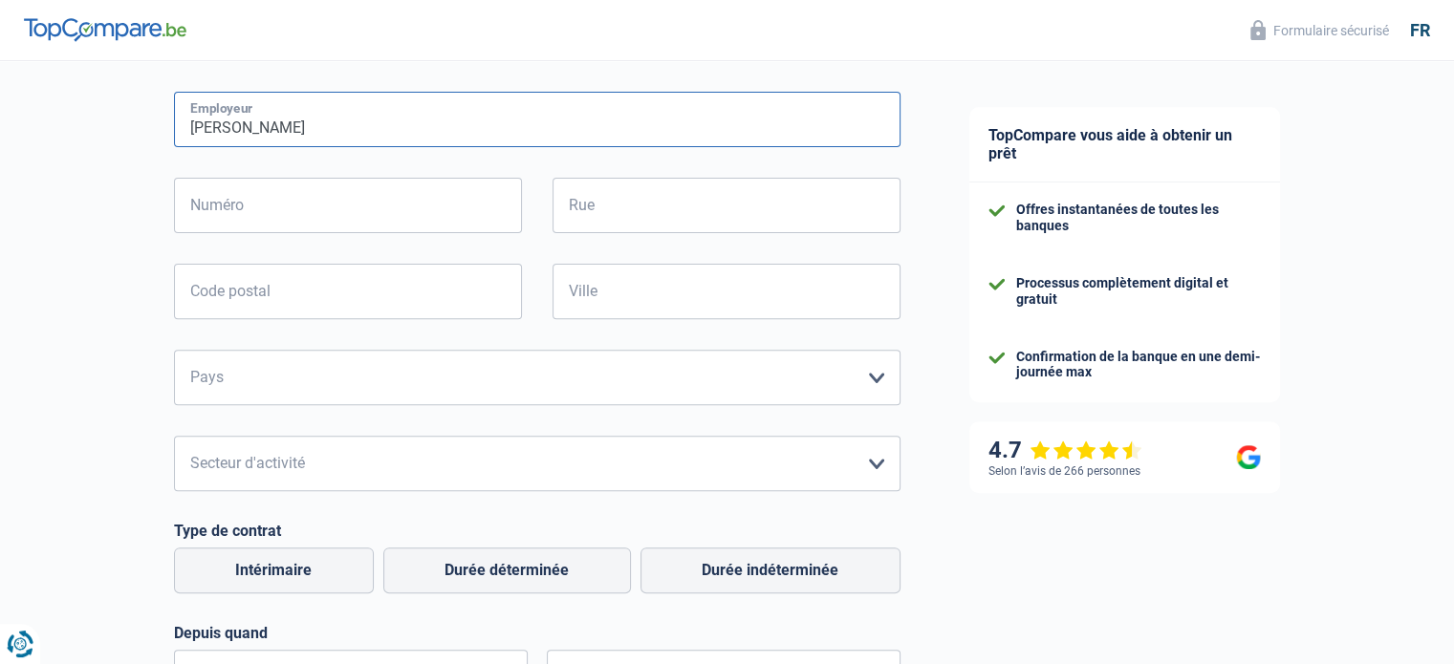
type input "[PERSON_NAME]"
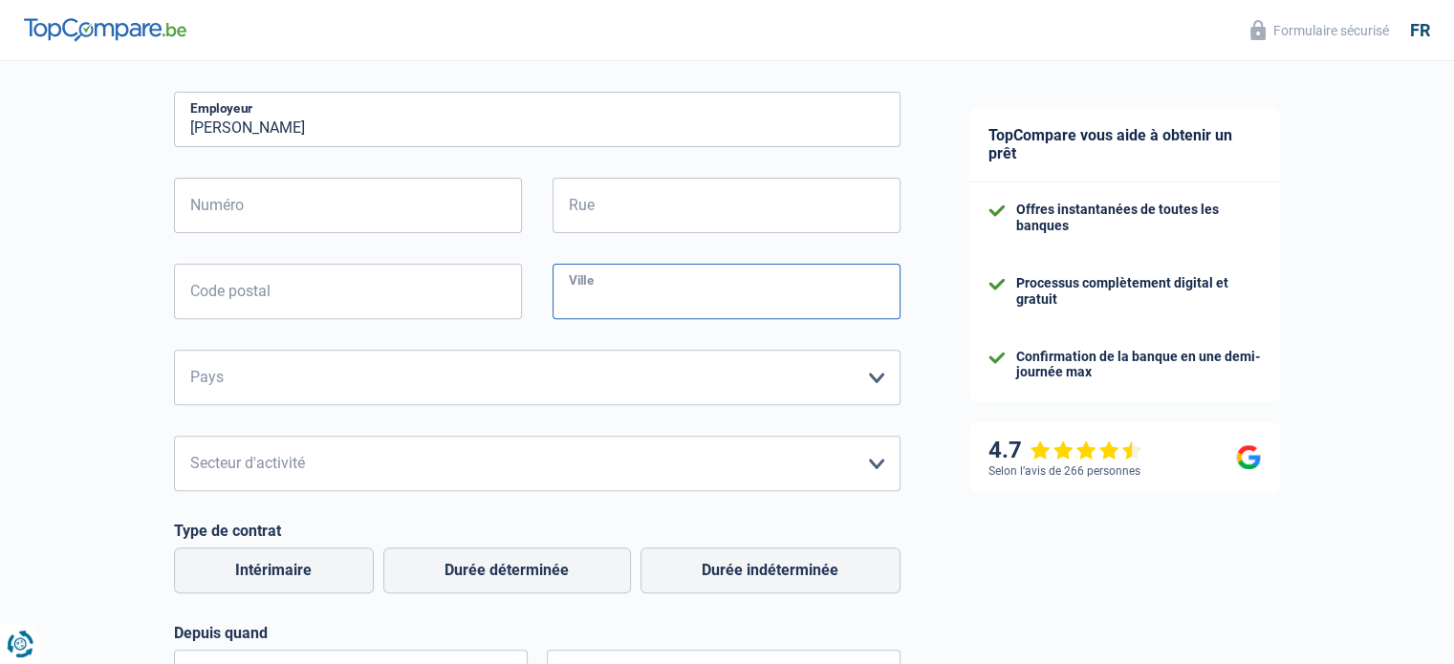
click at [623, 294] on input "Ville" at bounding box center [726, 291] width 348 height 55
type input "Orroir"
click at [873, 371] on select "[GEOGRAPHIC_DATA] [GEOGRAPHIC_DATA] [GEOGRAPHIC_DATA] [GEOGRAPHIC_DATA] [GEOGRA…" at bounding box center [537, 377] width 726 height 55
select select "BE"
click at [174, 350] on select "[GEOGRAPHIC_DATA] [GEOGRAPHIC_DATA] [GEOGRAPHIC_DATA] [GEOGRAPHIC_DATA] [GEOGRA…" at bounding box center [537, 377] width 726 height 55
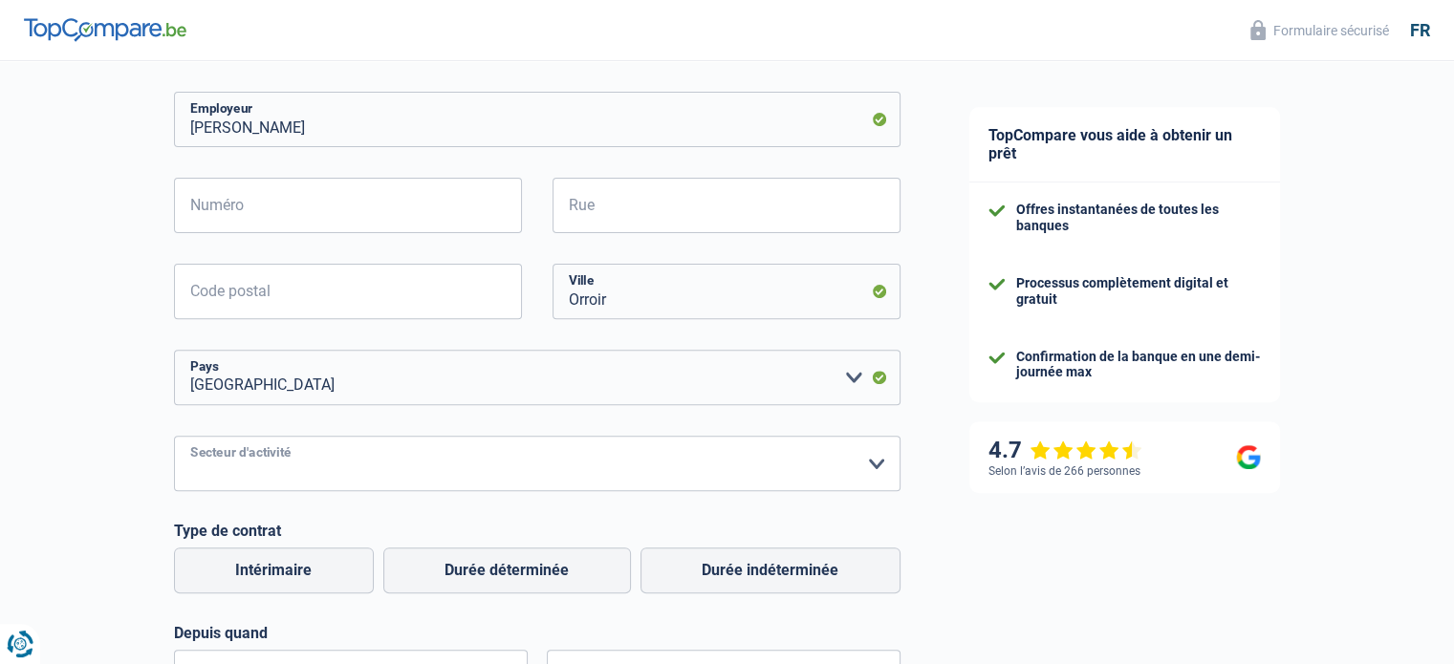
click at [879, 463] on select "Agriculture/Pêche Industrie Horeca Courier/Fitness/Taxi Construction Banques/As…" at bounding box center [537, 463] width 726 height 55
select select "construction"
click at [174, 436] on select "Agriculture/Pêche Industrie Horeca Courier/Fitness/Taxi Construction Banques/As…" at bounding box center [537, 463] width 726 height 55
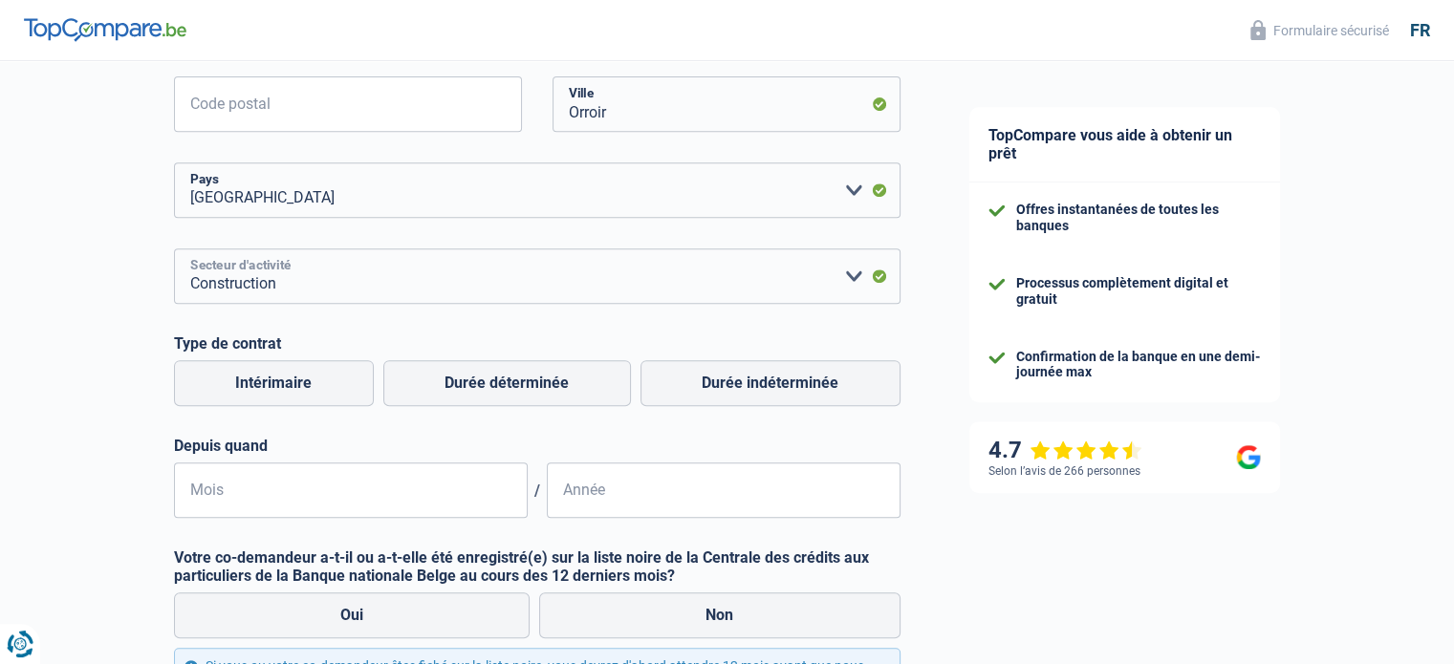
scroll to position [796, 0]
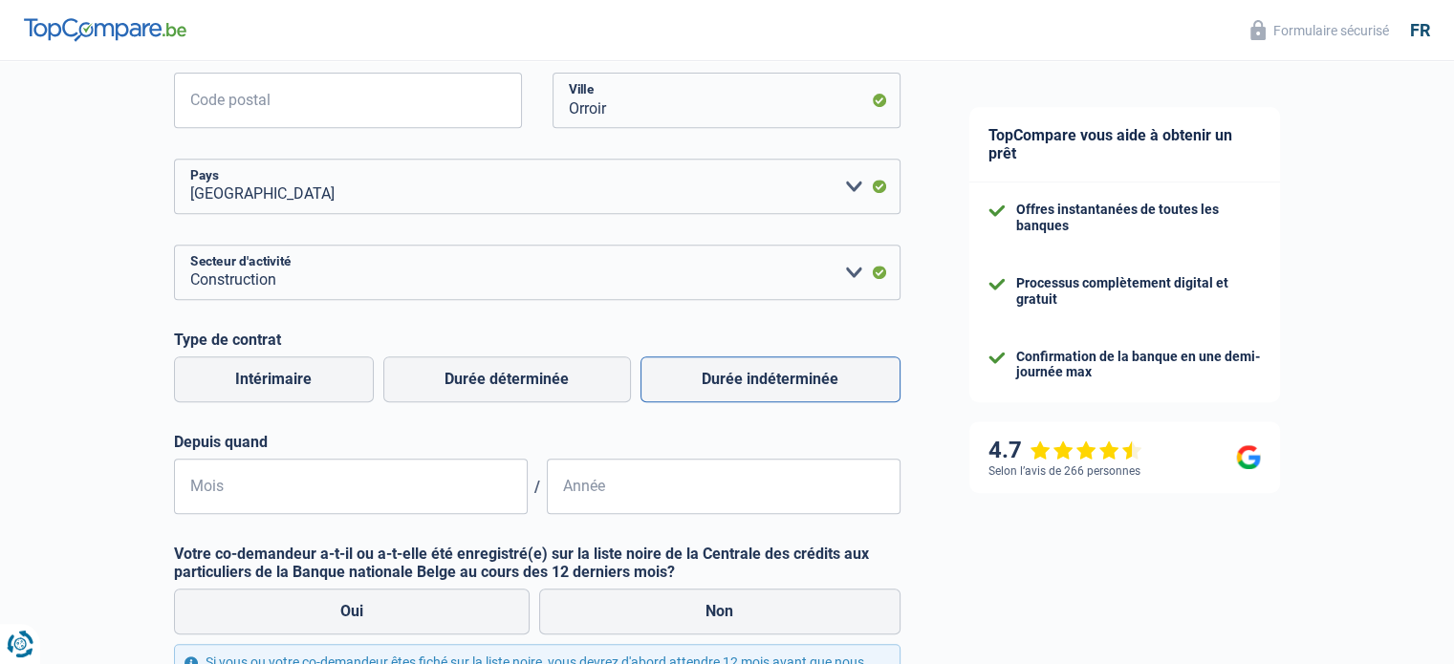
click at [751, 381] on label "Durée indéterminée" at bounding box center [770, 379] width 260 height 46
click at [751, 381] on input "Durée indéterminée" at bounding box center [770, 379] width 260 height 46
radio input "true"
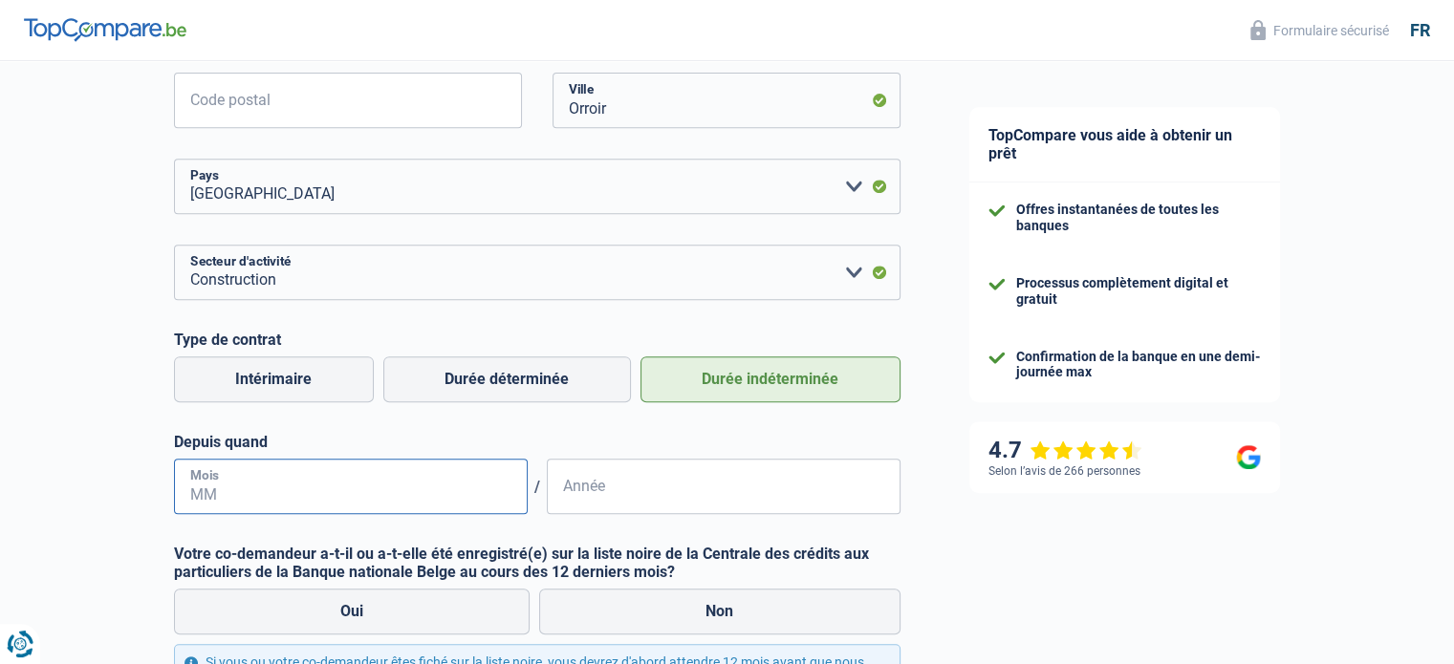
click at [279, 486] on input "Mois" at bounding box center [351, 486] width 354 height 55
type input "01"
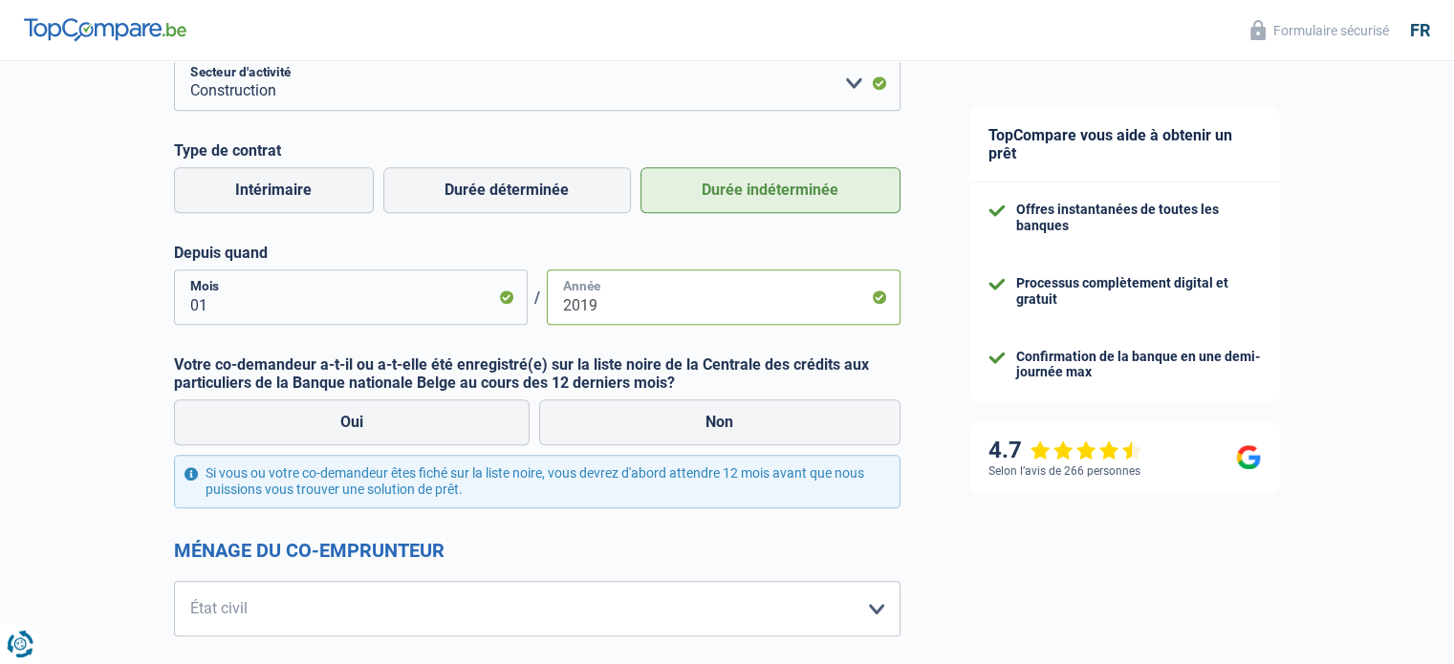
scroll to position [987, 0]
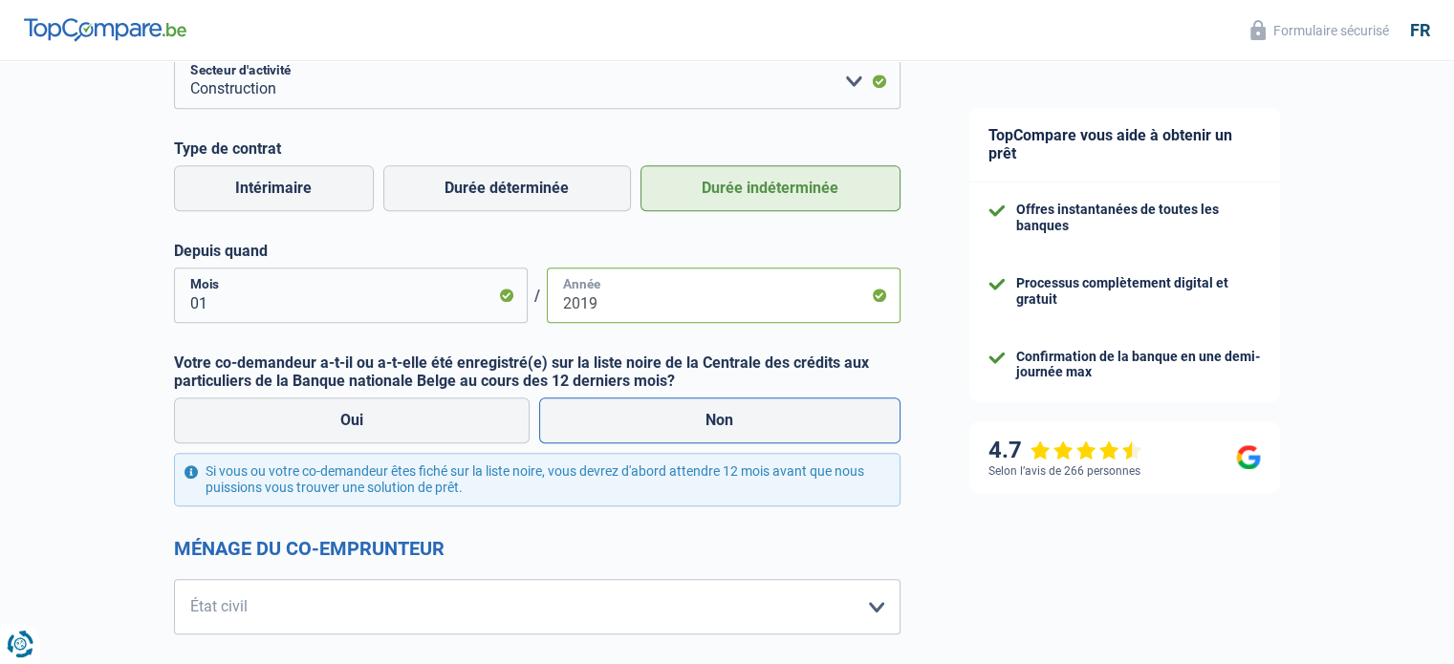
type input "2019"
click at [705, 416] on label "Non" at bounding box center [719, 421] width 361 height 46
click at [705, 416] on input "Non" at bounding box center [719, 421] width 361 height 46
radio input "true"
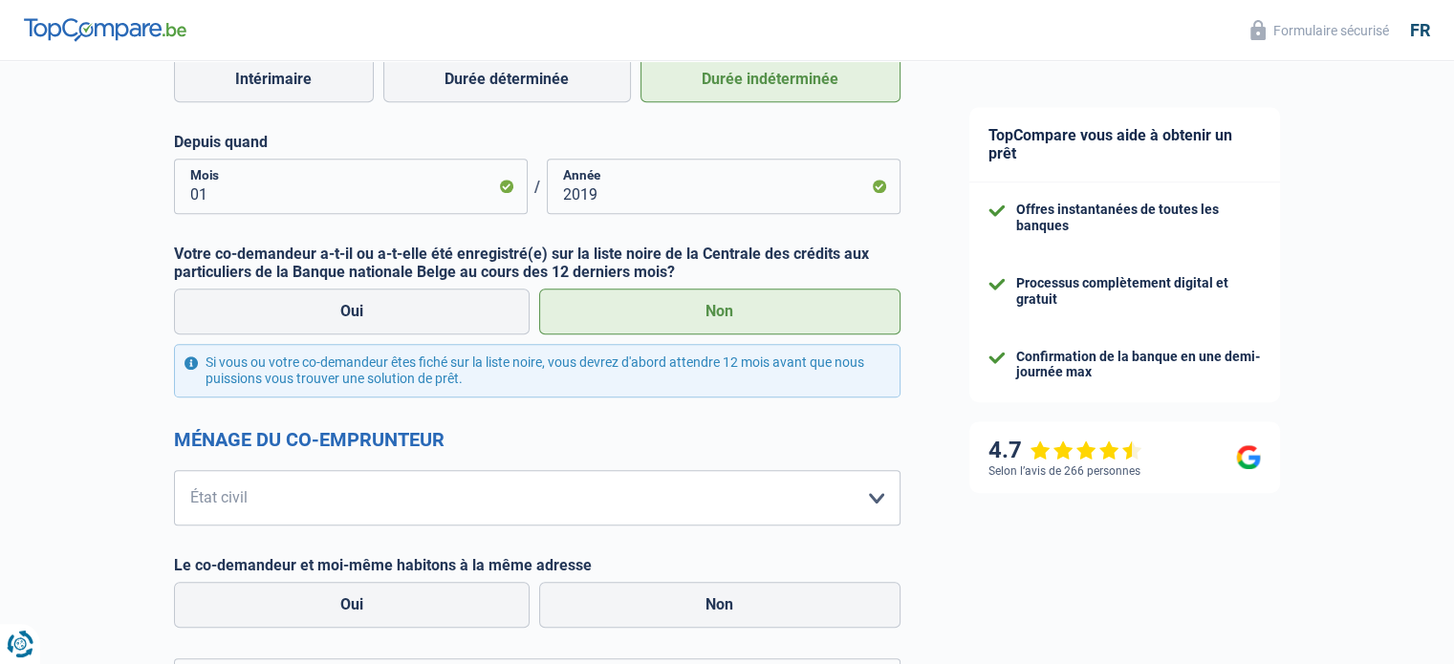
scroll to position [1178, 0]
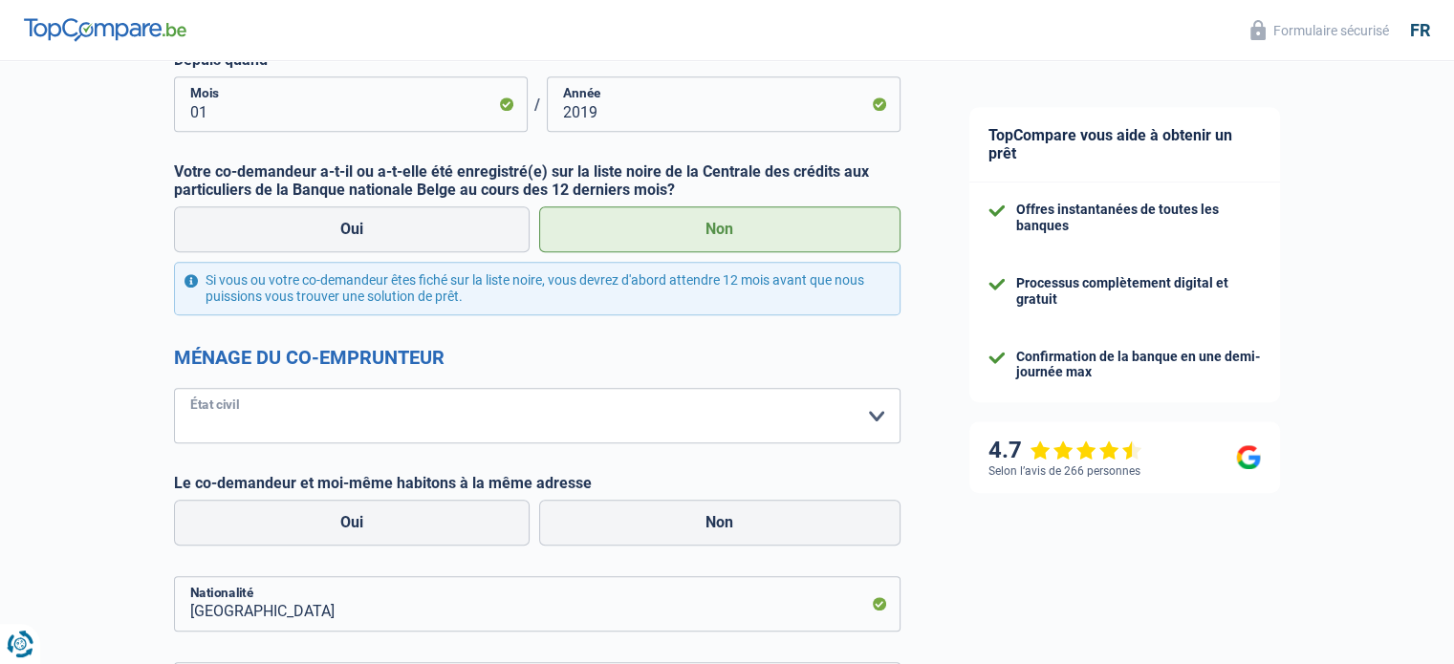
drag, startPoint x: 869, startPoint y: 411, endPoint x: 745, endPoint y: 423, distance: 123.9
click at [869, 411] on select "[PERSON_NAME](e) Cohabitant(e) légal(e) Divorcé(e) Veuf(ve) Séparé (de fait) Ve…" at bounding box center [537, 415] width 726 height 55
select select "cohabitation"
click at [174, 388] on select "[PERSON_NAME](e) Cohabitant(e) légal(e) Divorcé(e) Veuf(ve) Séparé (de fait) Ve…" at bounding box center [537, 415] width 726 height 55
click at [370, 519] on label "Oui" at bounding box center [352, 523] width 356 height 46
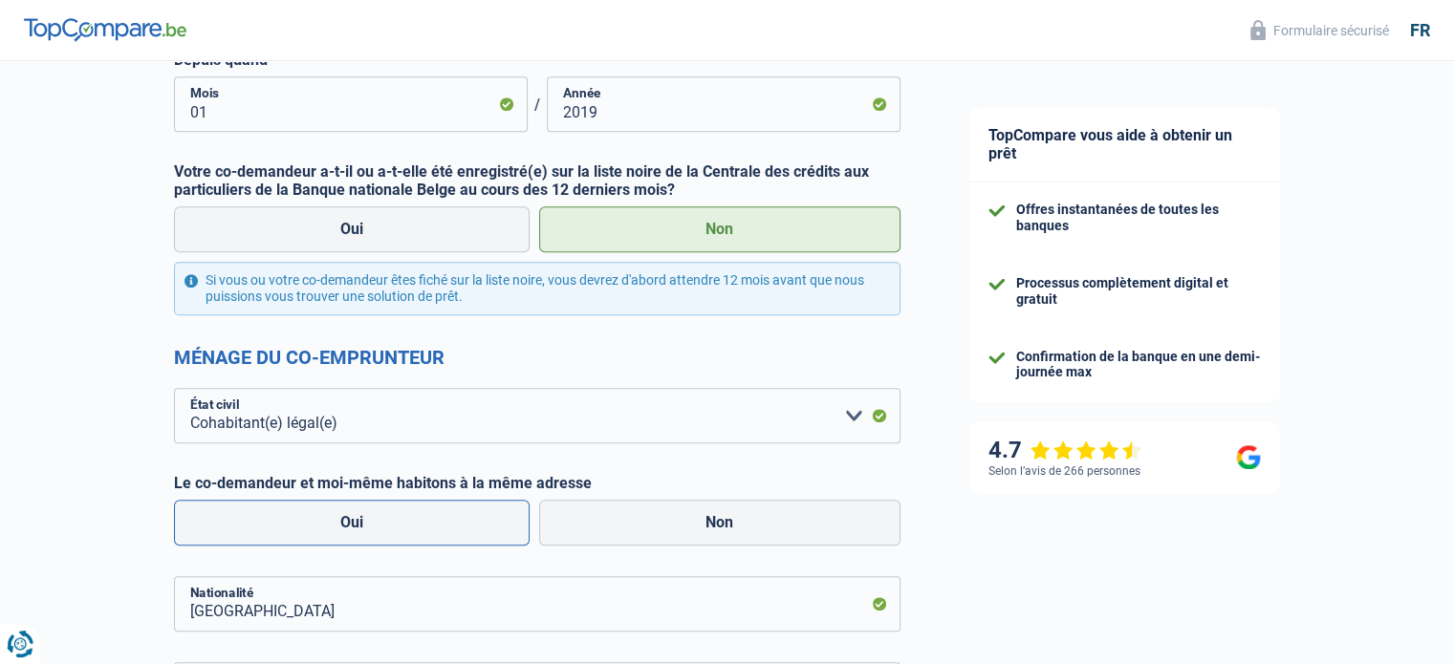
click at [370, 519] on input "Oui" at bounding box center [352, 523] width 356 height 46
radio input "true"
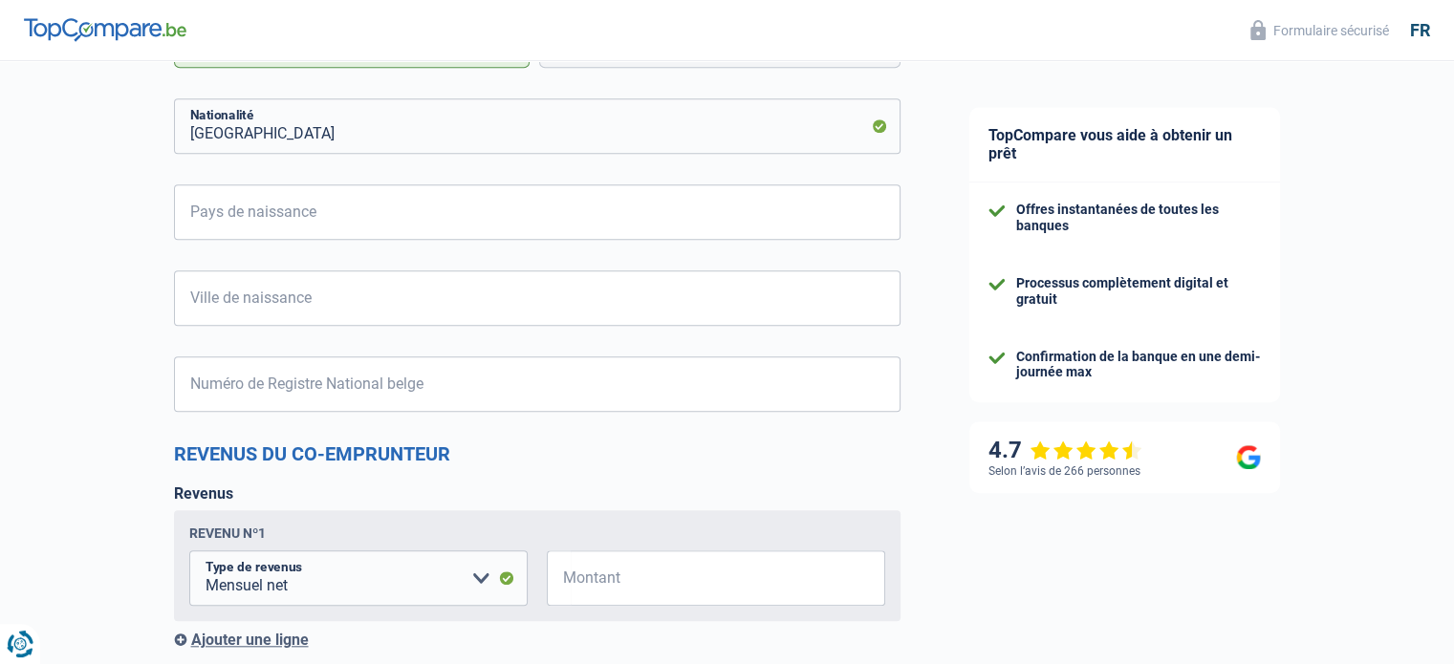
scroll to position [1847, 0]
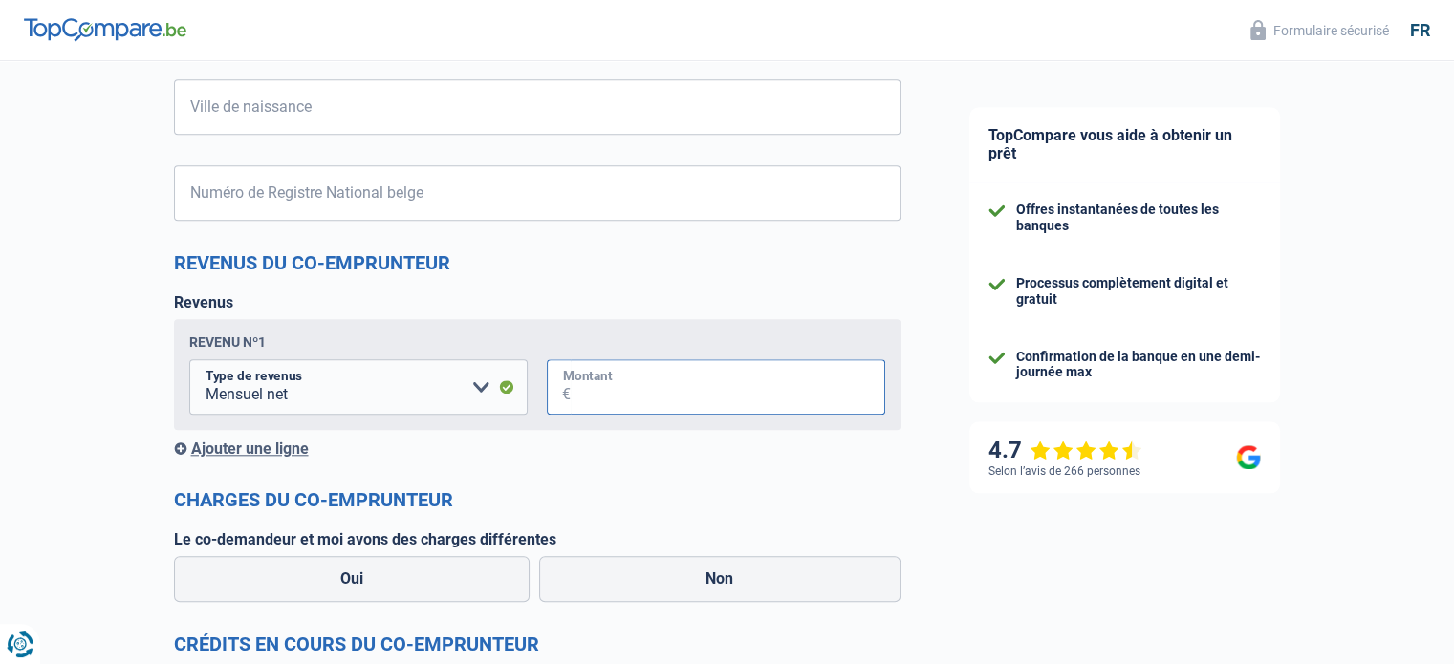
drag, startPoint x: 599, startPoint y: 393, endPoint x: 644, endPoint y: 396, distance: 45.0
click at [599, 393] on input "Montant" at bounding box center [728, 386] width 314 height 55
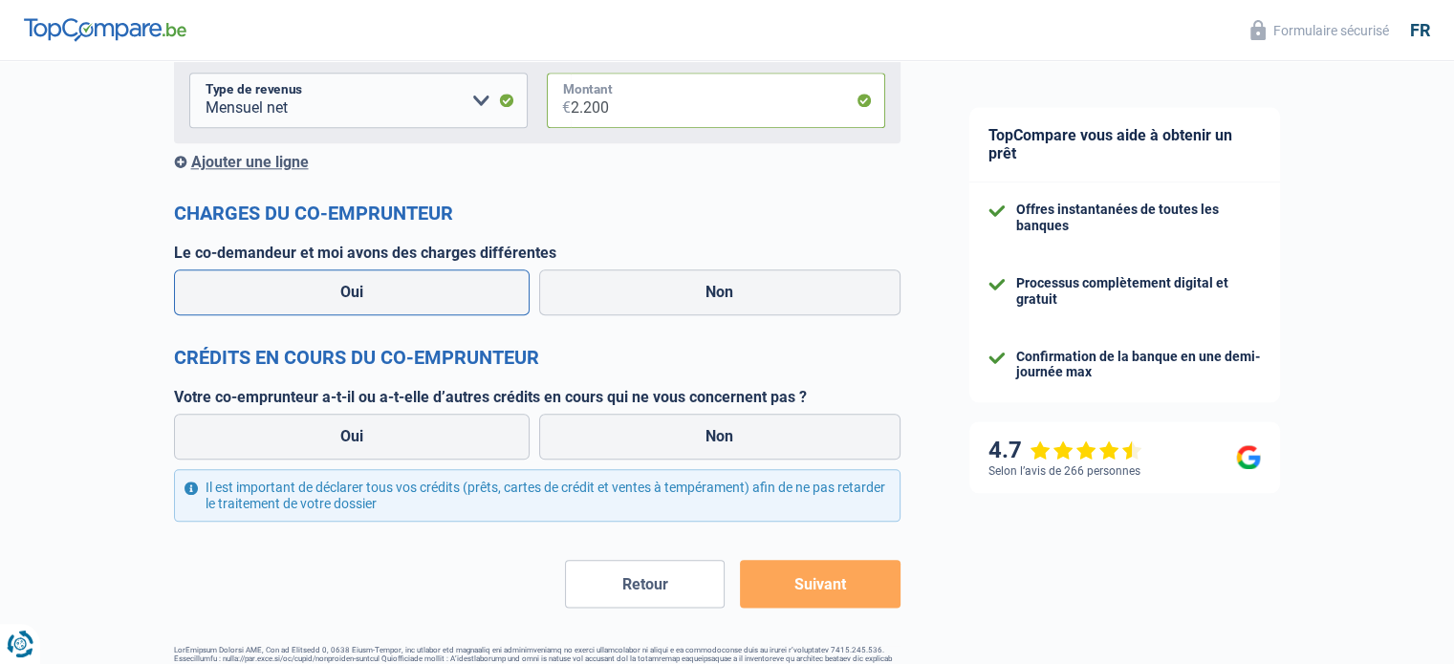
type input "2.200"
click at [341, 296] on label "Oui" at bounding box center [352, 293] width 356 height 46
click at [341, 296] on input "Oui" at bounding box center [352, 293] width 356 height 46
radio input "true"
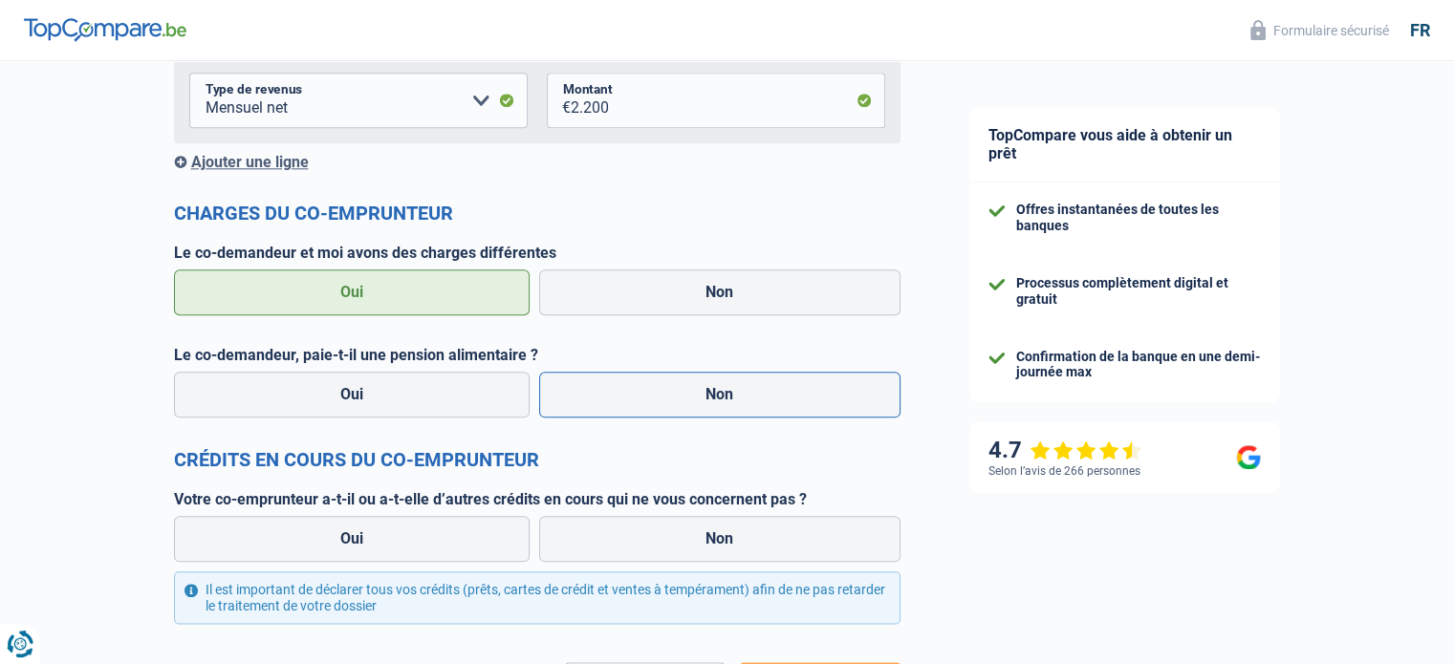
click at [722, 393] on label "Non" at bounding box center [719, 395] width 361 height 46
click at [722, 393] on input "Non" at bounding box center [719, 395] width 361 height 46
radio input "true"
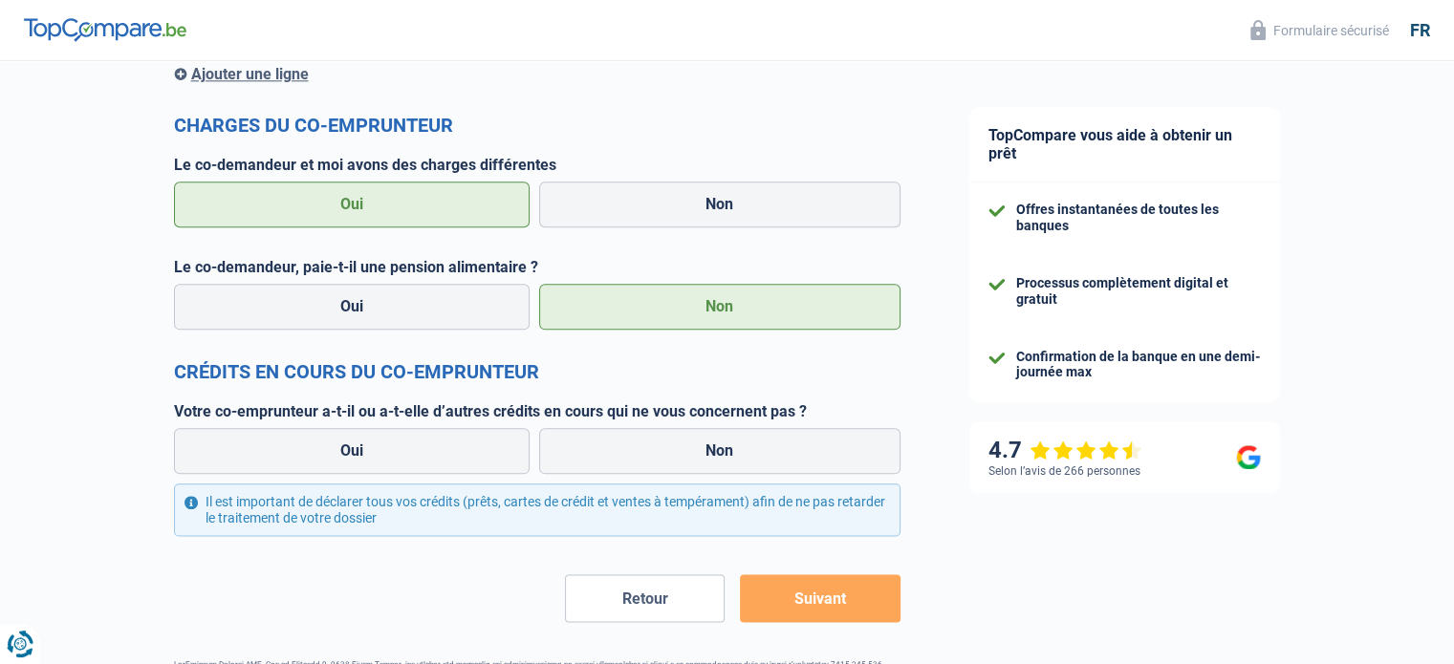
scroll to position [2296, 0]
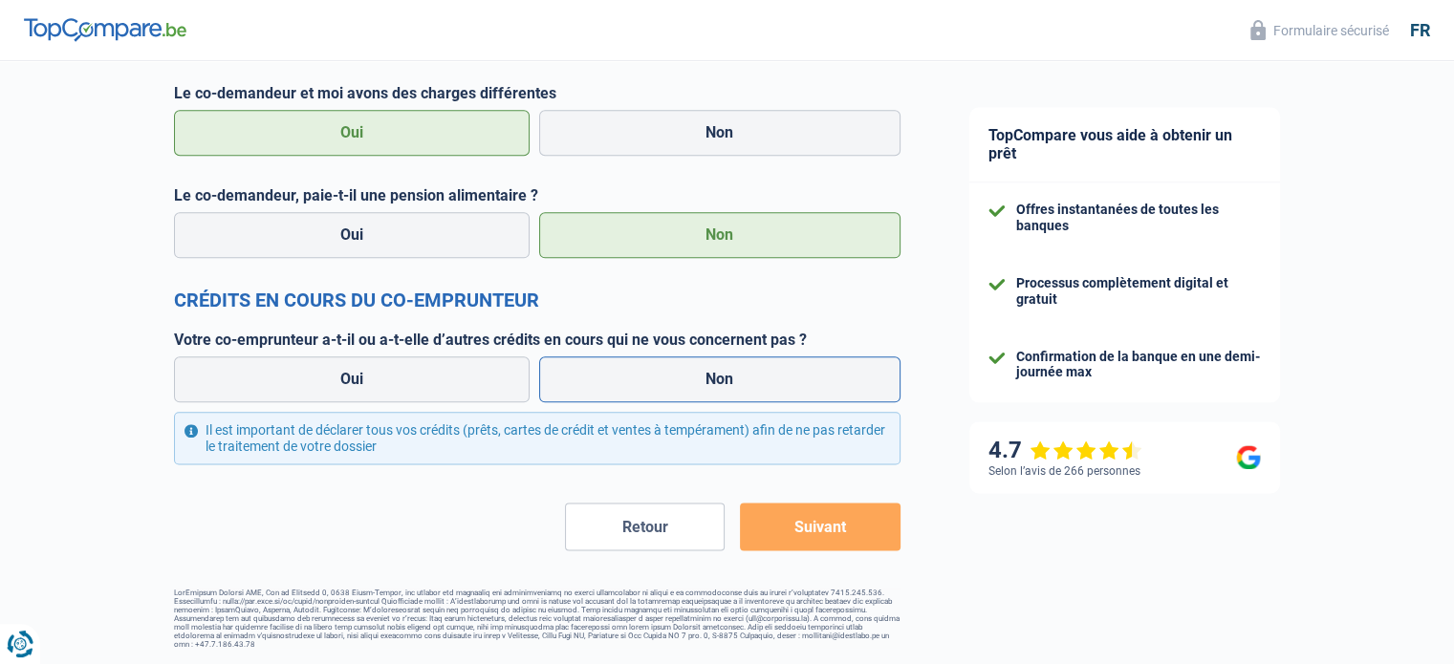
click at [759, 392] on label "Non" at bounding box center [719, 379] width 361 height 46
click at [759, 392] on input "Non" at bounding box center [719, 379] width 361 height 46
radio input "true"
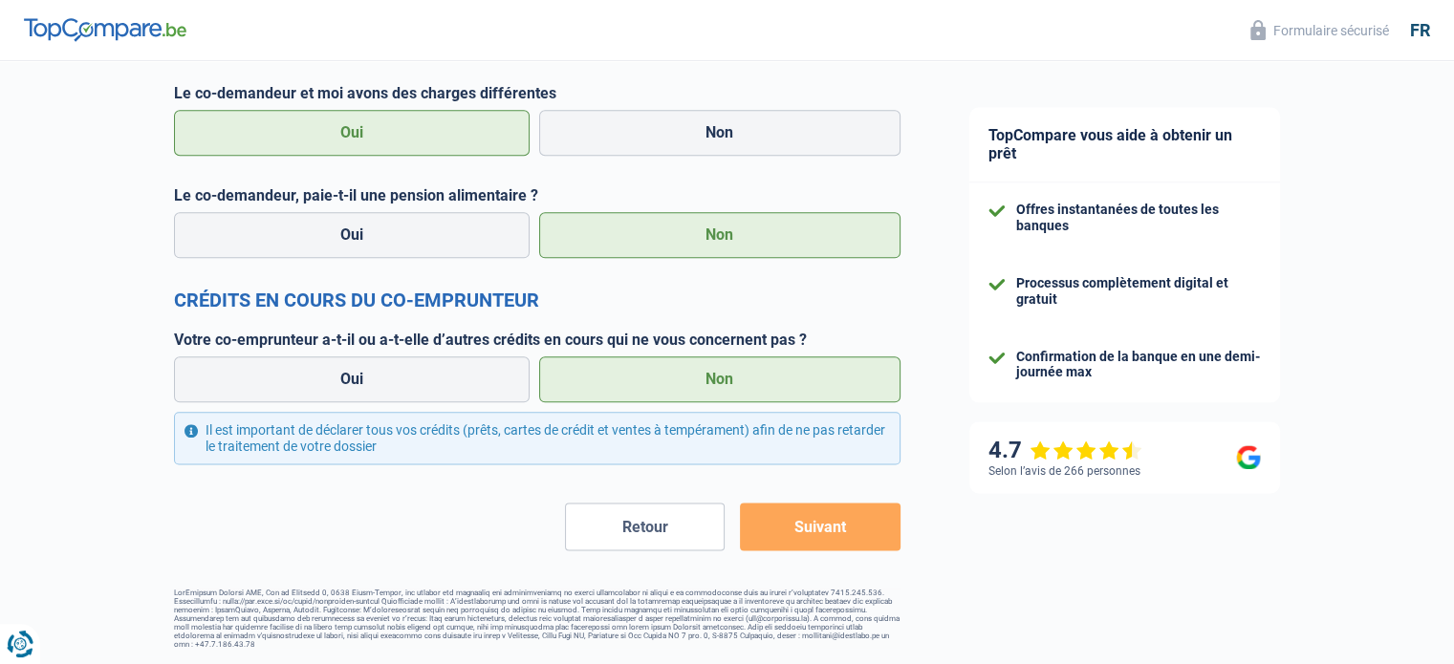
click at [823, 522] on button "Suivant" at bounding box center [820, 527] width 160 height 48
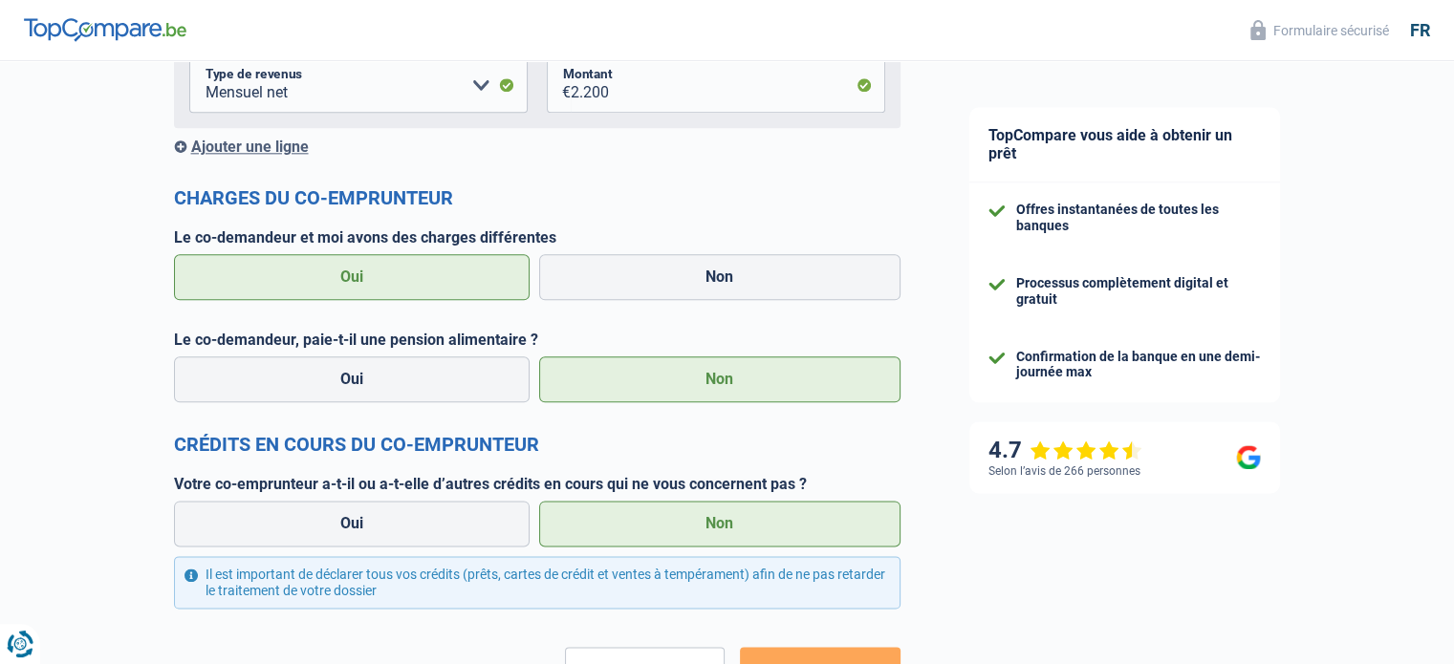
scroll to position [2442, 0]
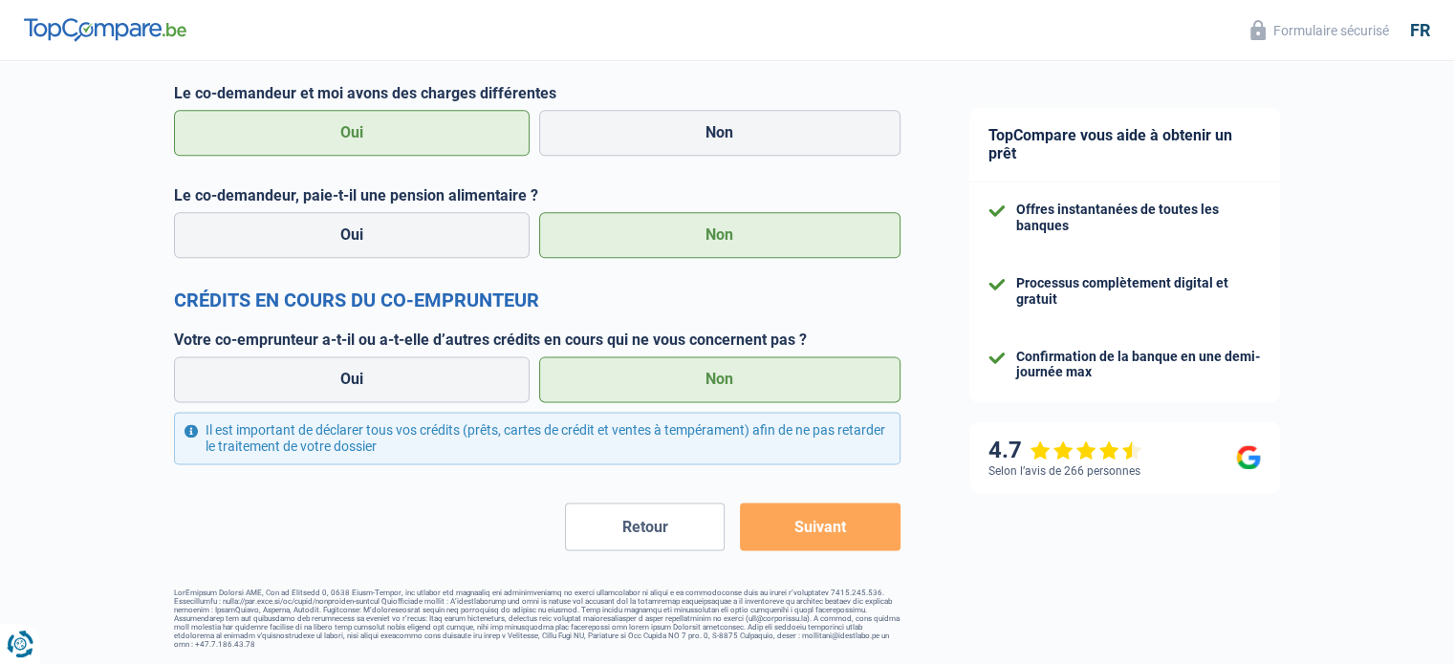
click at [827, 524] on button "Suivant" at bounding box center [820, 527] width 160 height 48
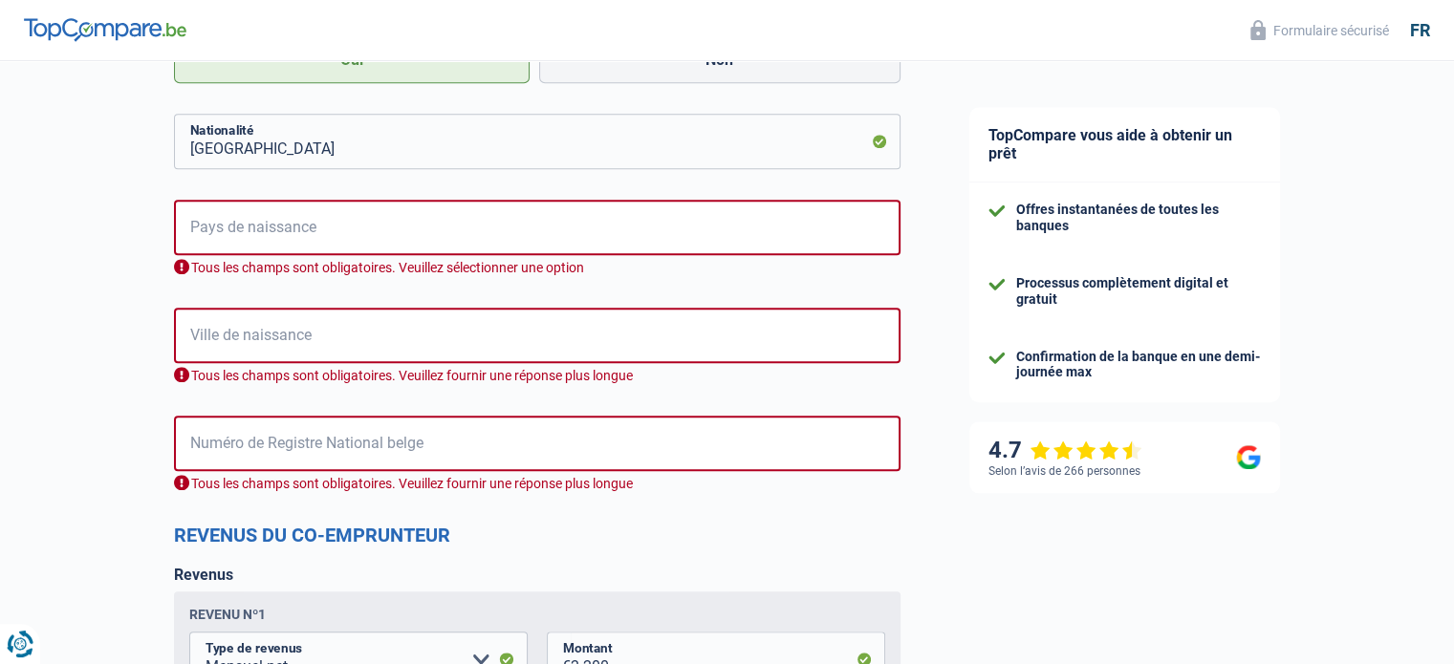
scroll to position [1677, 0]
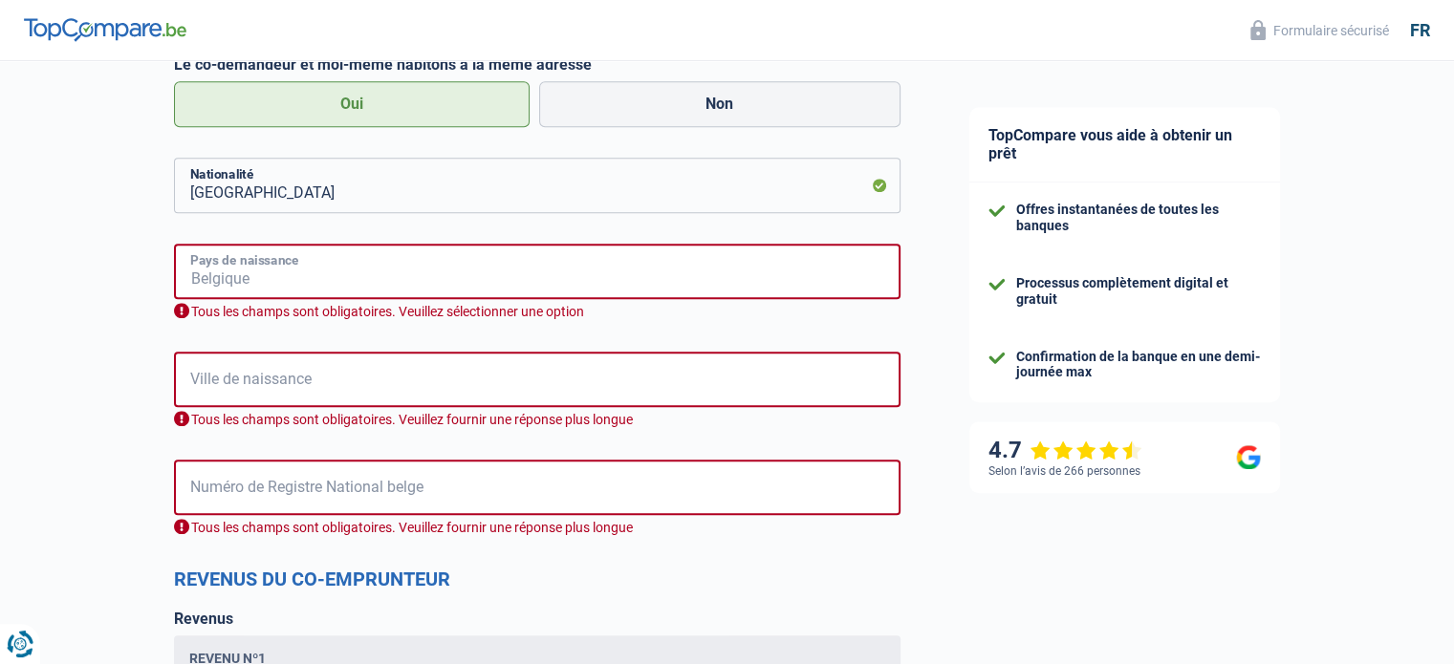
click at [214, 275] on input "Pays de naissance" at bounding box center [537, 271] width 726 height 55
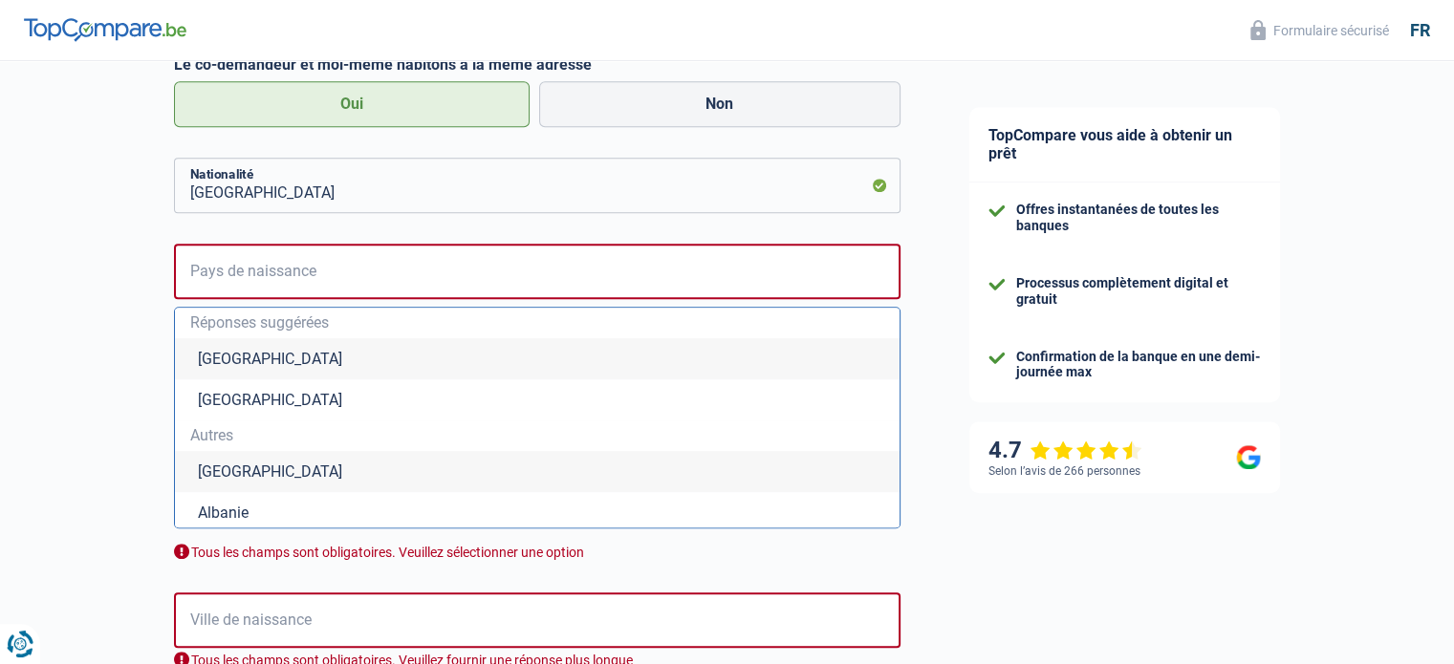
click at [215, 356] on li "[GEOGRAPHIC_DATA]" at bounding box center [537, 358] width 724 height 41
type input "[GEOGRAPHIC_DATA]"
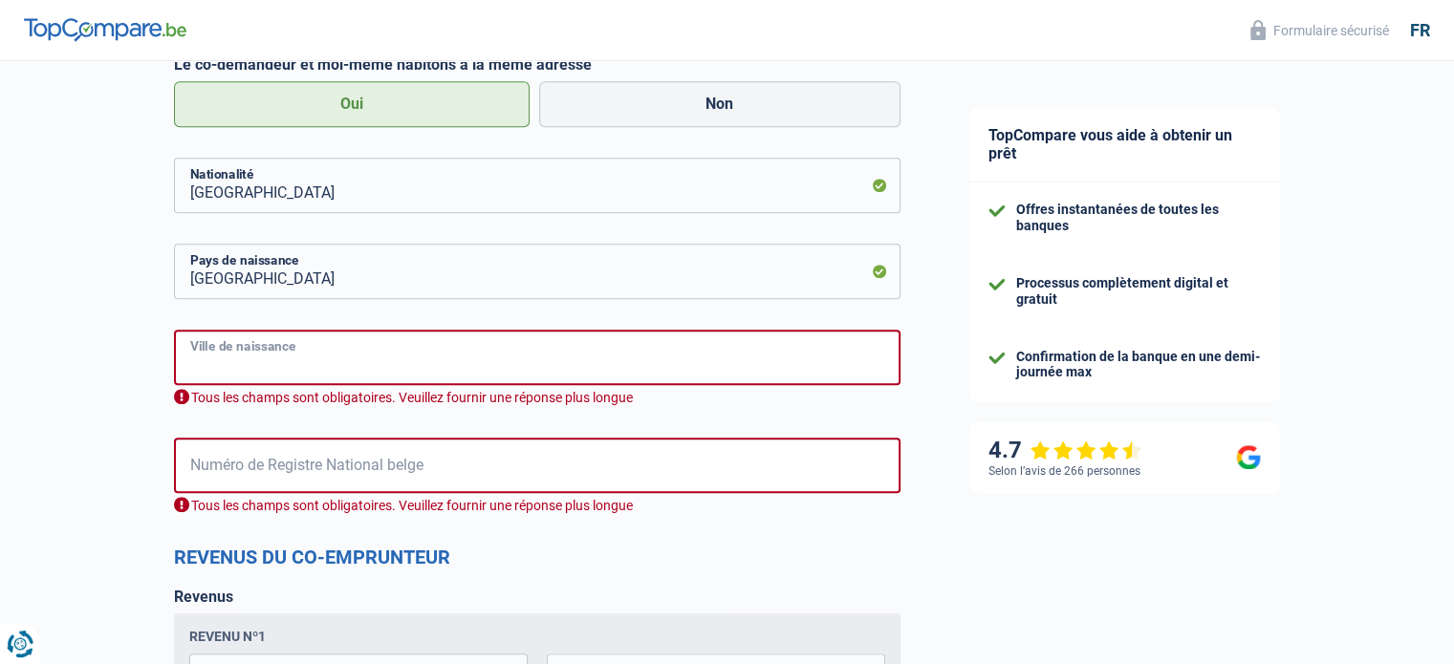
click at [221, 356] on input "Ville de naissance" at bounding box center [537, 357] width 726 height 55
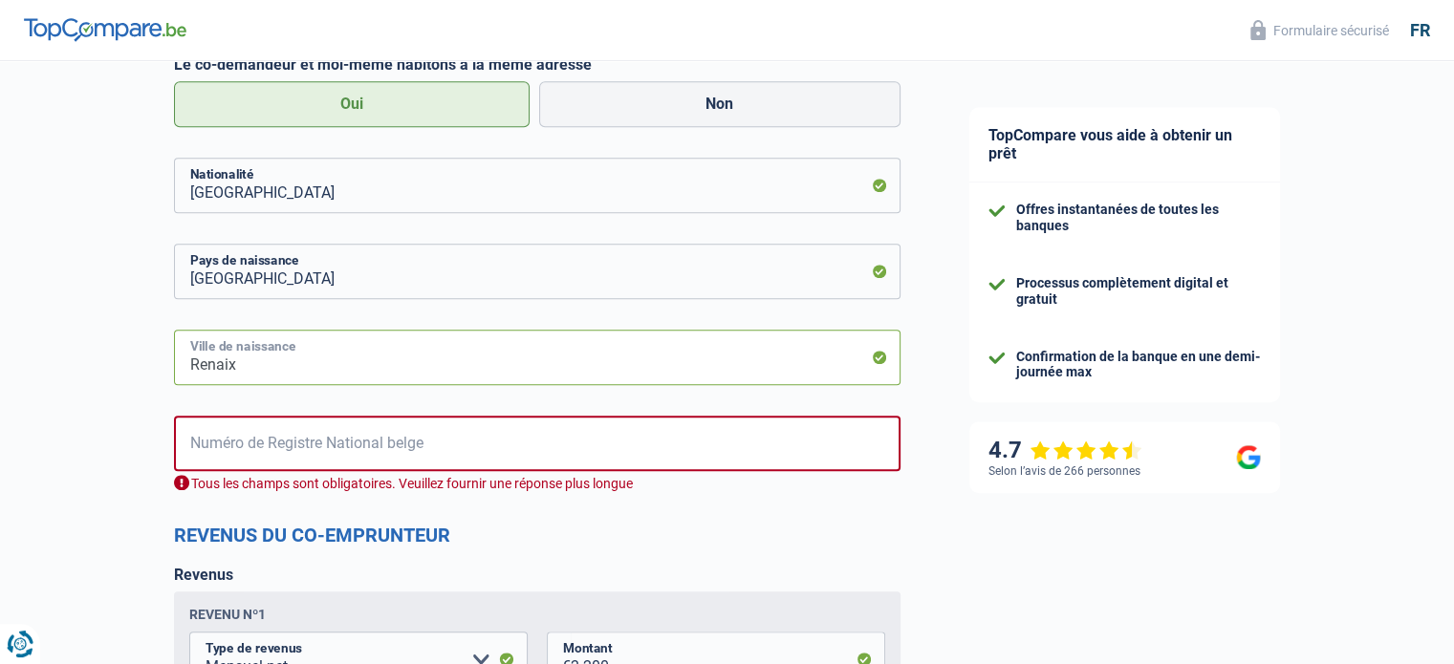
type input "Renaix"
click at [245, 443] on input "Numéro de Registre National belge" at bounding box center [537, 443] width 726 height 55
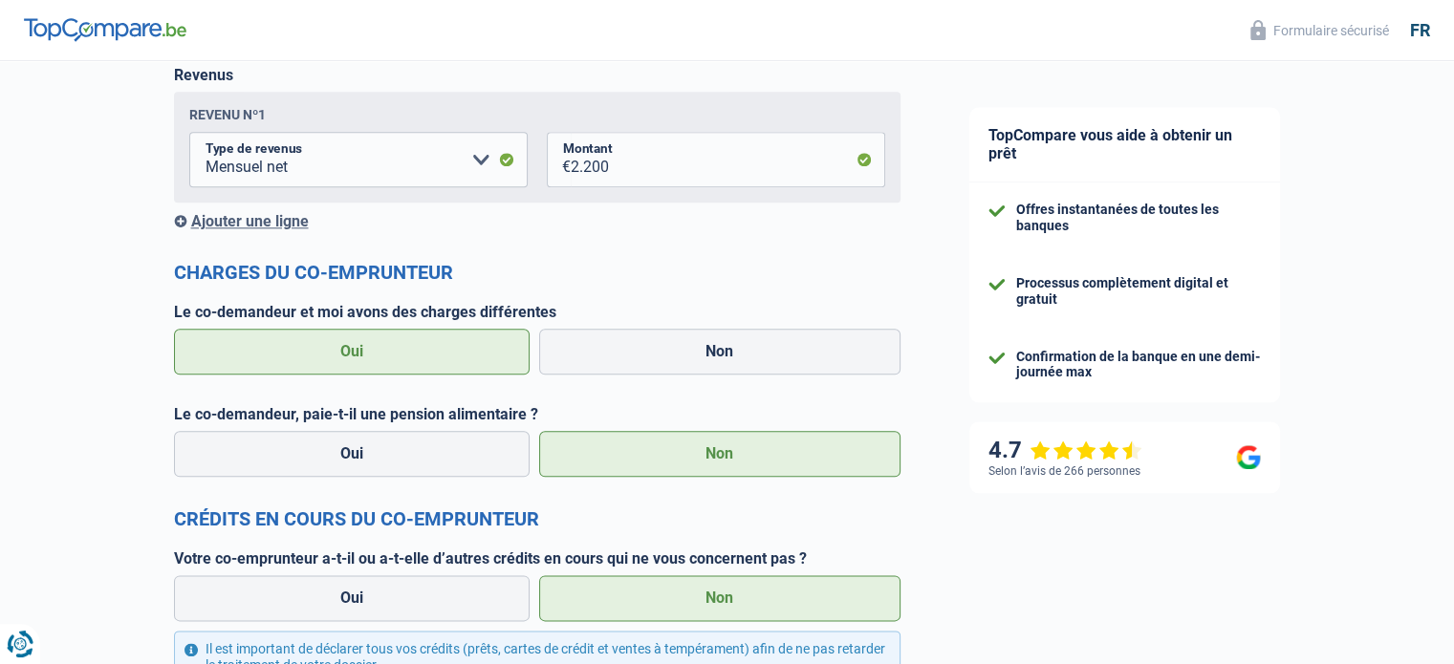
scroll to position [2376, 0]
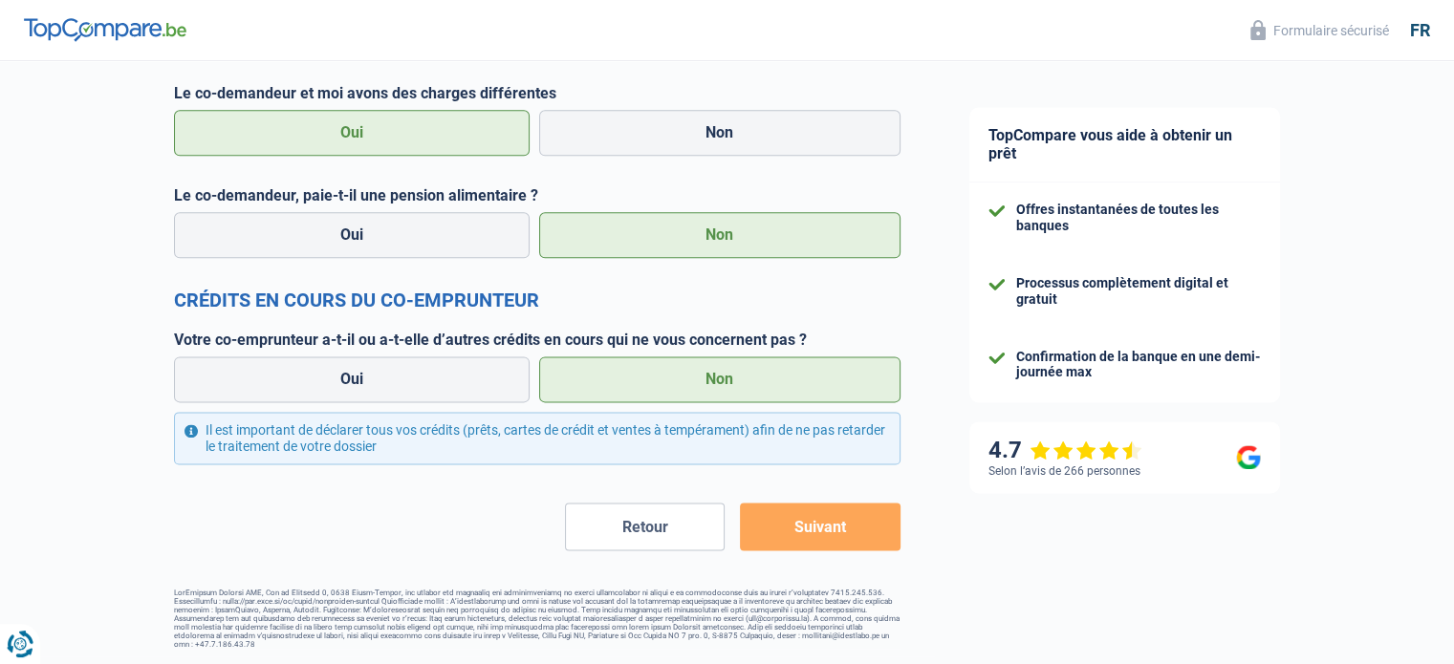
type input "72.05.23-033.48"
click at [824, 520] on button "Suivant" at bounding box center [820, 527] width 160 height 48
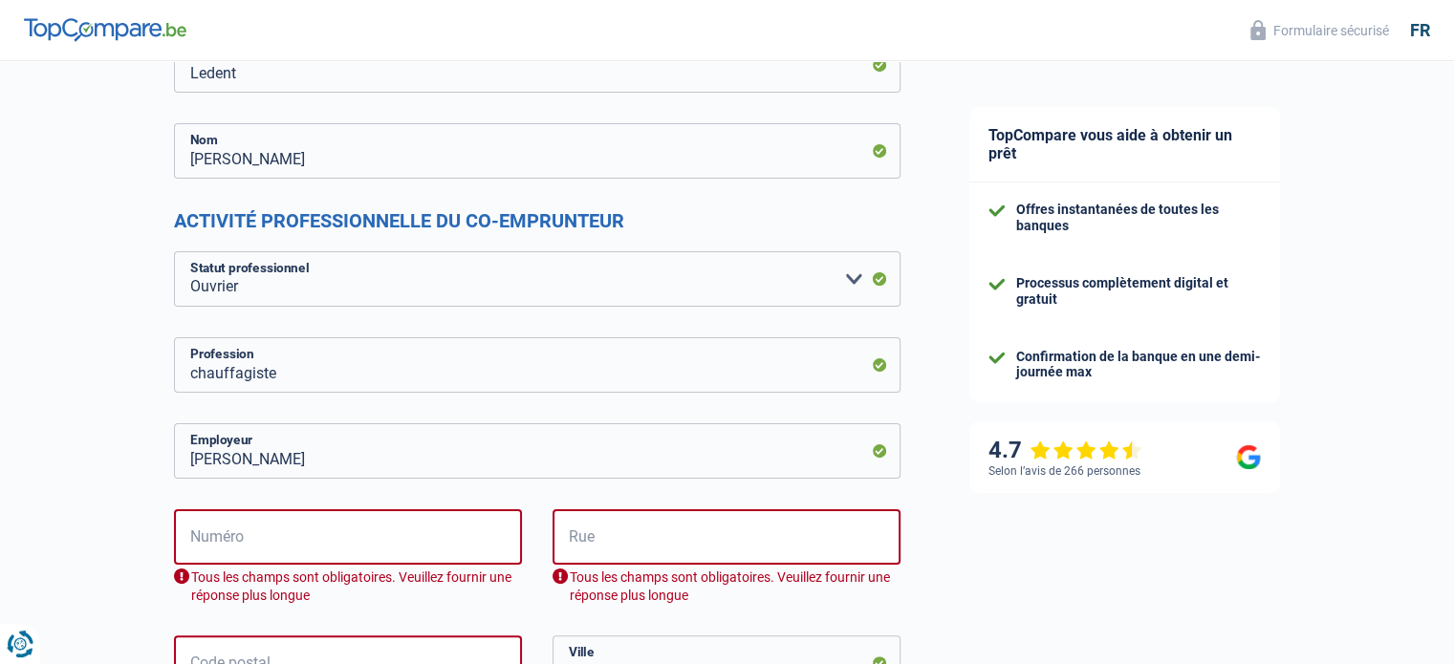
scroll to position [464, 0]
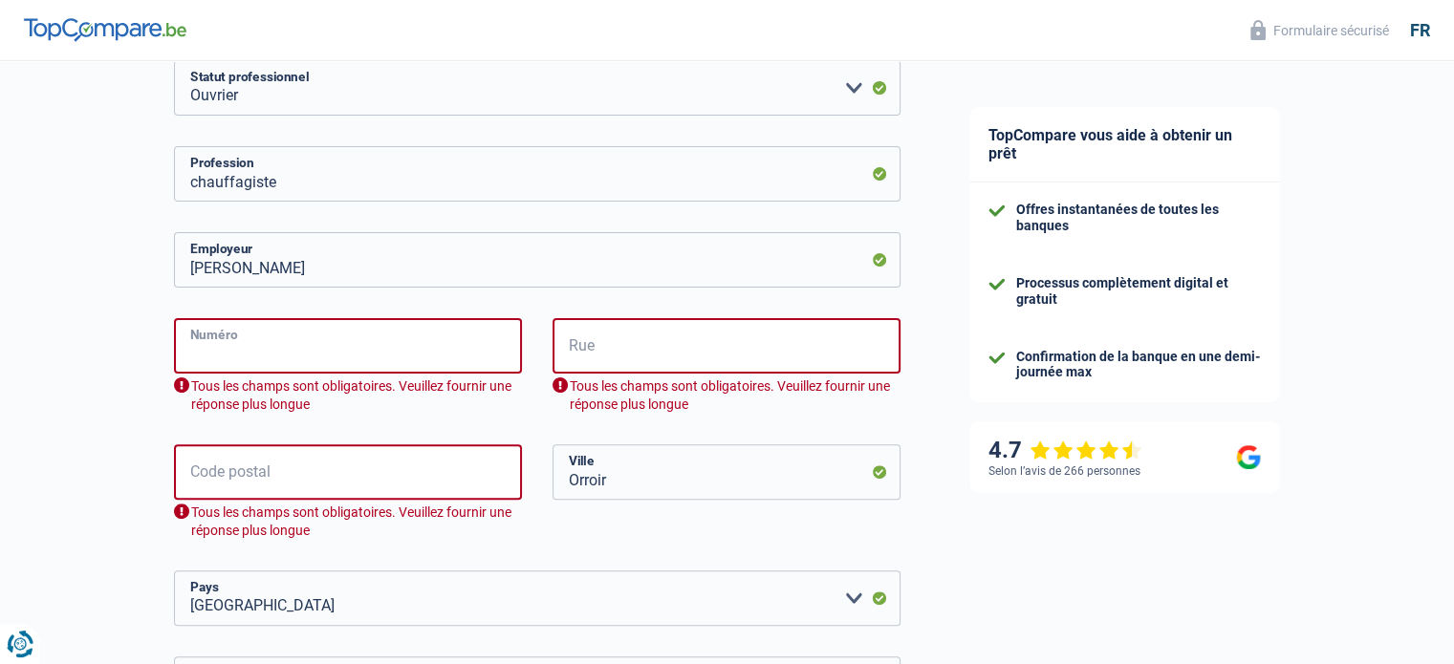
click at [236, 348] on input "Numéro" at bounding box center [348, 345] width 348 height 55
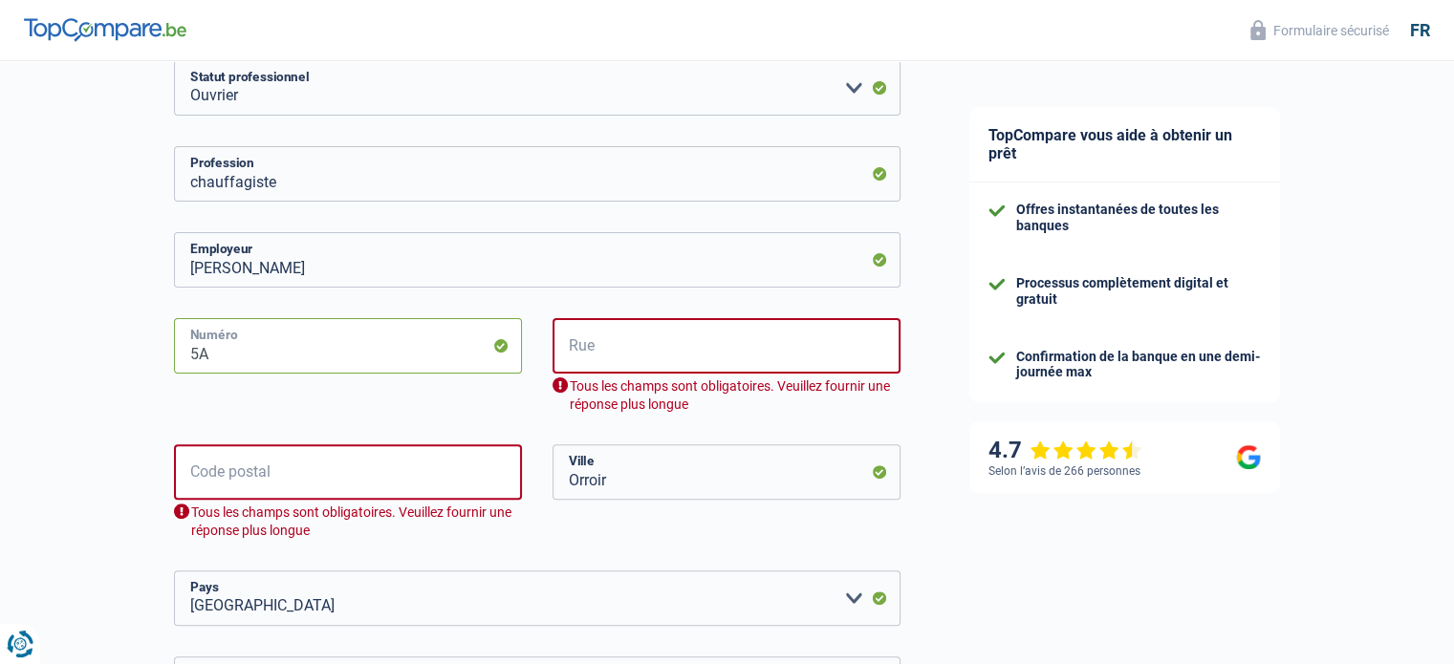
type input "5A"
click at [594, 340] on input "Rue" at bounding box center [726, 345] width 348 height 55
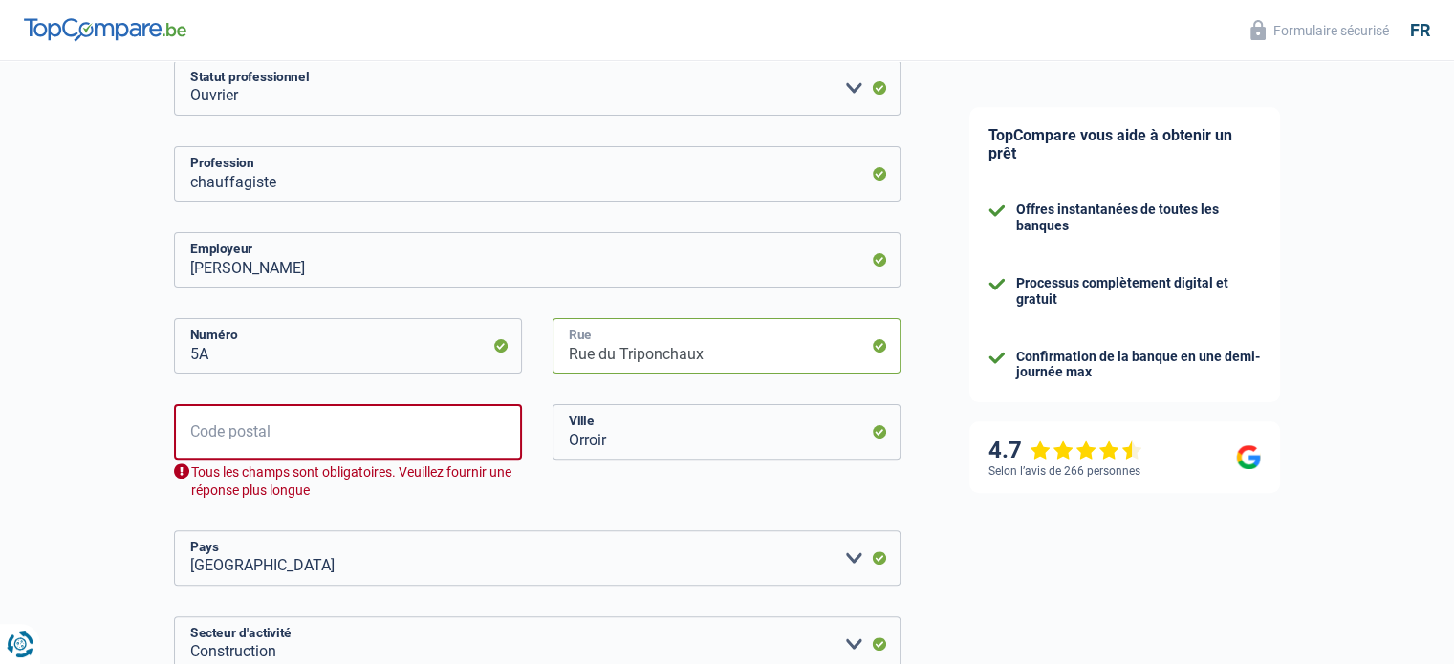
type input "Rue du Triponchaux"
click at [252, 433] on input "Code postal" at bounding box center [348, 431] width 348 height 55
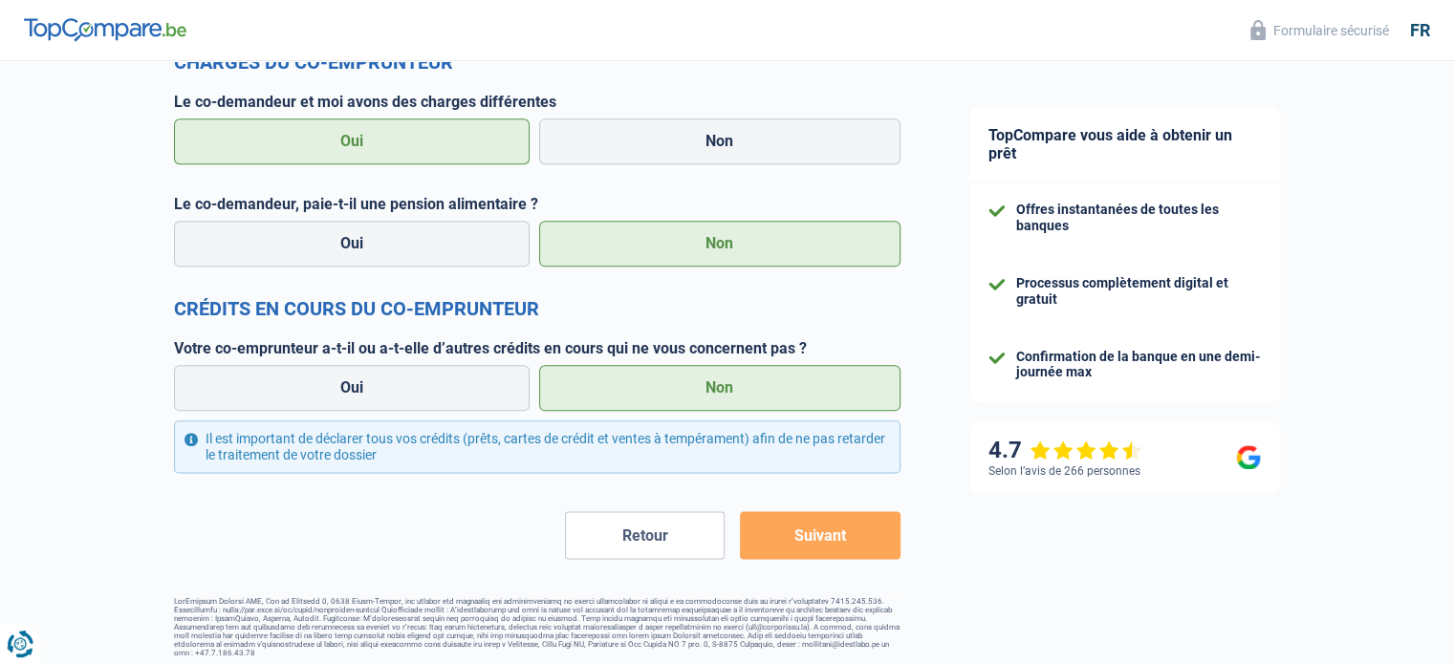
scroll to position [2296, 0]
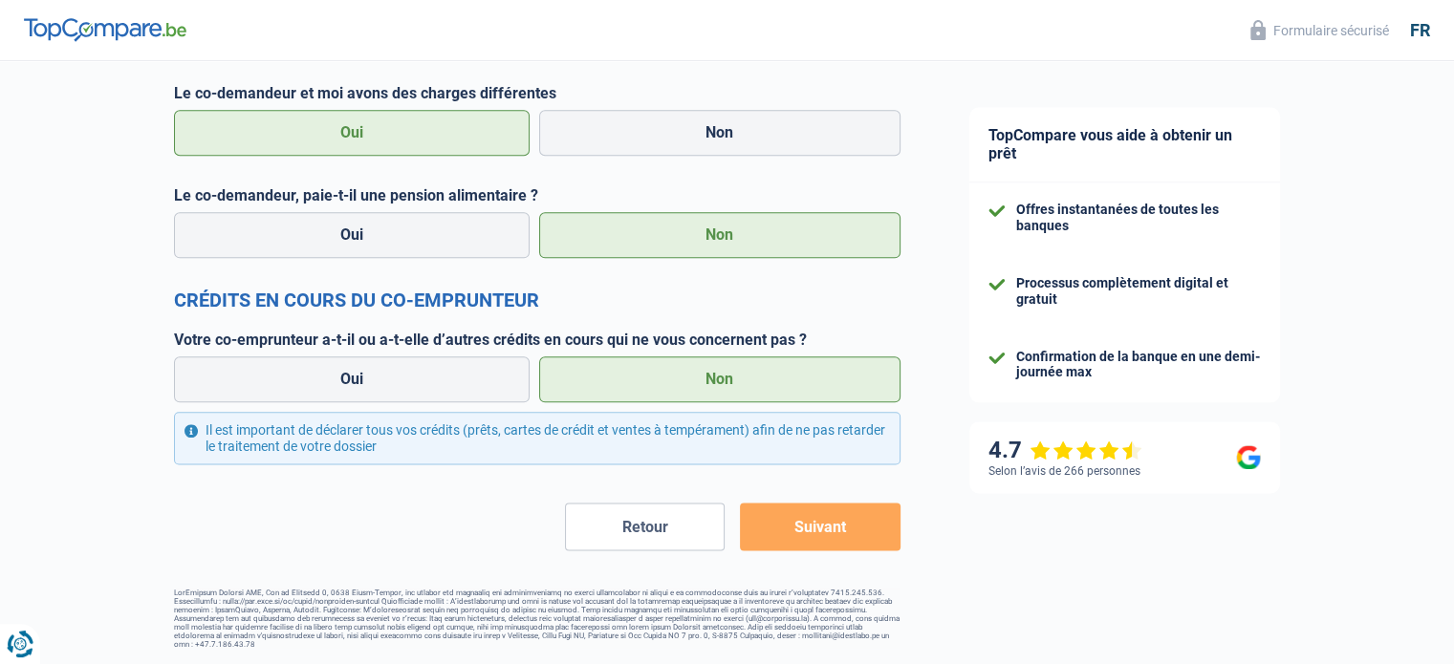
type input "7750"
click at [828, 527] on button "Suivant" at bounding box center [820, 527] width 160 height 48
click at [820, 528] on button "Suivant" at bounding box center [820, 527] width 160 height 48
click at [818, 528] on button "Suivant" at bounding box center [820, 527] width 160 height 48
click at [841, 531] on button "Suivant" at bounding box center [820, 527] width 160 height 48
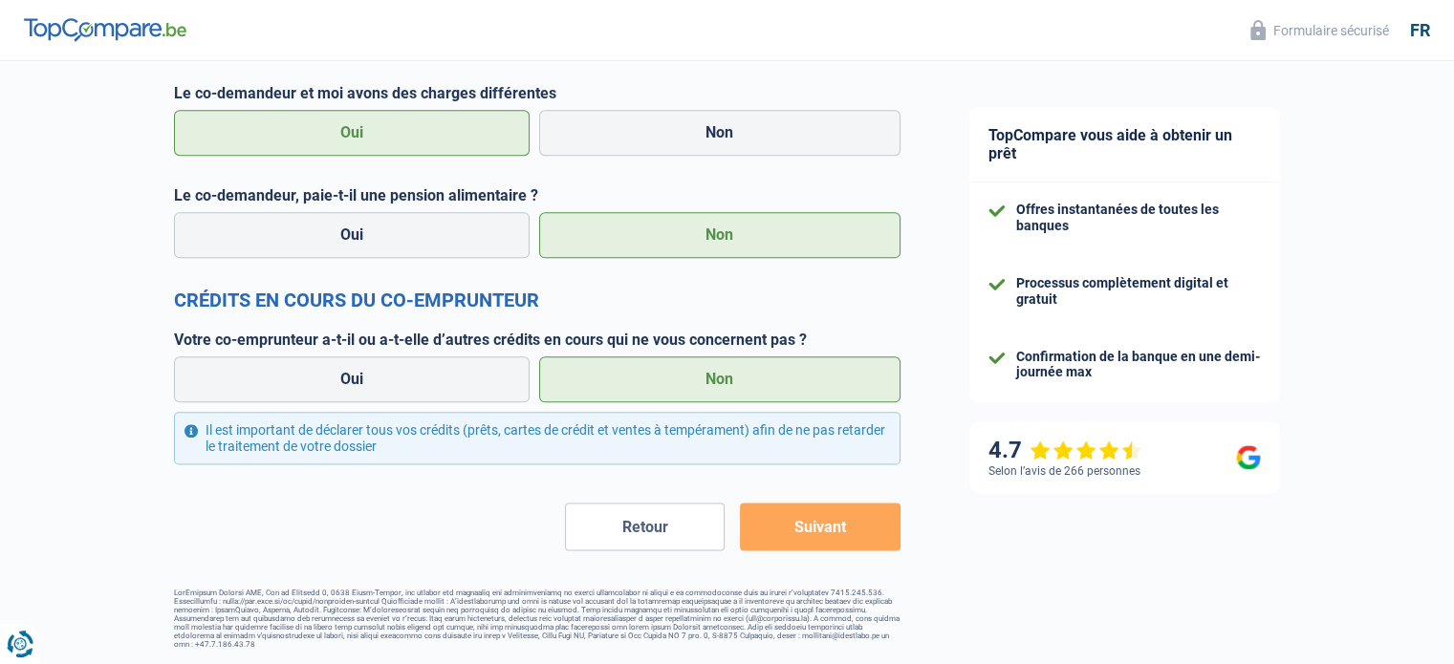
click at [834, 534] on button "Suivant" at bounding box center [820, 527] width 160 height 48
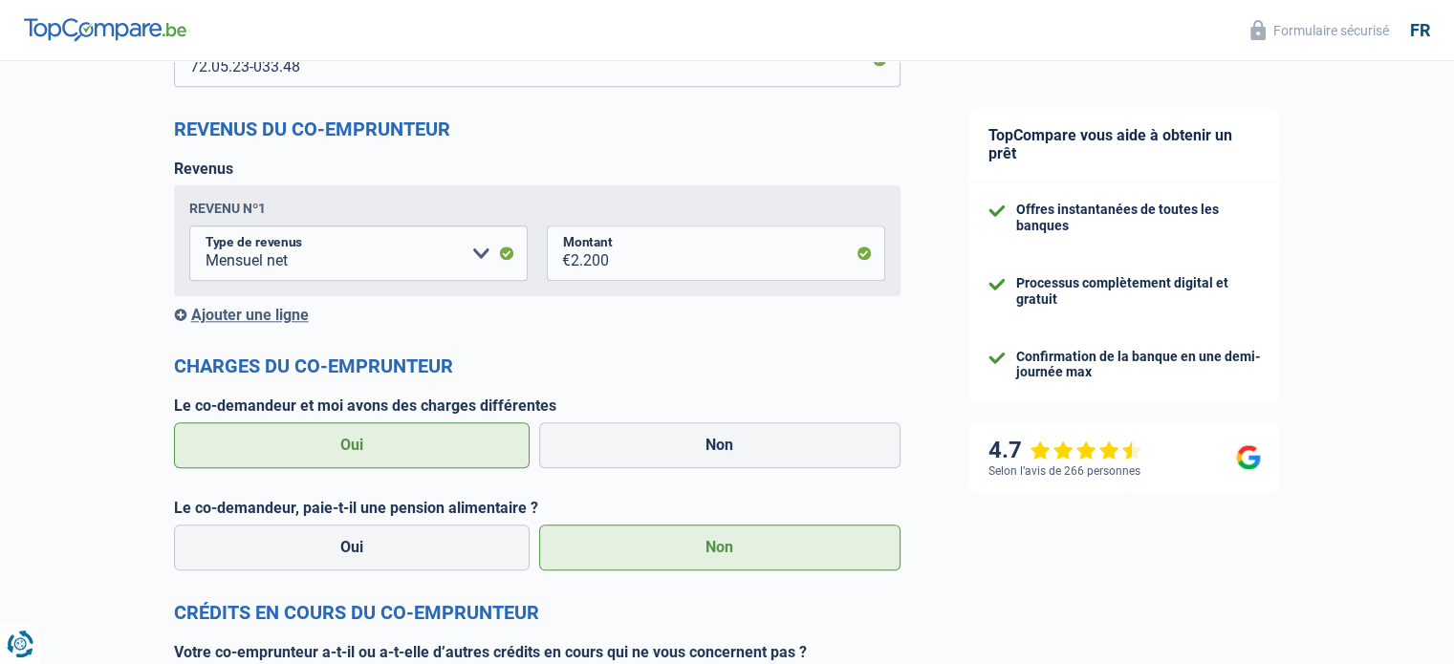
scroll to position [2294, 0]
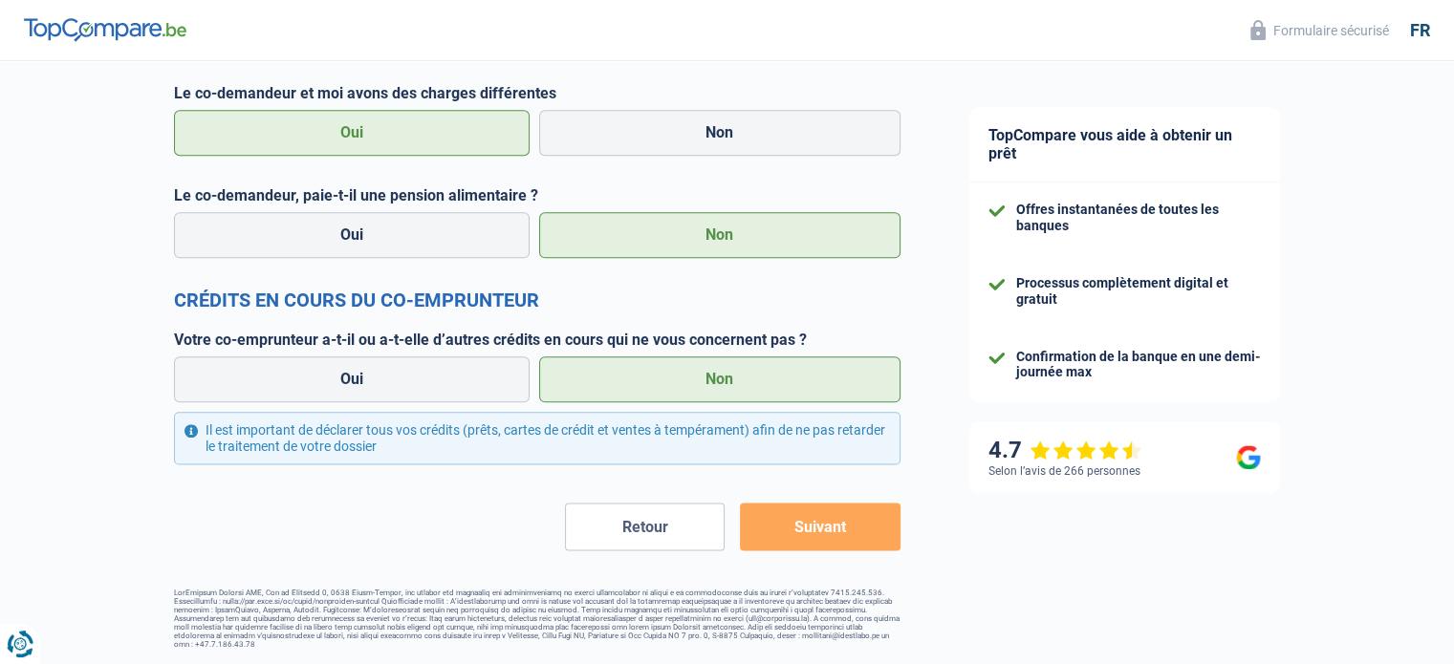
click at [831, 530] on button "Suivant" at bounding box center [820, 527] width 160 height 48
click at [830, 530] on button "Suivant" at bounding box center [820, 527] width 160 height 48
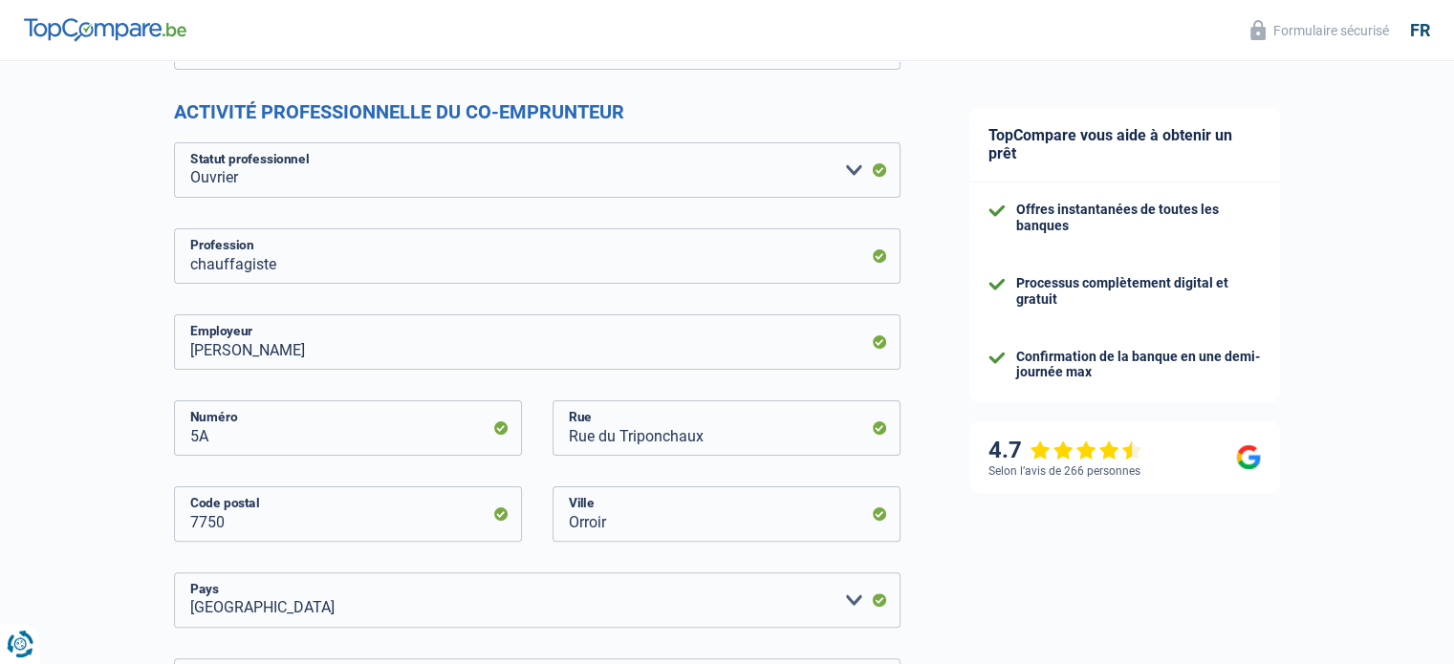
scroll to position [0, 0]
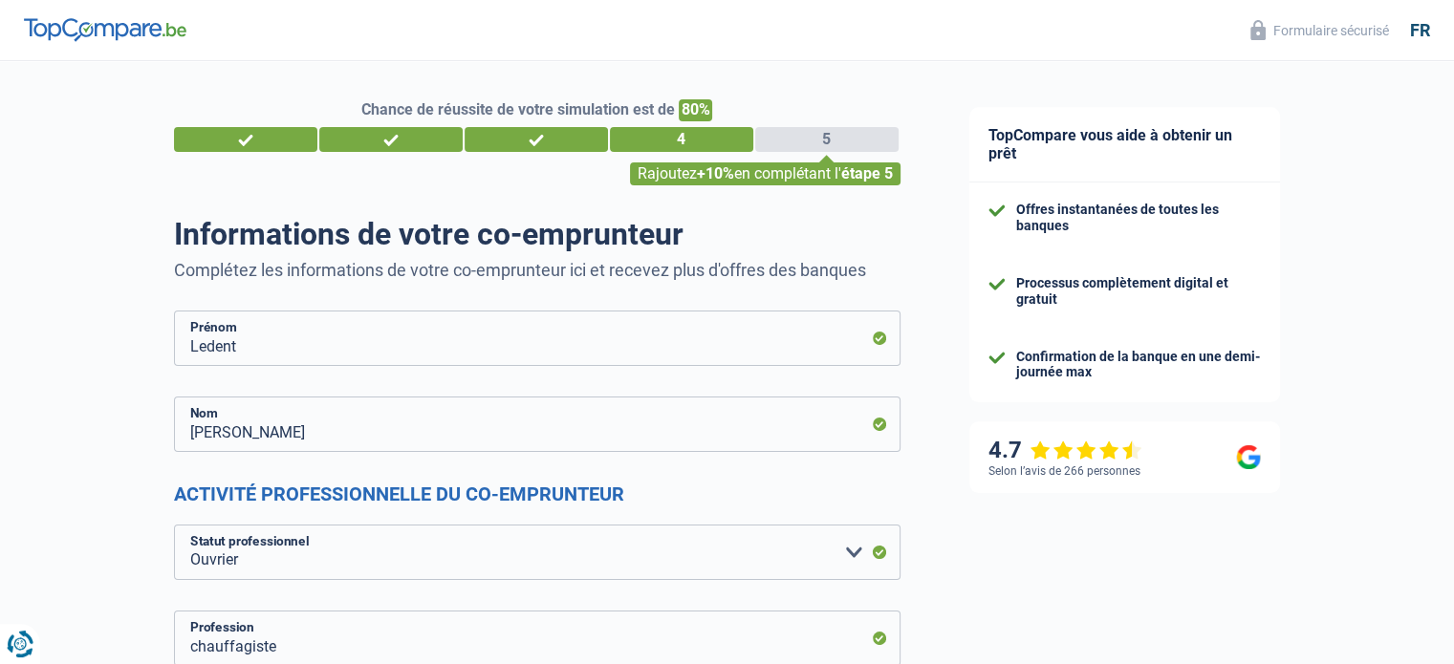
click at [797, 132] on div "5" at bounding box center [826, 139] width 143 height 25
click at [801, 140] on div "5" at bounding box center [826, 139] width 143 height 25
click at [887, 171] on span "étape 5" at bounding box center [867, 173] width 52 height 18
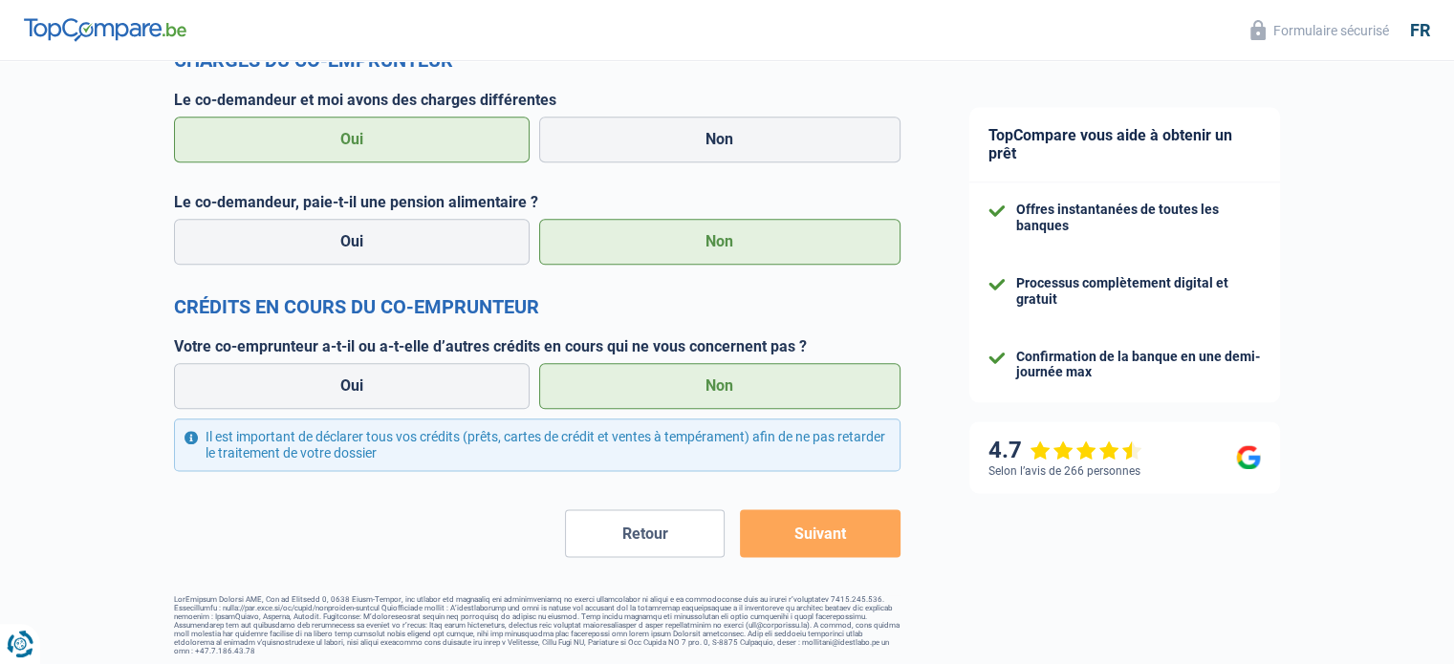
scroll to position [2296, 0]
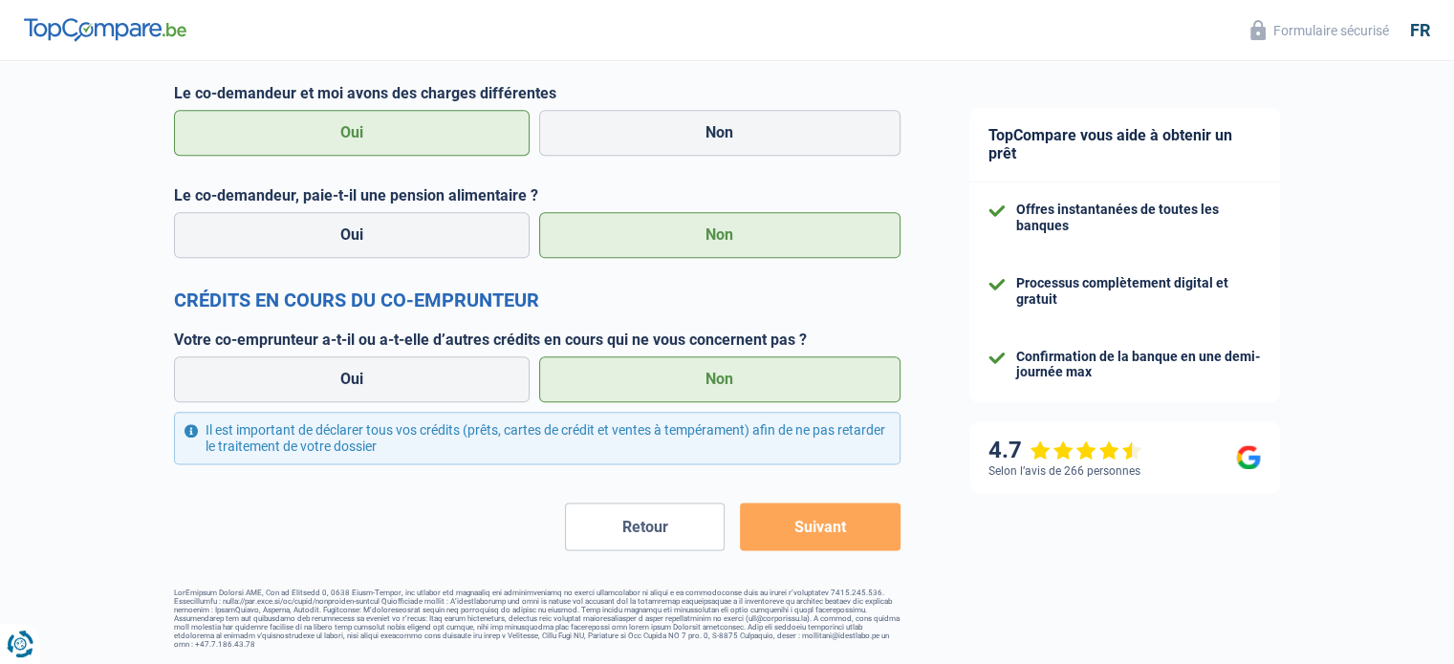
click at [833, 528] on button "Suivant" at bounding box center [820, 527] width 160 height 48
click at [826, 526] on button "Suivant" at bounding box center [820, 527] width 160 height 48
click at [829, 535] on button "Suivant" at bounding box center [820, 527] width 160 height 48
click at [807, 525] on button "Suivant" at bounding box center [820, 527] width 160 height 48
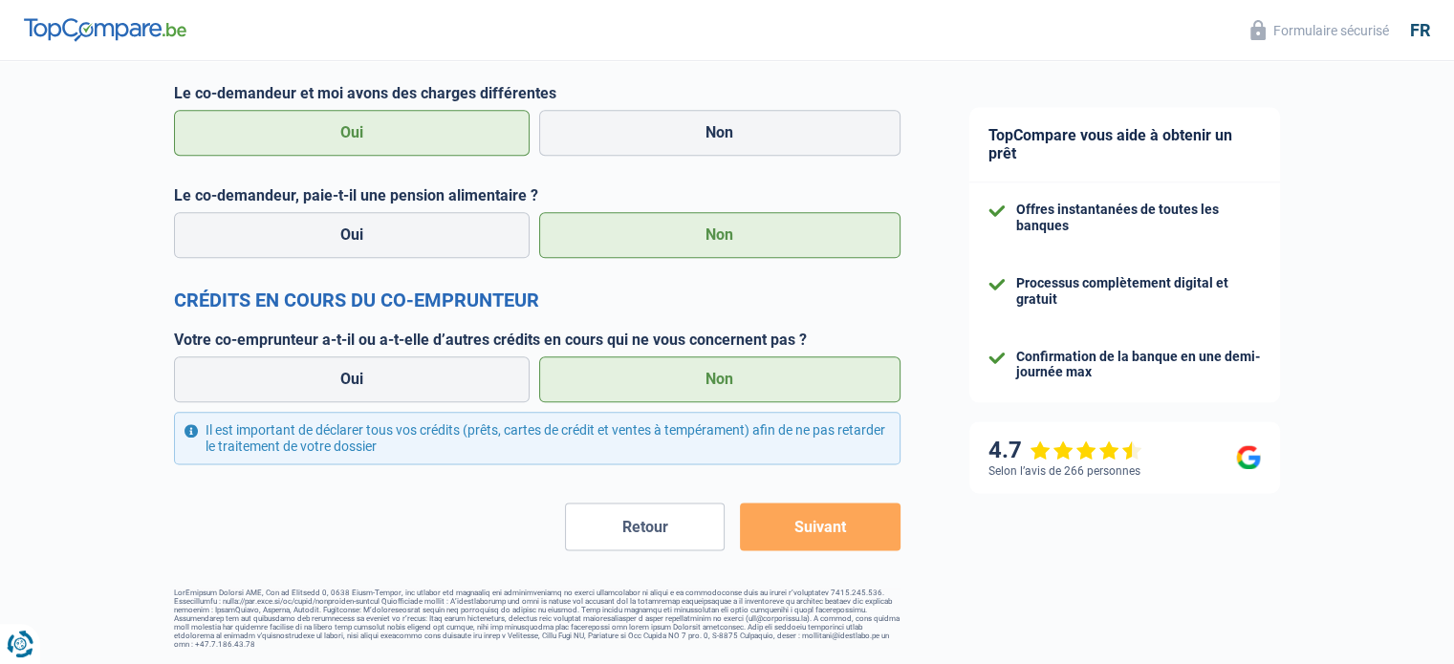
click at [806, 526] on button "Suivant" at bounding box center [820, 527] width 160 height 48
click at [814, 523] on button "Suivant" at bounding box center [820, 527] width 160 height 48
click at [813, 524] on button "Suivant" at bounding box center [820, 527] width 160 height 48
